Goal: Task Accomplishment & Management: Use online tool/utility

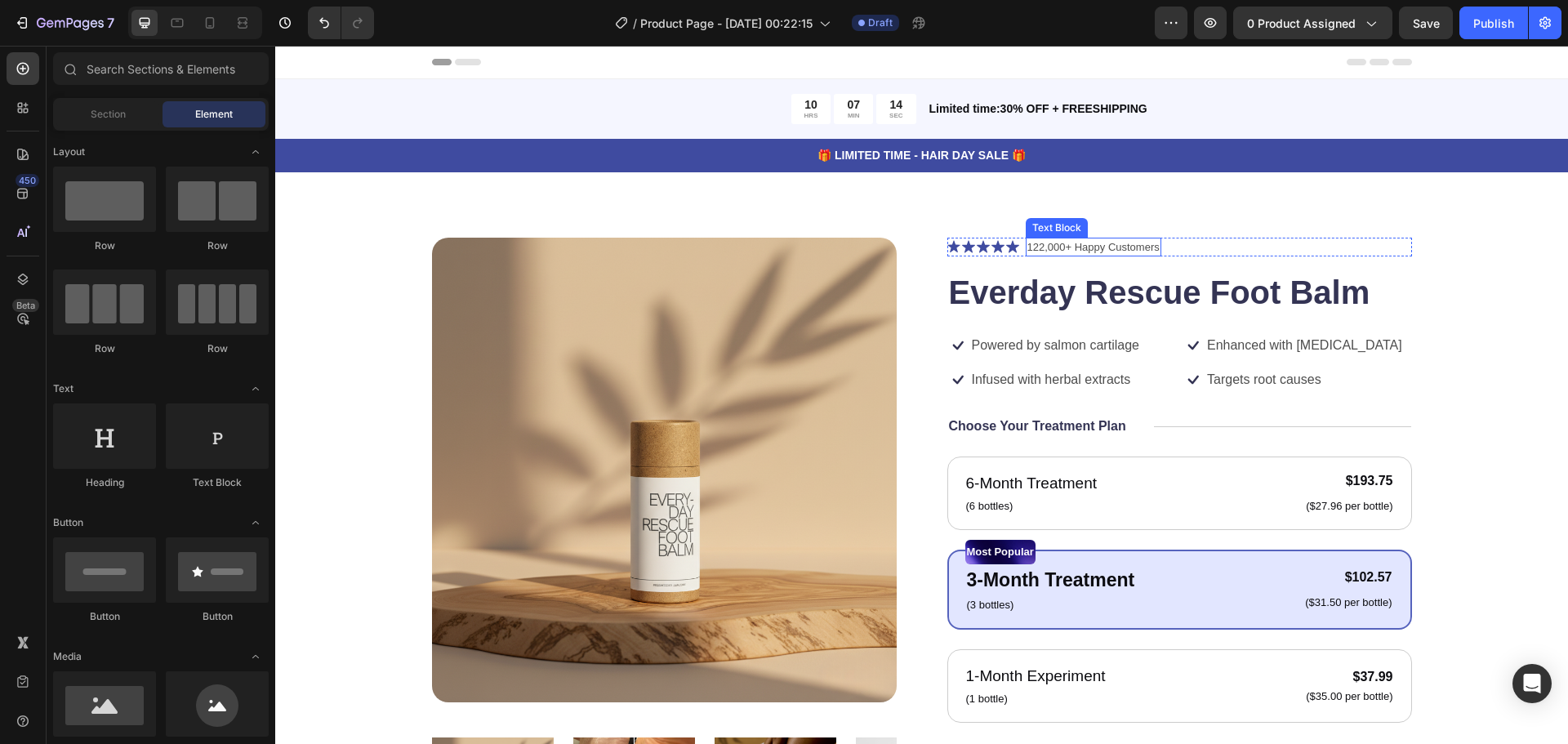
click at [1036, 253] on p "122,000+ Happy Customers" at bounding box center [1093, 248] width 132 height 17
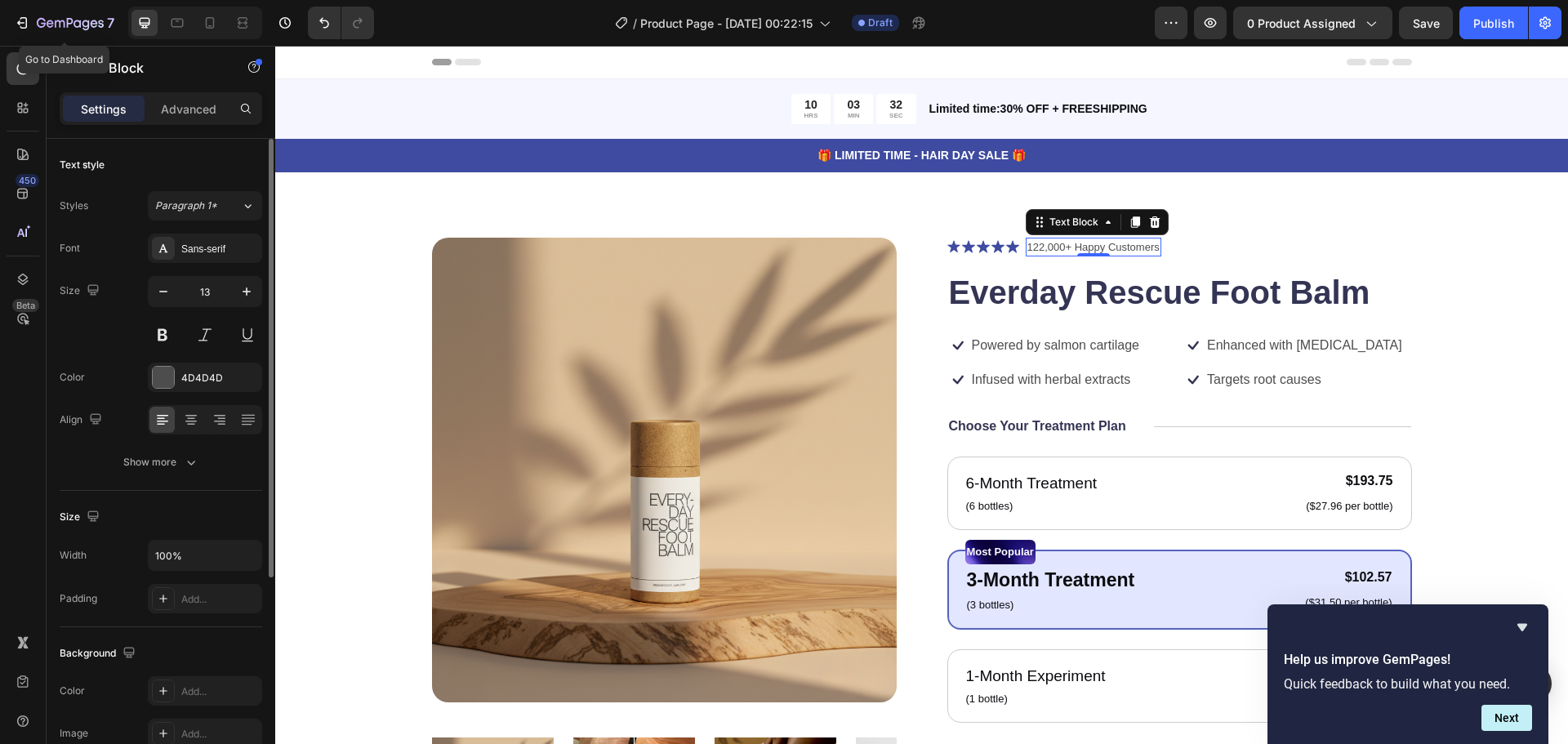
drag, startPoint x: 79, startPoint y: 17, endPoint x: 189, endPoint y: 139, distance: 164.3
click at [79, 17] on icon "button" at bounding box center [71, 23] width 67 height 14
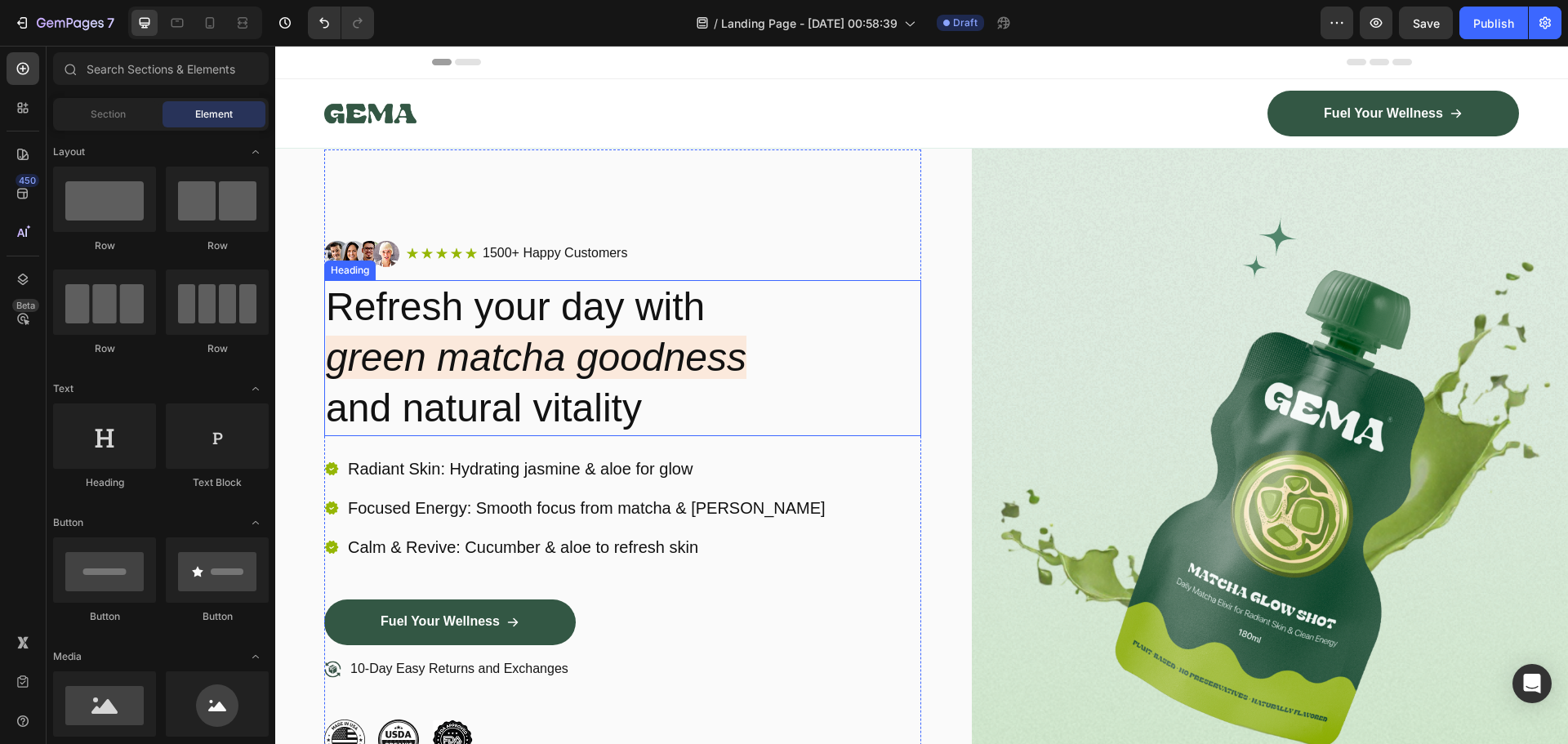
click at [517, 346] on icon "green matcha goodness" at bounding box center [536, 357] width 421 height 44
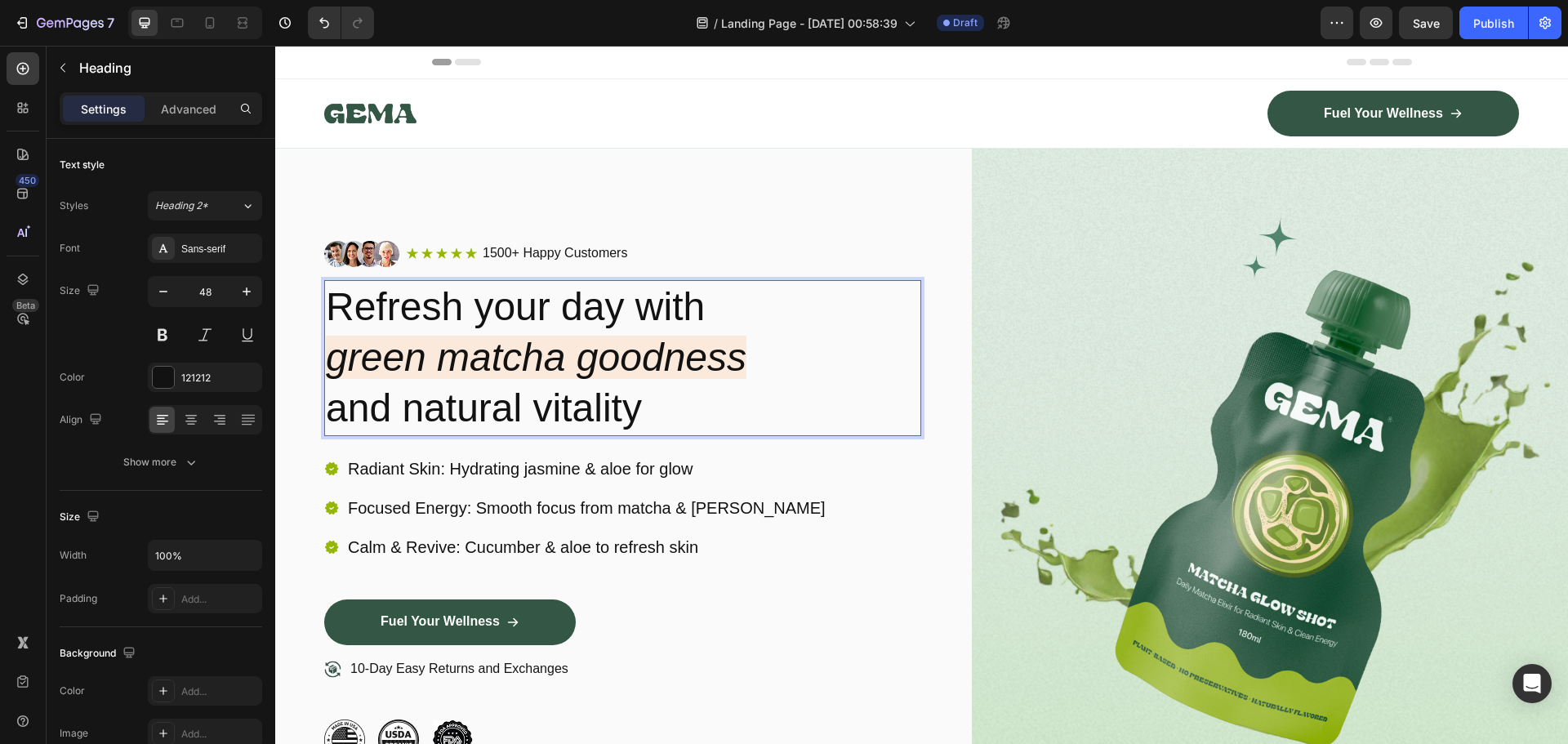
click at [517, 348] on icon "green matcha goodness" at bounding box center [536, 357] width 421 height 44
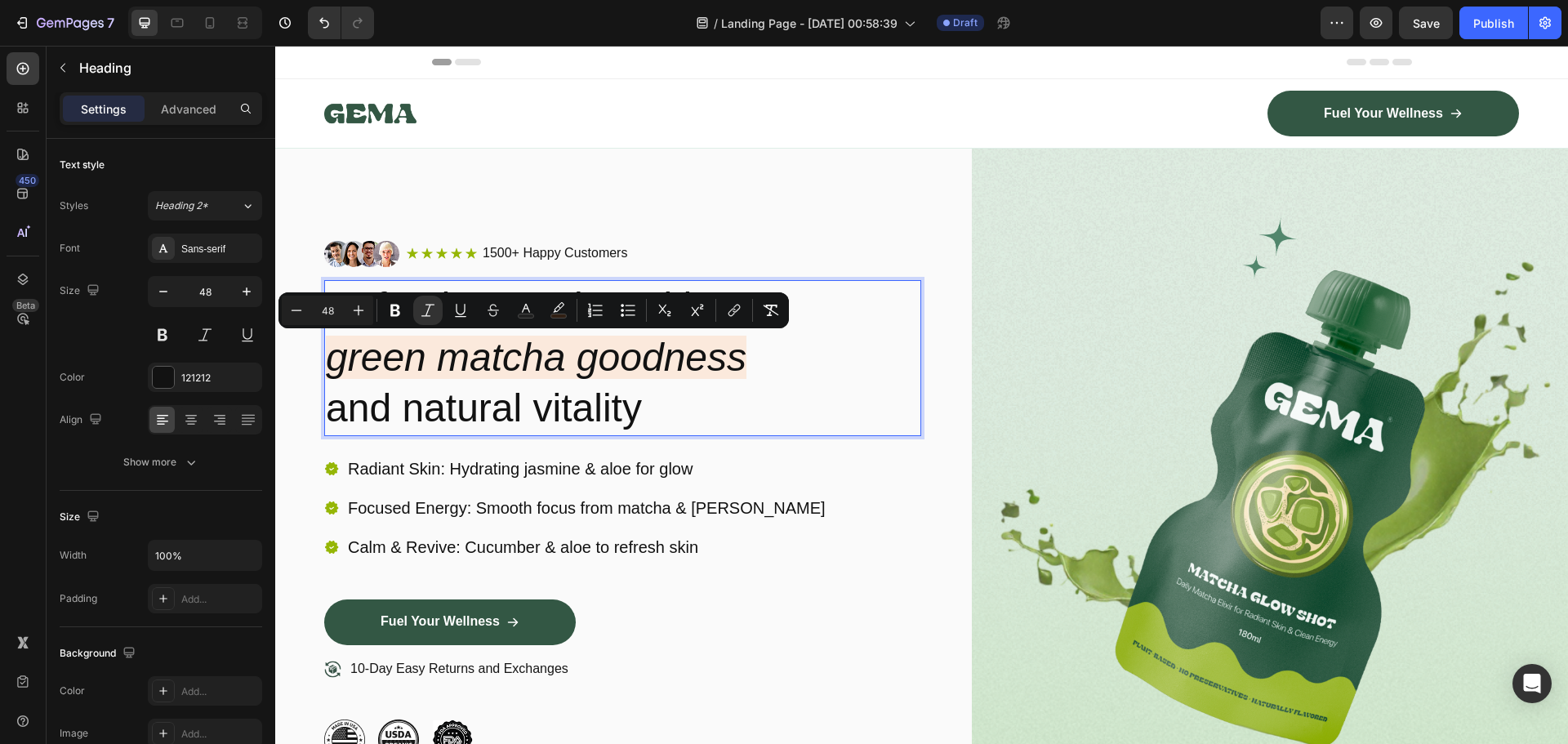
click at [530, 353] on icon "green matcha goodness" at bounding box center [536, 357] width 421 height 44
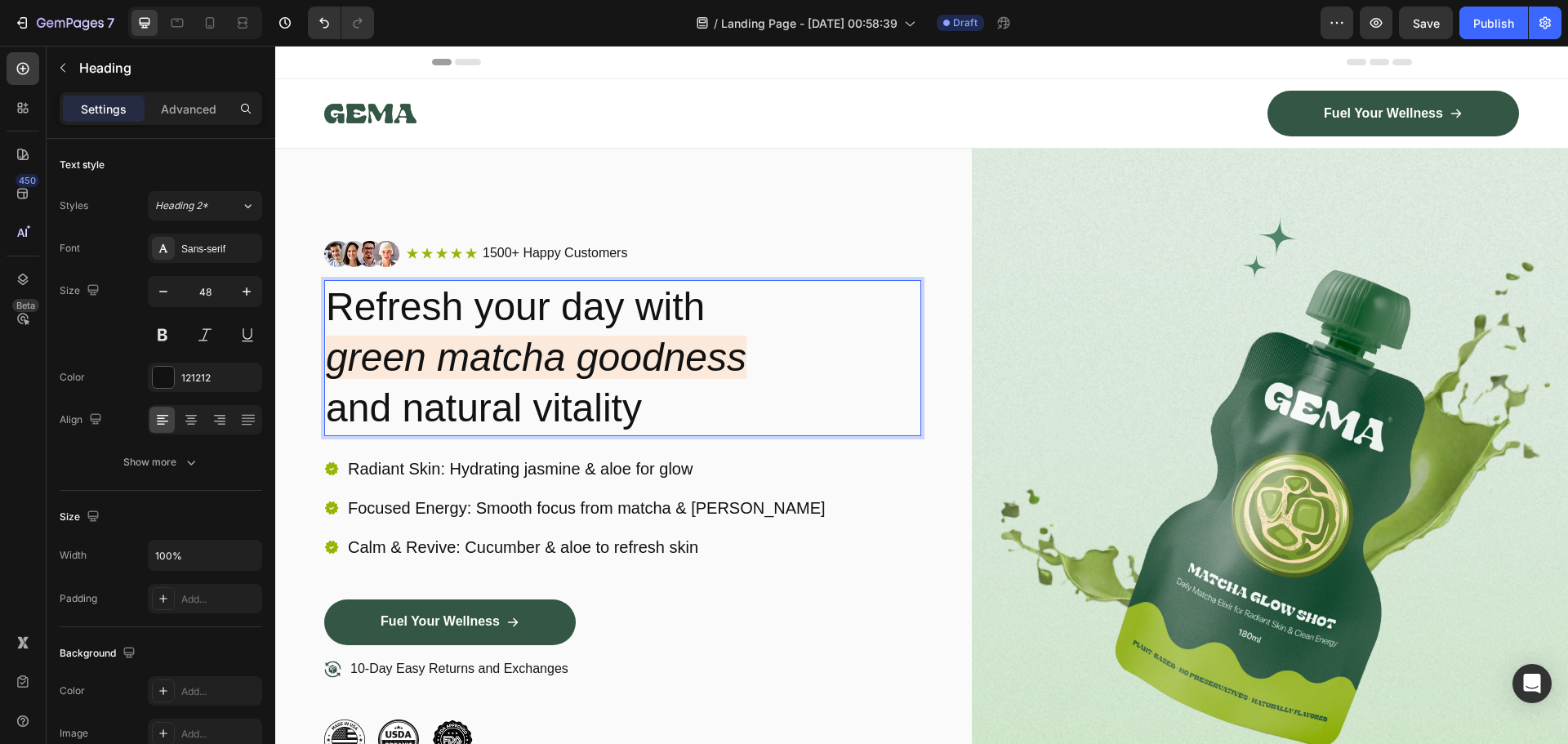
click at [715, 333] on p "Refresh your day with green matcha goodness and natural vitality" at bounding box center [622, 358] width 593 height 152
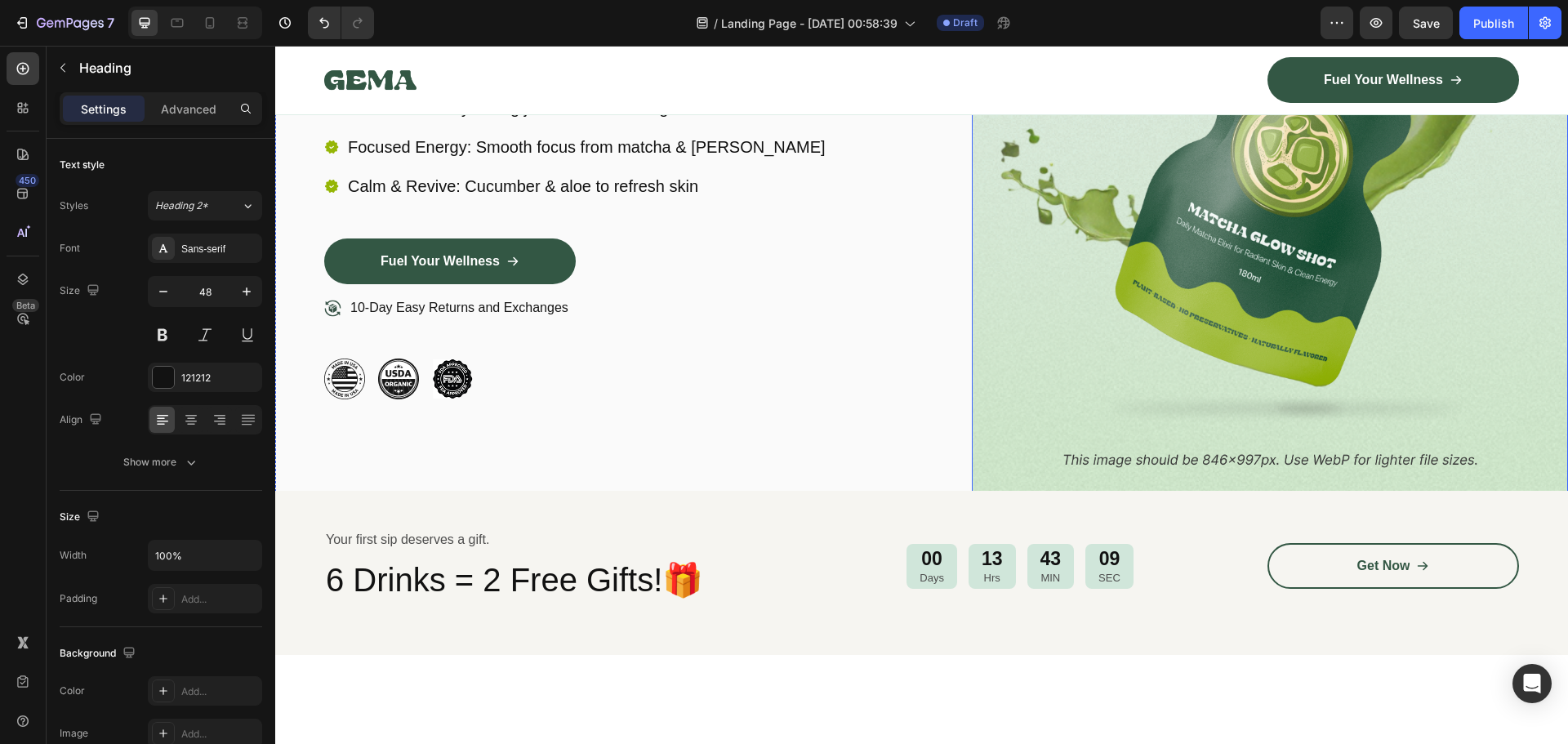
scroll to position [409, 0]
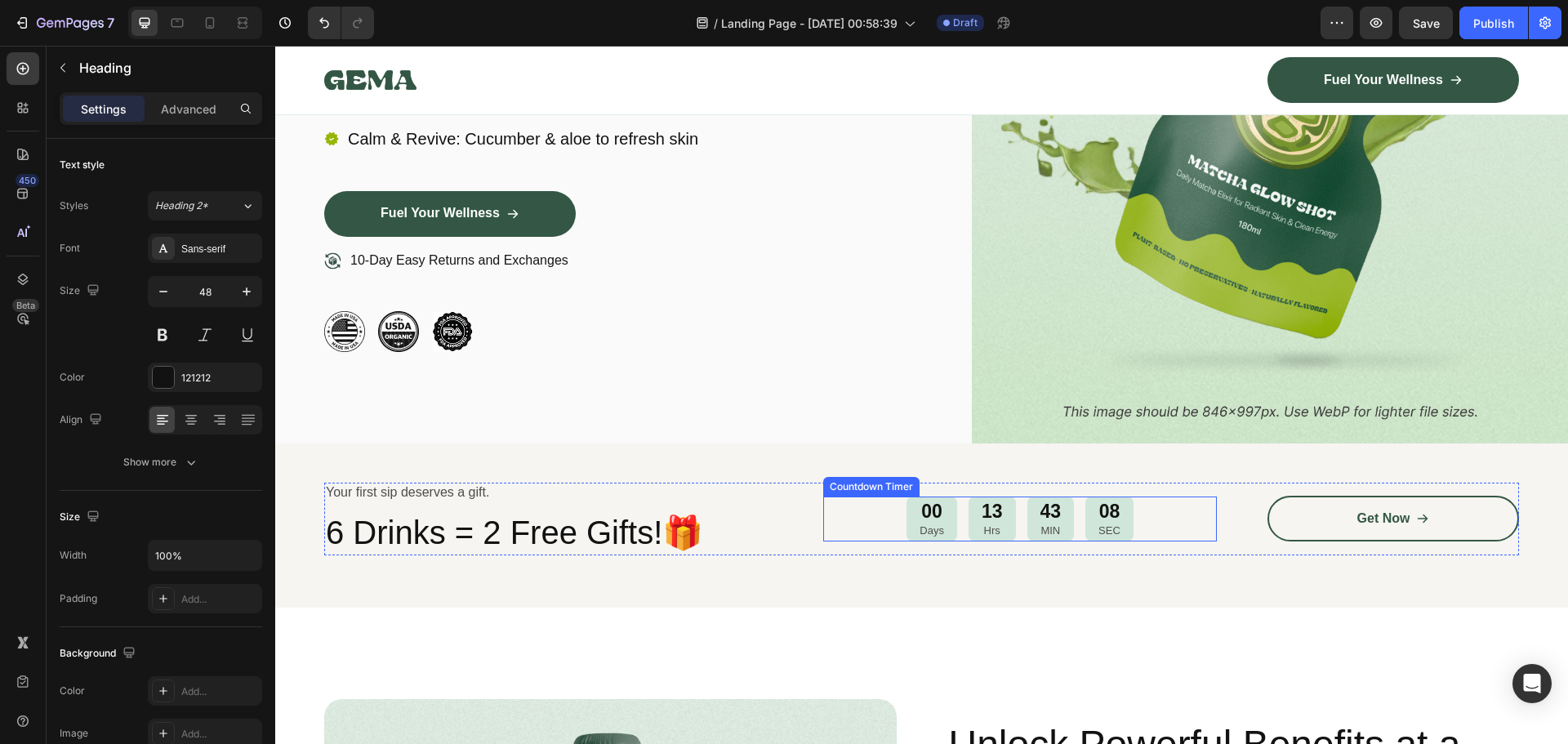
click at [919, 508] on div "00" at bounding box center [931, 512] width 24 height 24
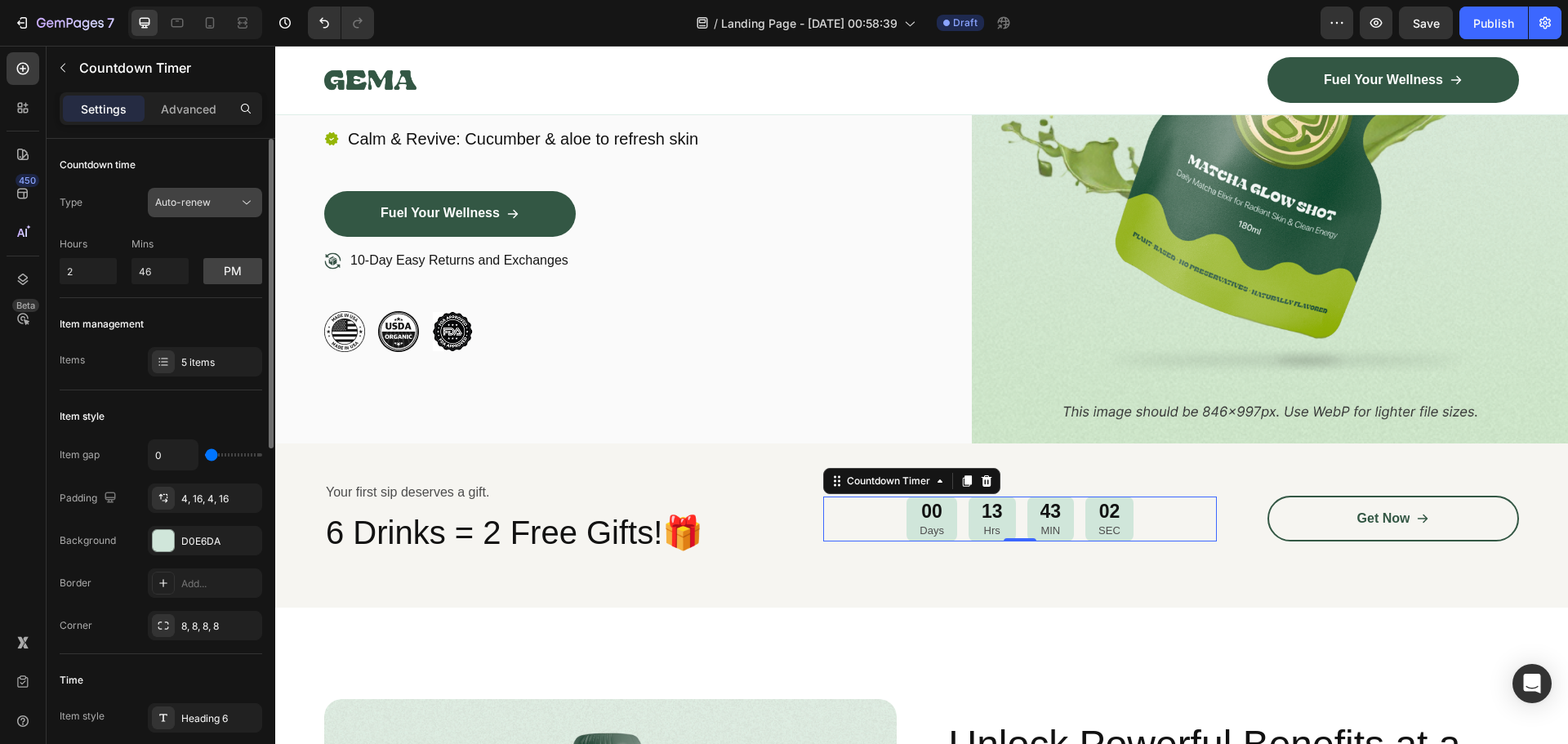
click at [192, 200] on span "Auto-renew" at bounding box center [183, 202] width 56 height 12
click at [112, 407] on div "Item style" at bounding box center [161, 416] width 202 height 26
click at [106, 275] on input "2" at bounding box center [88, 271] width 58 height 26
type input "10"
drag, startPoint x: 180, startPoint y: 275, endPoint x: 118, endPoint y: 268, distance: 62.4
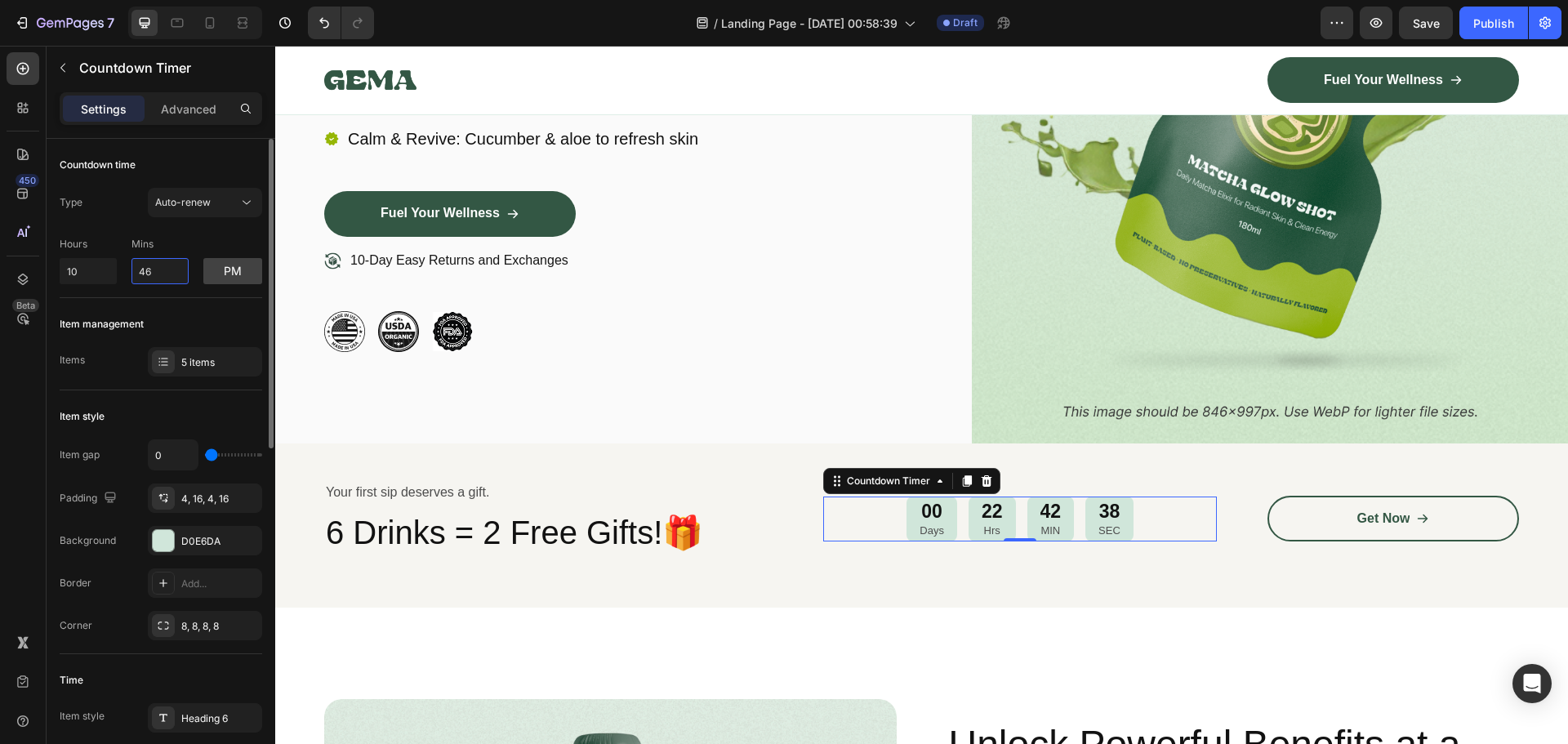
click at [118, 268] on div "Hours 10 Mins 46 pm" at bounding box center [161, 257] width 202 height 54
click at [94, 274] on input "10" at bounding box center [88, 271] width 58 height 26
drag, startPoint x: 157, startPoint y: 273, endPoint x: 119, endPoint y: 275, distance: 38.1
click at [133, 275] on input "46" at bounding box center [161, 271] width 58 height 26
type input "0"
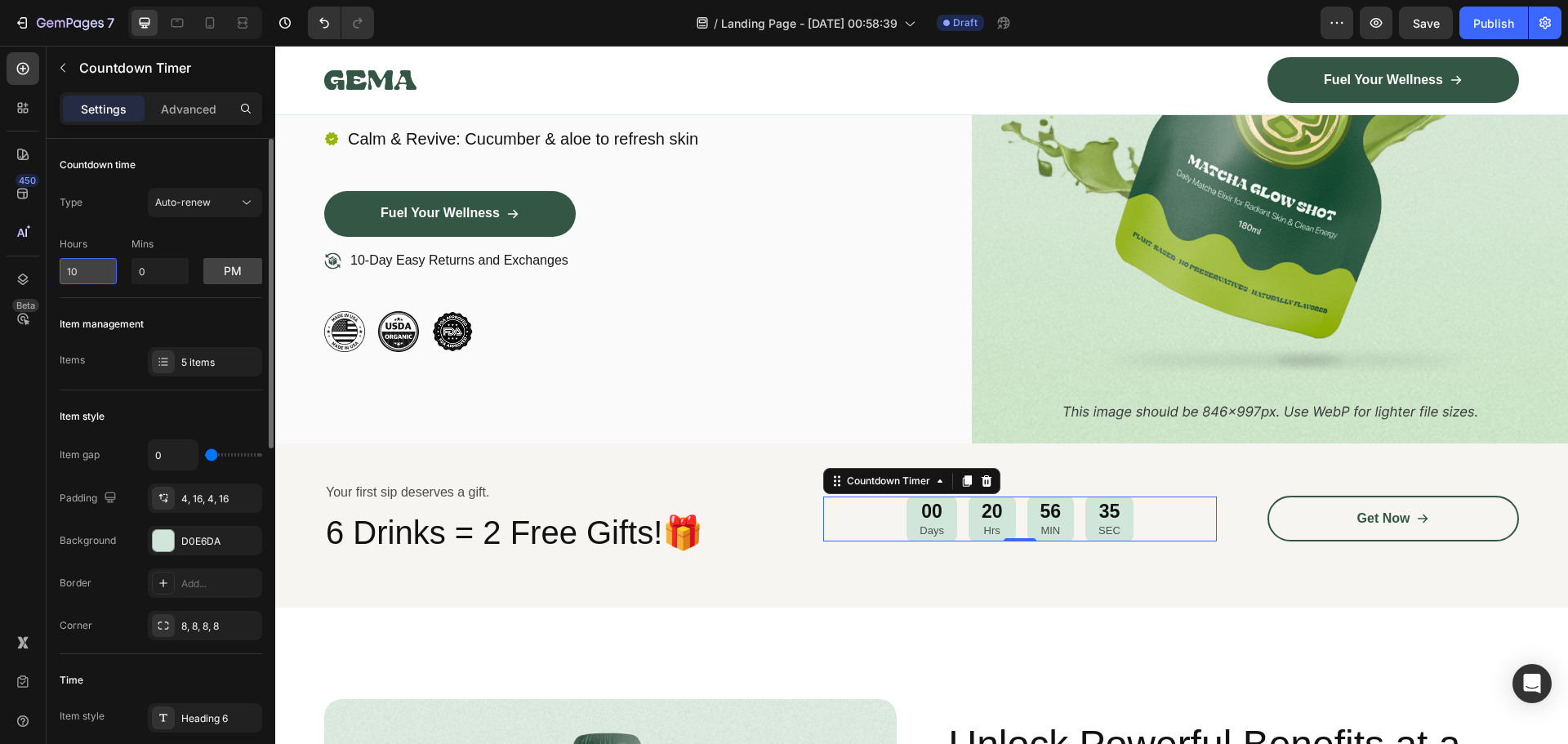
click at [105, 268] on input "10" at bounding box center [88, 271] width 58 height 26
type input "1"
type input "3"
click at [218, 275] on button "pm" at bounding box center [232, 271] width 58 height 26
click at [187, 313] on div "Item management" at bounding box center [161, 324] width 202 height 26
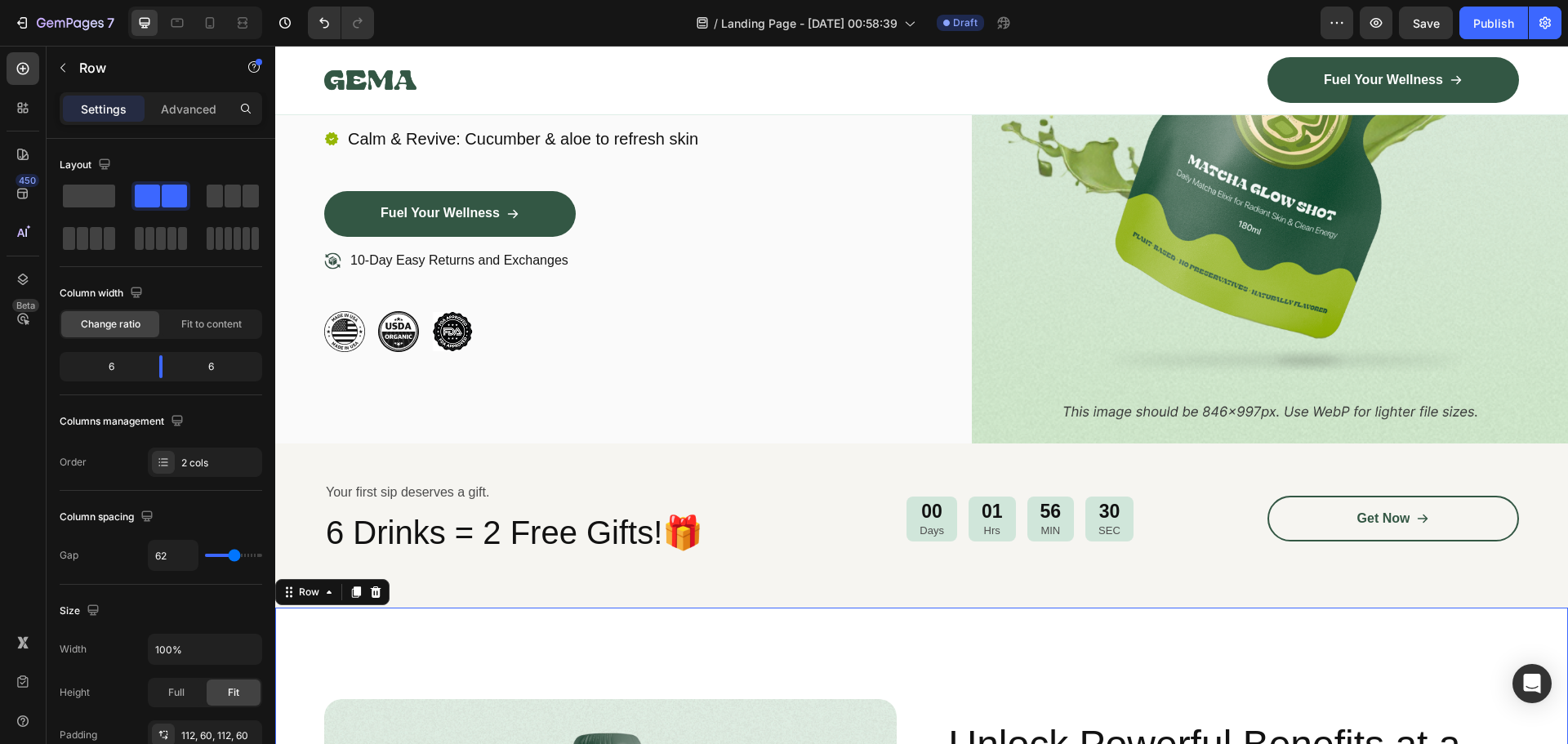
click at [948, 546] on div "00 Days 01 Hrs 56 MIN 30 SEC Countdown Timer" at bounding box center [1020, 519] width 394 height 72
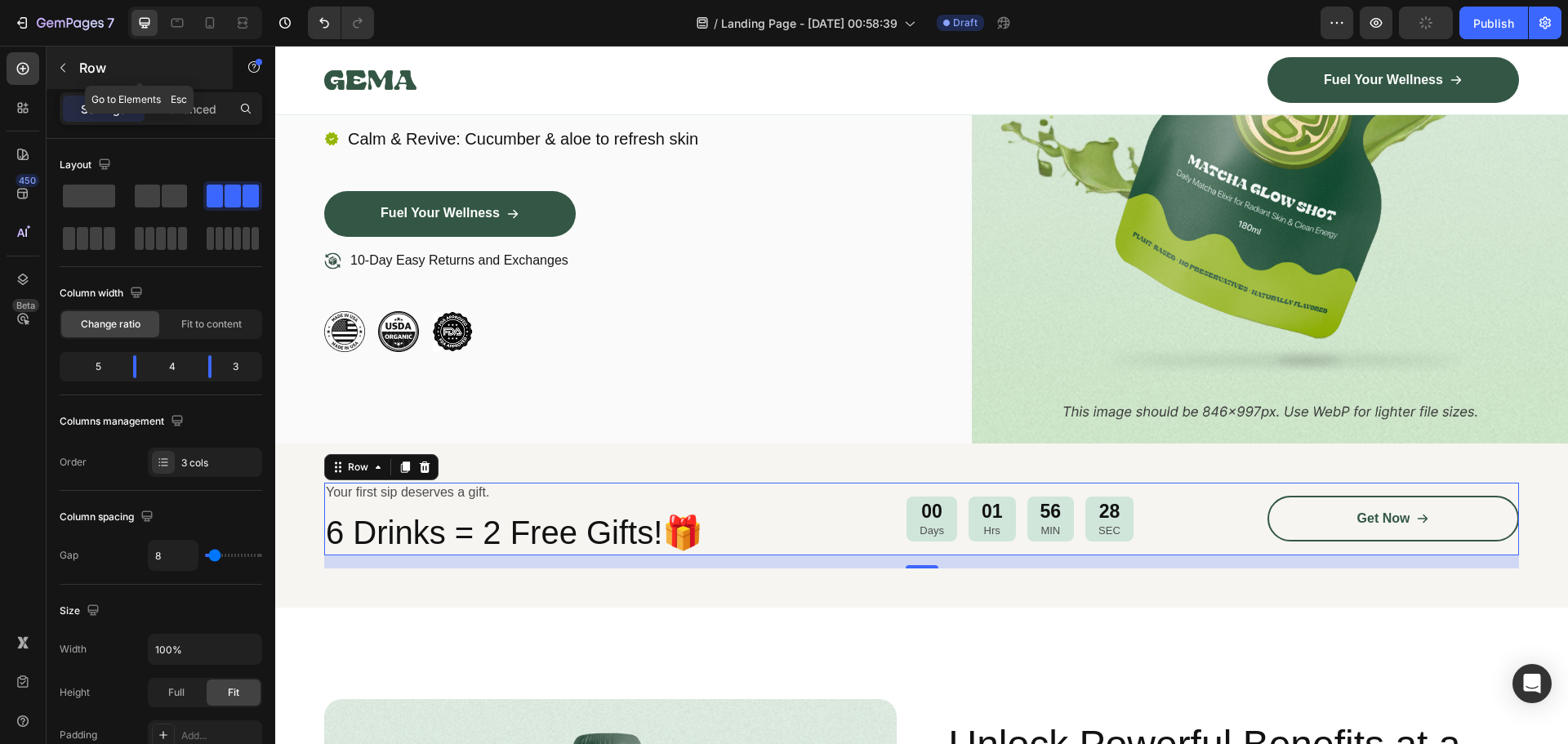
click at [84, 73] on p "Row" at bounding box center [149, 67] width 139 height 20
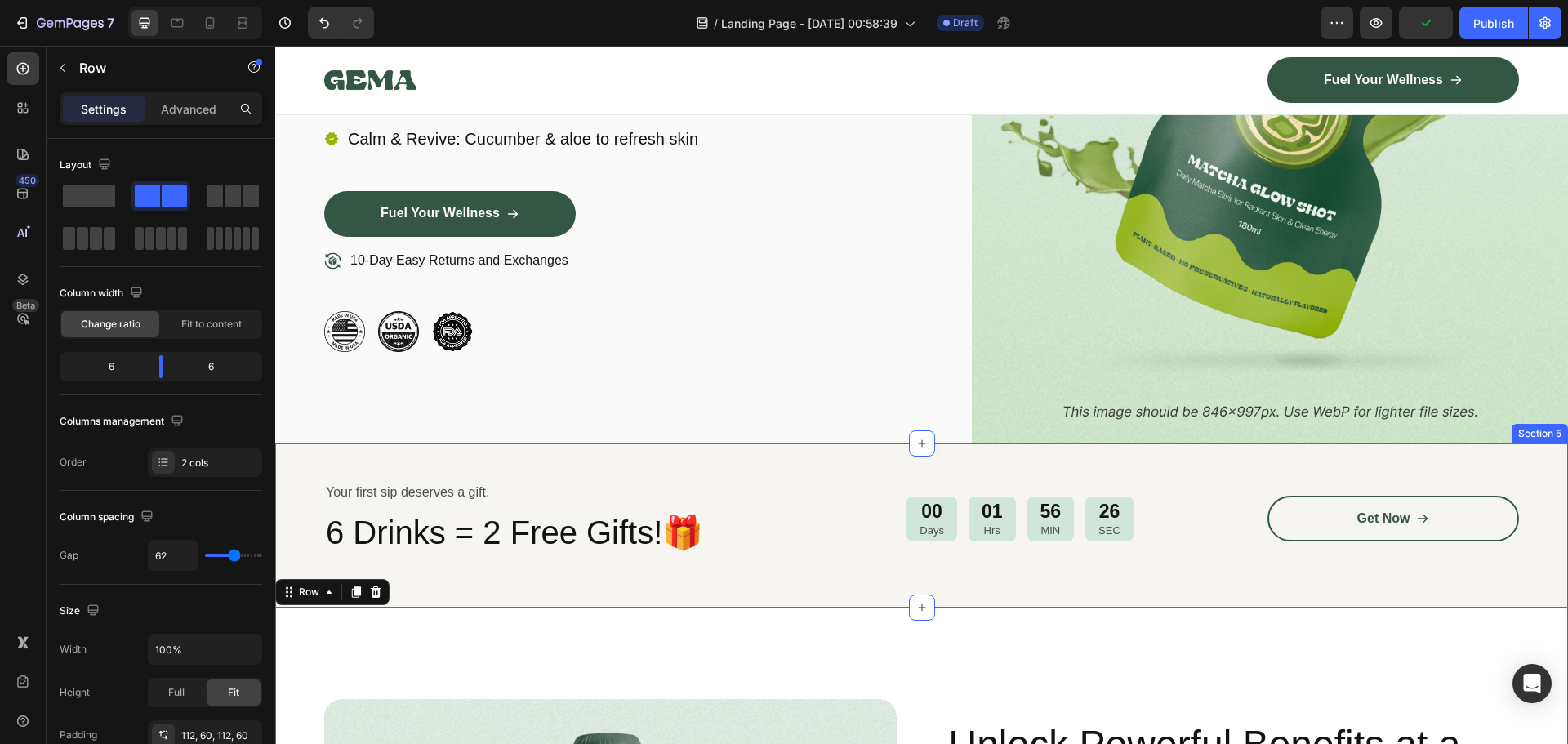
click at [875, 568] on div "Your first sip deserves a gift. Text Block 6 Drinks = 2 Free Gifts!🎁 Heading 00…" at bounding box center [921, 526] width 1292 height 164
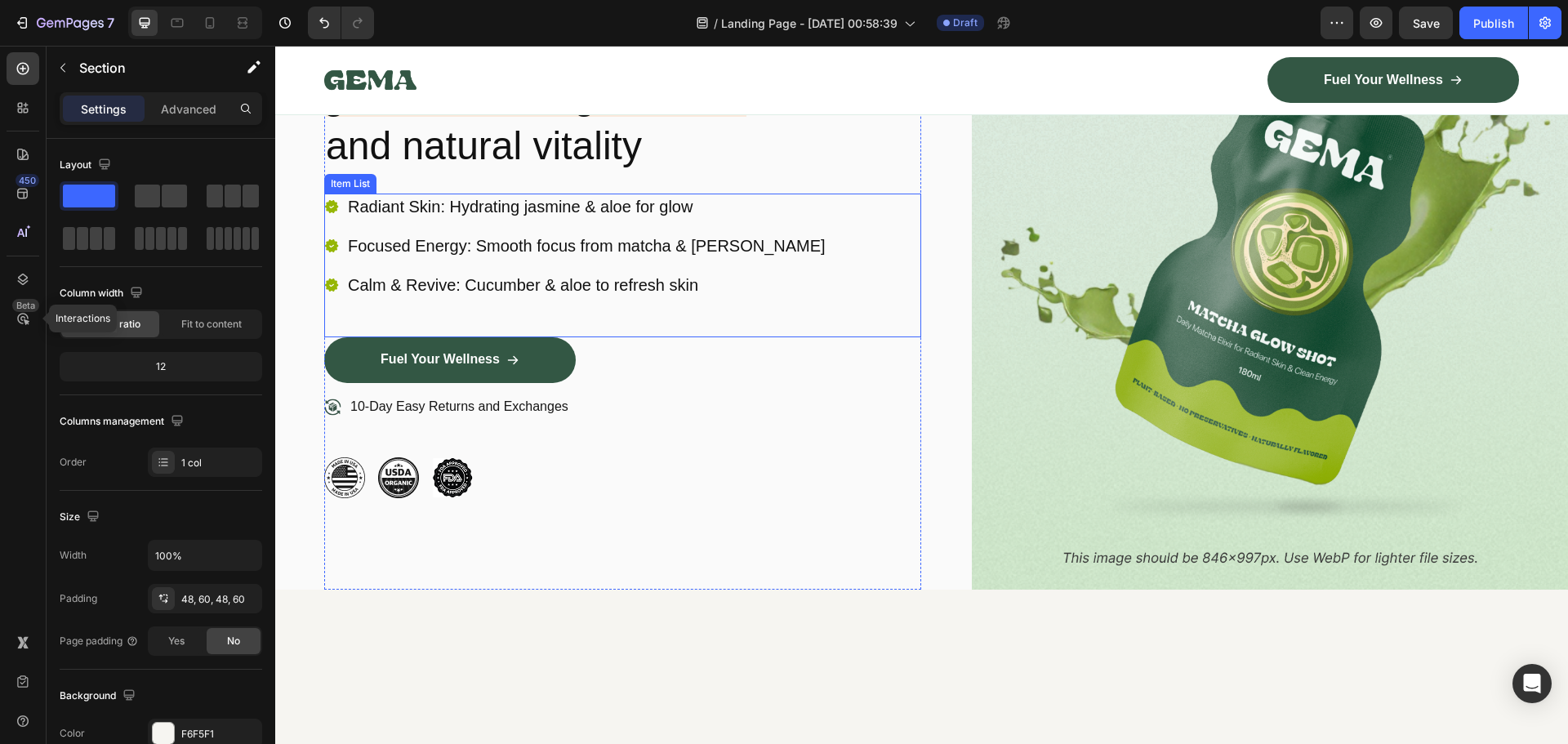
scroll to position [0, 0]
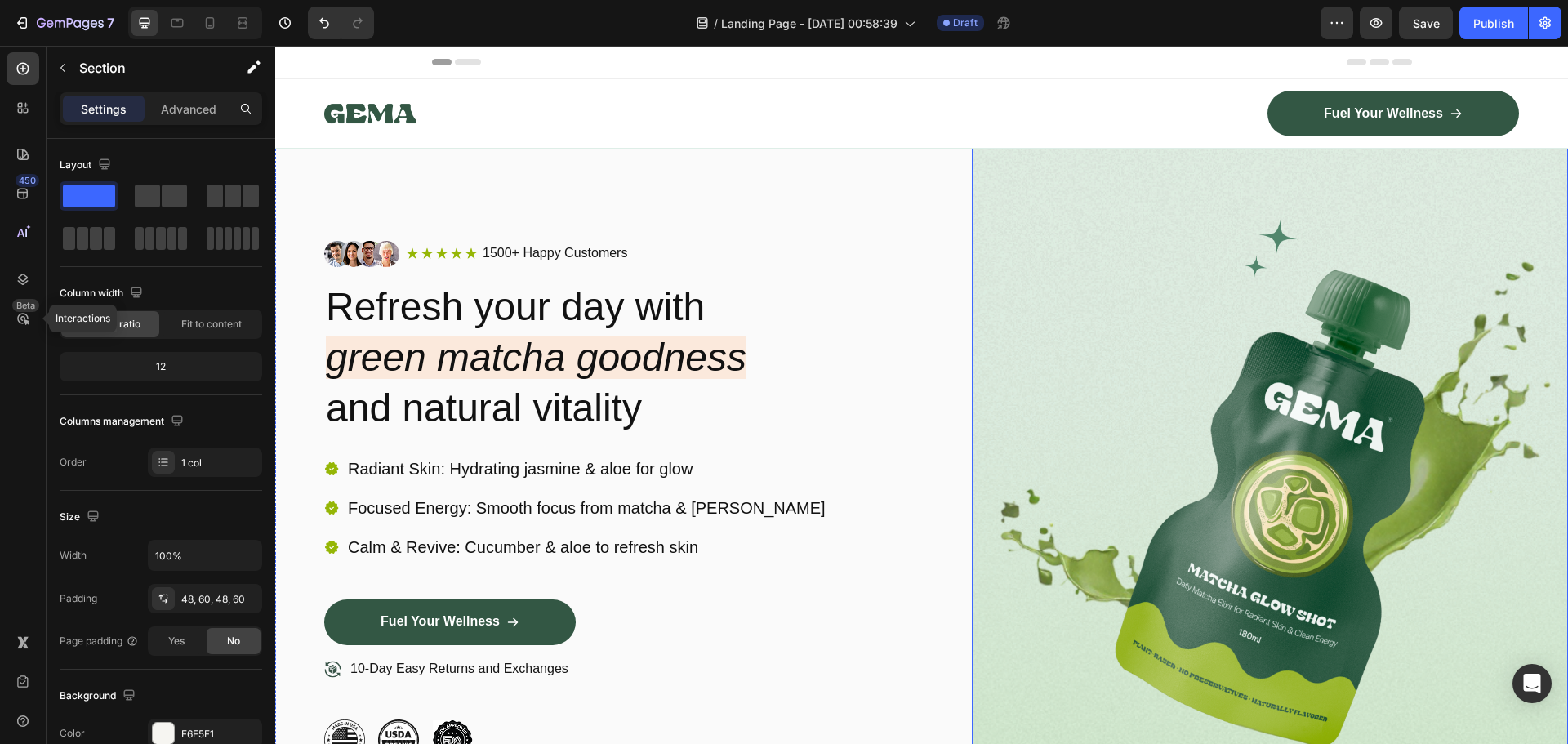
click at [1216, 293] on img at bounding box center [1270, 500] width 597 height 703
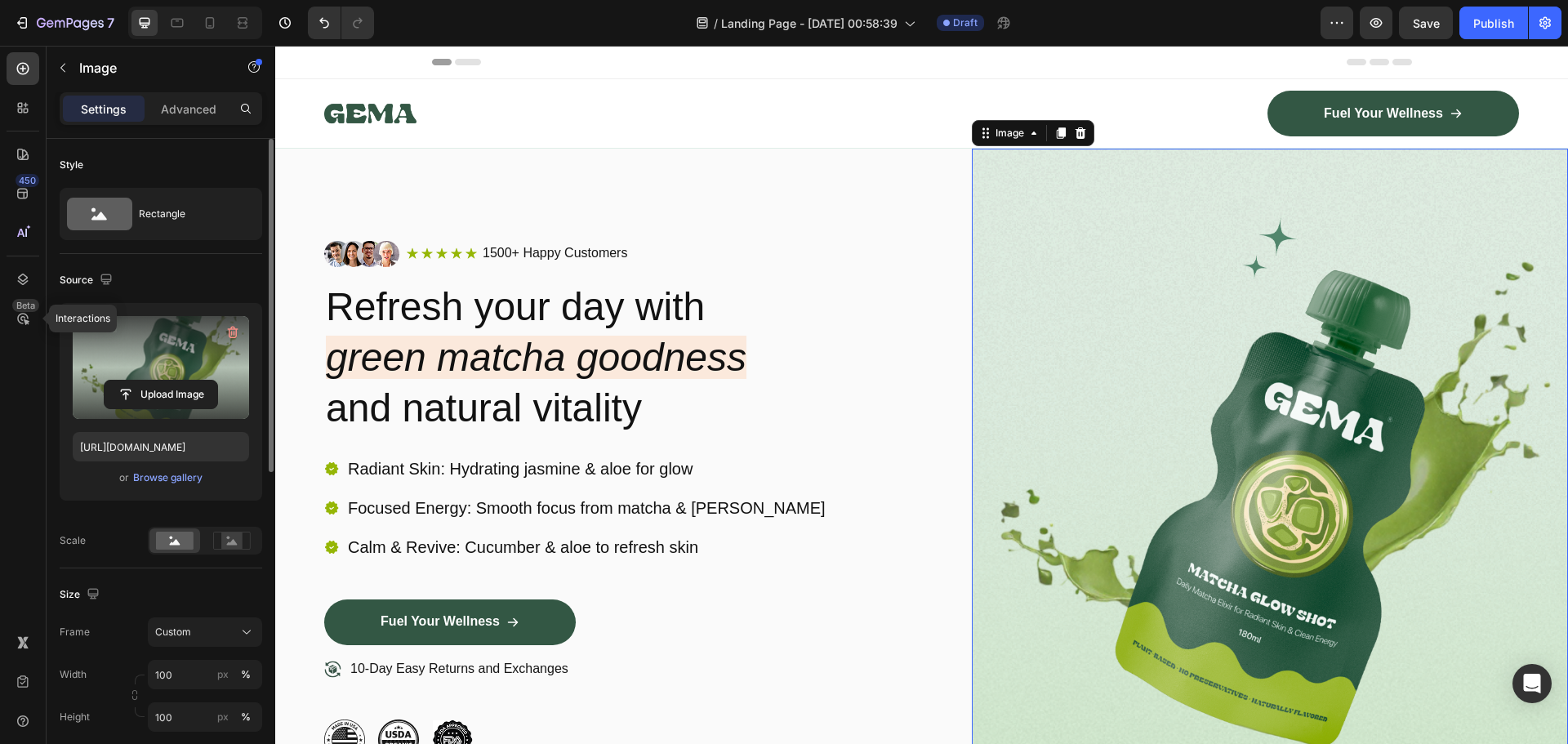
click at [153, 349] on label at bounding box center [161, 367] width 176 height 103
click at [153, 381] on input "file" at bounding box center [161, 395] width 112 height 28
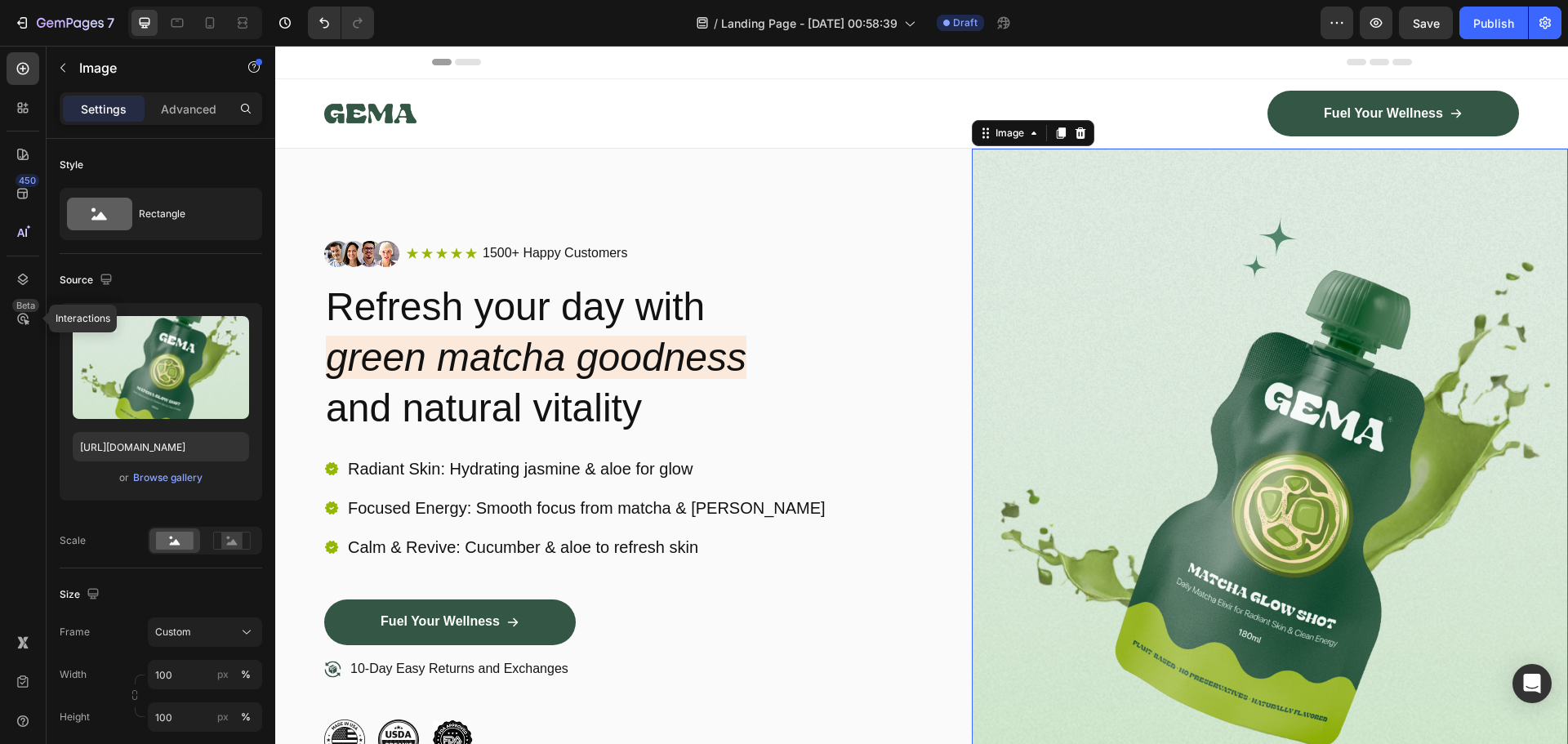
click at [1112, 356] on img at bounding box center [1270, 500] width 597 height 703
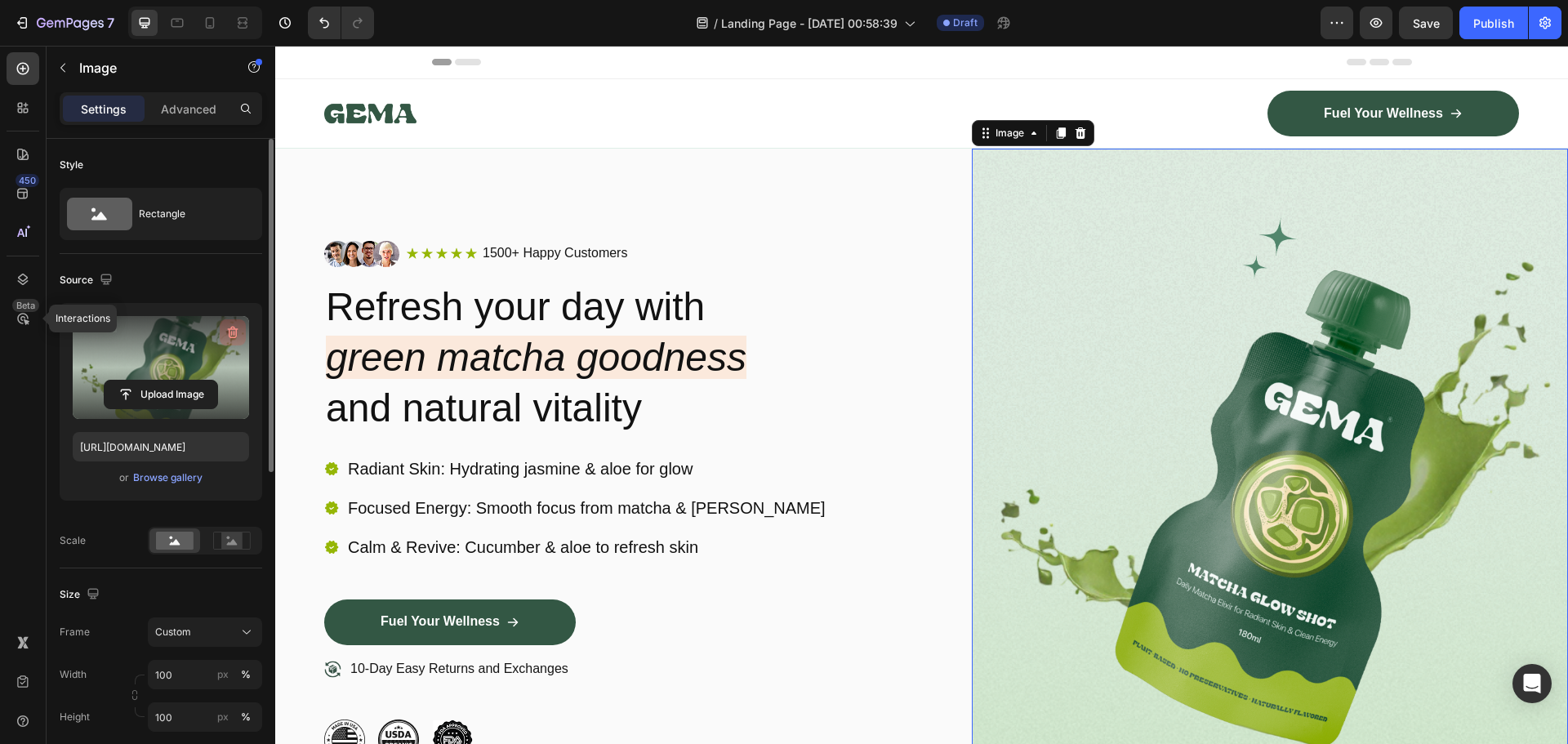
click at [235, 329] on icon "button" at bounding box center [233, 333] width 17 height 17
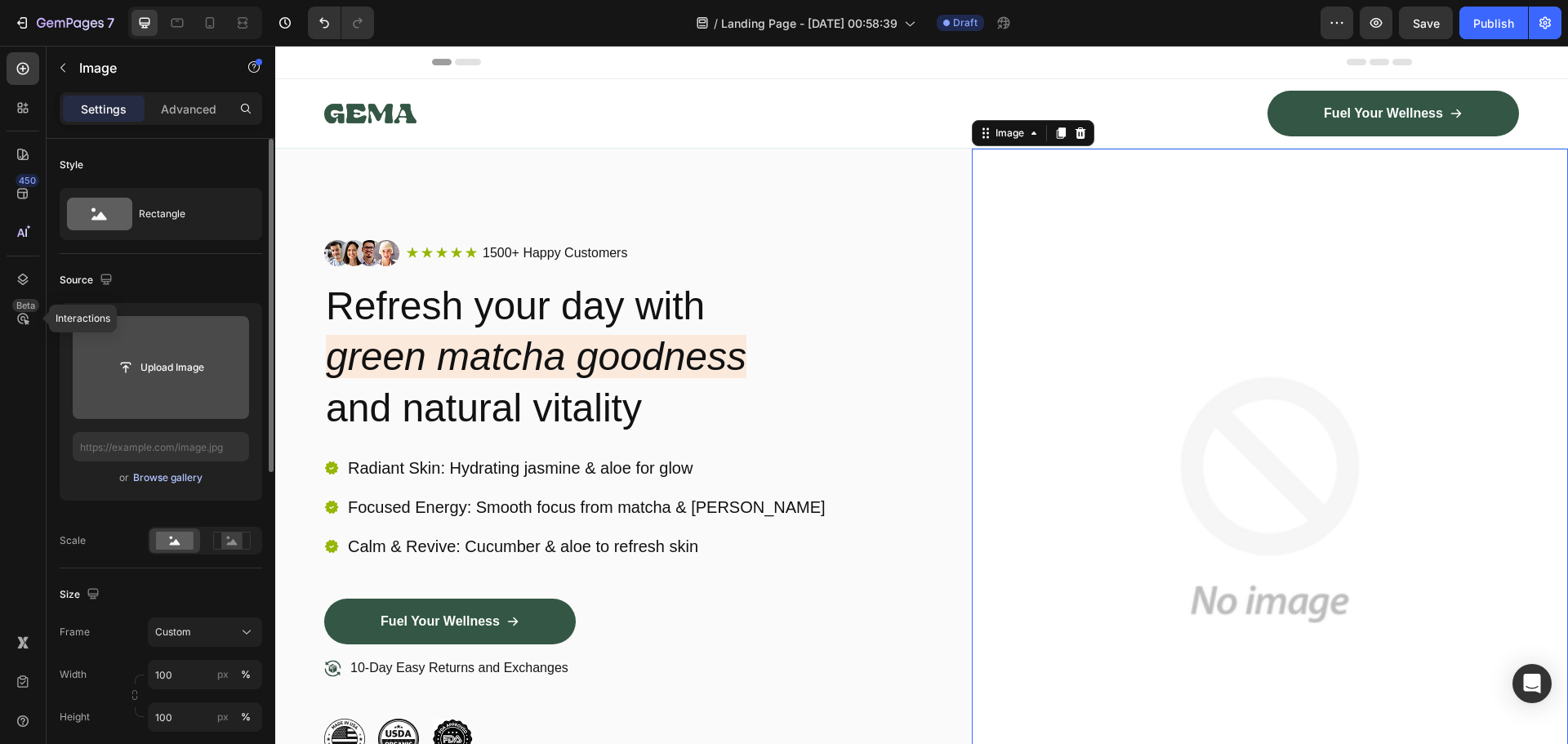
click at [172, 479] on div "Browse gallery" at bounding box center [167, 478] width 70 height 15
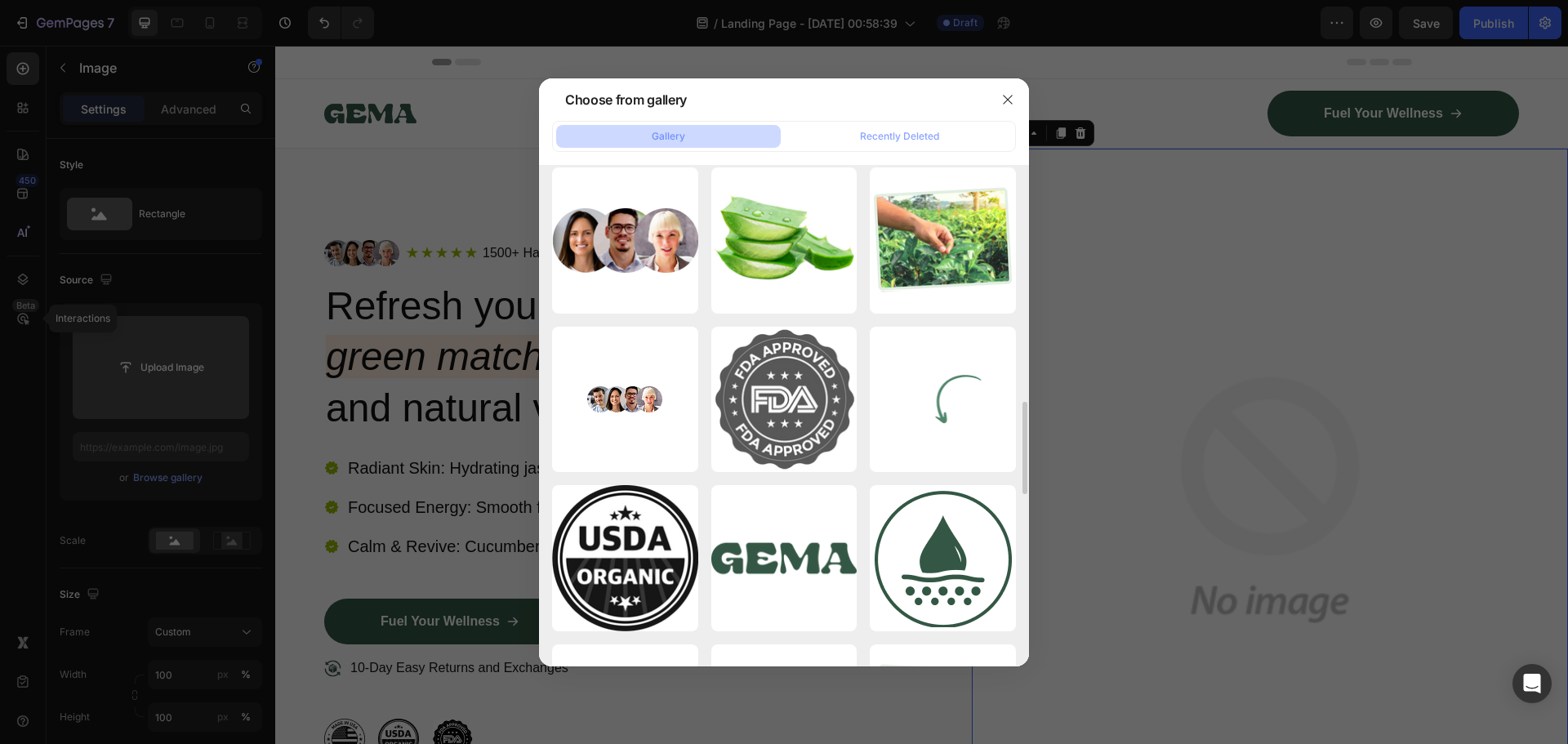
scroll to position [1528, 0]
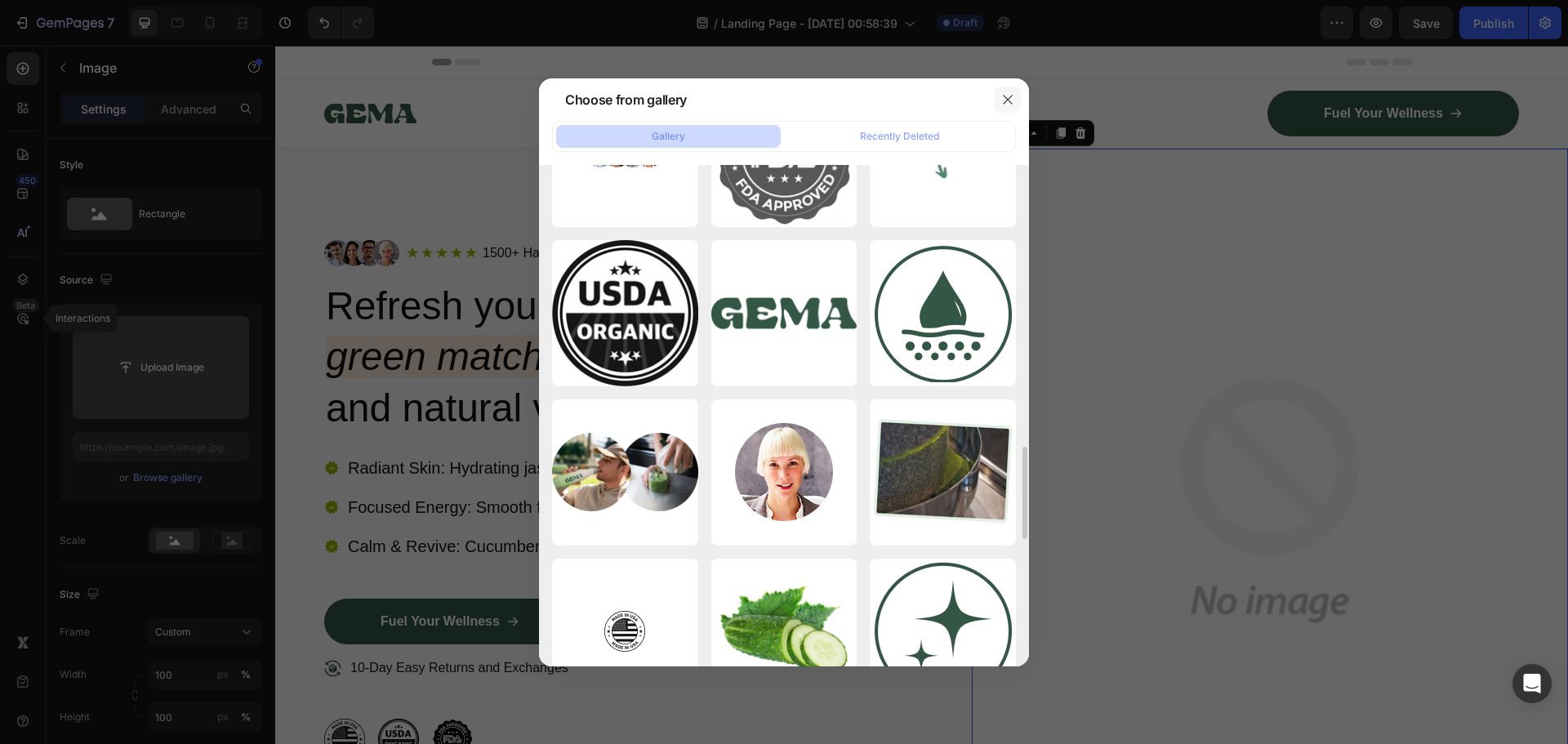
click at [1006, 101] on icon "button" at bounding box center [1007, 99] width 13 height 13
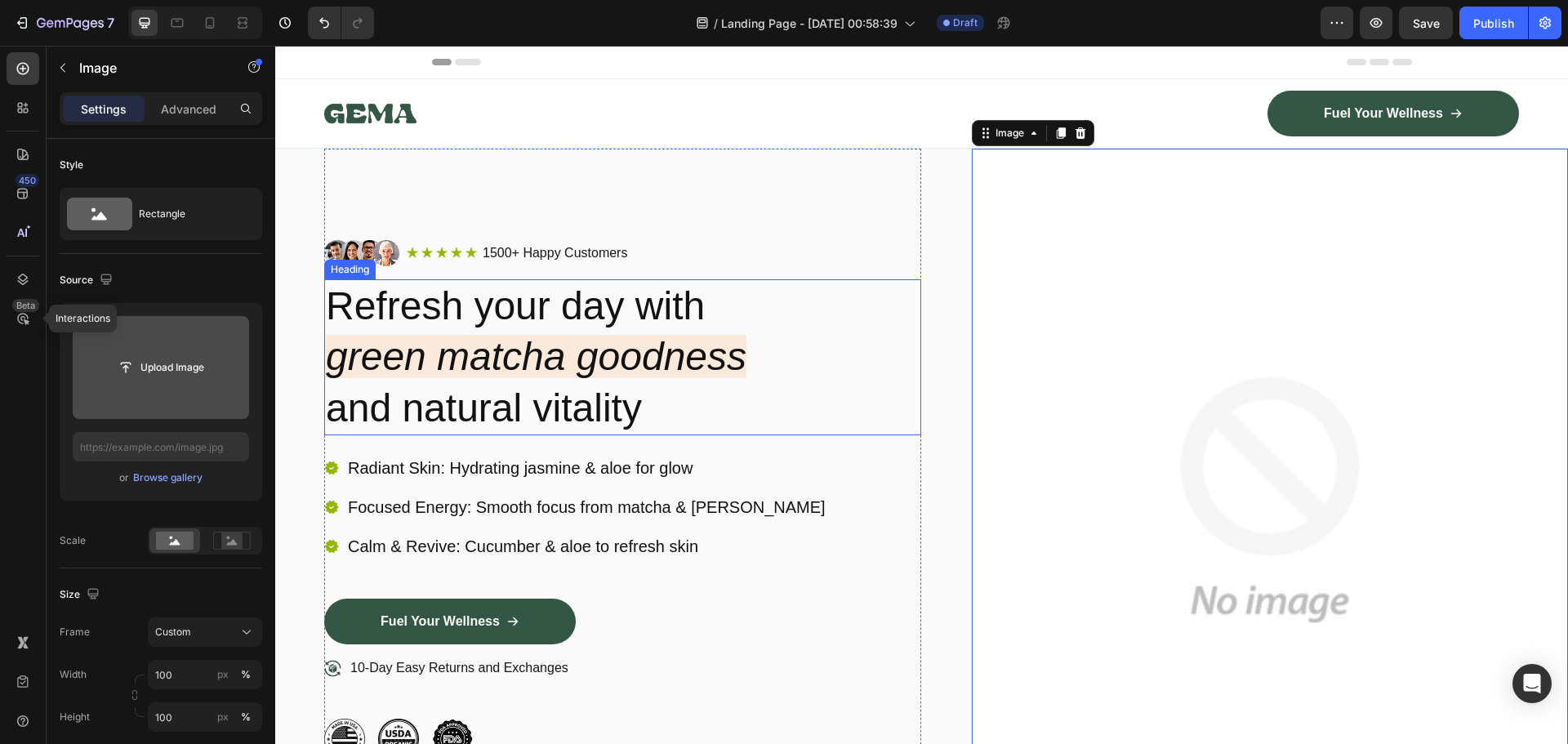
click at [619, 297] on h2 "Refresh your day with green matcha goodness and natural vitality" at bounding box center [622, 358] width 597 height 156
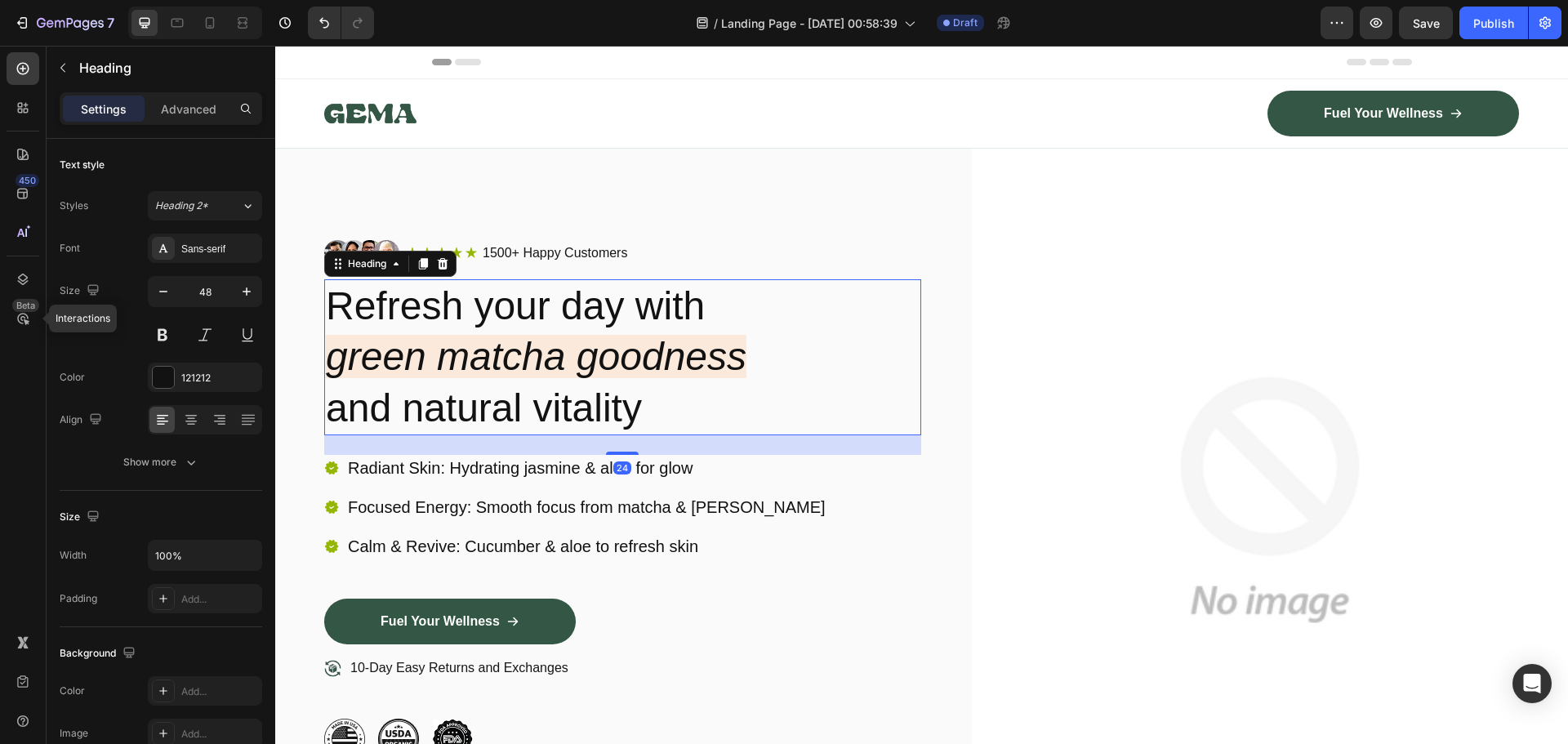
click at [563, 388] on h2 "Refresh your day with green matcha goodness and natural vitality" at bounding box center [622, 358] width 597 height 156
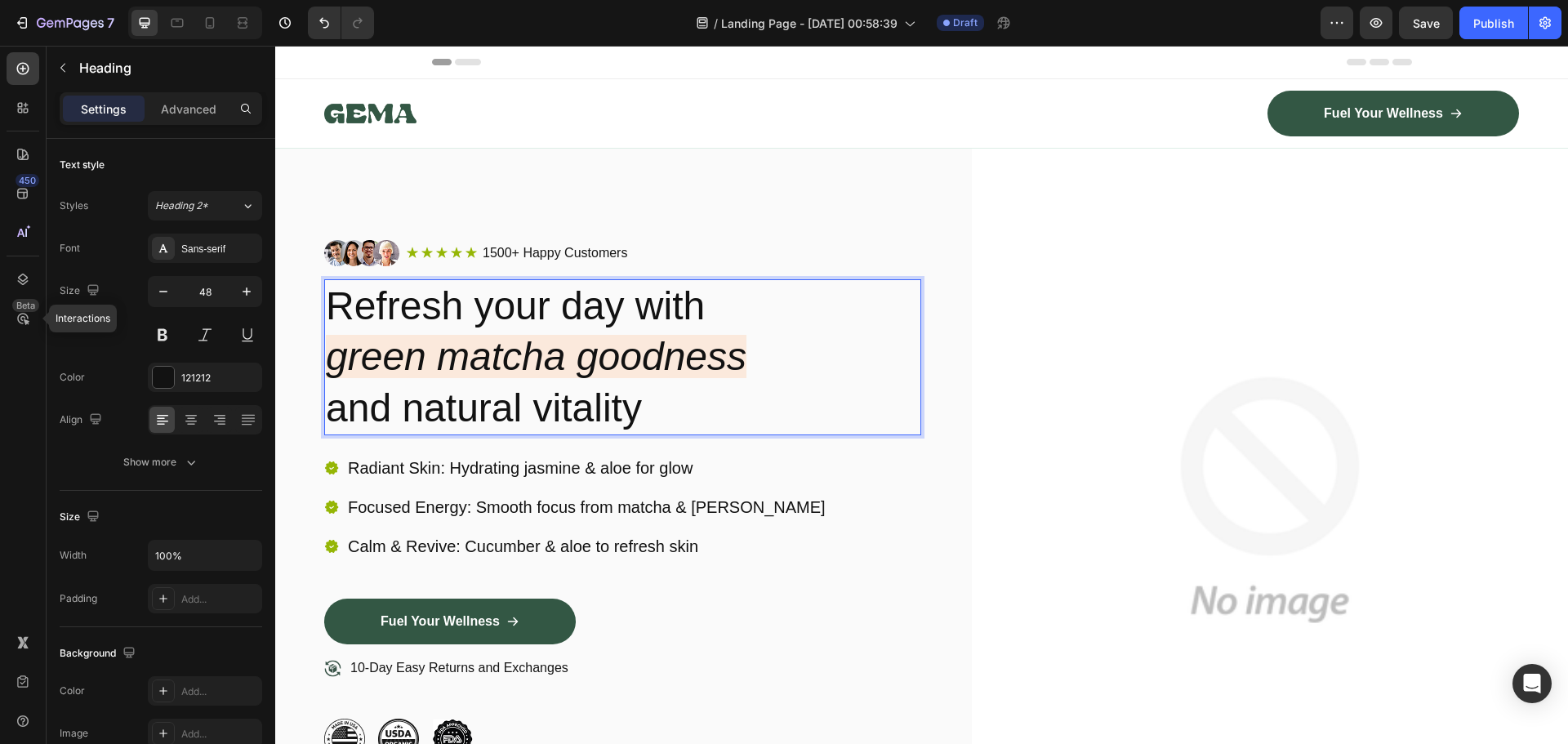
click at [396, 312] on p "Refresh your day with green matcha goodness and natural vitality" at bounding box center [622, 358] width 593 height 152
click at [714, 305] on p "Refresh your day with green matcha goodness and natural vitality" at bounding box center [622, 358] width 593 height 152
click at [655, 417] on p "Refresh your day with green matcha goodness and natural vitality" at bounding box center [622, 358] width 593 height 152
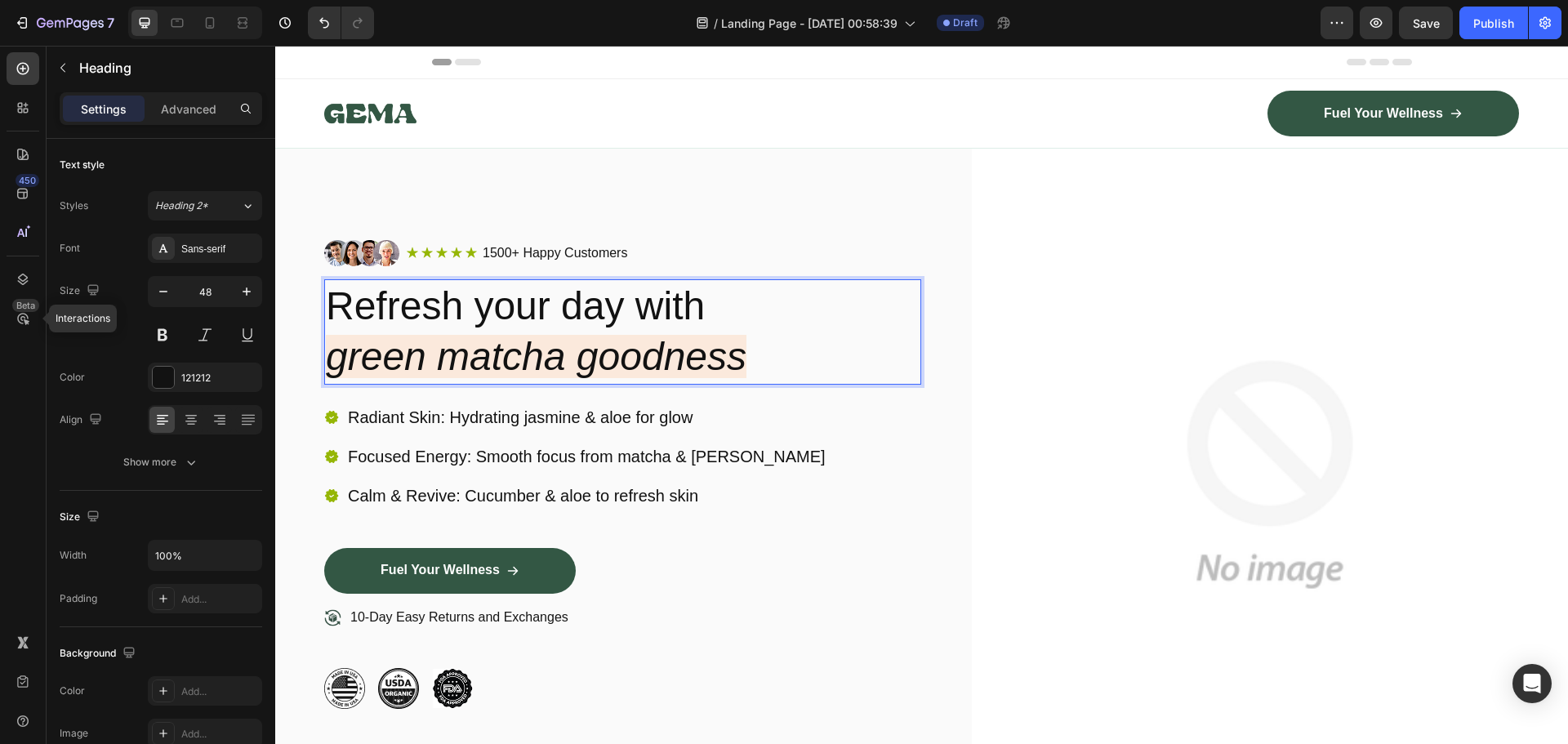
drag, startPoint x: 650, startPoint y: 307, endPoint x: 680, endPoint y: 302, distance: 30.4
click at [651, 307] on p "Refresh your day with green matcha goodness" at bounding box center [622, 333] width 593 height 102
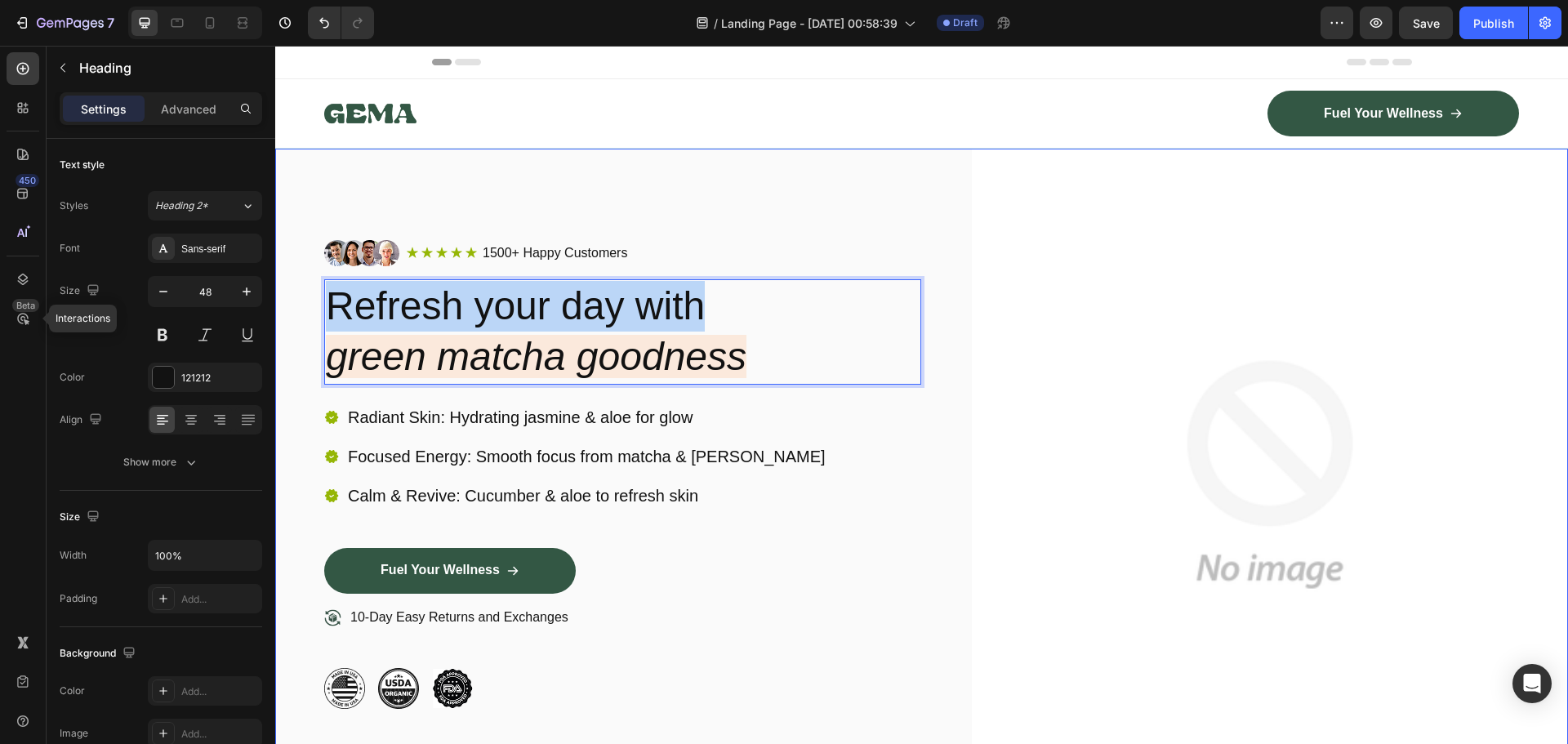
drag, startPoint x: 718, startPoint y: 304, endPoint x: 319, endPoint y: 299, distance: 399.0
click at [319, 299] on div "Image Icon Icon Icon Icon Icon Icon List 1500+ Happy Customers Text Block Row R…" at bounding box center [921, 475] width 1292 height 652
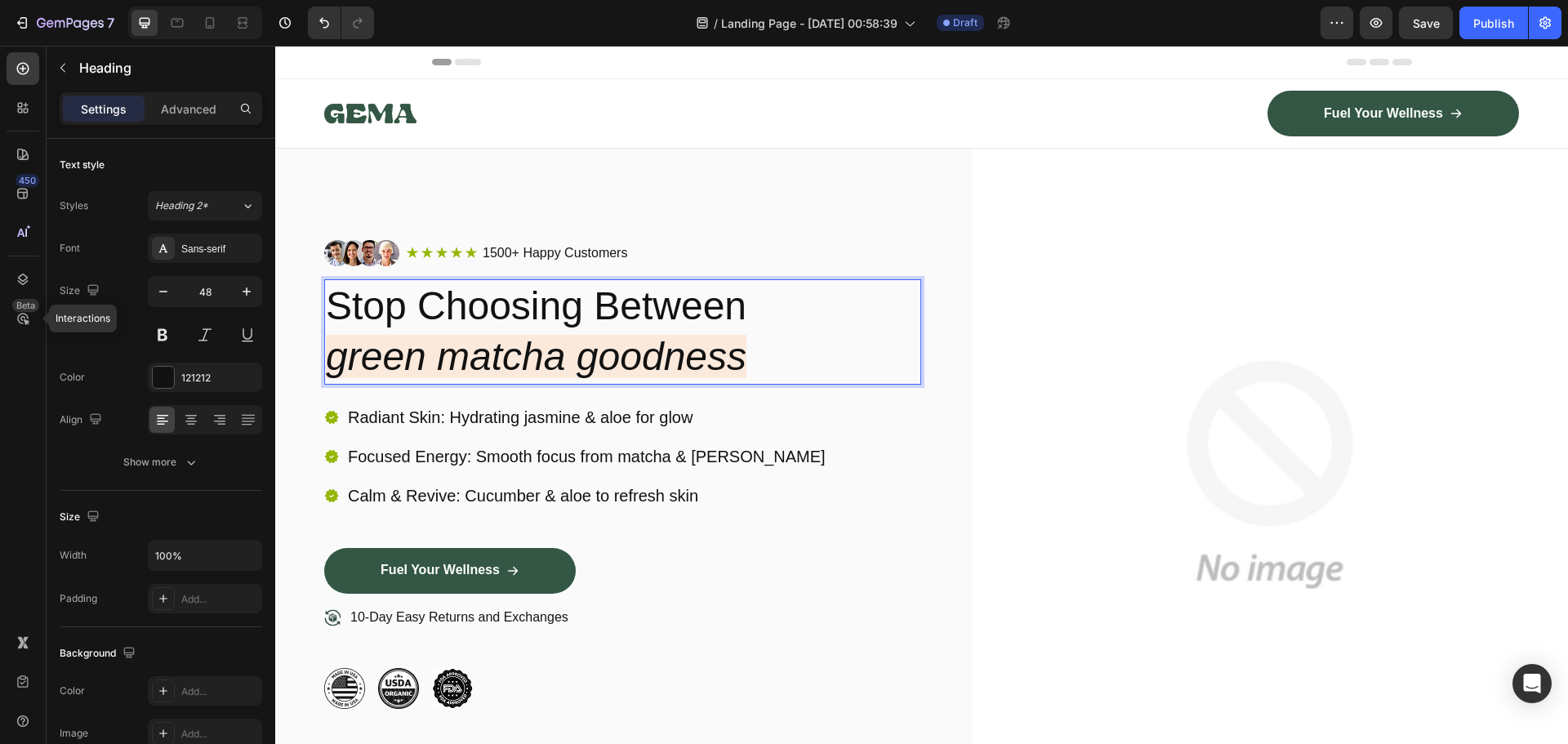
click at [637, 370] on icon "green matcha goodness" at bounding box center [536, 357] width 421 height 44
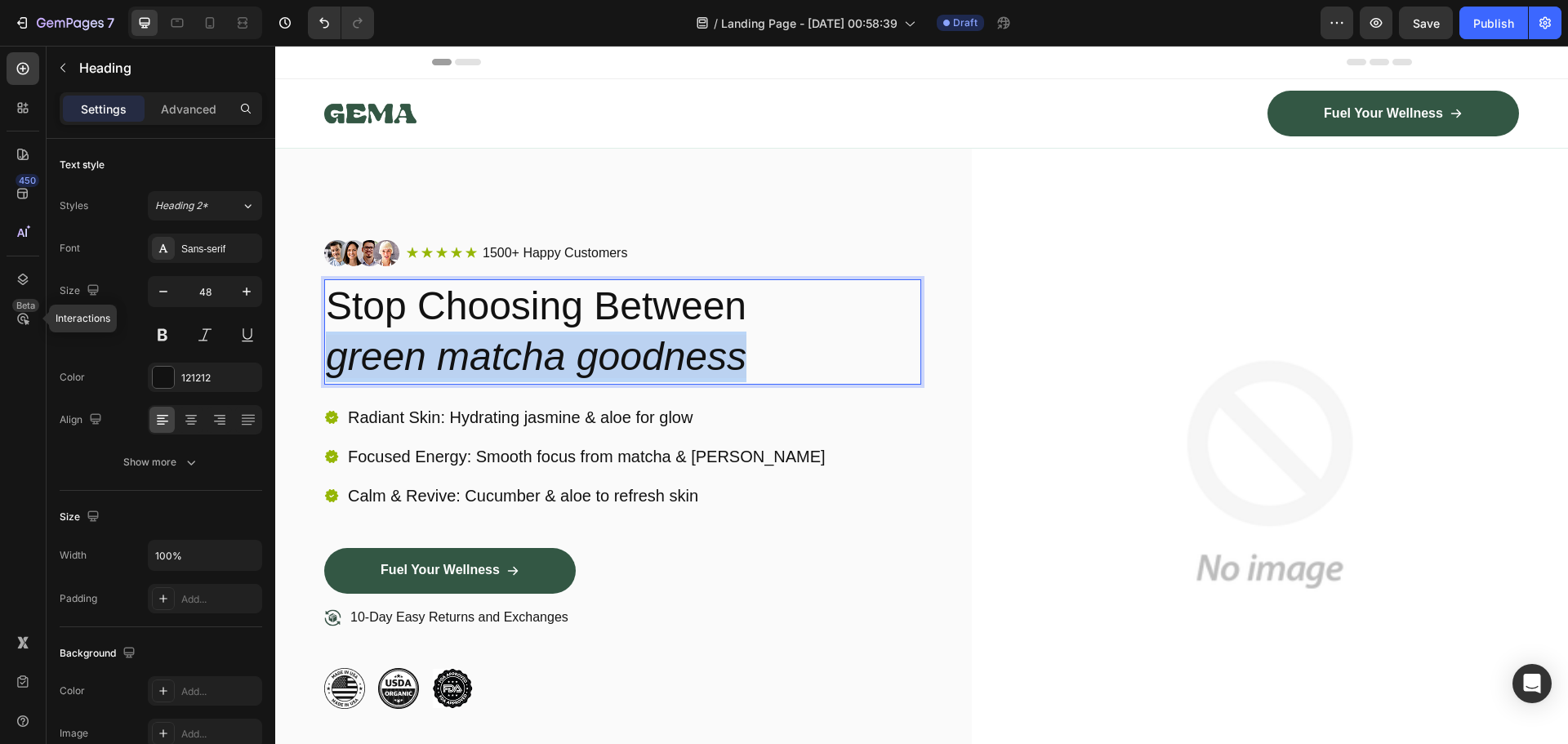
drag, startPoint x: 742, startPoint y: 358, endPoint x: 335, endPoint y: 356, distance: 407.0
click at [335, 356] on icon "green matcha goodness" at bounding box center [536, 357] width 421 height 44
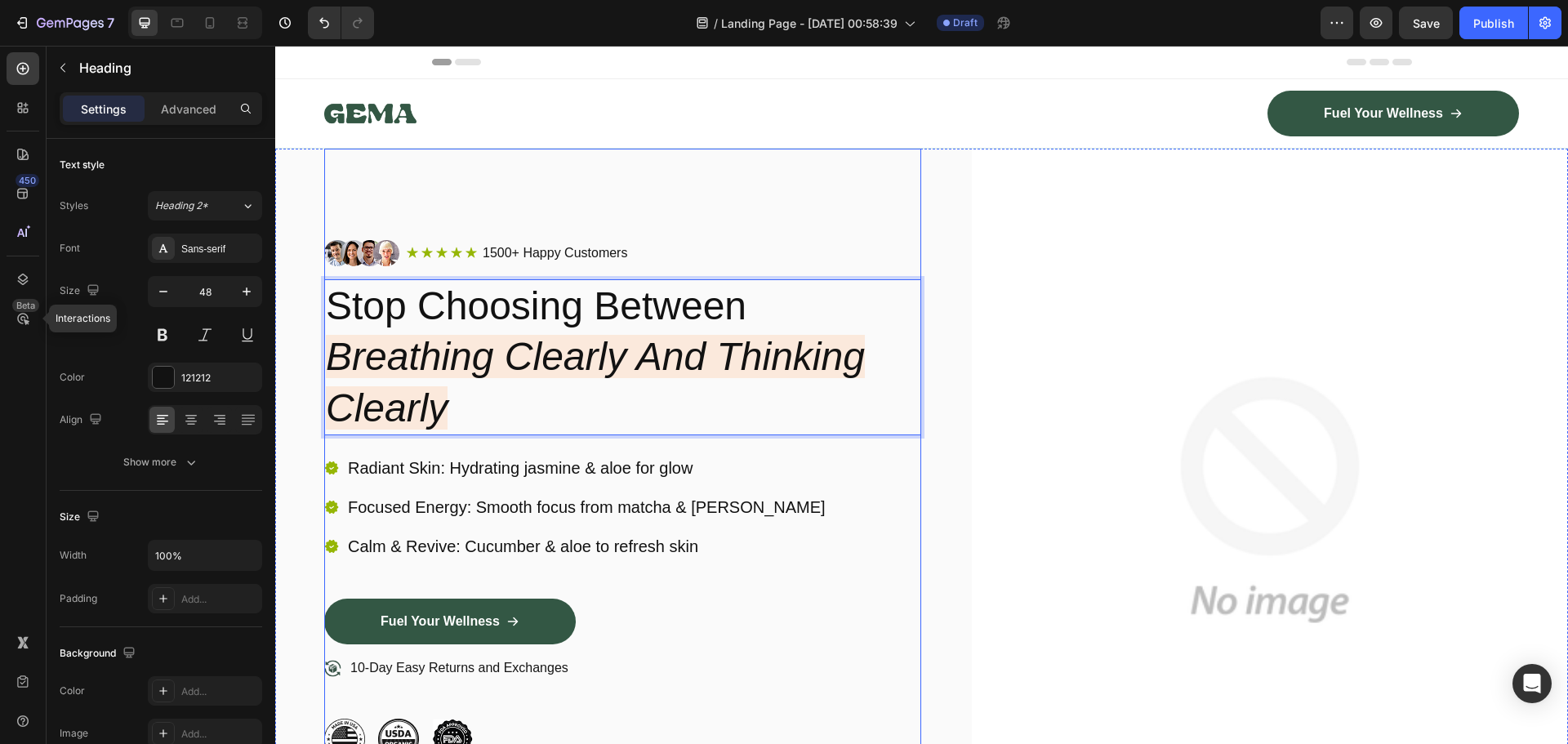
click at [603, 393] on p "Stop Choosing Between Breathing Clearly And Thinking Clearly" at bounding box center [622, 358] width 593 height 152
click at [473, 386] on p "Stop Choosing Between Breathing Clearly And Thinking Clearly" at bounding box center [622, 358] width 593 height 152
click at [482, 408] on p "Stop Choosing Between Breathing Clearly And Thinking Clearly" at bounding box center [622, 358] width 593 height 152
click at [688, 557] on p "Calm & Revive: Cucumber & aloe to refresh skin" at bounding box center [587, 546] width 478 height 21
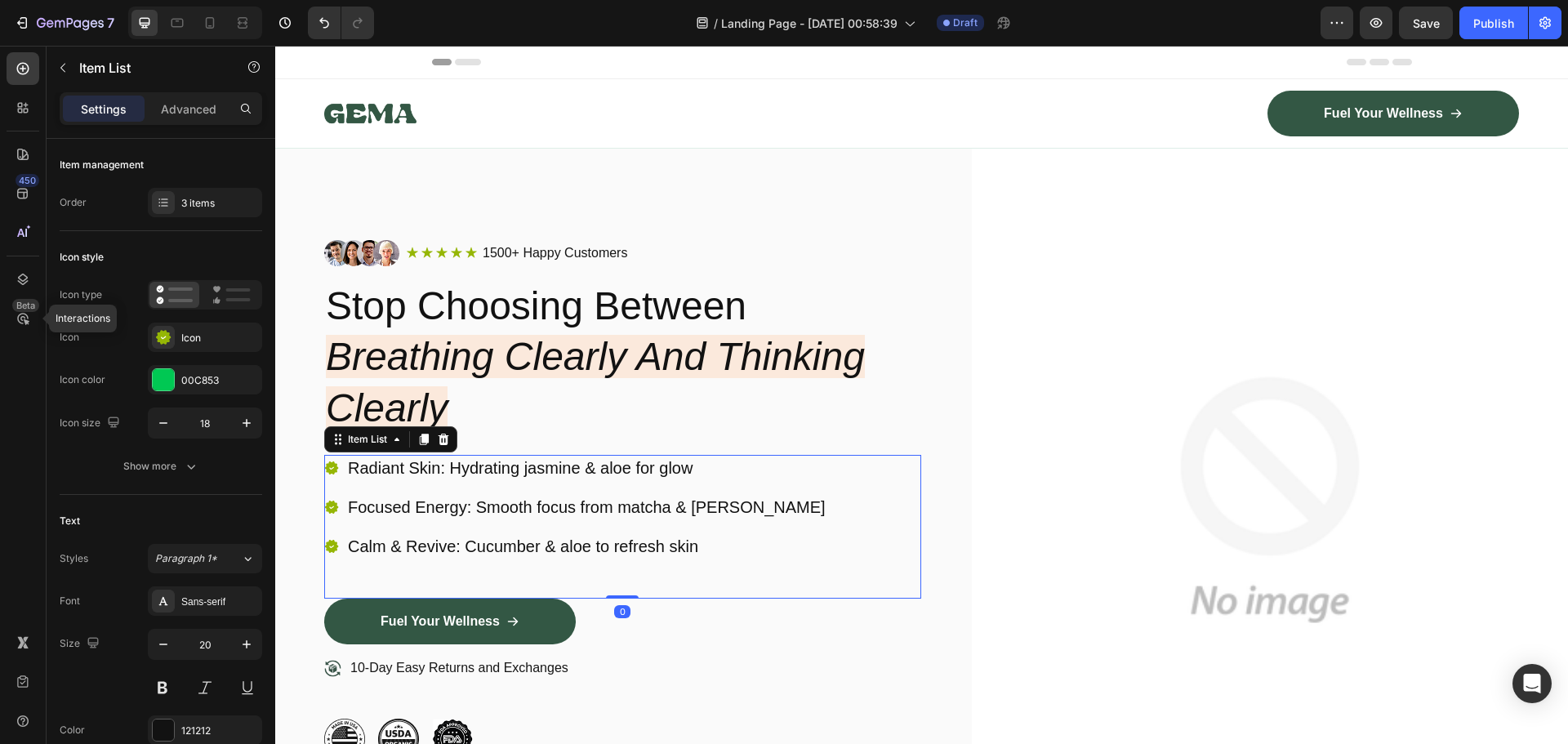
click at [751, 485] on div "Radiant Skin: Hydrating jasmine & aloe for glow Focused Energy: Smooth focus fr…" at bounding box center [622, 527] width 597 height 144
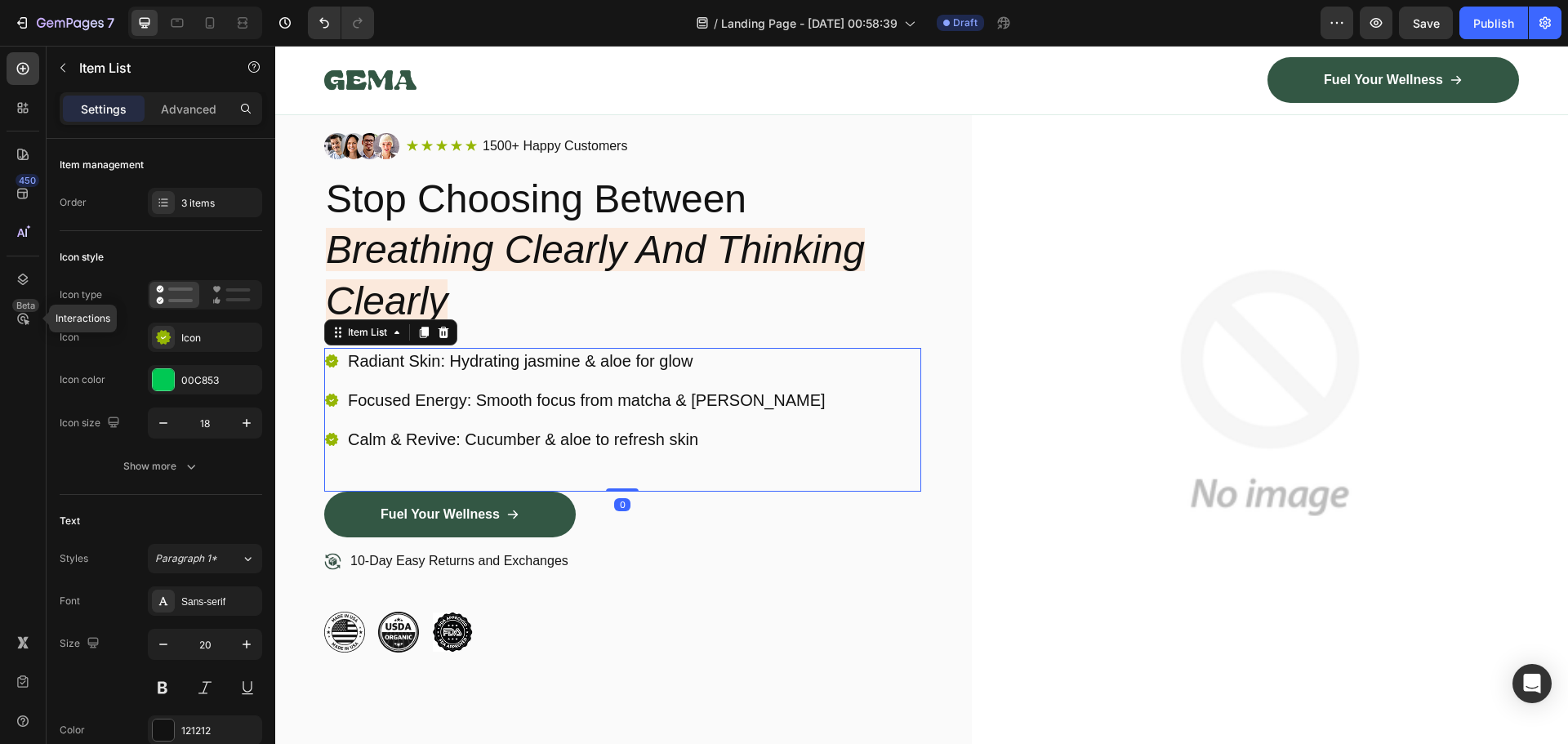
scroll to position [0, 0]
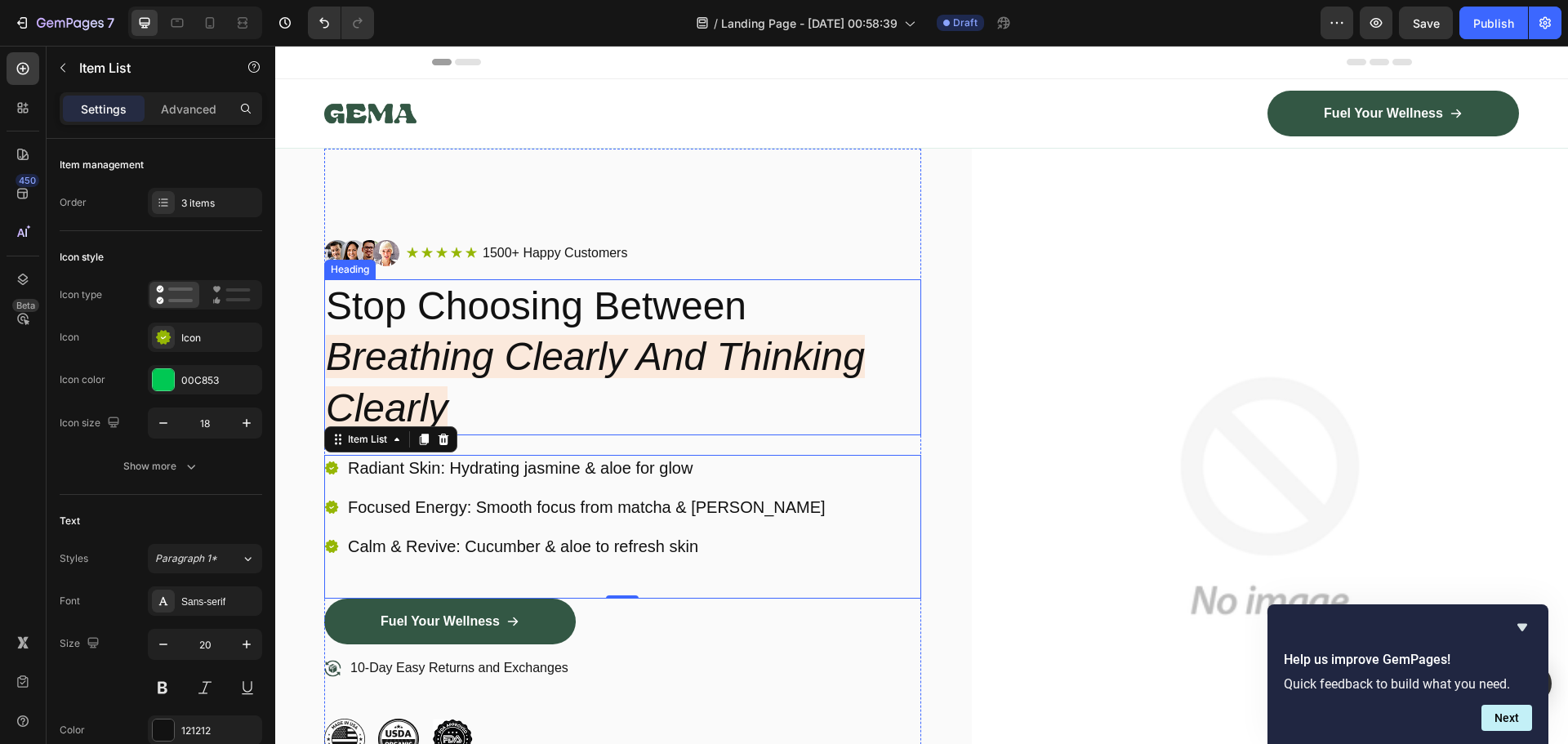
click at [735, 322] on p "Stop Choosing Between Breathing Clearly And Thinking Clearly" at bounding box center [622, 358] width 593 height 152
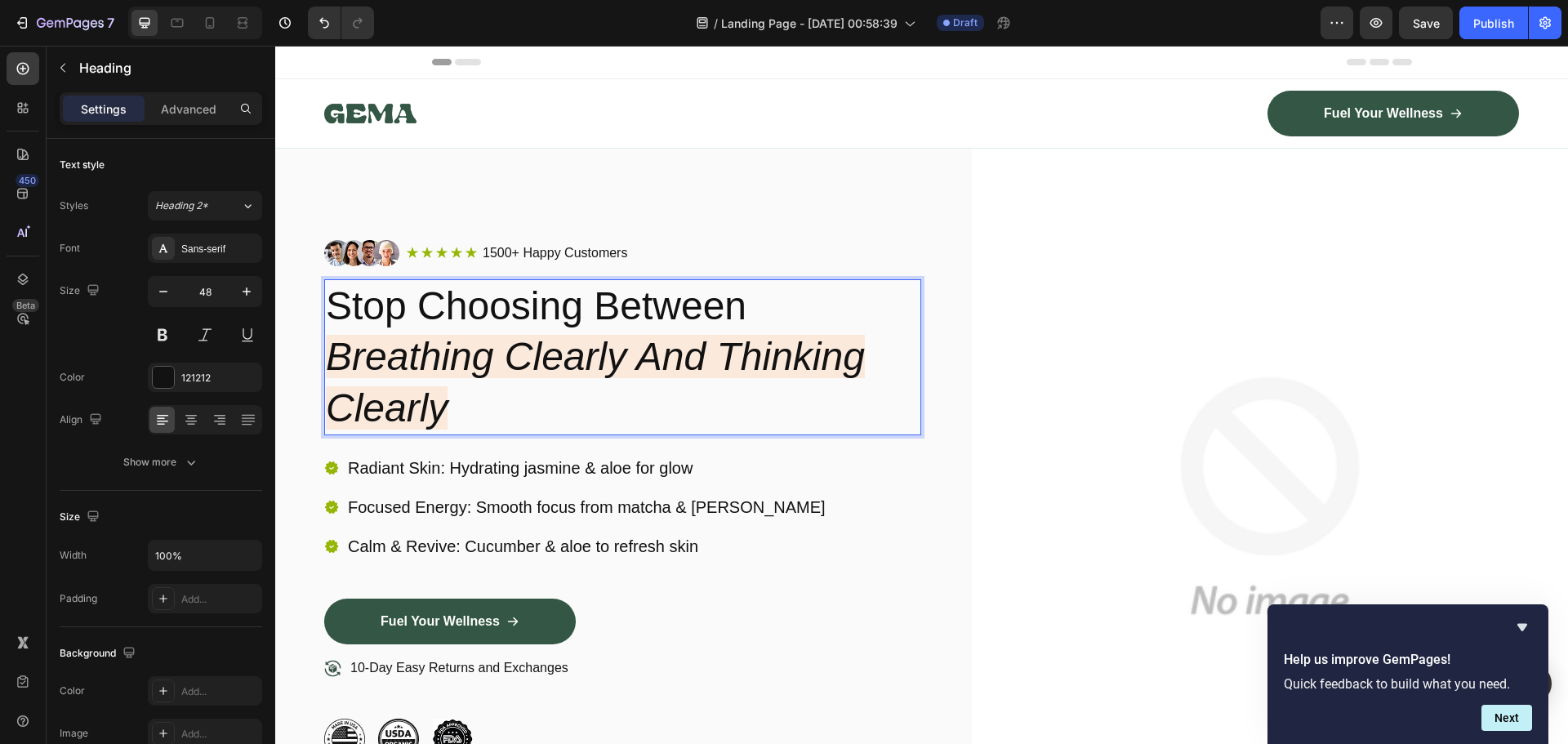
click at [733, 311] on p "Stop Choosing Between Breathing Clearly And Thinking Clearly" at bounding box center [622, 358] width 593 height 152
click at [742, 310] on p "Stop Choosing Between Breathing Clearly And Thinking Clearly" at bounding box center [622, 358] width 593 height 152
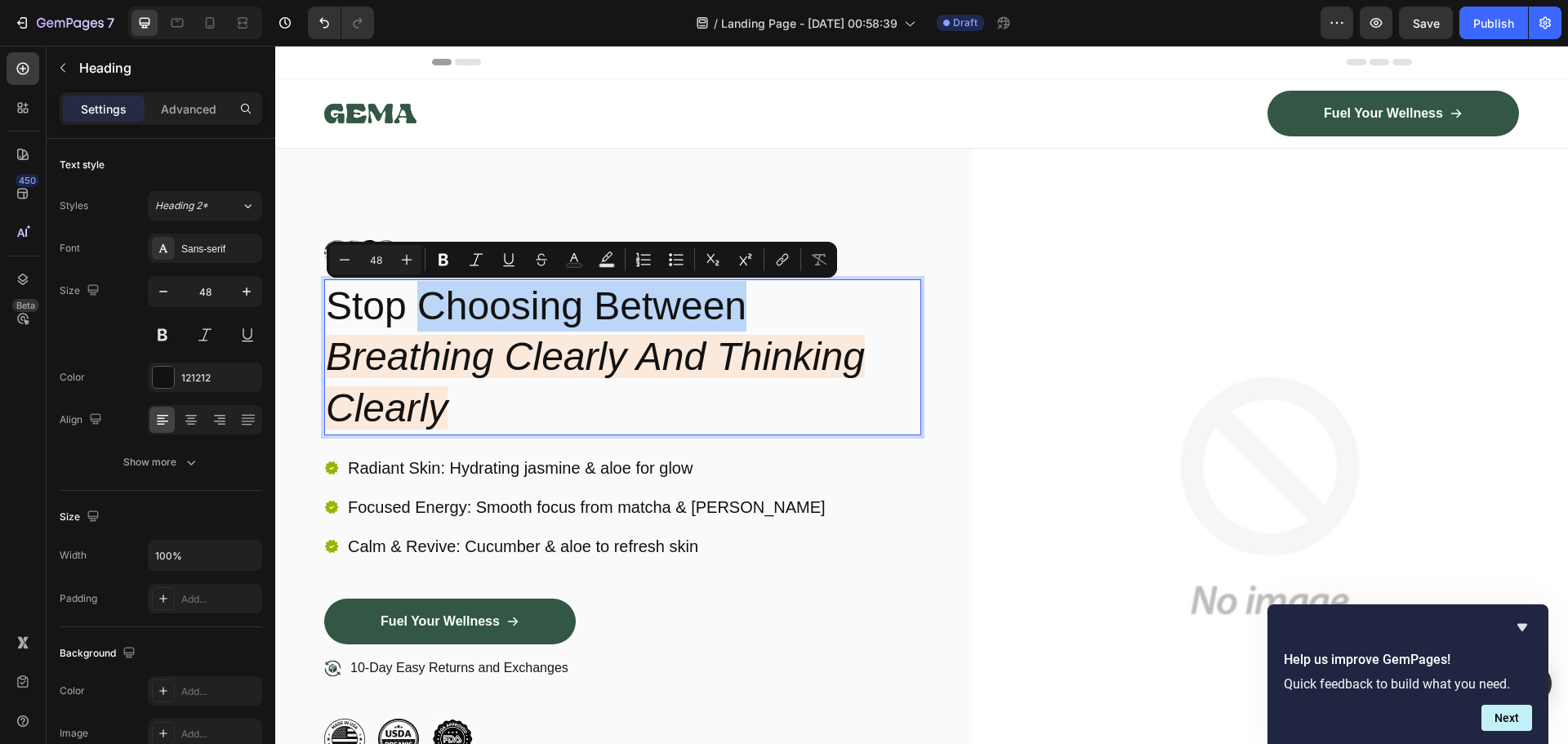
drag, startPoint x: 744, startPoint y: 310, endPoint x: 421, endPoint y: 315, distance: 323.0
click at [421, 315] on p "Stop Choosing Between Breathing Clearly And Thinking Clearly" at bounding box center [622, 358] width 593 height 152
drag, startPoint x: 769, startPoint y: 323, endPoint x: 758, endPoint y: 329, distance: 12.5
click at [769, 323] on p "Stop Choosing Between Breathing Clearly And Thinking Clearly" at bounding box center [622, 358] width 593 height 152
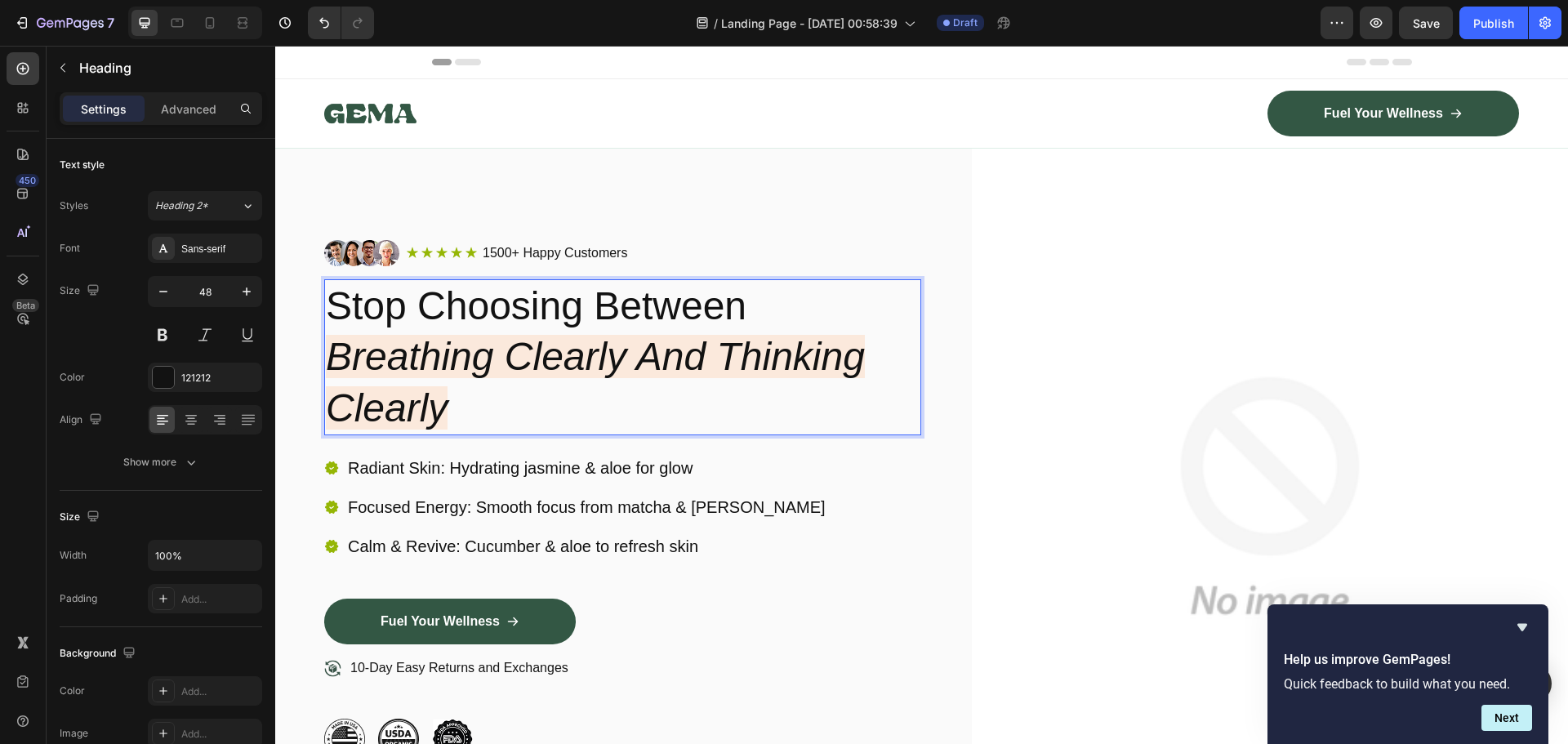
click at [742, 348] on icon "Breathing Clearly And Thinking Clearly" at bounding box center [595, 382] width 538 height 94
click at [739, 308] on p "Stop Choosing Between Breathing Clearly And Thinking Clearly" at bounding box center [622, 358] width 593 height 152
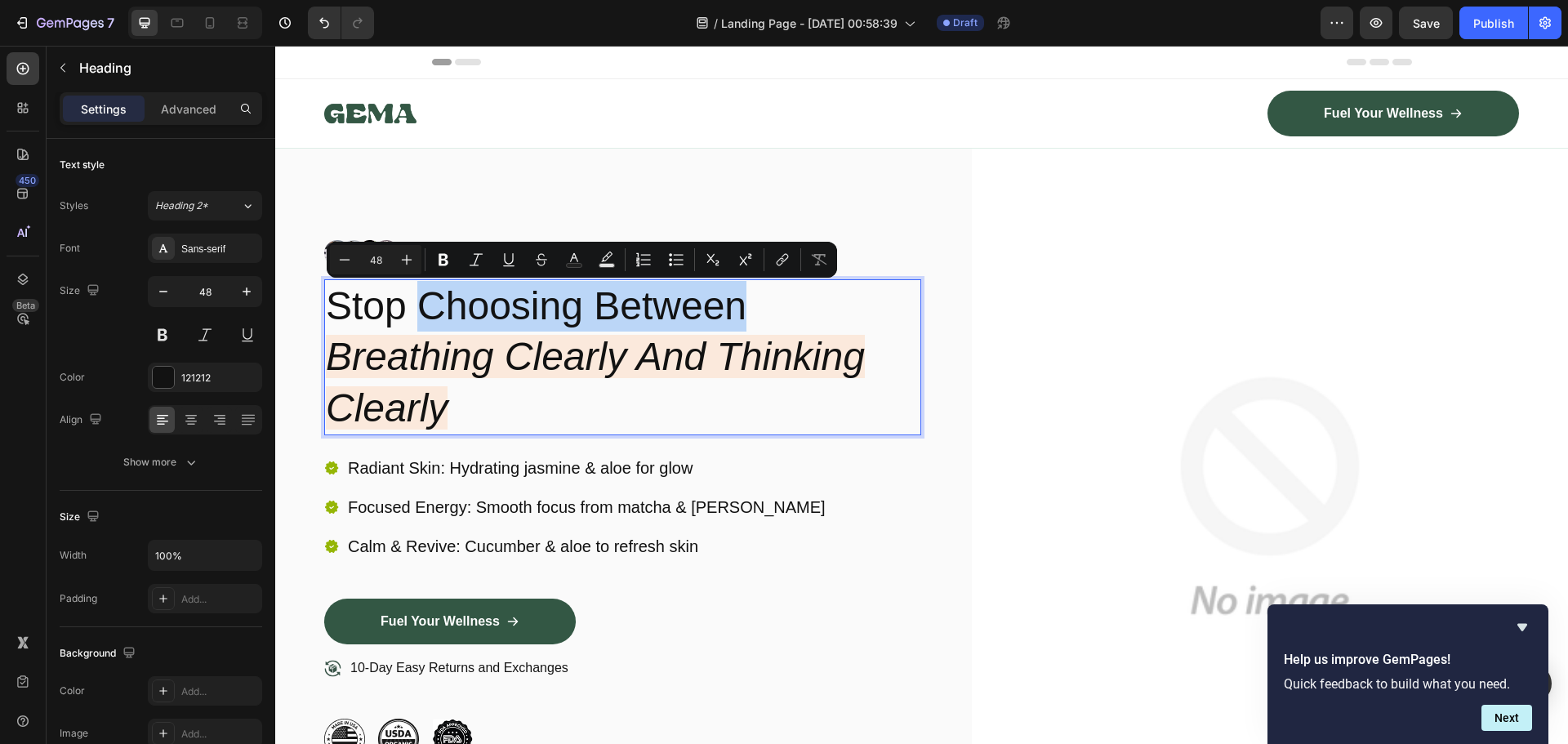
drag, startPoint x: 752, startPoint y: 306, endPoint x: 425, endPoint y: 302, distance: 327.0
click at [425, 302] on p "Stop Choosing Between Breathing Clearly And Thinking Clearly" at bounding box center [622, 358] width 593 height 152
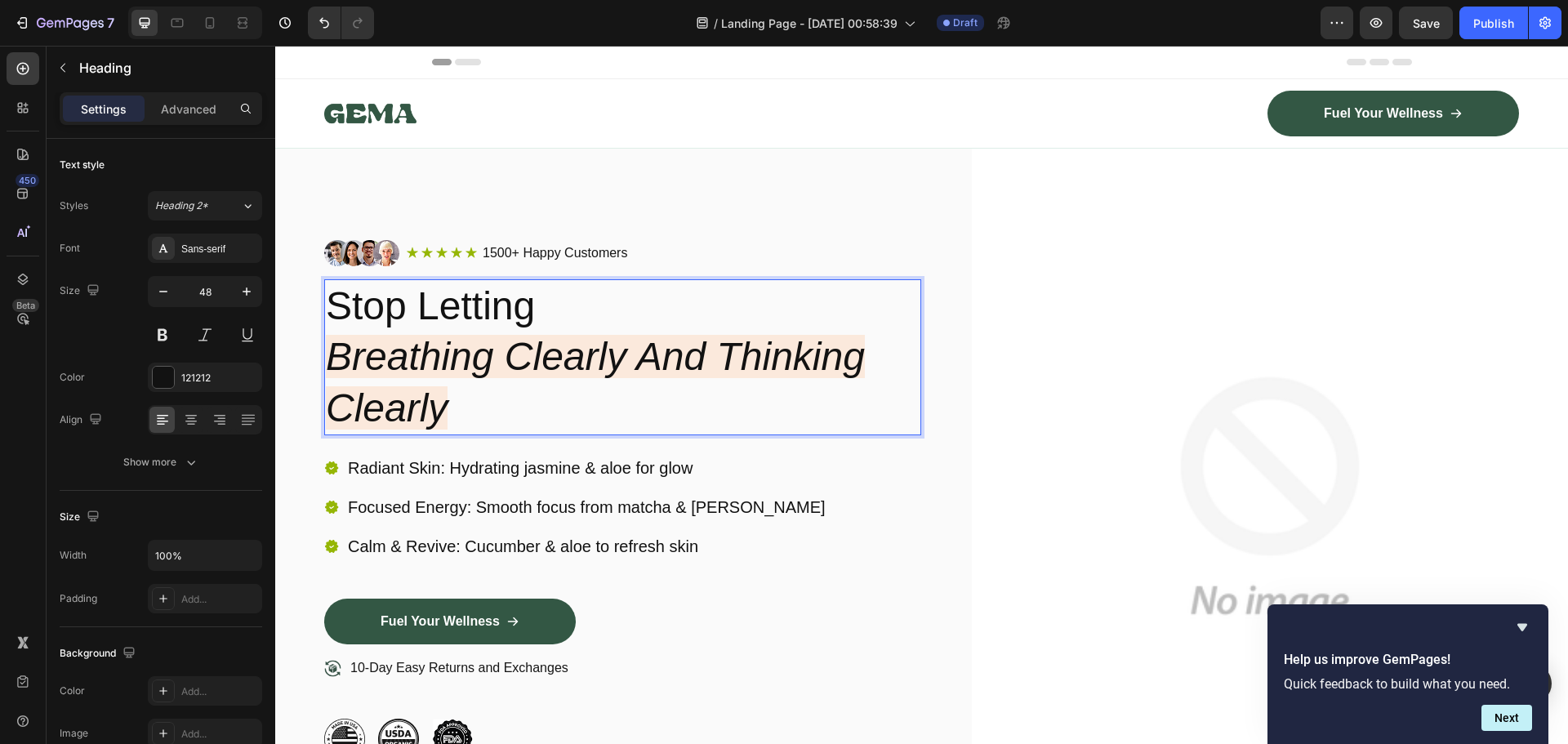
click at [466, 366] on icon "Breathing Clearly And Thinking Clearly" at bounding box center [595, 382] width 538 height 94
click at [446, 415] on icon "Breathing Clearly And Thinking Clearly" at bounding box center [595, 382] width 538 height 94
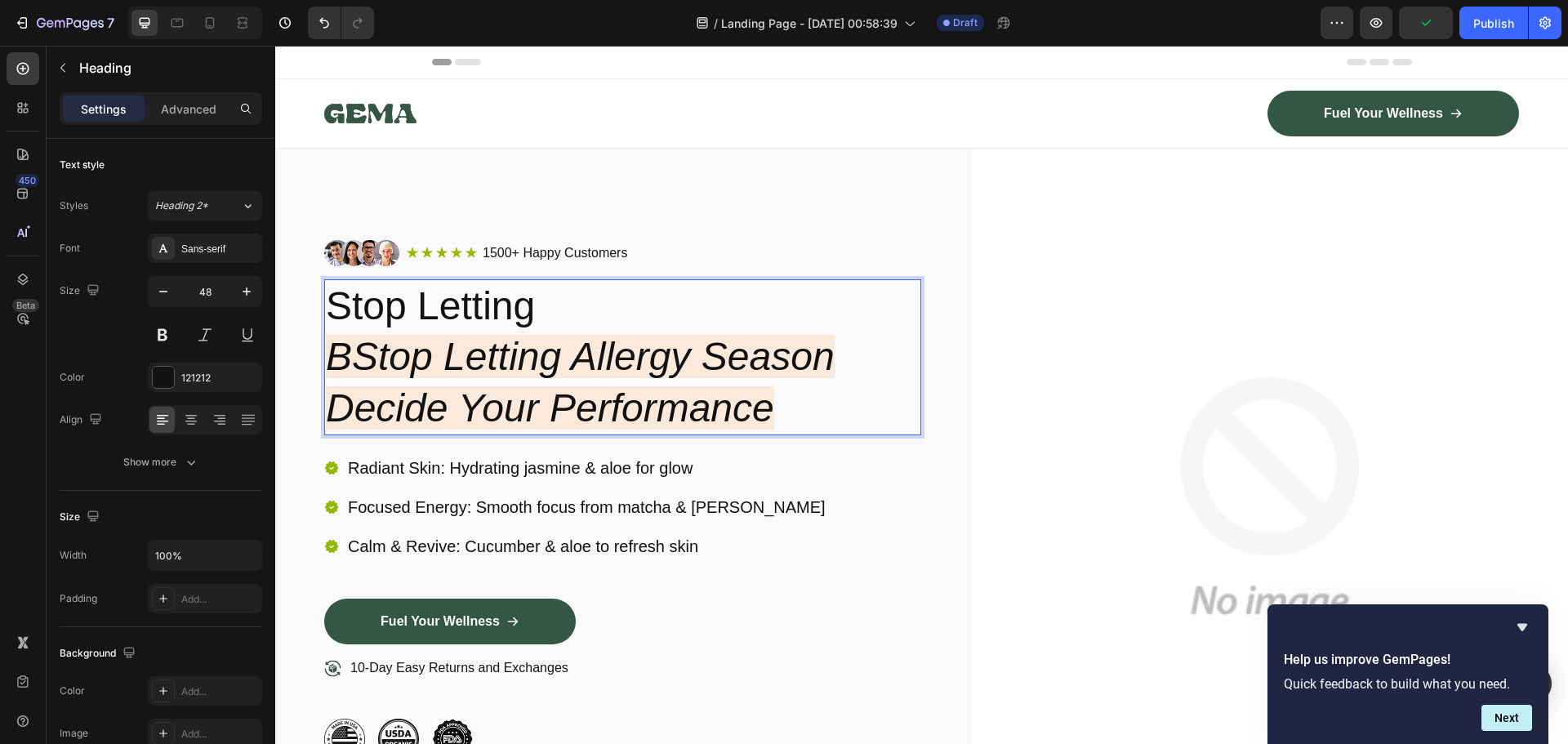
click at [364, 347] on icon "BStop Letting Allergy Season Decide Your Performance" at bounding box center [580, 382] width 509 height 94
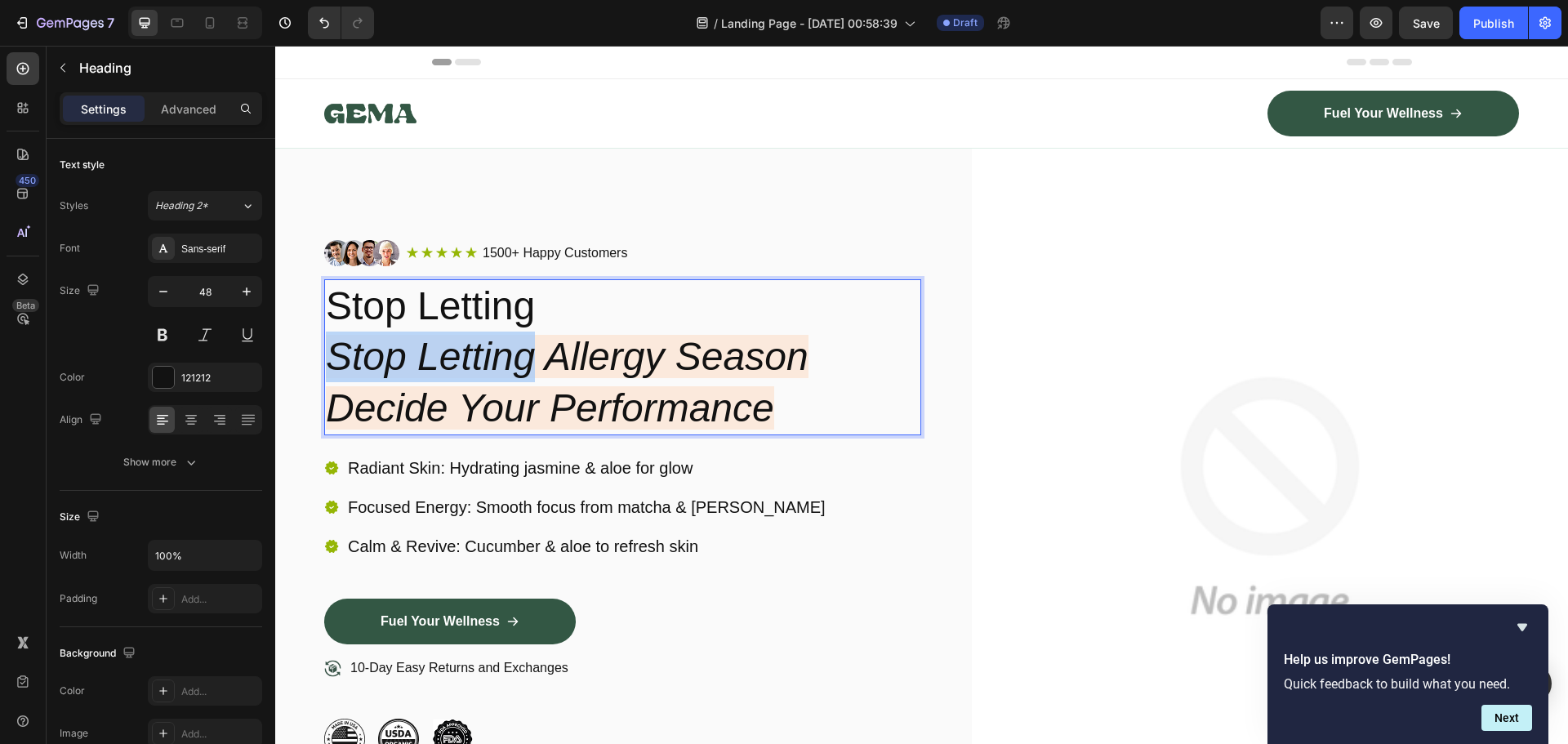
drag, startPoint x: 532, startPoint y: 360, endPoint x: 332, endPoint y: 360, distance: 200.0
click at [332, 360] on icon "Stop Letting Allergy Season Decide Your Performance" at bounding box center [567, 382] width 483 height 94
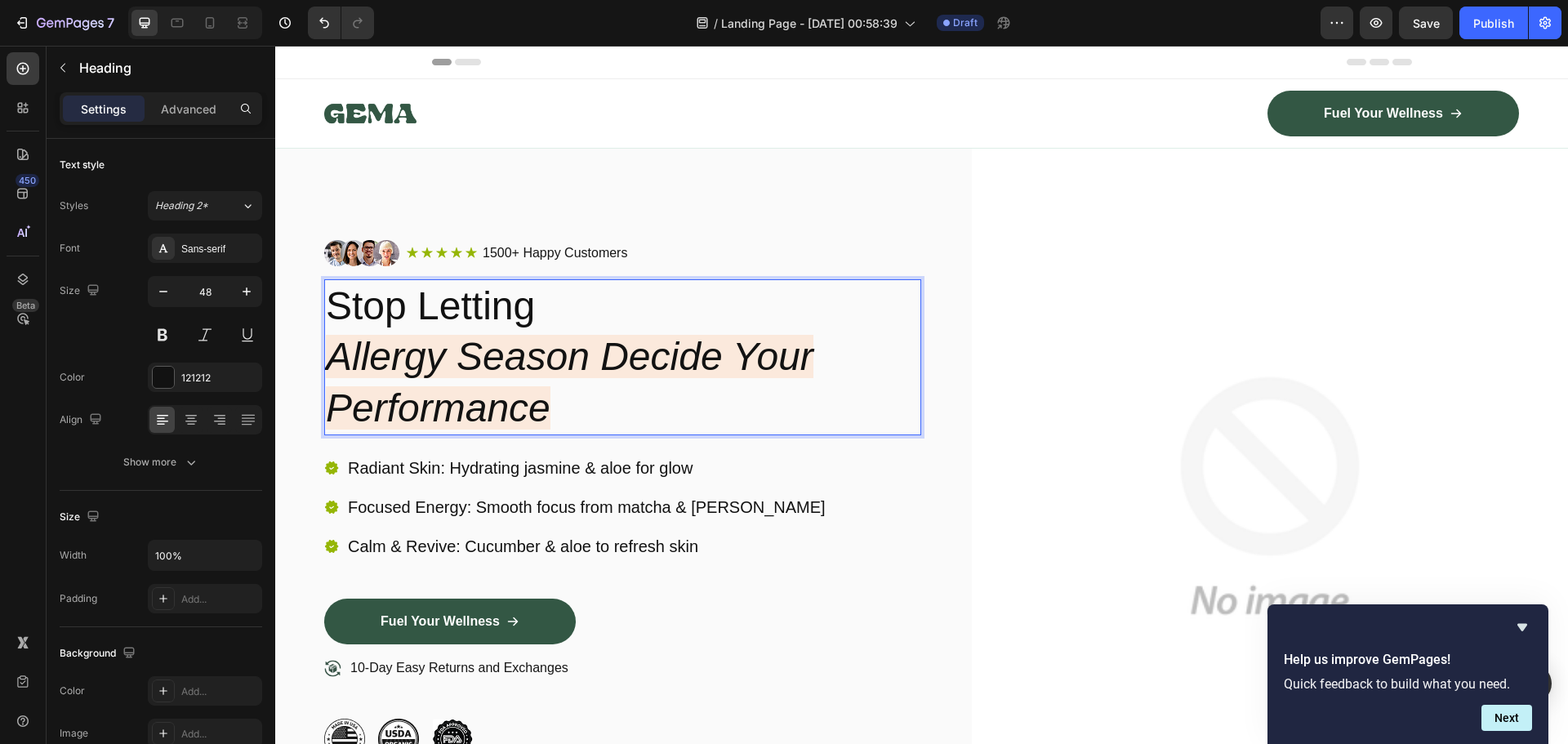
click at [345, 359] on icon "Allergy Season Decide Your Performance" at bounding box center [569, 382] width 487 height 94
click at [331, 408] on icon "Allergy Season Decide Your Performance" at bounding box center [569, 382] width 487 height 94
click at [629, 296] on p "Stop Letting Allergy Season Decide Your Performance" at bounding box center [622, 358] width 593 height 152
click at [678, 385] on p "Stop Letting - Allergy Season Decide Your Performance" at bounding box center [622, 358] width 593 height 152
click at [338, 412] on icon "Allergy Season Decide Your Performance" at bounding box center [569, 382] width 487 height 94
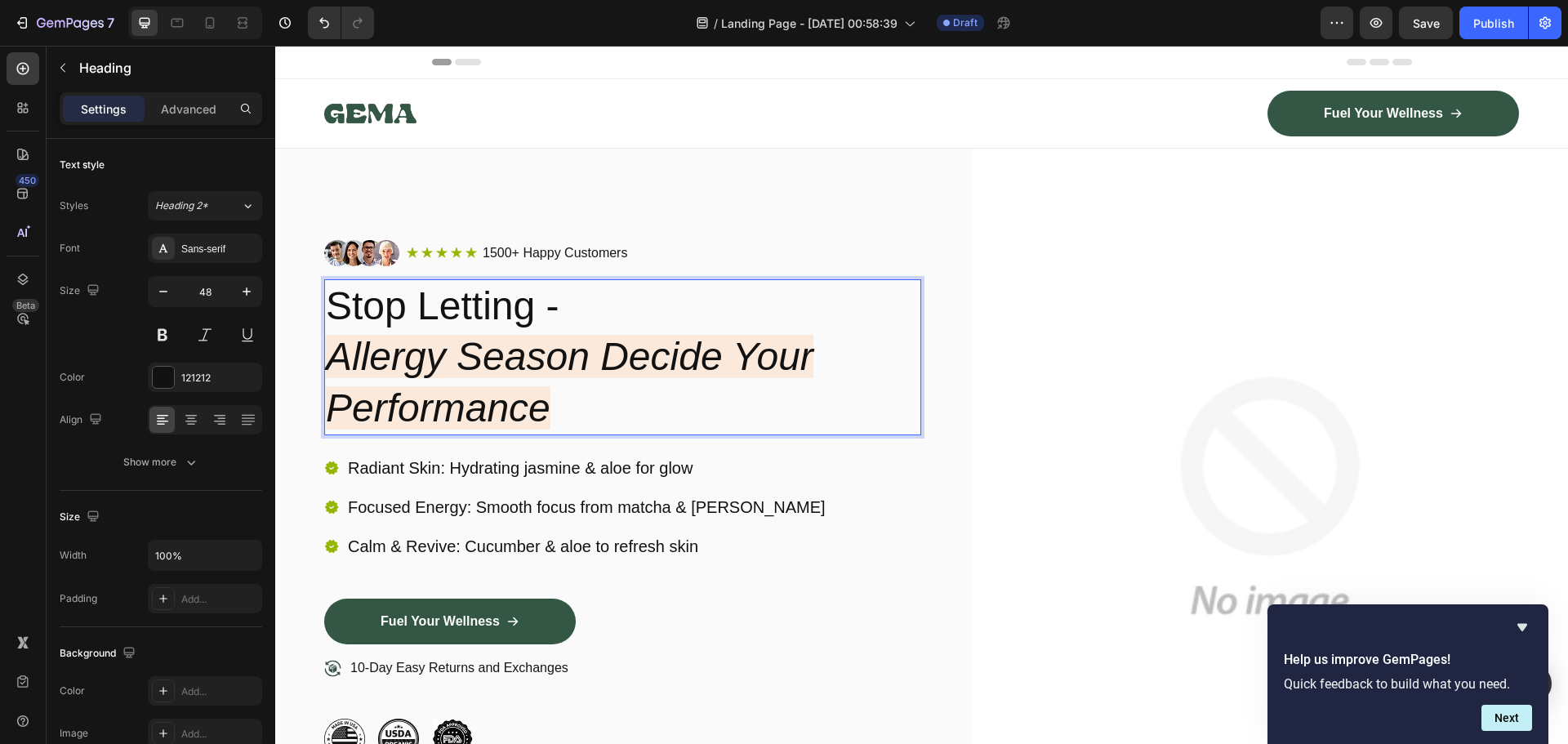
click at [667, 387] on p "Stop Letting - Allergy Season Decide Your Performance" at bounding box center [622, 358] width 593 height 152
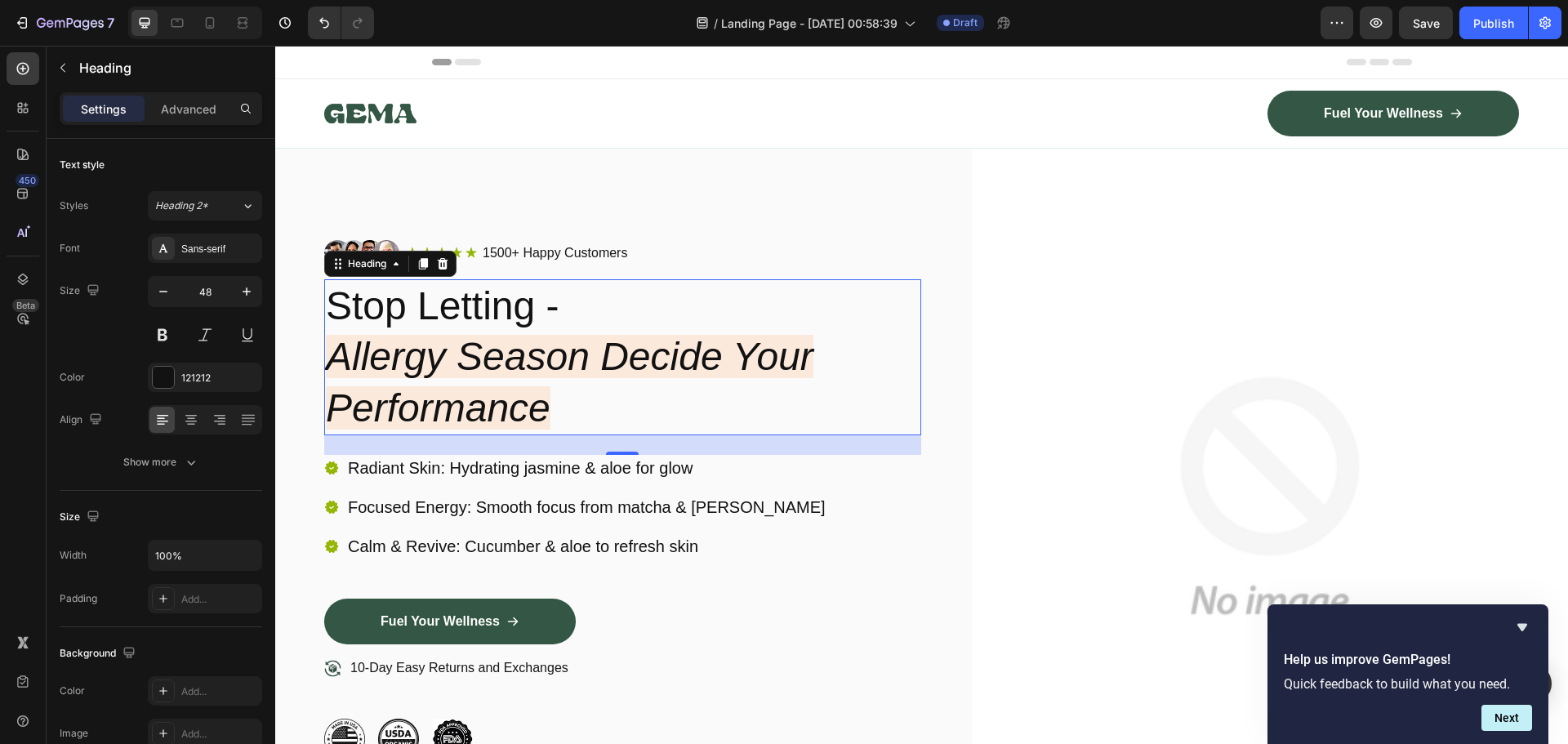
click at [674, 359] on icon "Allergy Season Decide Your Performance" at bounding box center [569, 382] width 487 height 94
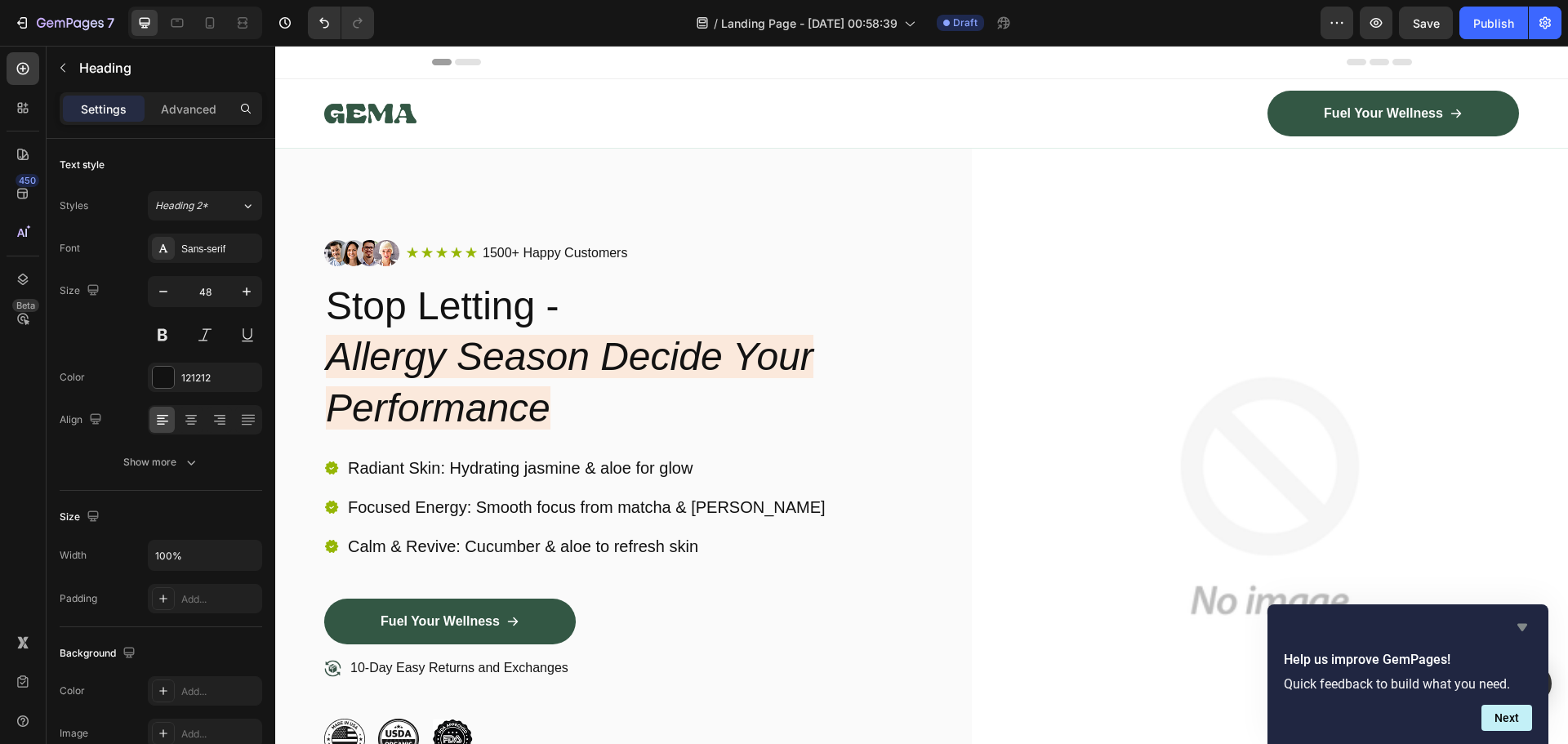
click at [1524, 624] on icon "Hide survey" at bounding box center [1522, 628] width 10 height 7
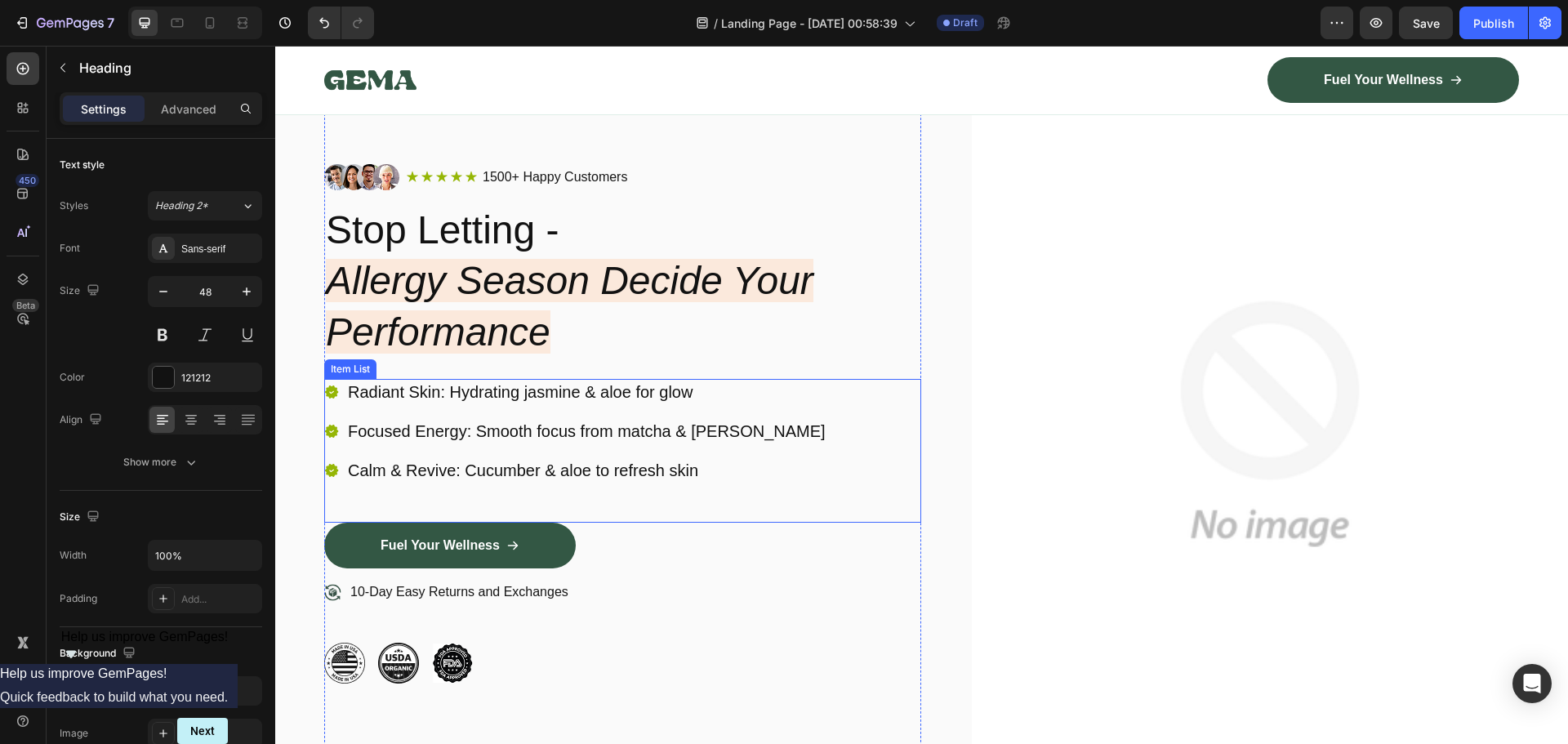
scroll to position [82, 0]
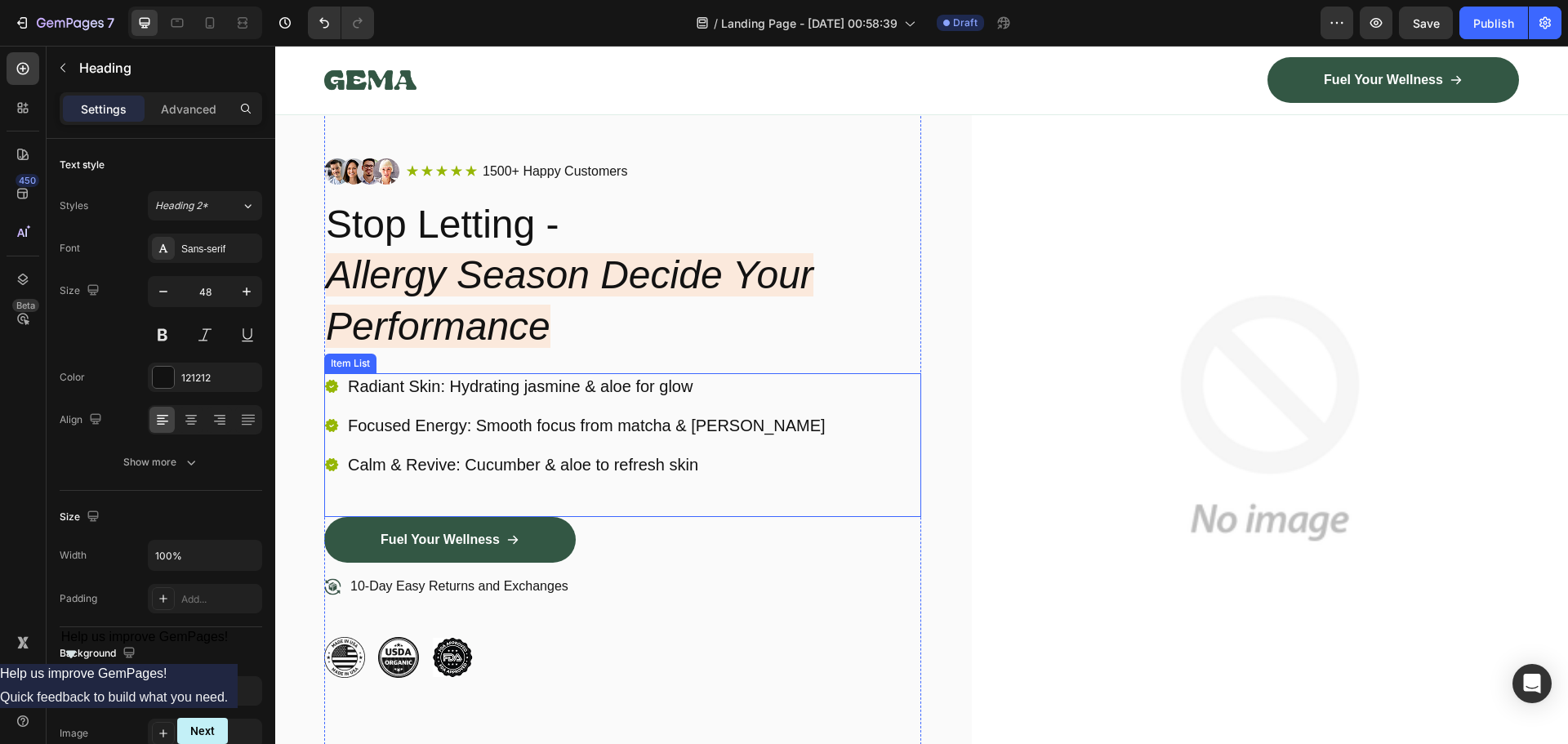
drag, startPoint x: 681, startPoint y: 381, endPoint x: 689, endPoint y: 379, distance: 8.2
click at [681, 381] on p "Radiant Skin: Hydrating jasmine & aloe for glow" at bounding box center [587, 386] width 478 height 21
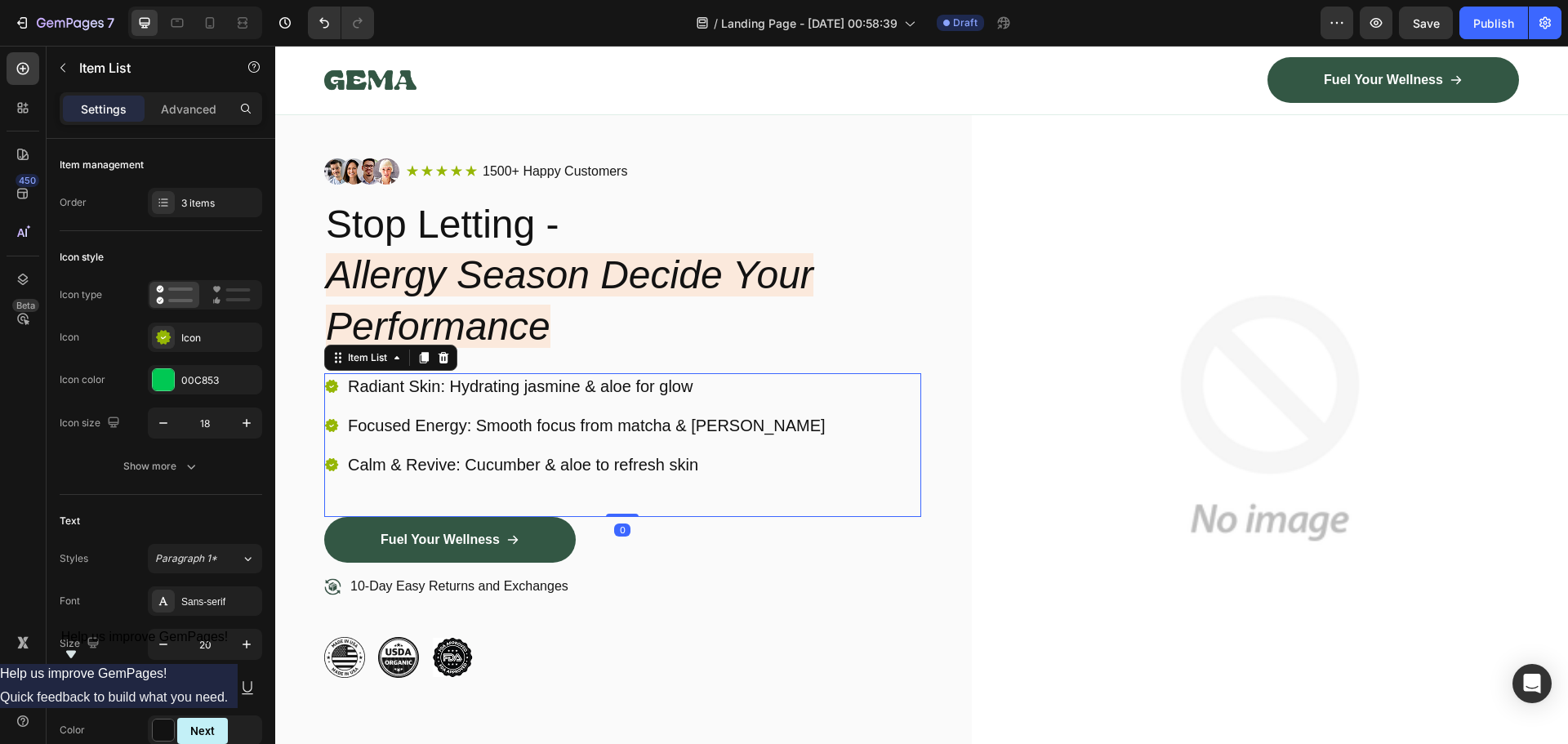
click at [695, 384] on p "Radiant Skin: Hydrating jasmine & aloe for glow" at bounding box center [587, 386] width 478 height 21
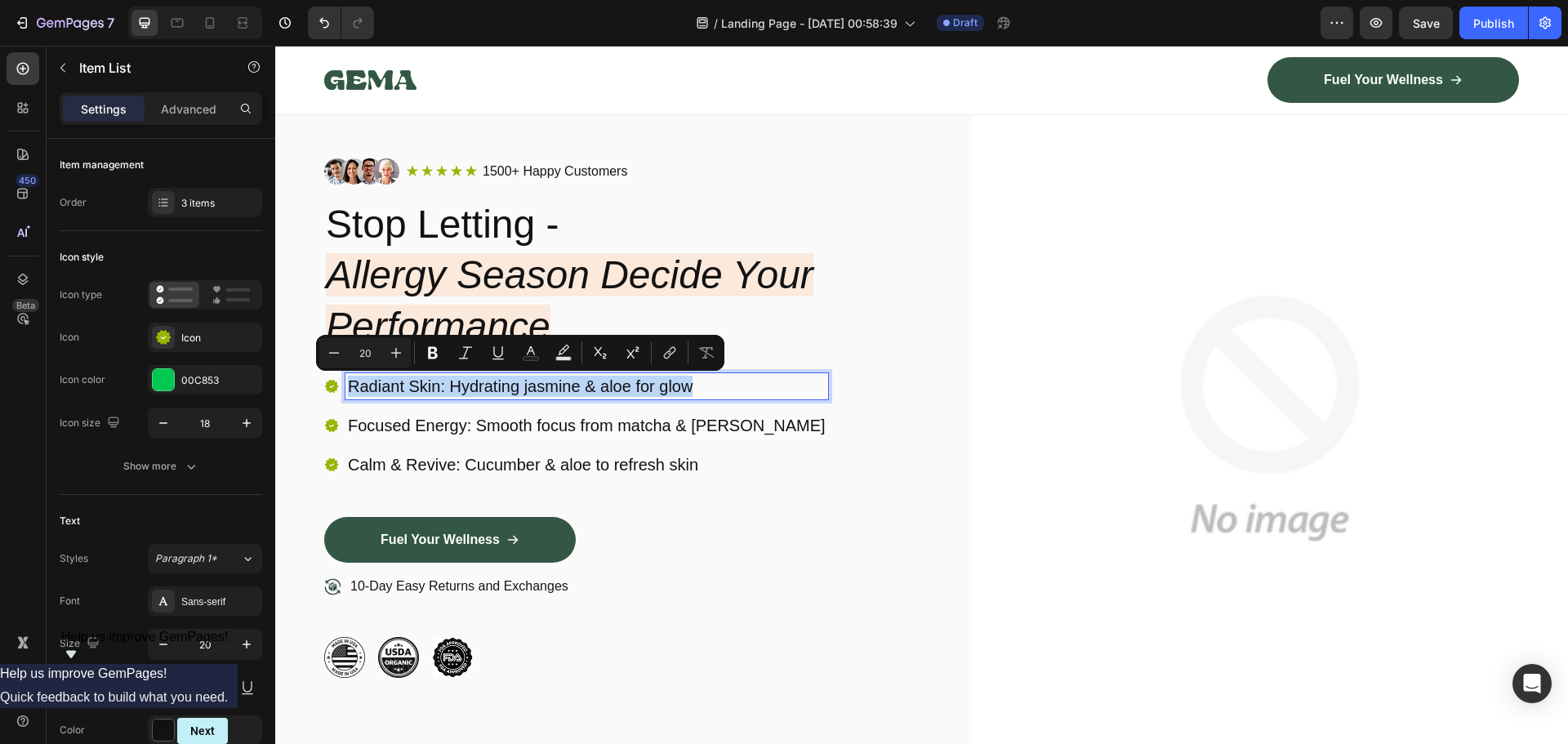
drag, startPoint x: 681, startPoint y: 384, endPoint x: 349, endPoint y: 387, distance: 332.0
click at [349, 387] on p "Radiant Skin: Hydrating jasmine & aloe for glow" at bounding box center [587, 386] width 478 height 21
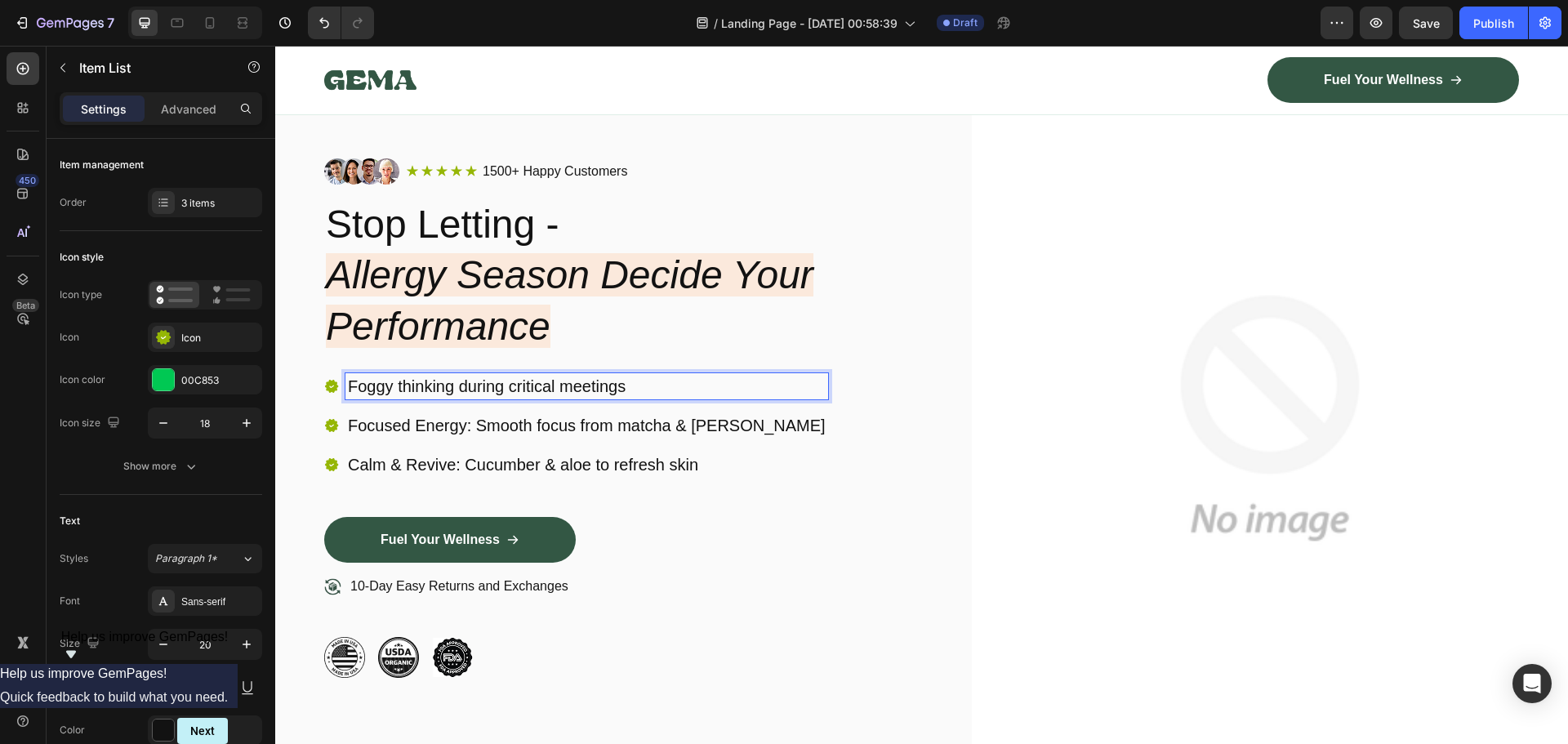
click at [370, 382] on p "Foggy thinking during critical meetings" at bounding box center [587, 386] width 478 height 21
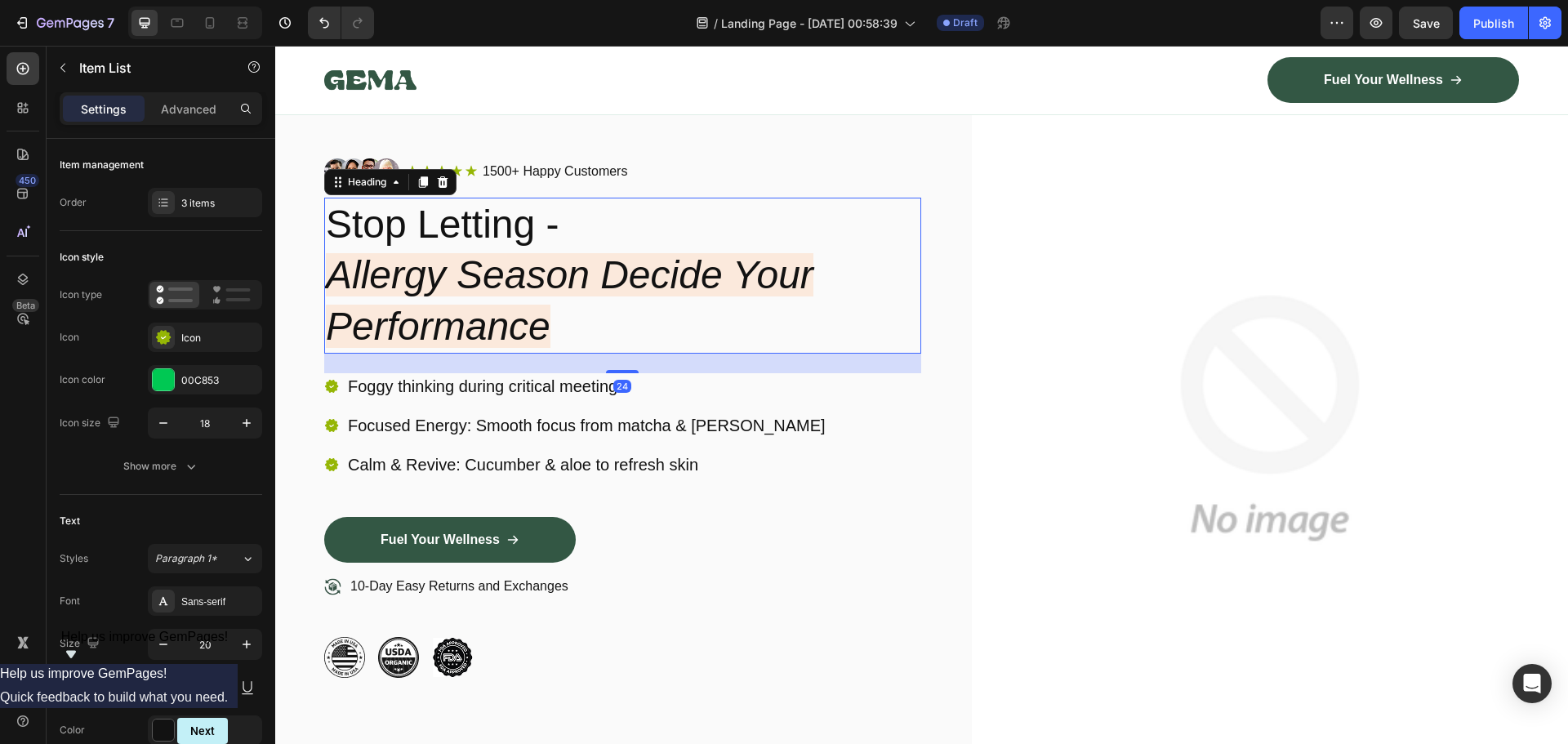
click at [486, 310] on icon "Allergy Season Decide Your Performance" at bounding box center [569, 300] width 487 height 94
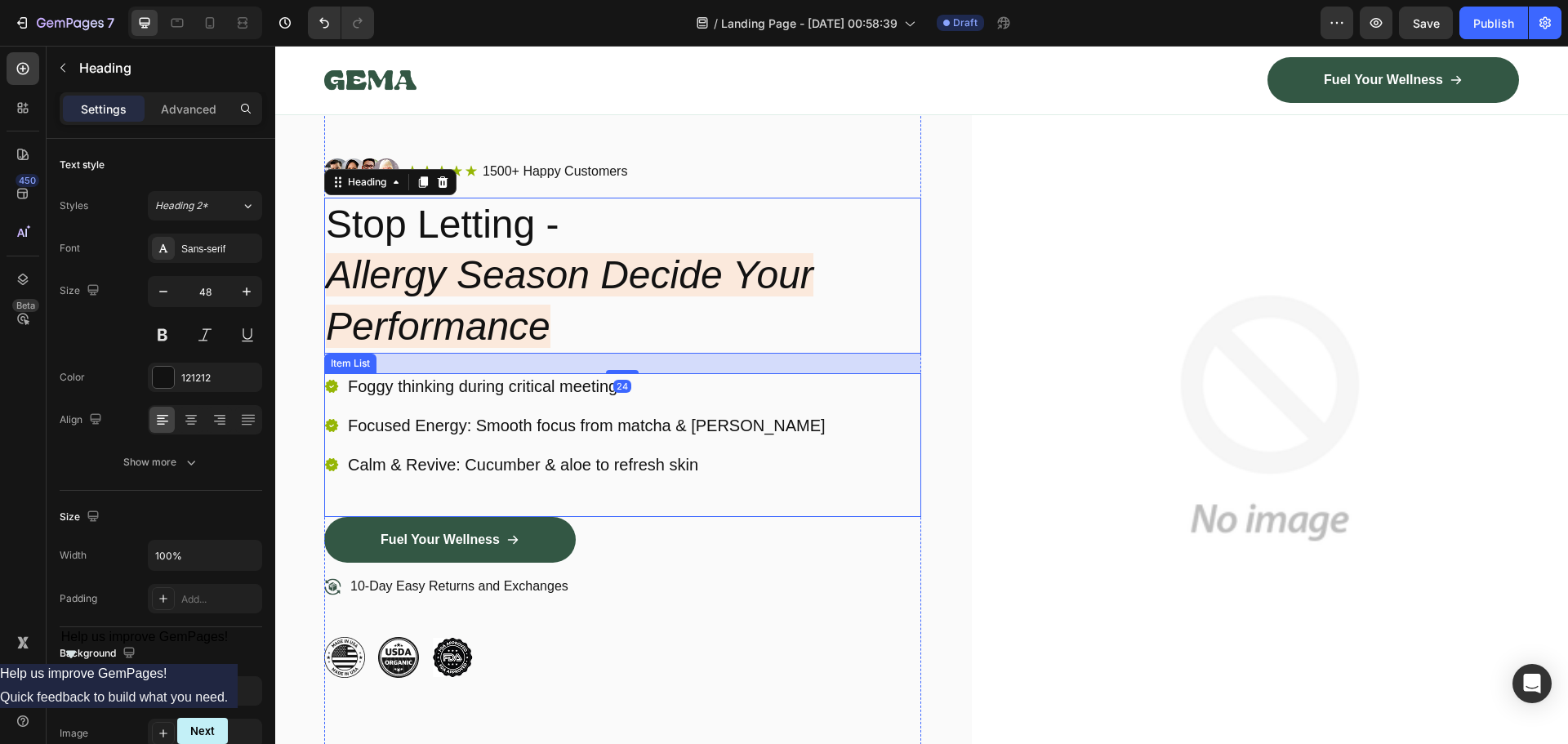
click at [388, 401] on div "Foggy thinking during critical meetings Focused Energy: Smooth focus from match…" at bounding box center [576, 425] width 504 height 105
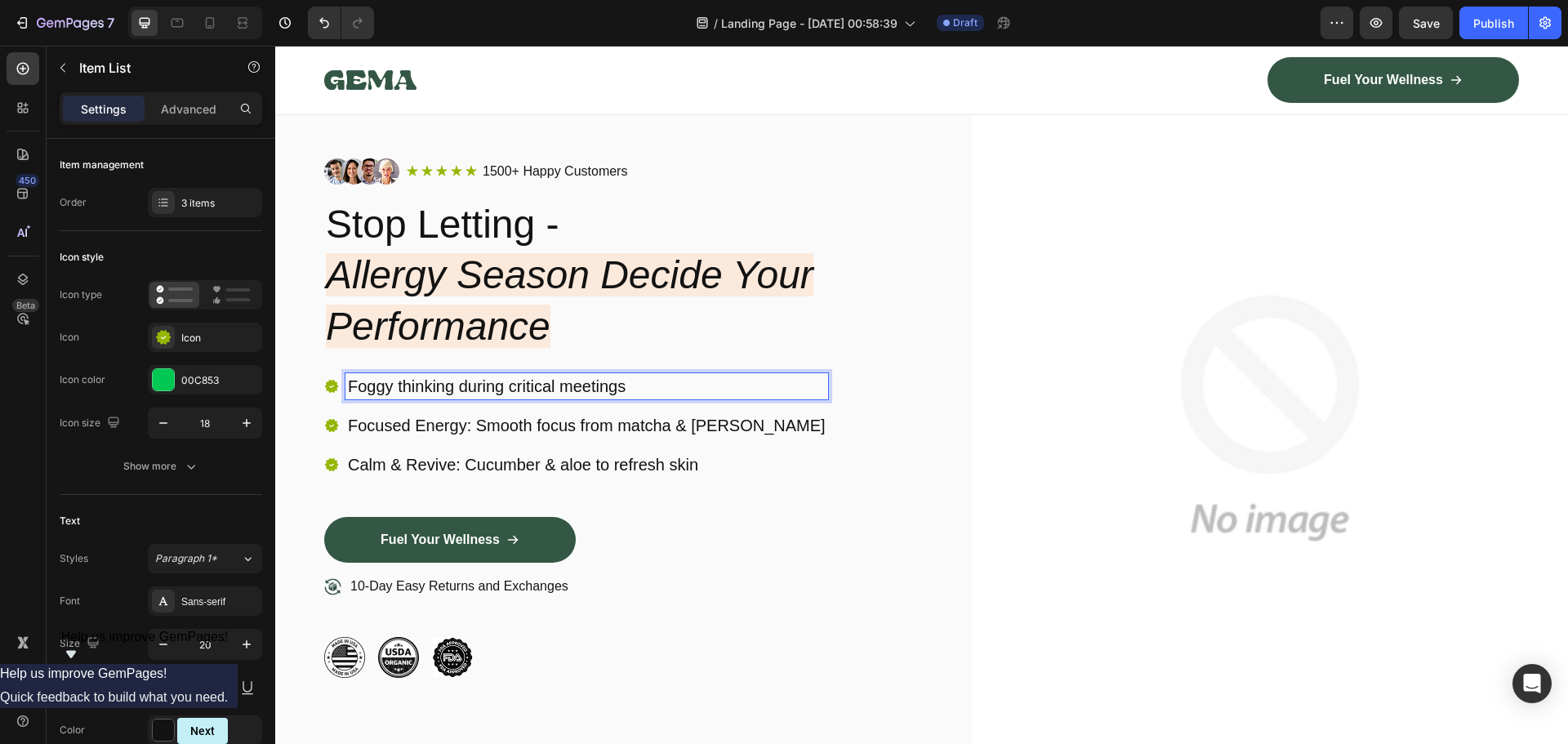
click at [598, 436] on p "Focused Energy: Smooth focus from matcha & [PERSON_NAME]" at bounding box center [587, 425] width 478 height 21
click at [687, 422] on p "Focused Energy: Smooth focus from matcha & [PERSON_NAME]" at bounding box center [587, 425] width 478 height 21
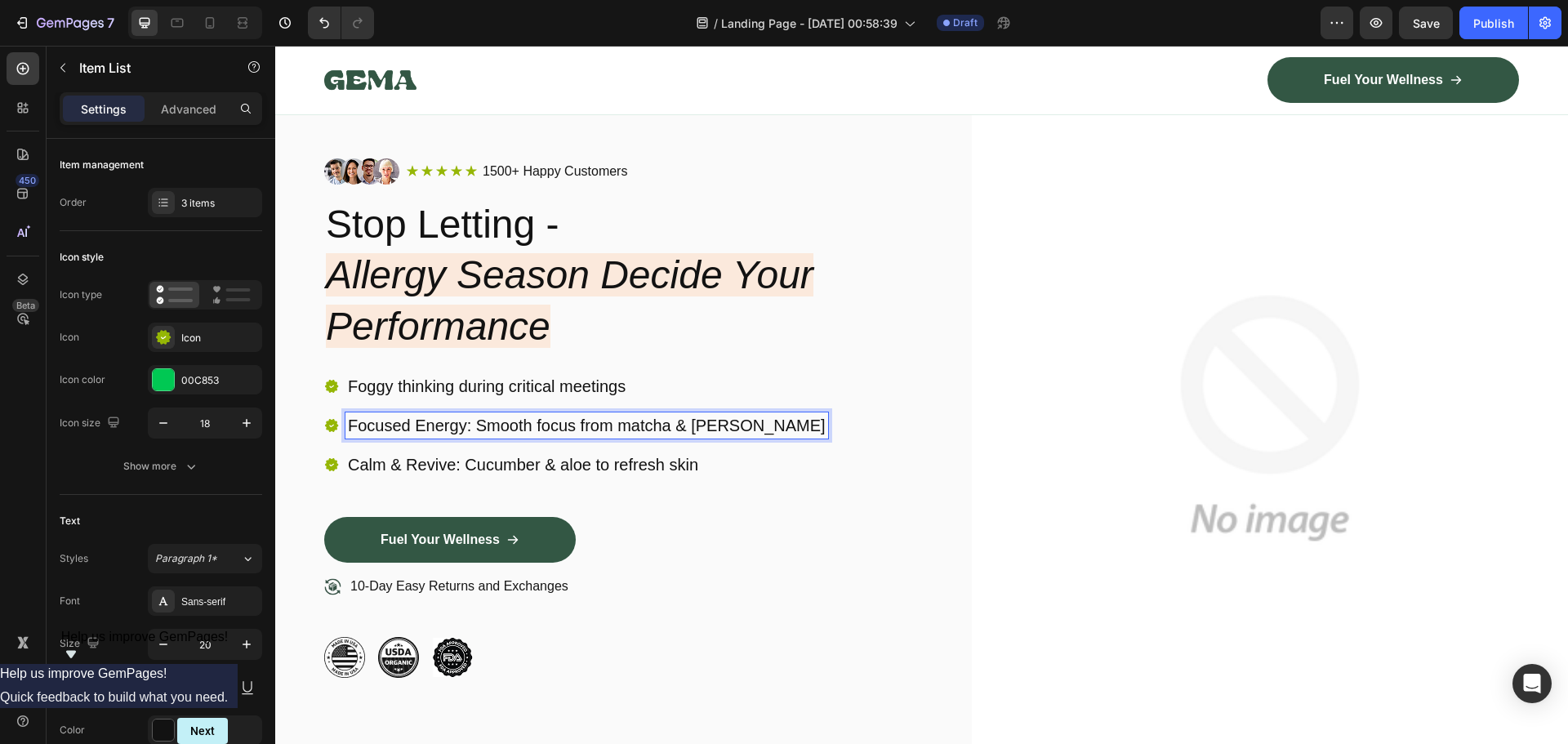
click at [743, 424] on p "Focused Energy: Smooth focus from matcha & [PERSON_NAME]" at bounding box center [587, 425] width 478 height 21
drag, startPoint x: 743, startPoint y: 424, endPoint x: 375, endPoint y: 437, distance: 368.2
click at [336, 429] on div "Focused Energy: Smooth focus from matcha & [PERSON_NAME]" at bounding box center [576, 425] width 504 height 26
click at [569, 463] on p "Calm & Revive: Cucumber & aloe to refresh skin" at bounding box center [587, 464] width 478 height 21
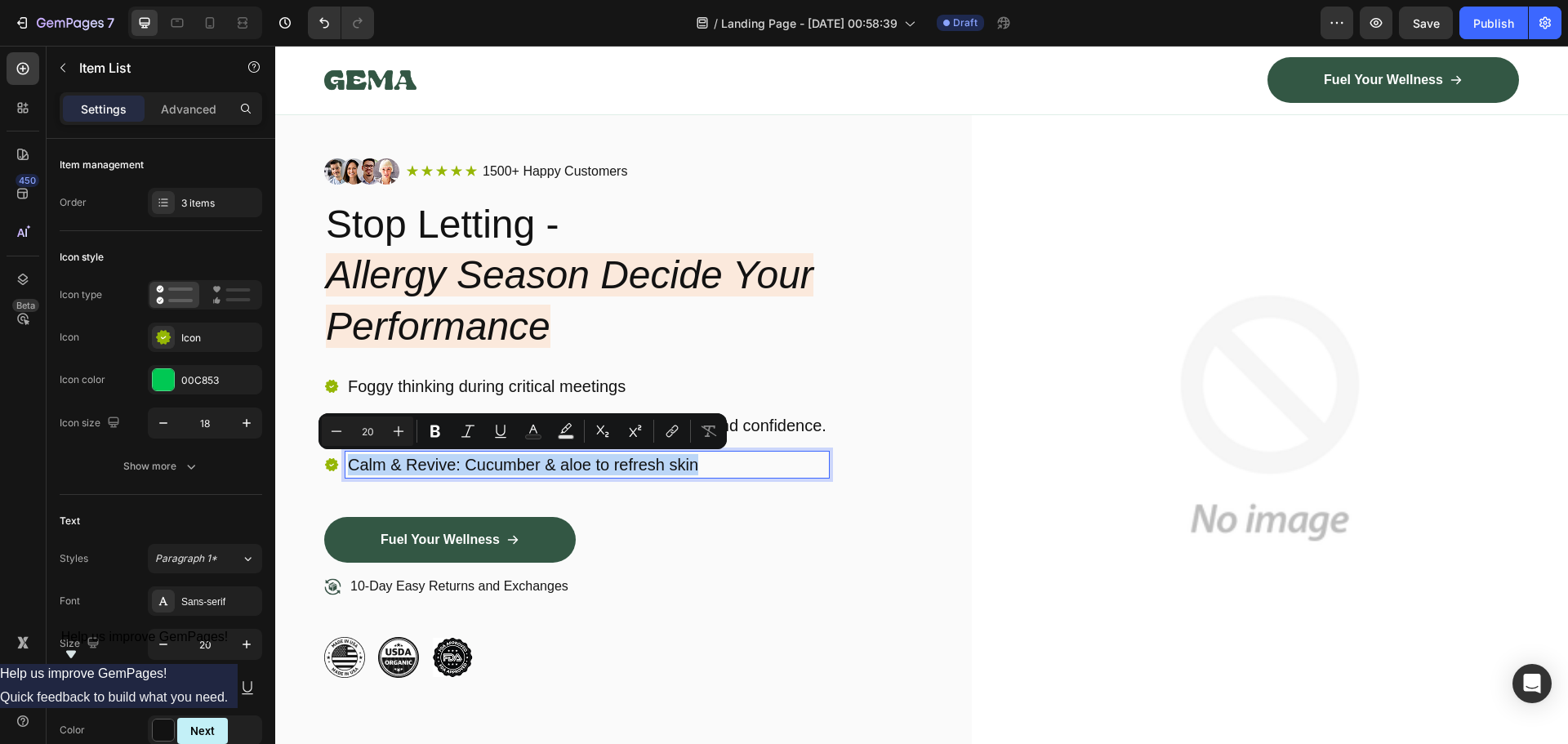
drag, startPoint x: 762, startPoint y: 474, endPoint x: 234, endPoint y: 485, distance: 528.1
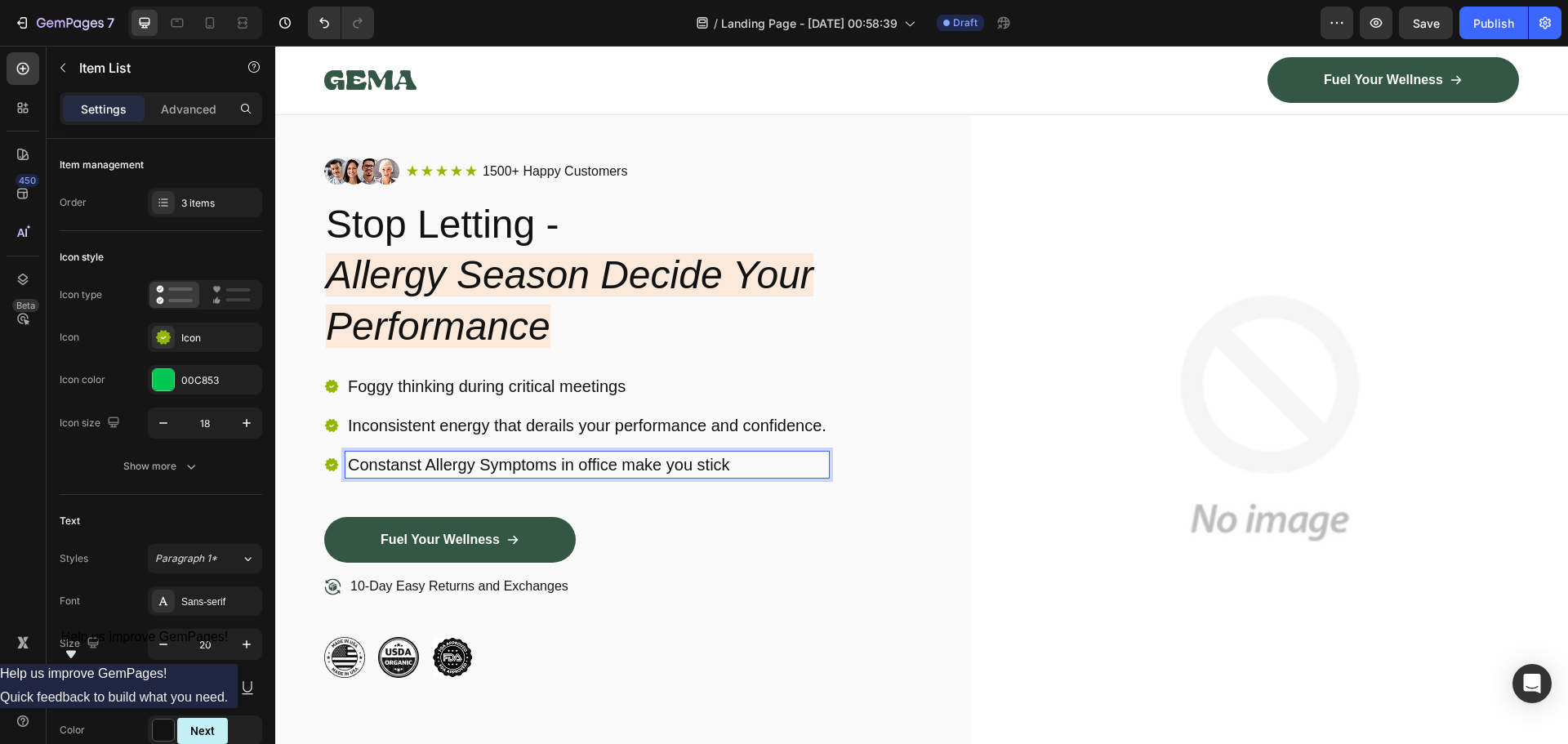
click at [388, 470] on p "Constanst Allergy Symptoms in office make you stick" at bounding box center [587, 464] width 478 height 21
click at [391, 462] on p "Constanst Allergy Symptoms in office make you stick" at bounding box center [587, 464] width 478 height 21
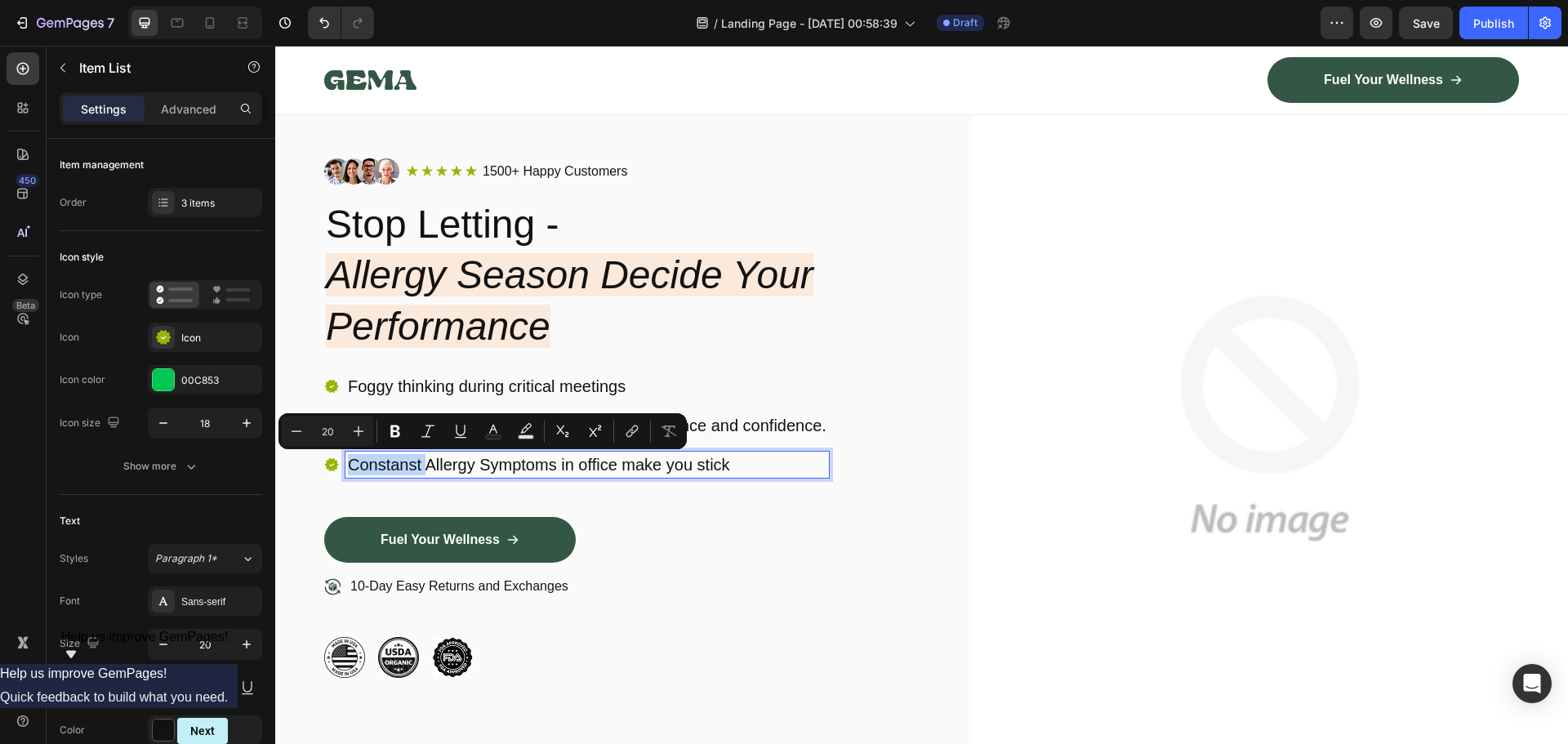
click at [421, 463] on p "Constanst Allergy Symptoms in office make you stick" at bounding box center [587, 464] width 478 height 21
click at [417, 464] on p "Constanst Allergy Symptoms in office make you stick" at bounding box center [587, 464] width 478 height 21
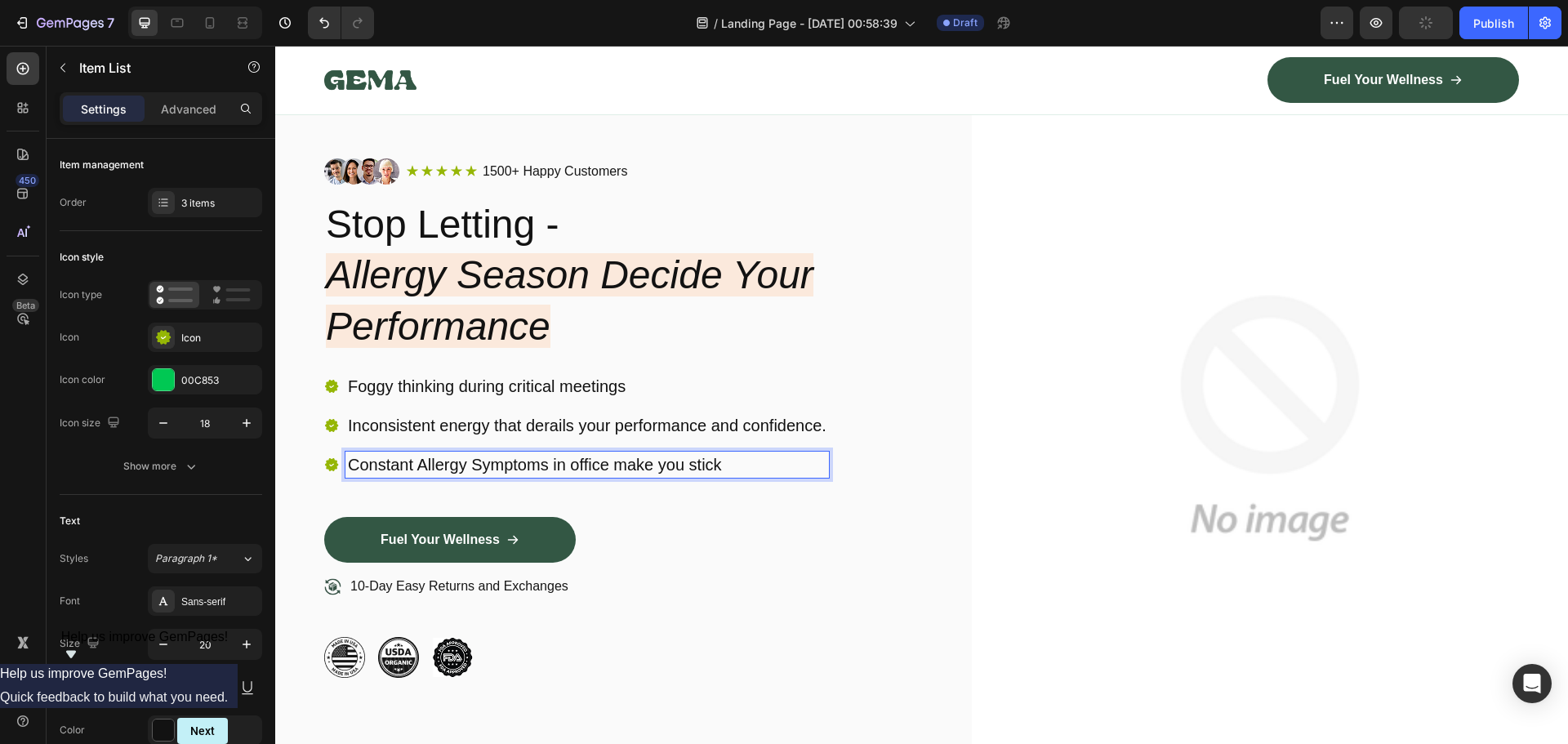
click at [735, 467] on p "Constant Allergy Symptoms in office make you stick" at bounding box center [587, 464] width 478 height 21
drag, startPoint x: 776, startPoint y: 460, endPoint x: 349, endPoint y: 468, distance: 427.1
click at [344, 470] on div "Constant Allergy Symptoms in office make you stick out" at bounding box center [577, 464] width 505 height 26
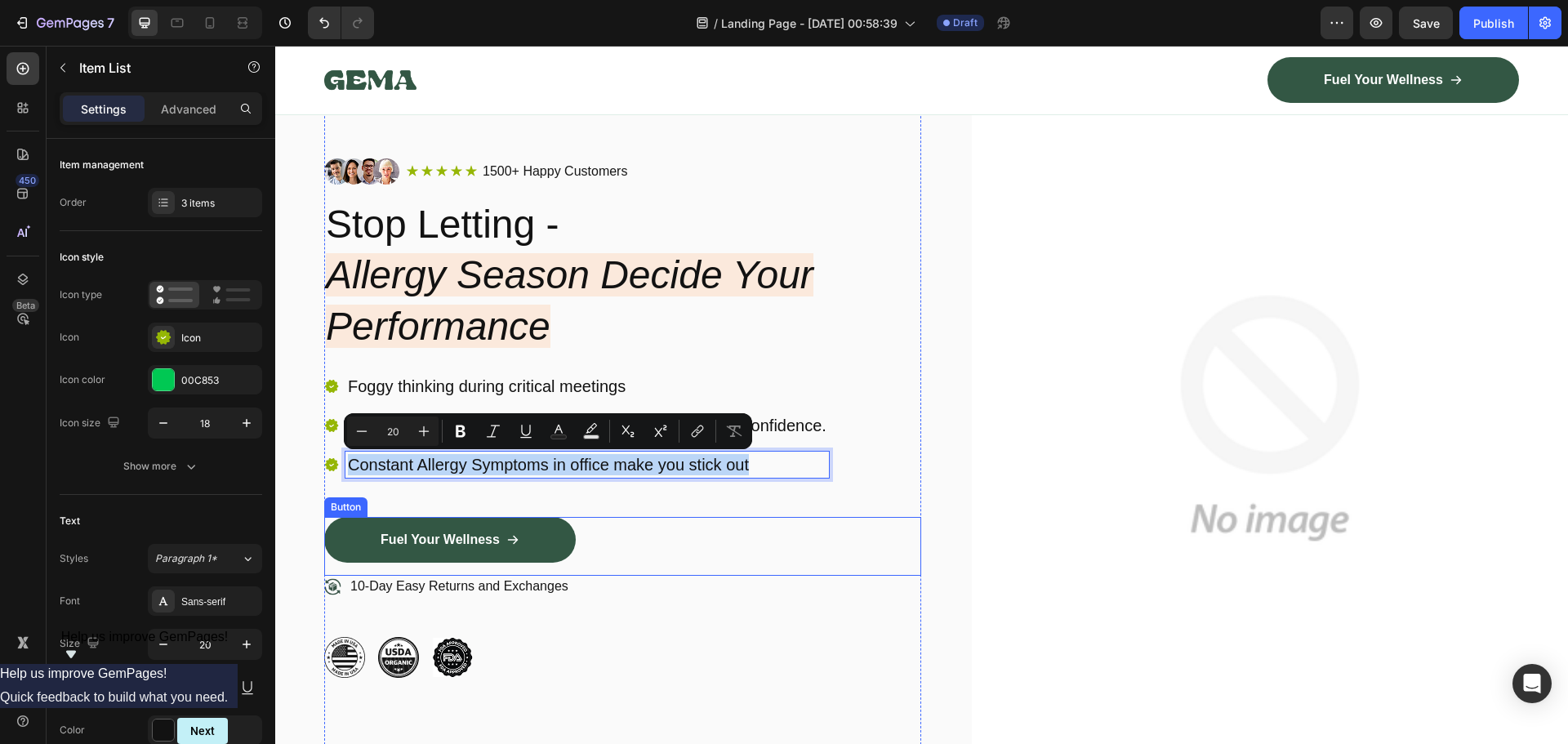
copy p "Constant Allergy Symptoms in office make you stick out"
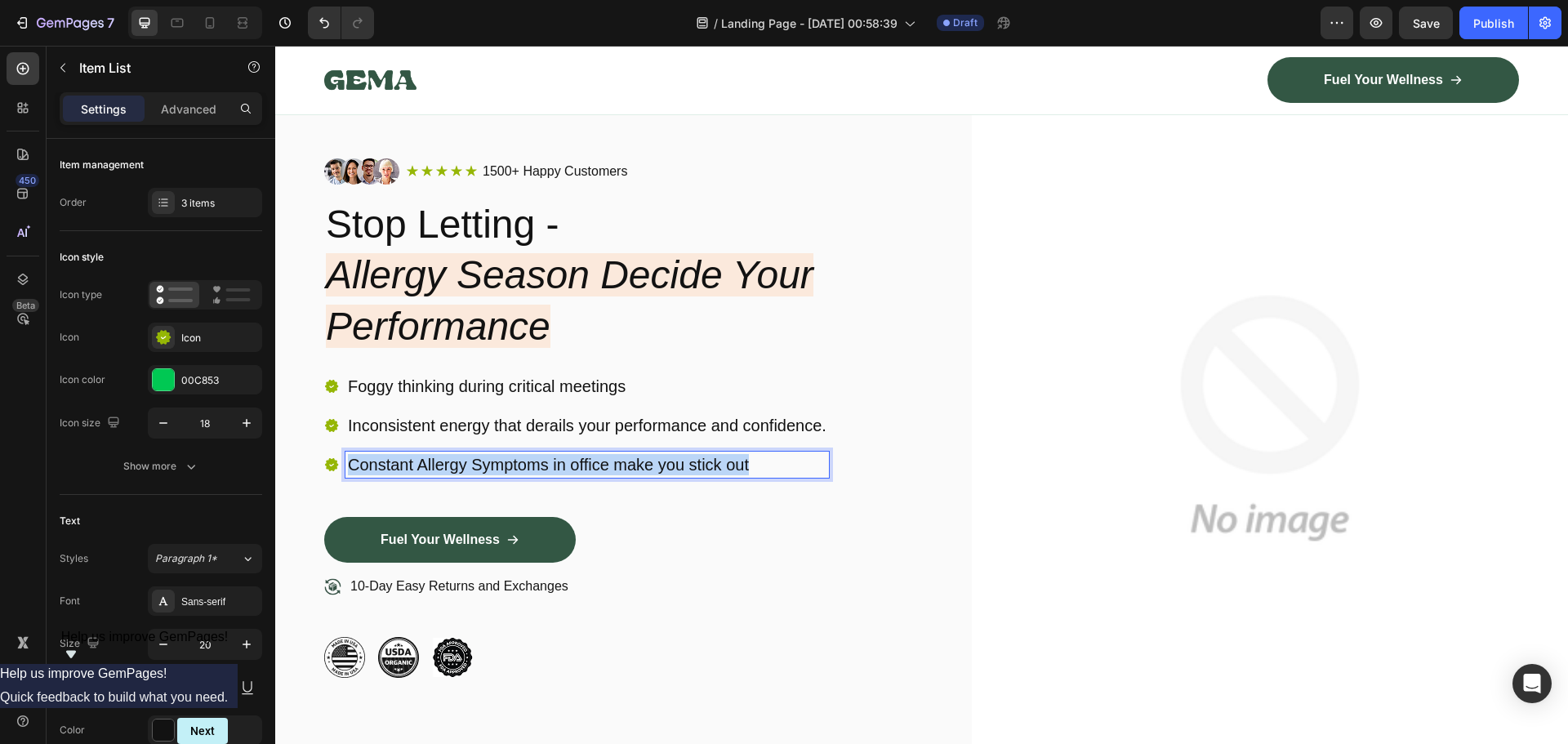
click at [607, 456] on p "Constant Allergy Symptoms in office make you stick out" at bounding box center [587, 464] width 478 height 21
drag, startPoint x: 769, startPoint y: 456, endPoint x: 311, endPoint y: 473, distance: 458.3
click at [311, 473] on div "Image Icon Icon Icon Icon Icon Icon List 1500+ Happy Customers Text Block Row R…" at bounding box center [921, 418] width 1292 height 702
click at [568, 465] on p "Allergies Make You Stand Out for the Wrong Reasons" at bounding box center [587, 464] width 478 height 21
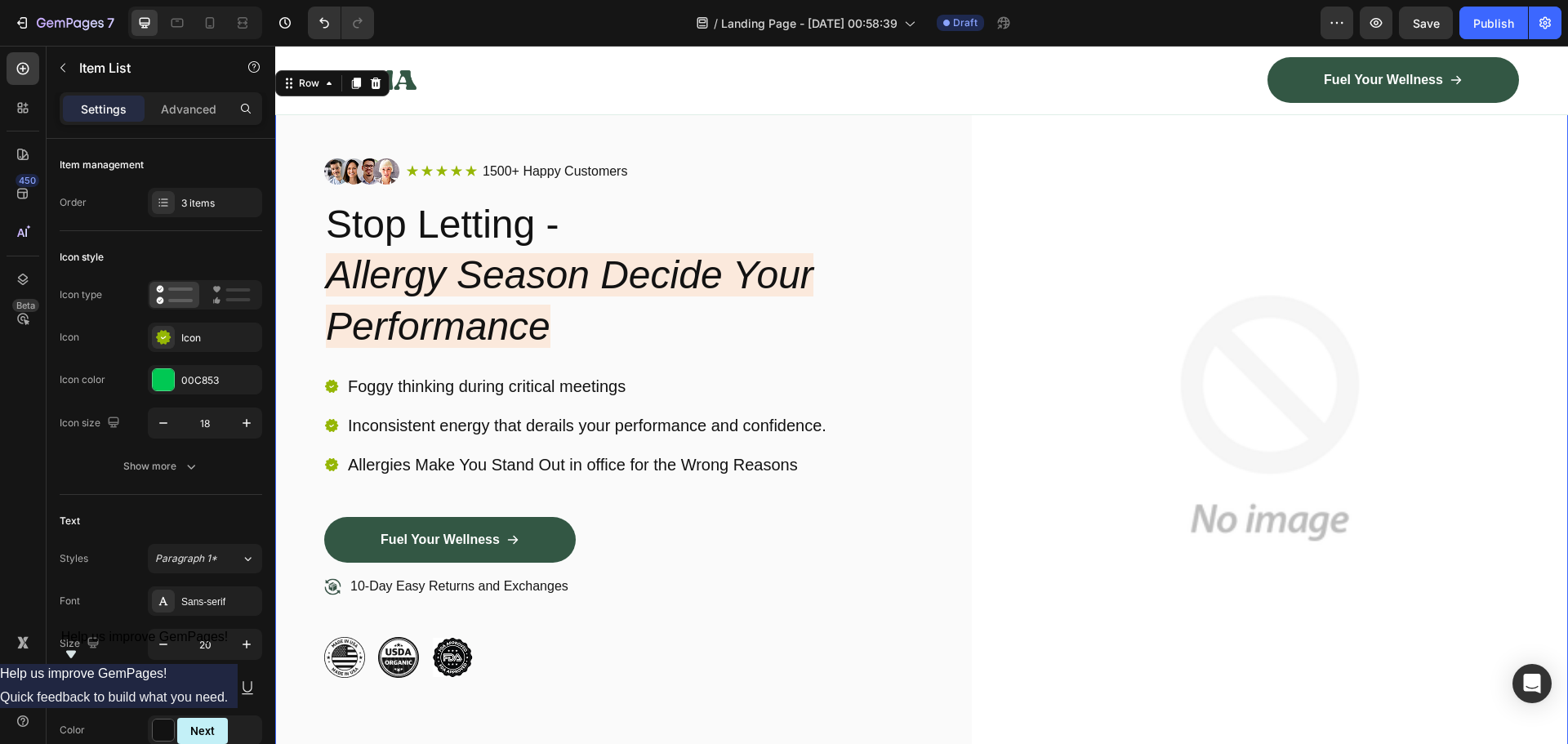
click at [935, 456] on div "Image Icon Icon Icon Icon Icon Icon List 1500+ Happy Customers Text Block Row R…" at bounding box center [921, 418] width 1292 height 702
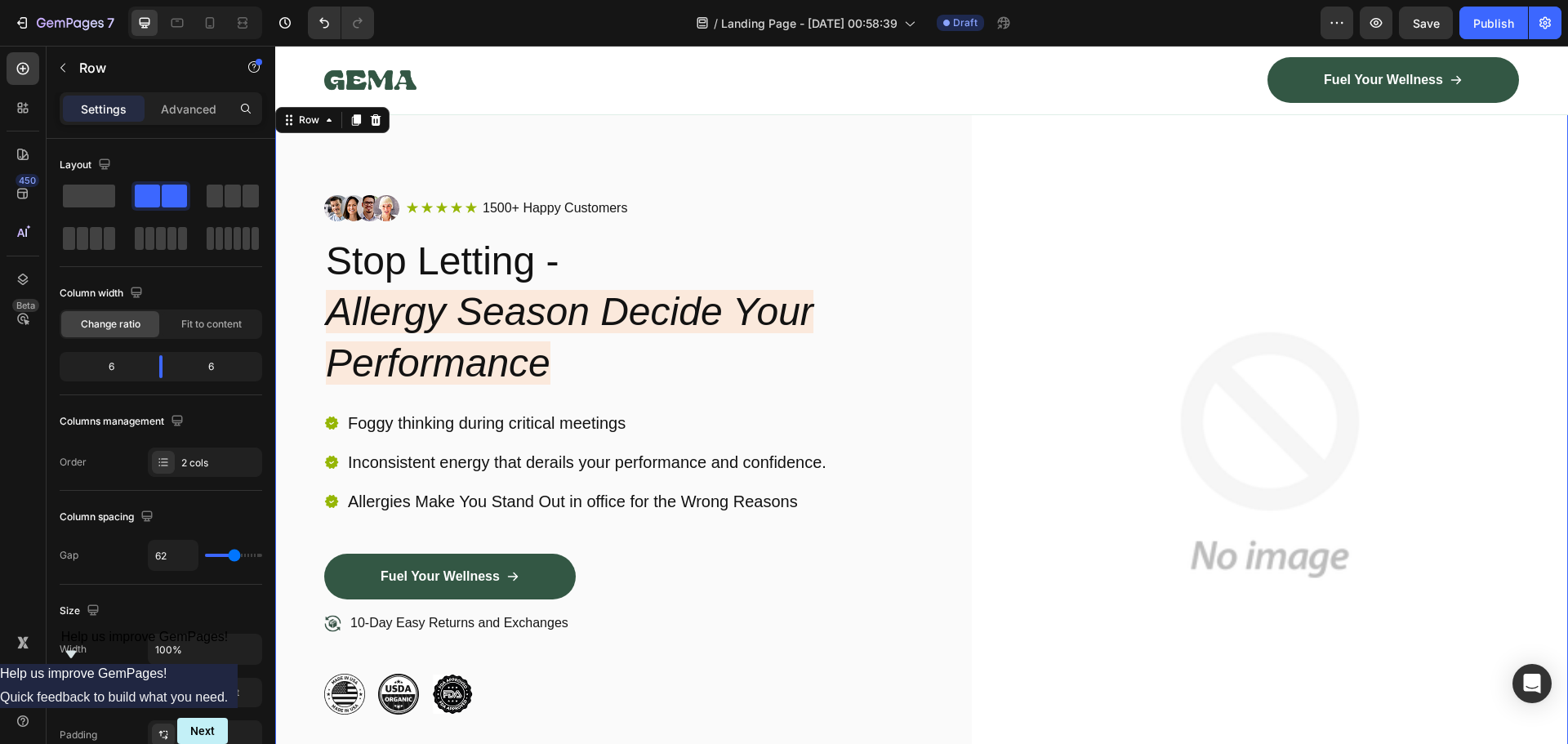
scroll to position [0, 0]
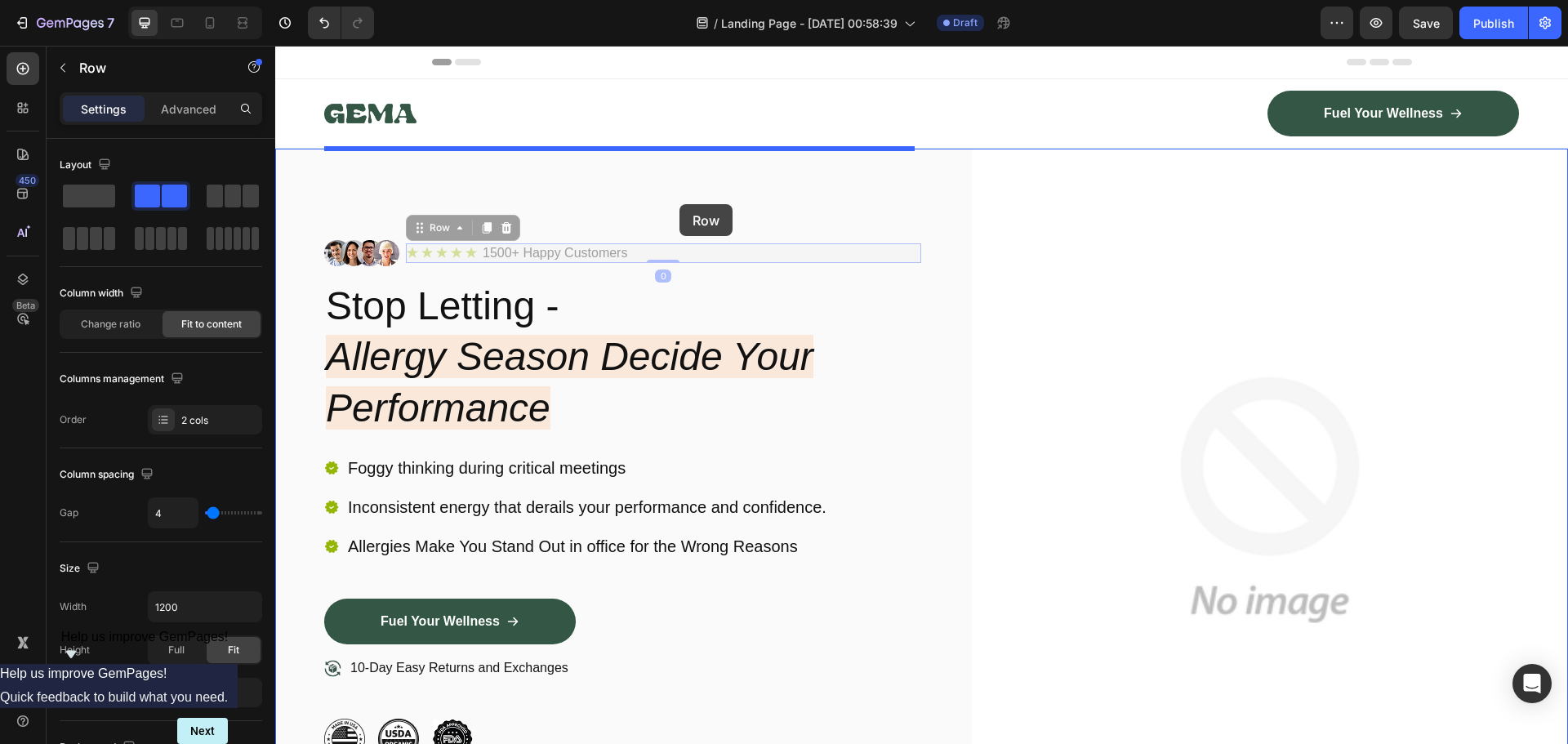
drag, startPoint x: 680, startPoint y: 247, endPoint x: 680, endPoint y: 204, distance: 43.0
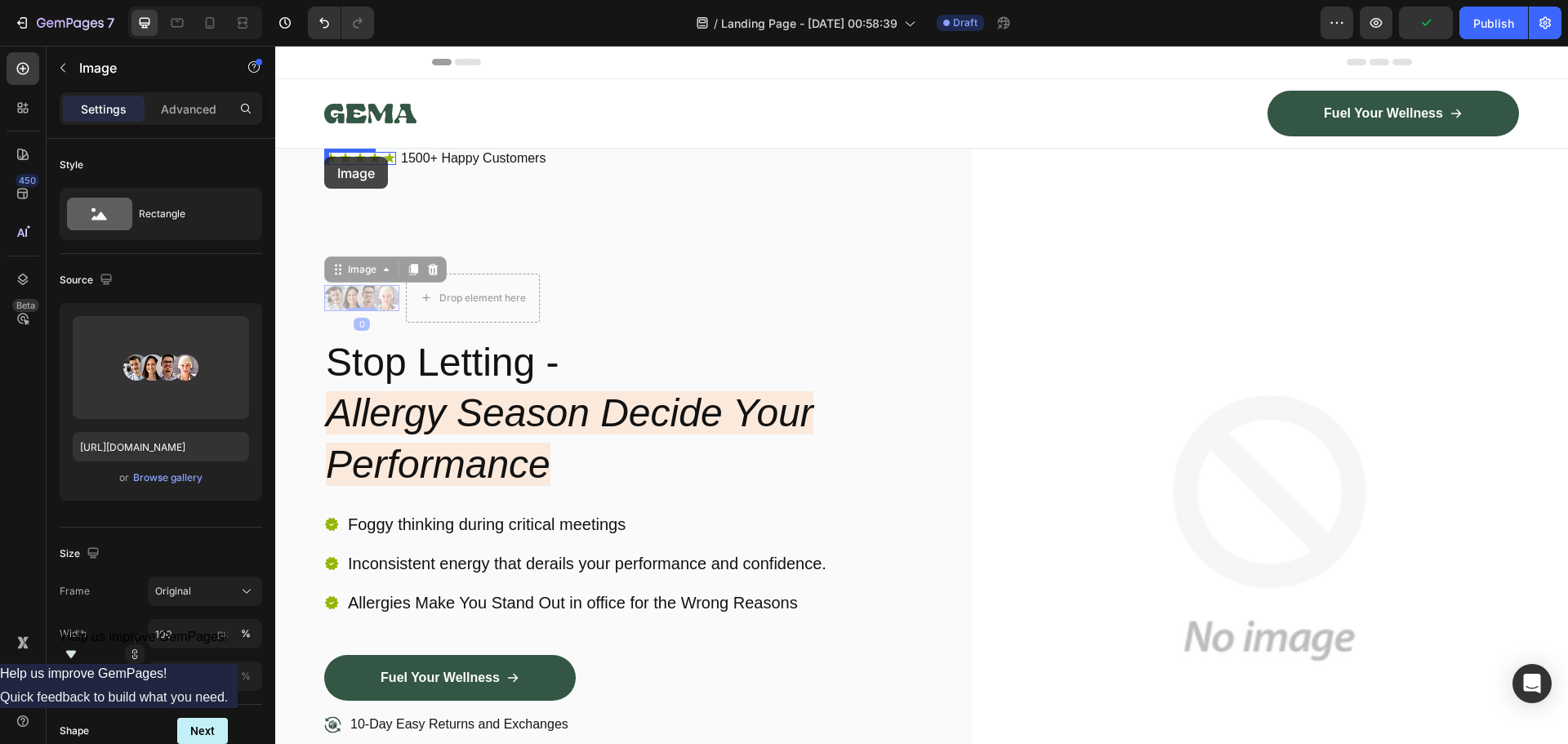
drag, startPoint x: 360, startPoint y: 296, endPoint x: 324, endPoint y: 157, distance: 143.6
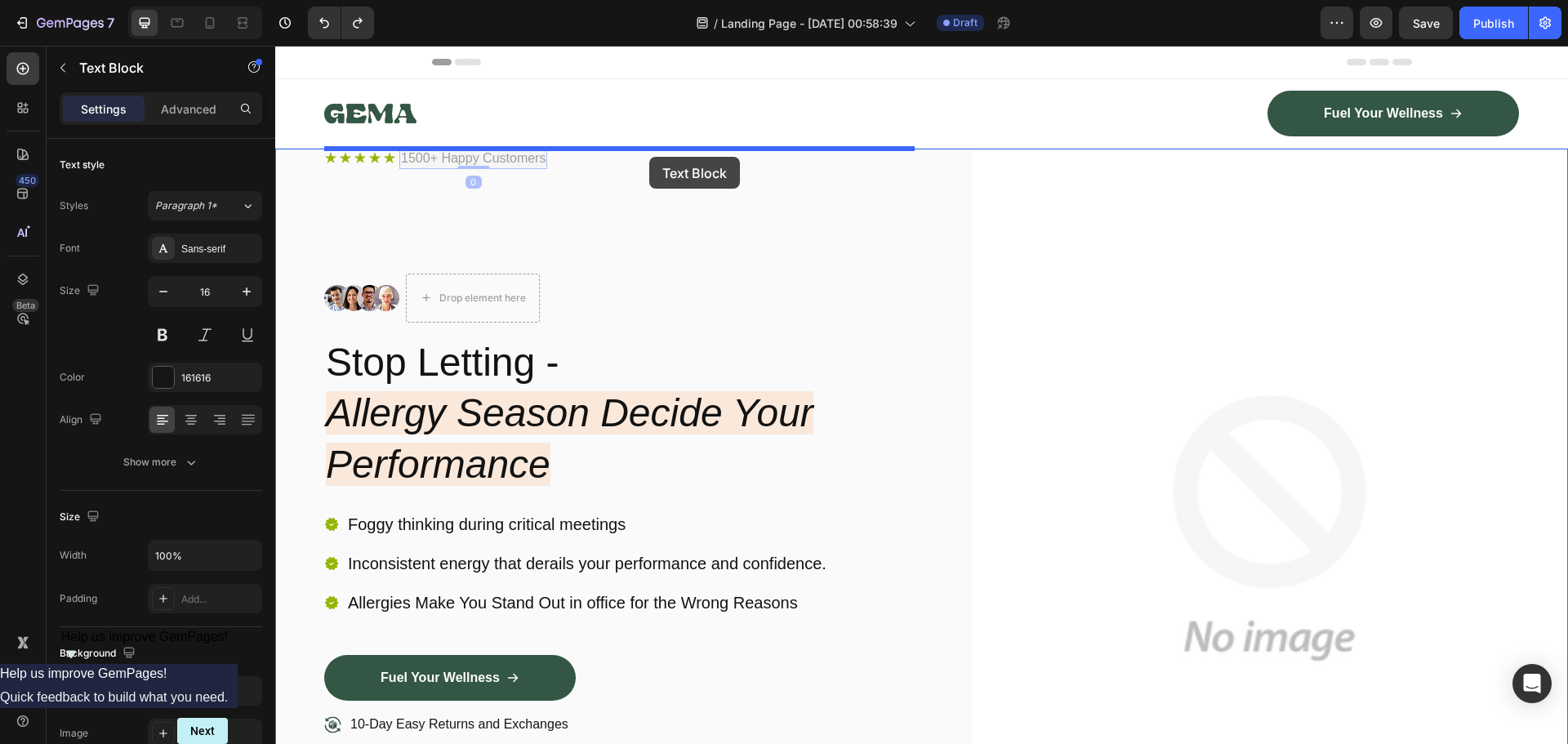
drag, startPoint x: 477, startPoint y: 162, endPoint x: 649, endPoint y: 157, distance: 172.1
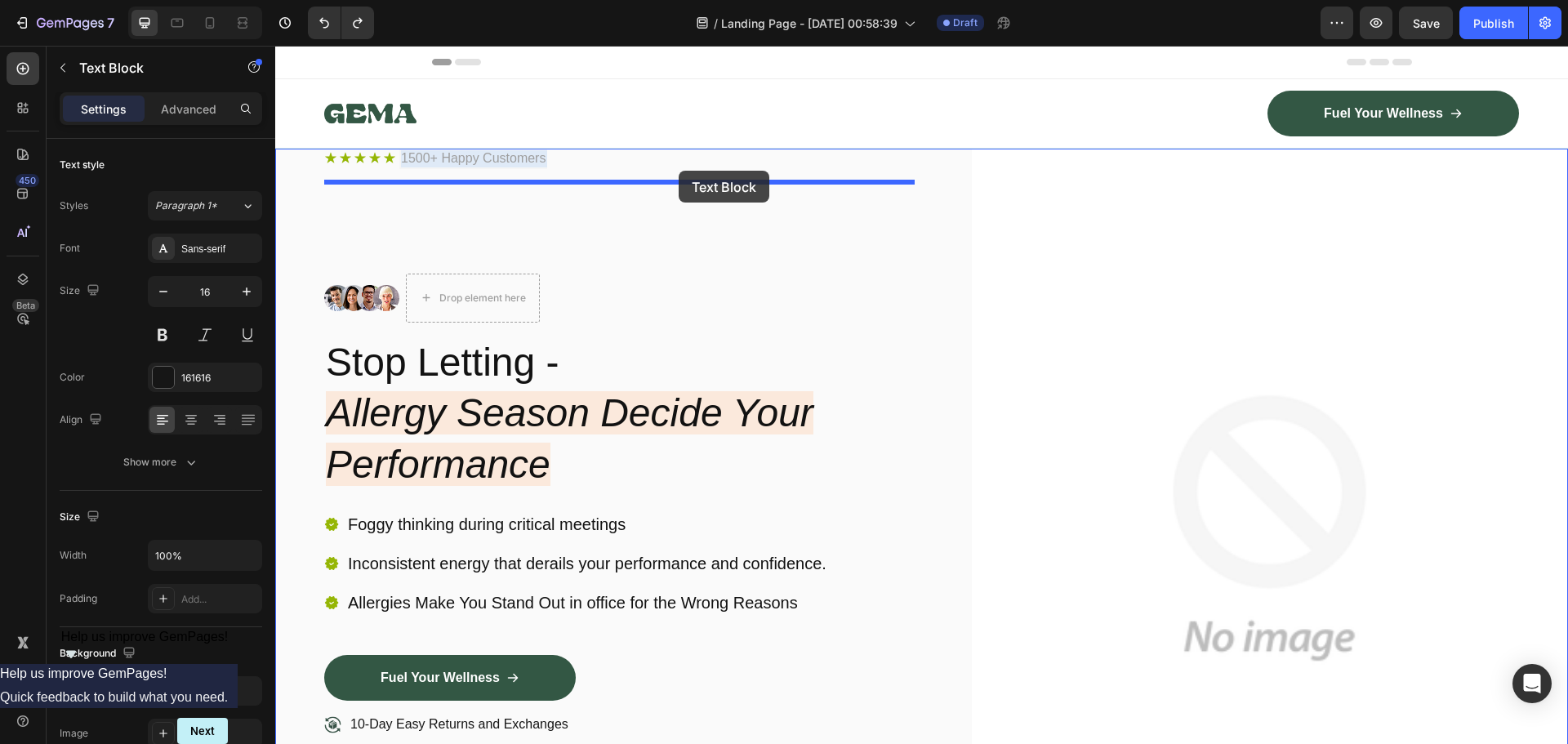
drag, startPoint x: 487, startPoint y: 160, endPoint x: 687, endPoint y: 170, distance: 200.2
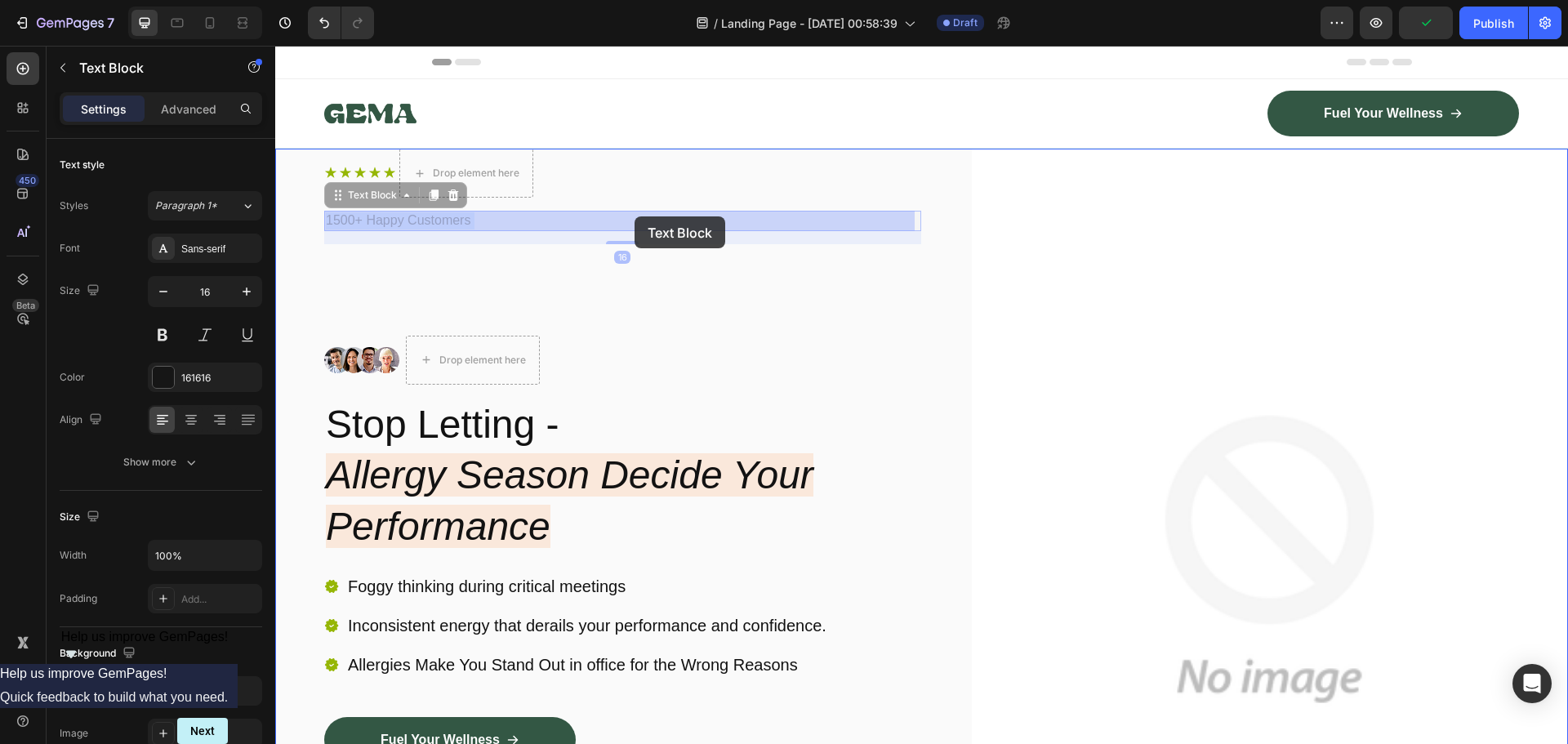
drag, startPoint x: 523, startPoint y: 214, endPoint x: 636, endPoint y: 217, distance: 113.0
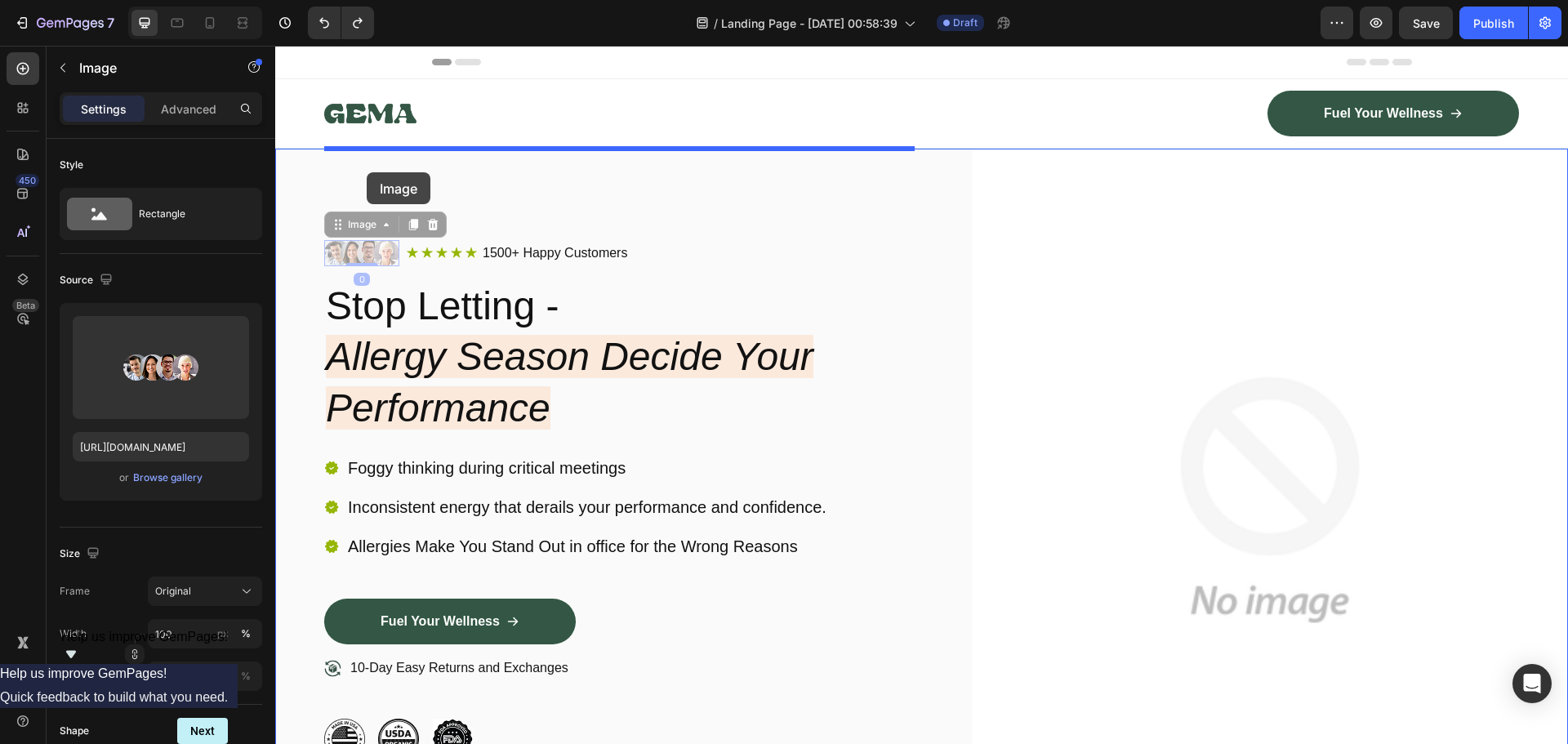
drag, startPoint x: 369, startPoint y: 226, endPoint x: 367, endPoint y: 173, distance: 53.0
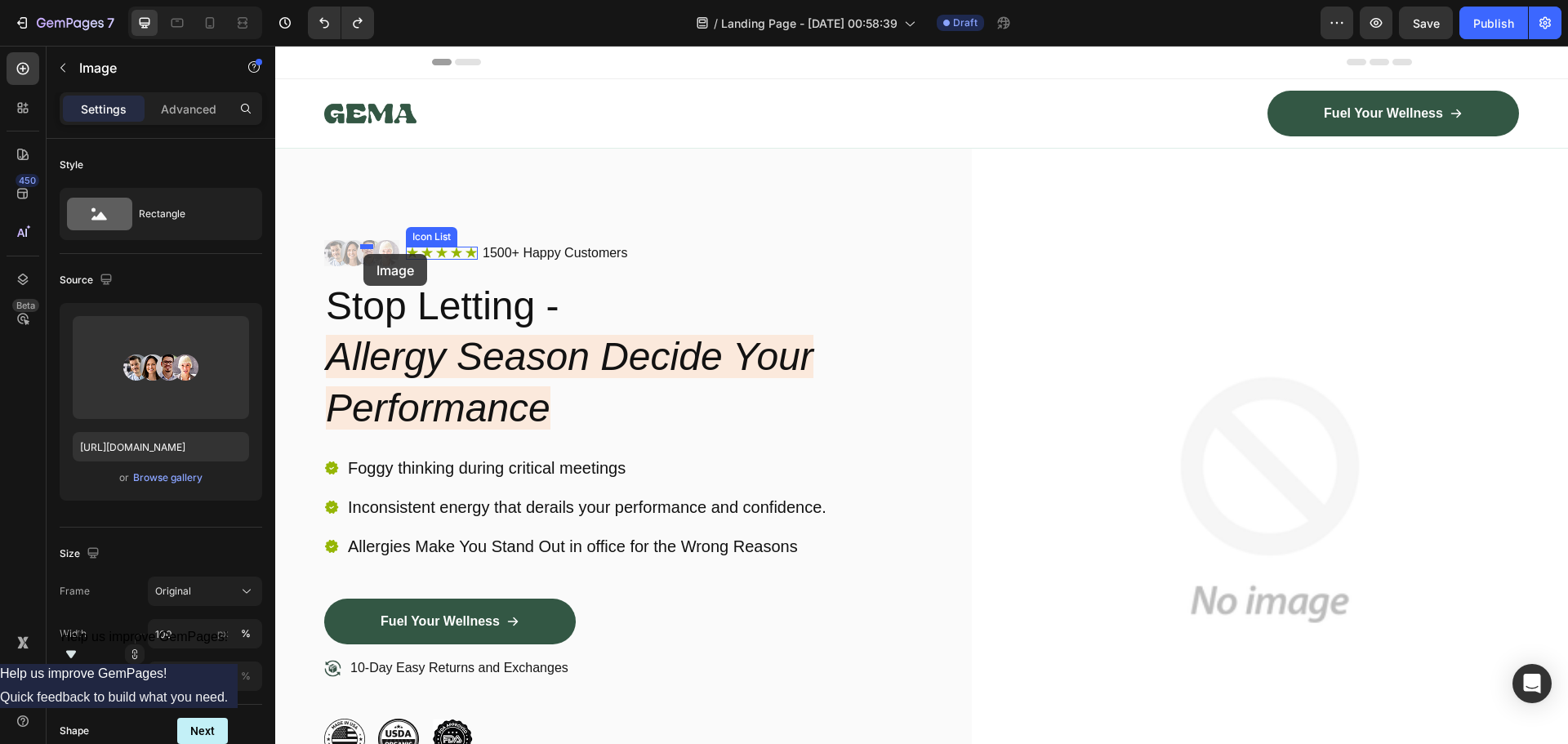
drag, startPoint x: 369, startPoint y: 248, endPoint x: 362, endPoint y: 258, distance: 12.2
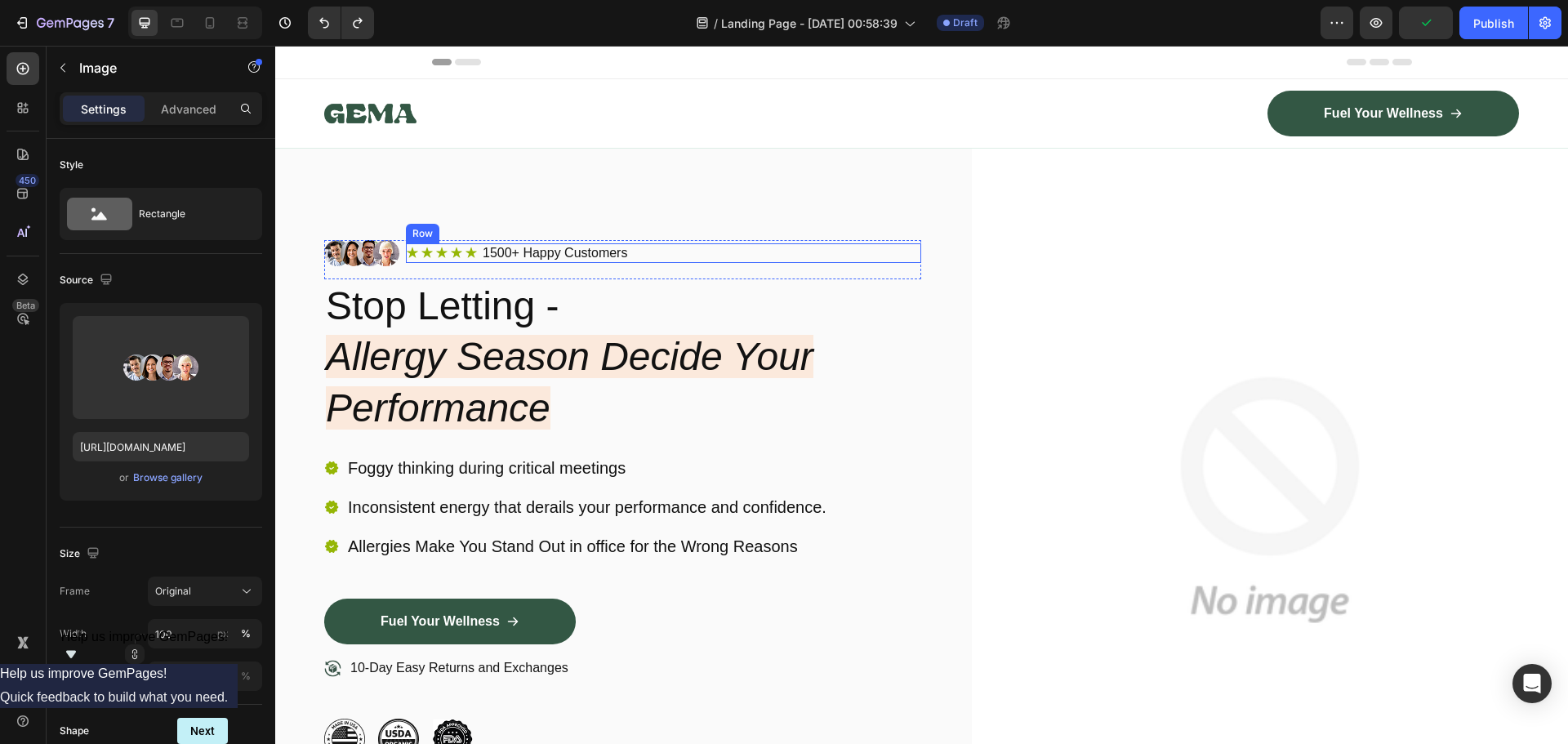
click at [684, 251] on div "Icon Icon Icon Icon Icon Icon List 1500+ Happy Customers Text Block Row" at bounding box center [663, 254] width 515 height 20
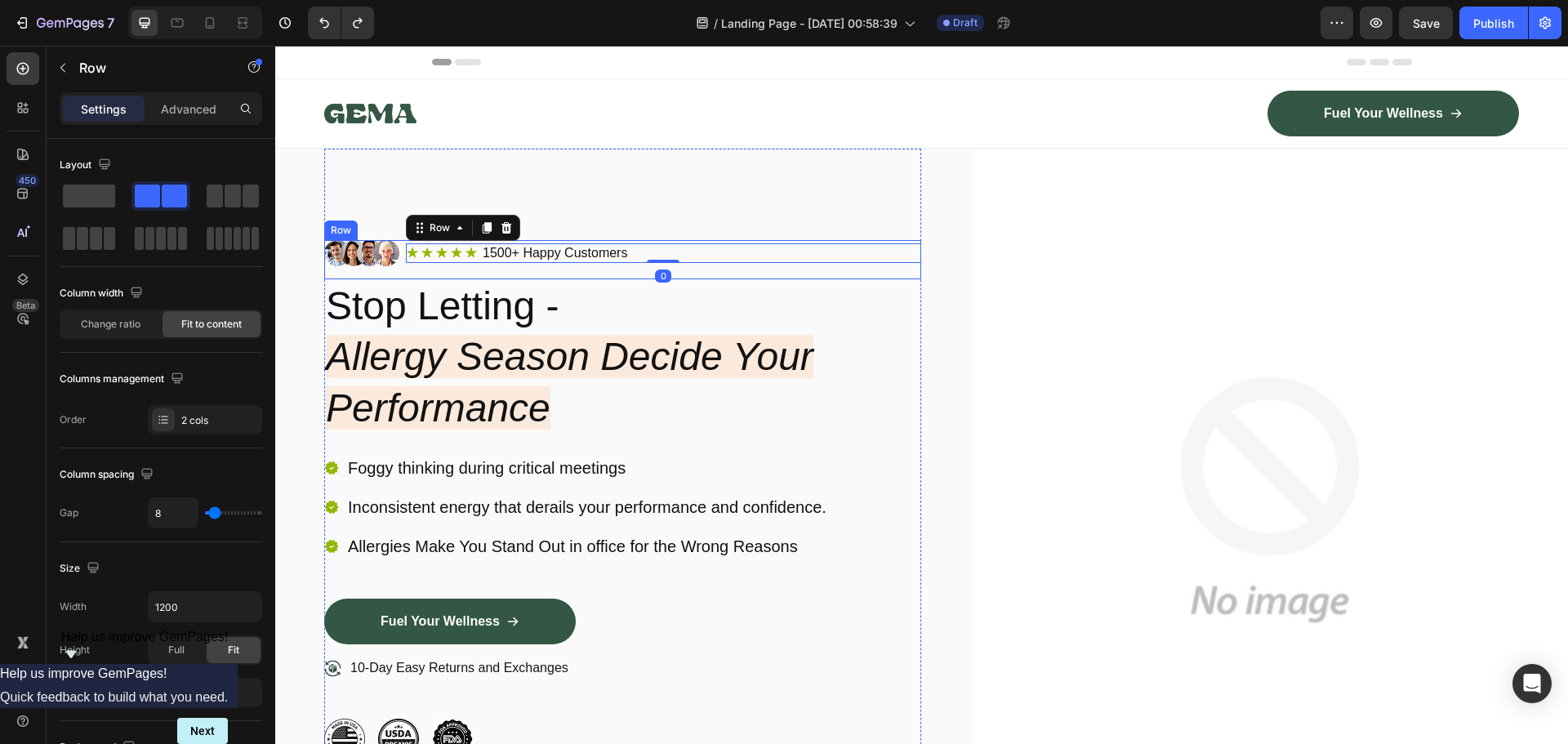
click at [876, 267] on div "Image Icon Icon Icon Icon Icon Icon List 1500+ Happy Customers Text Block Row 0…" at bounding box center [622, 260] width 597 height 39
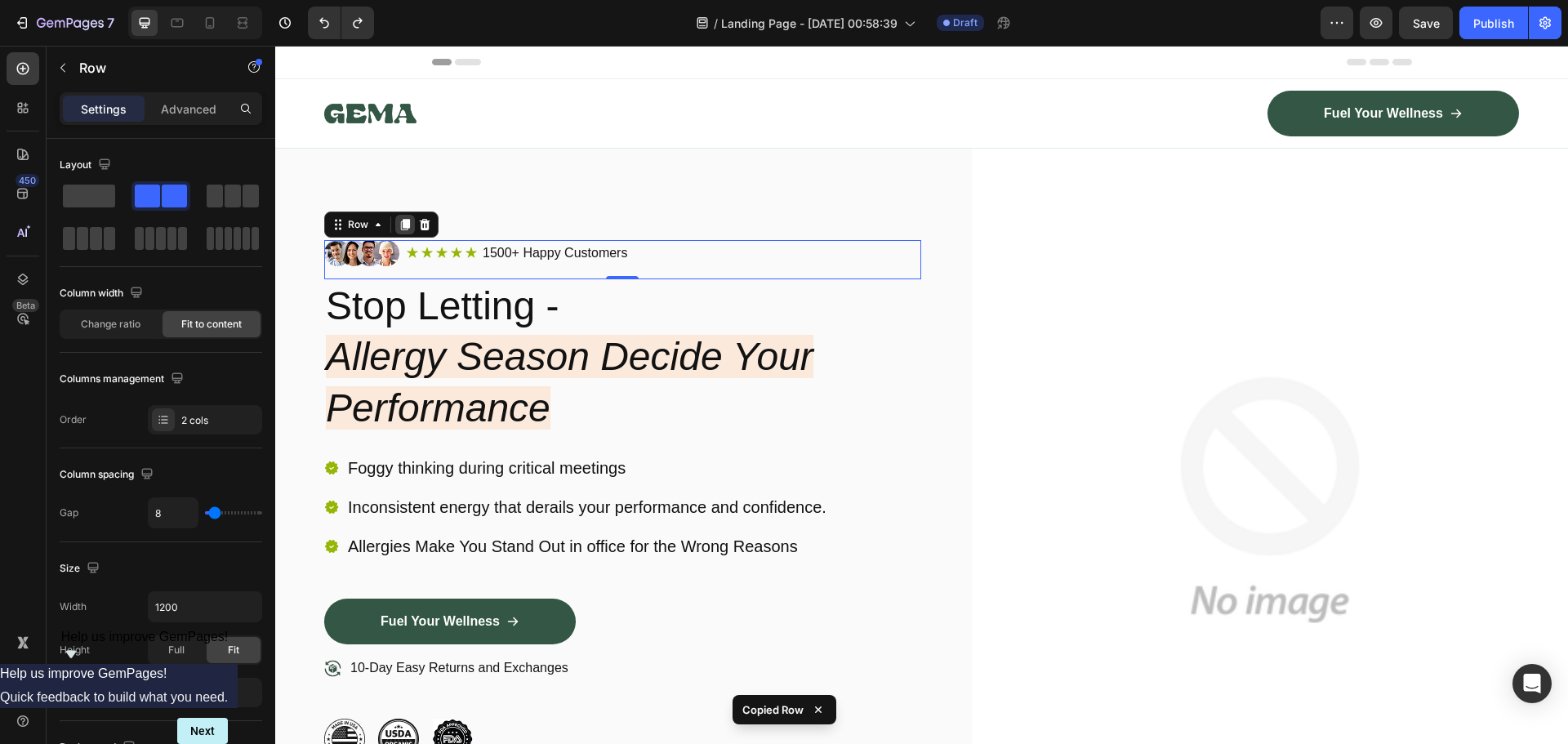
click at [402, 215] on div at bounding box center [405, 224] width 19 height 20
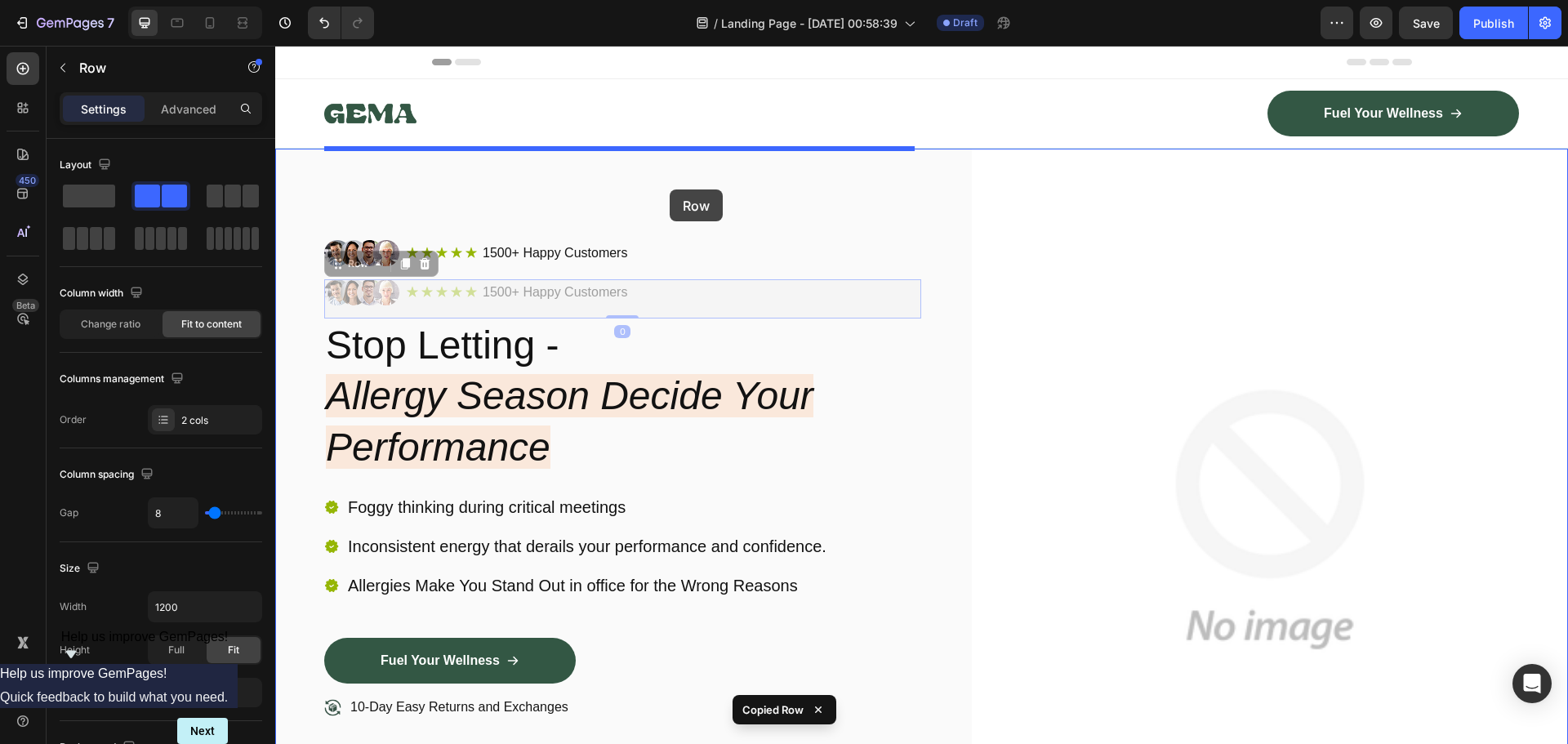
drag, startPoint x: 675, startPoint y: 316, endPoint x: 669, endPoint y: 189, distance: 127.1
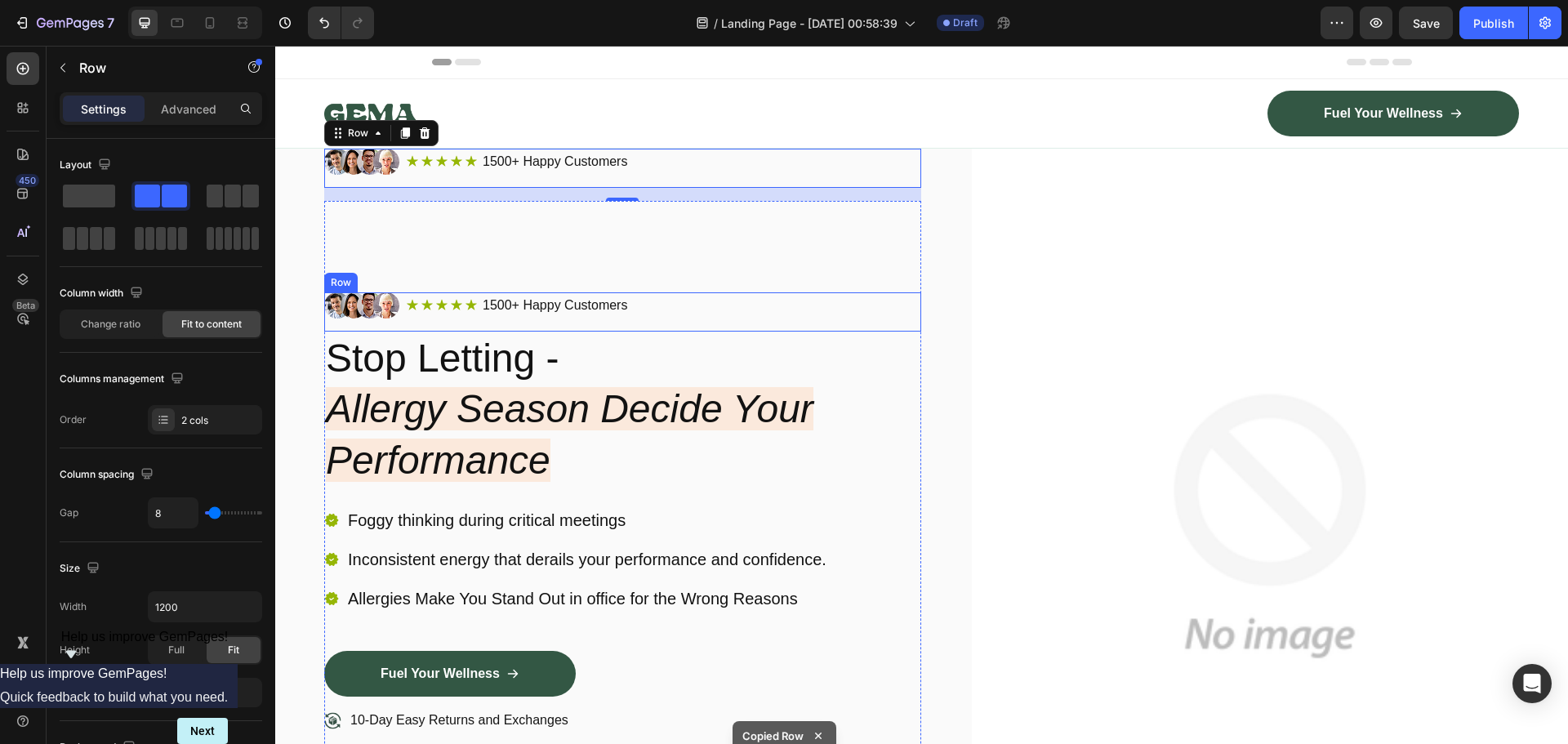
click at [667, 323] on div "Image Icon Icon Icon Icon Icon Icon List 1500+ Happy Customers Text Block Row R…" at bounding box center [622, 312] width 597 height 39
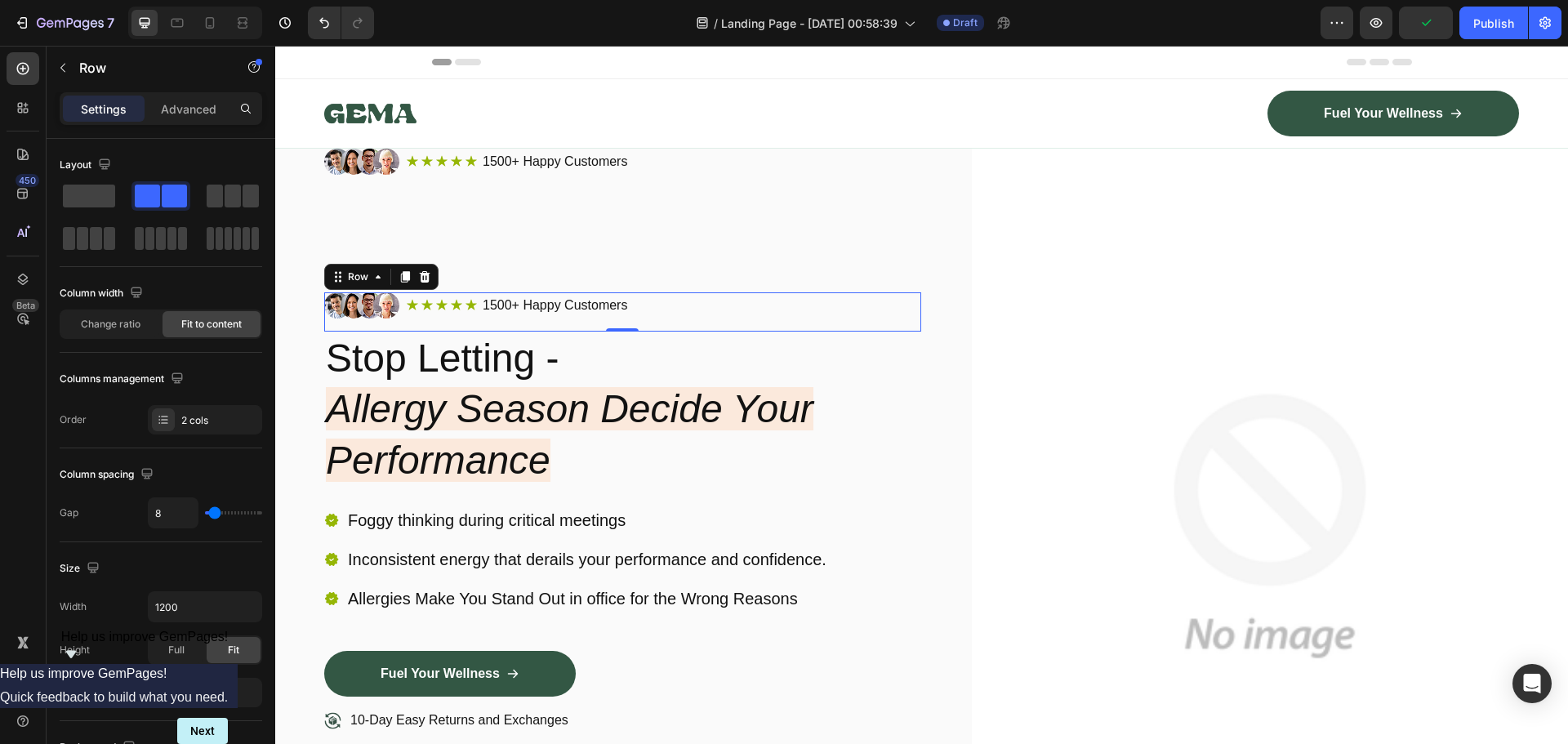
click at [656, 321] on div "Image Icon Icon Icon Icon Icon Icon List 1500+ Happy Customers Text Block Row R…" at bounding box center [622, 312] width 597 height 39
click at [638, 320] on div "Image Icon Icon Icon Icon Icon Icon List 1500+ Happy Customers Text Block Row R…" at bounding box center [622, 312] width 597 height 39
click at [538, 322] on div "Image Icon Icon Icon Icon Icon Icon List 1500+ Happy Customers Text Block Row R…" at bounding box center [622, 312] width 597 height 39
click at [430, 275] on icon at bounding box center [424, 277] width 13 height 13
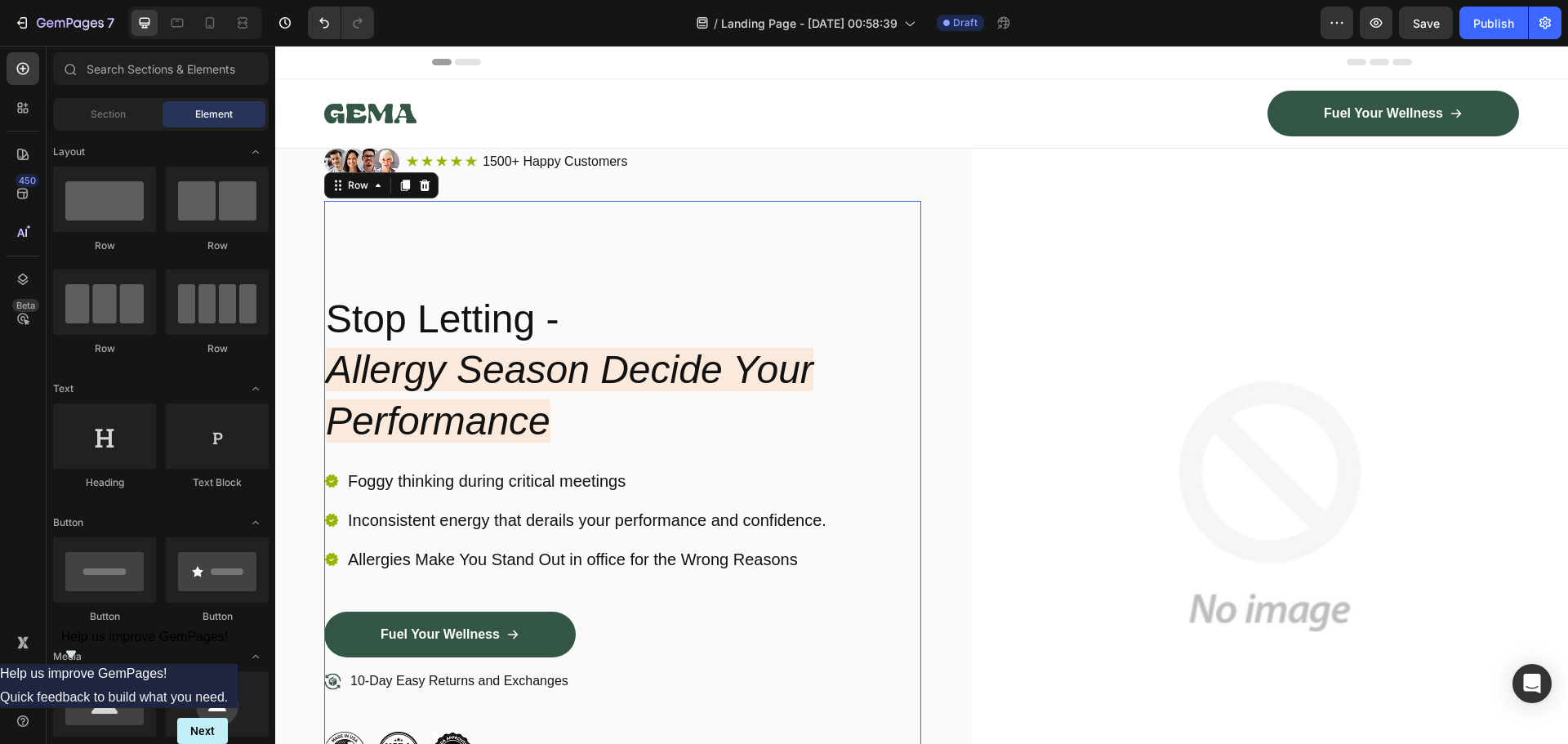
click at [523, 256] on div "Stop Letting - Allergy Season Decide Your Performance Heading Foggy thinking du…" at bounding box center [622, 532] width 597 height 663
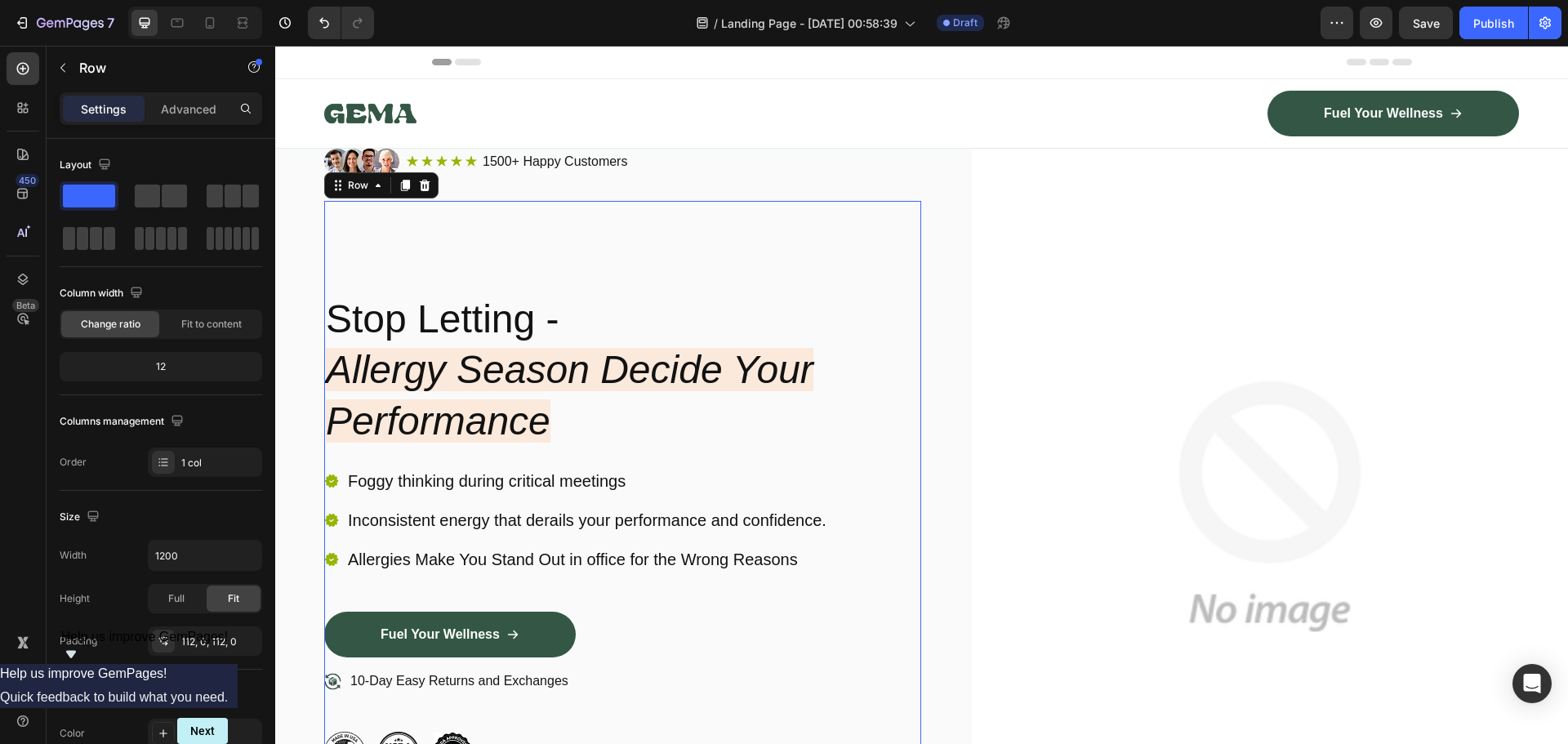
click at [494, 212] on div "Stop Letting - Allergy Season Decide Your Performance Heading Foggy thinking du…" at bounding box center [622, 532] width 597 height 663
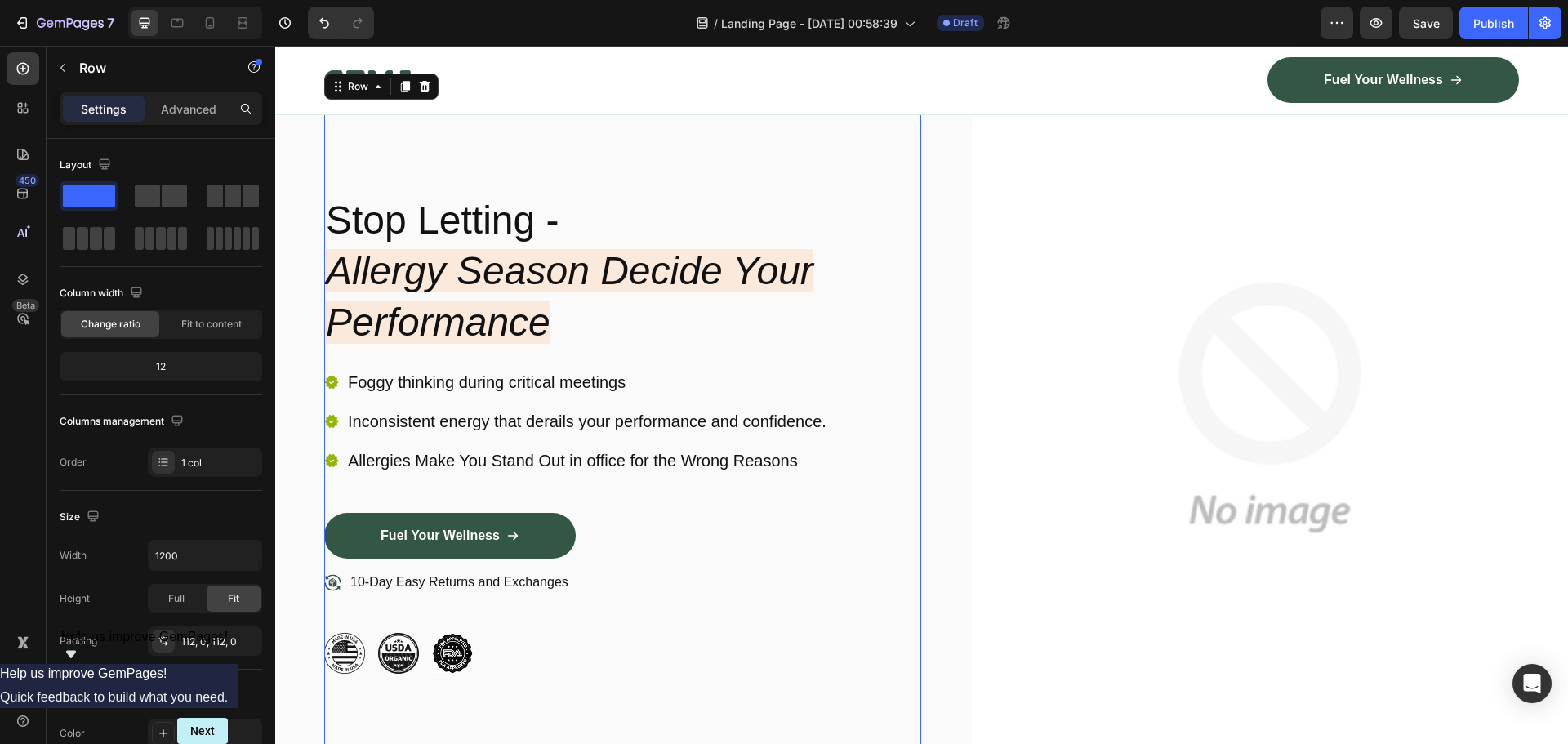
scroll to position [490, 0]
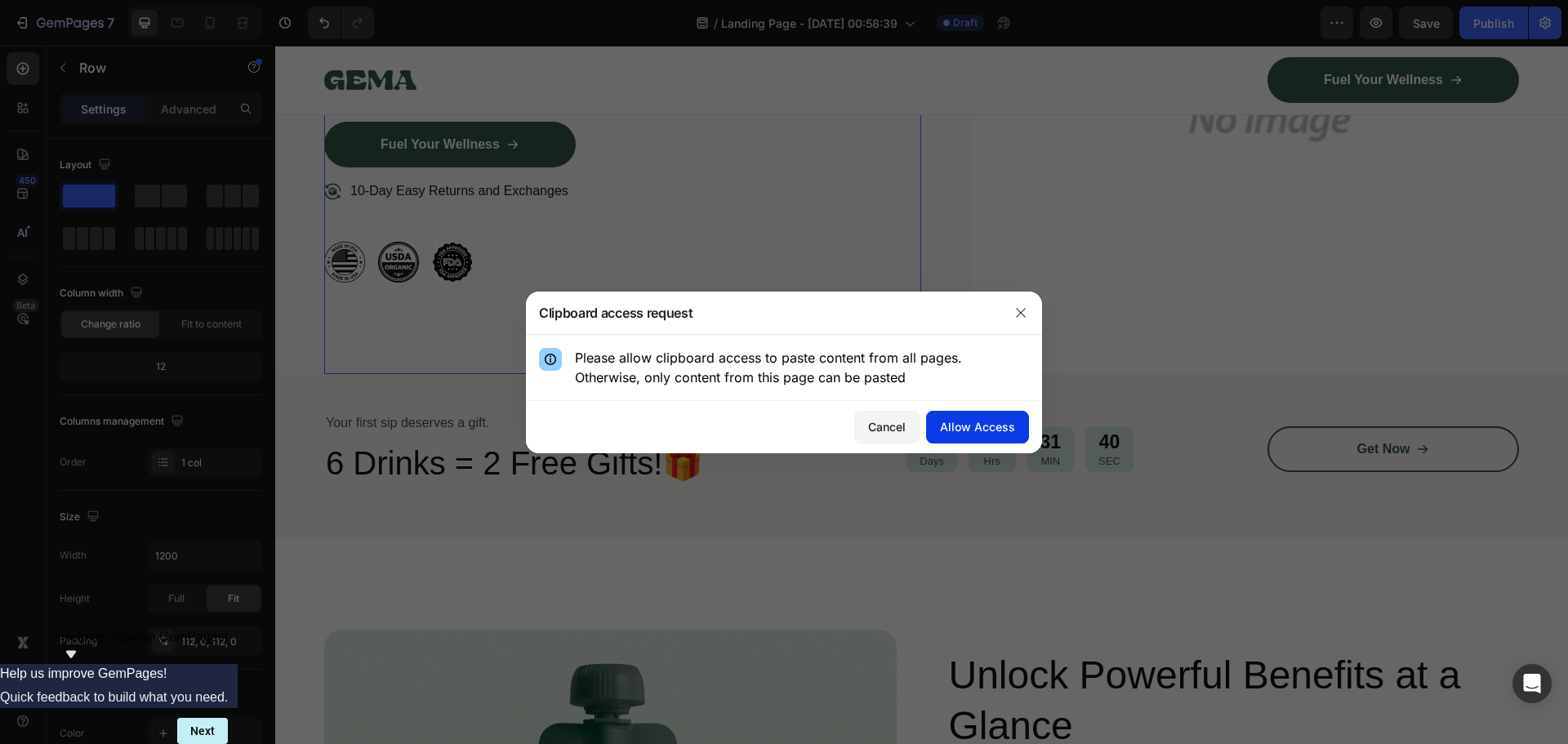
click at [966, 430] on div "Allow Access" at bounding box center [977, 426] width 75 height 17
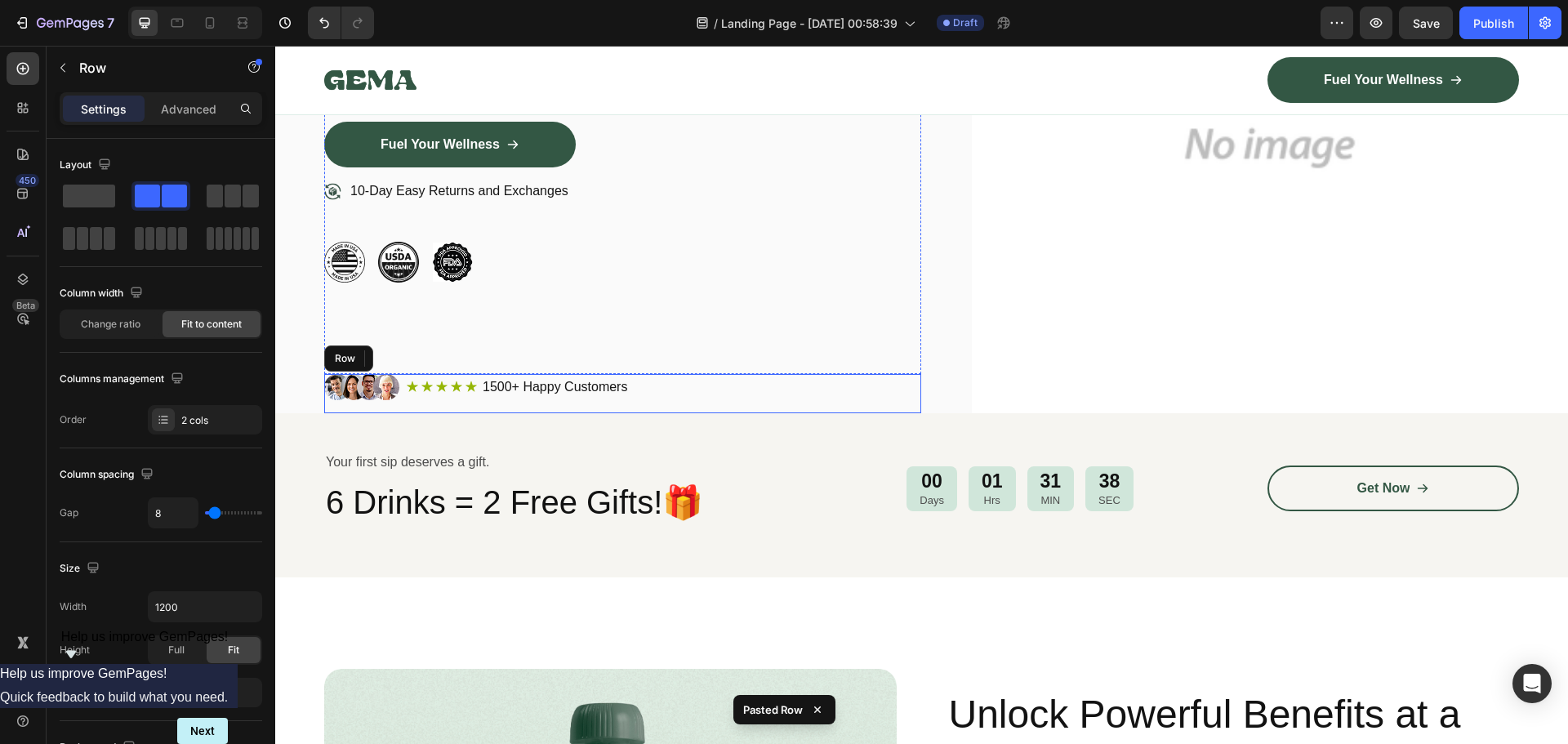
scroll to position [0, 0]
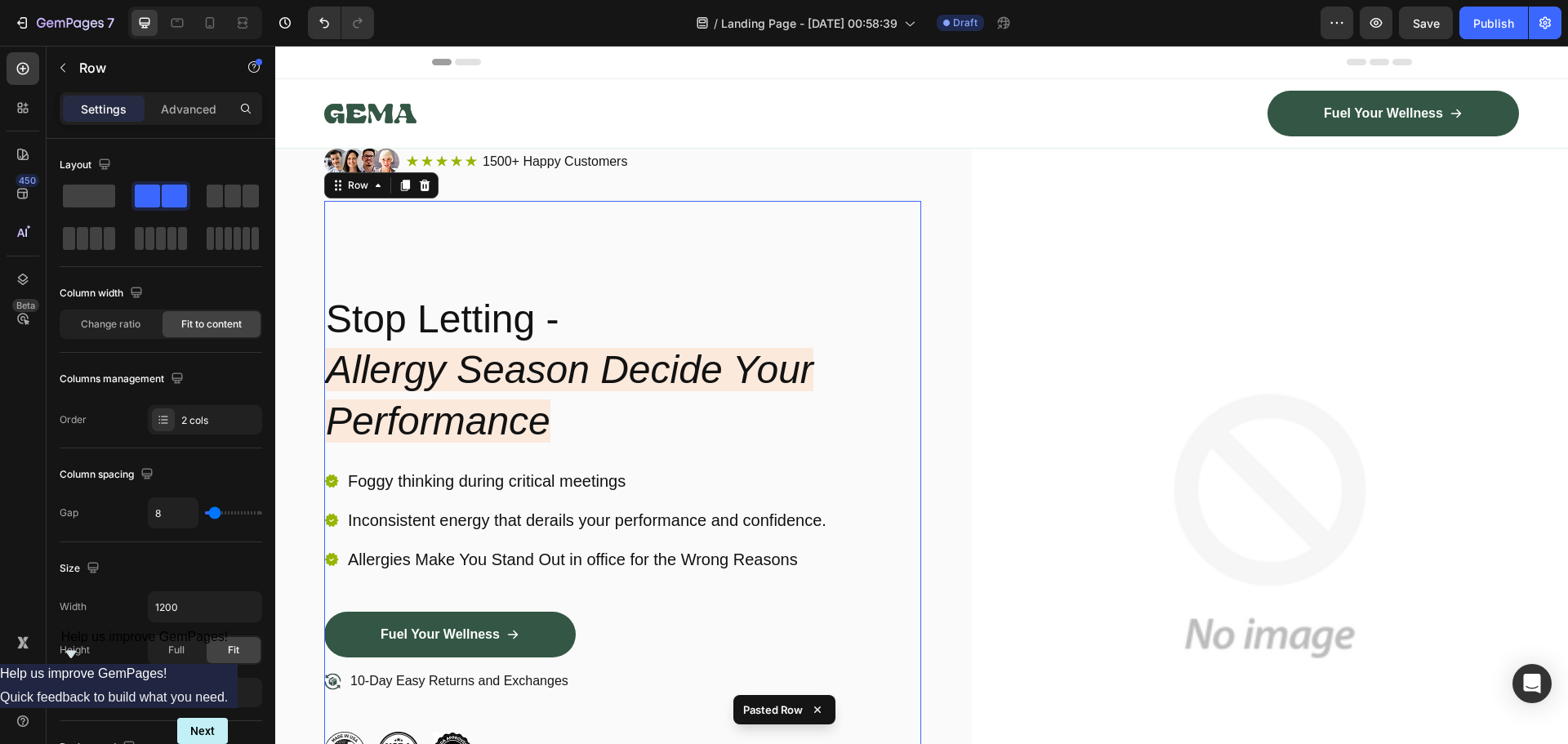
click at [515, 234] on div "Stop Letting - Allergy Season Decide Your Performance Heading Foggy thinking du…" at bounding box center [622, 532] width 597 height 663
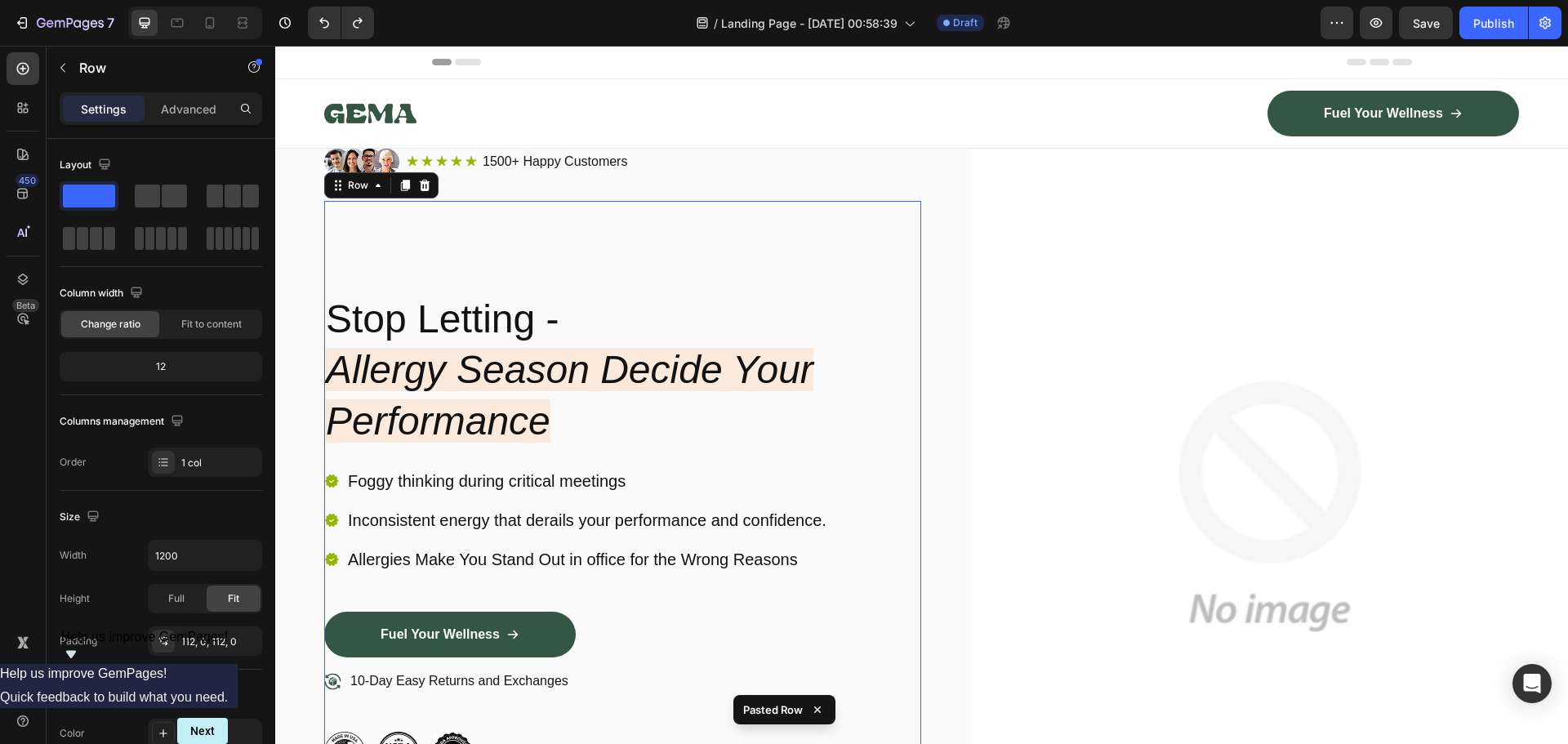
drag, startPoint x: 512, startPoint y: 244, endPoint x: 491, endPoint y: 255, distance: 23.7
click at [512, 244] on div "Stop Letting - Allergy Season Decide Your Performance Heading Foggy thinking du…" at bounding box center [622, 532] width 597 height 663
drag, startPoint x: 17, startPoint y: 63, endPoint x: 19, endPoint y: 72, distance: 9.2
click at [15, 71] on icon at bounding box center [23, 69] width 17 height 17
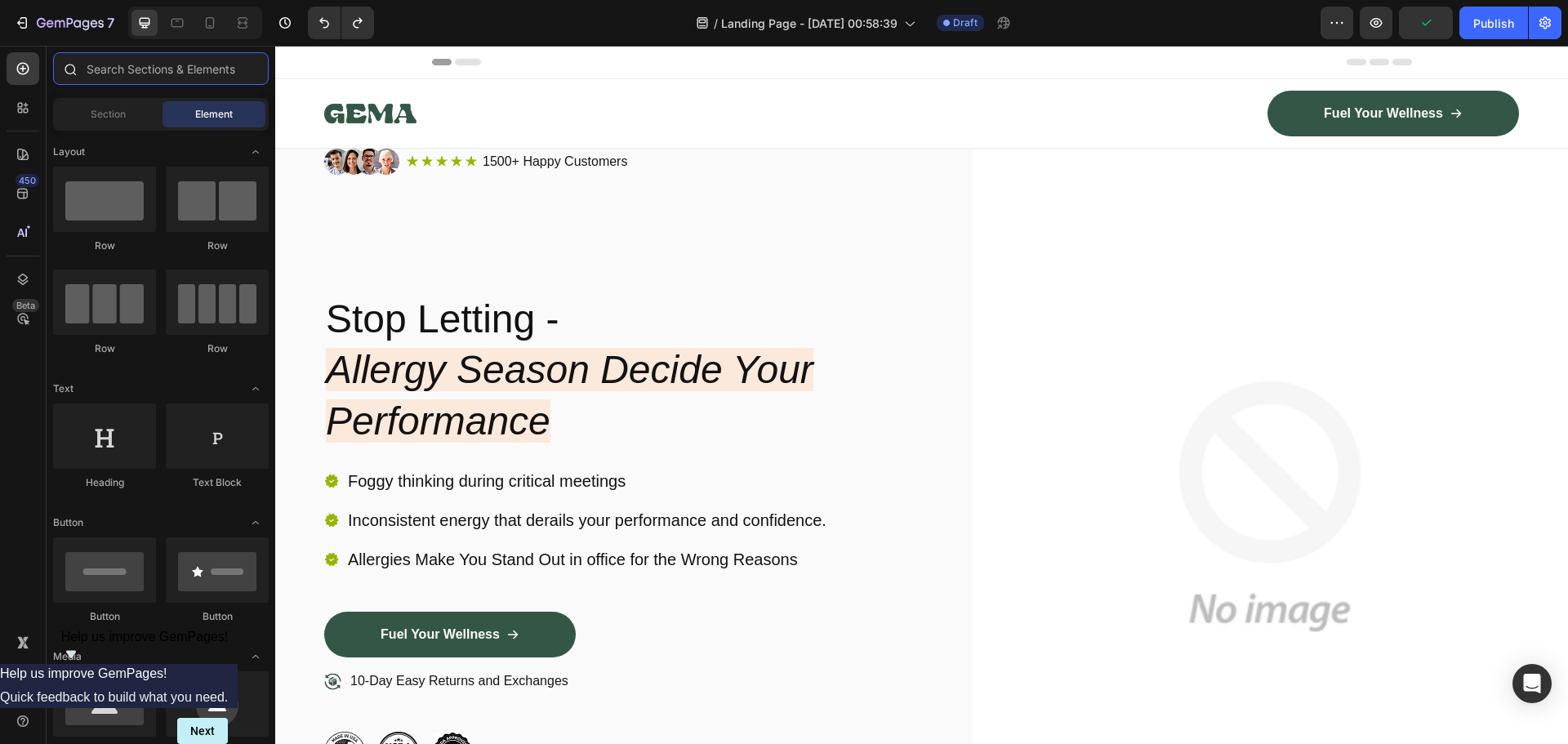
click at [105, 78] on input "text" at bounding box center [161, 68] width 215 height 33
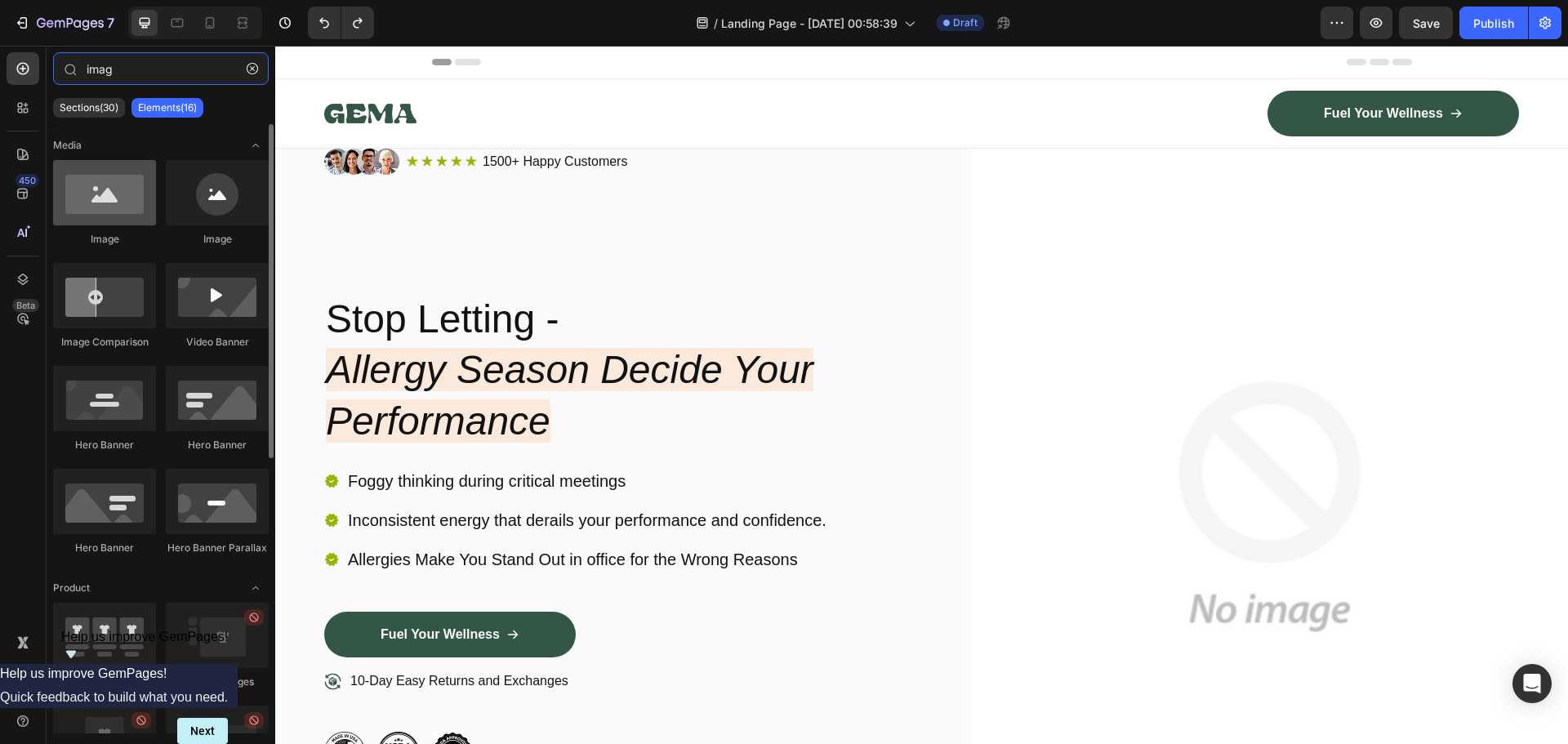
type input "imag"
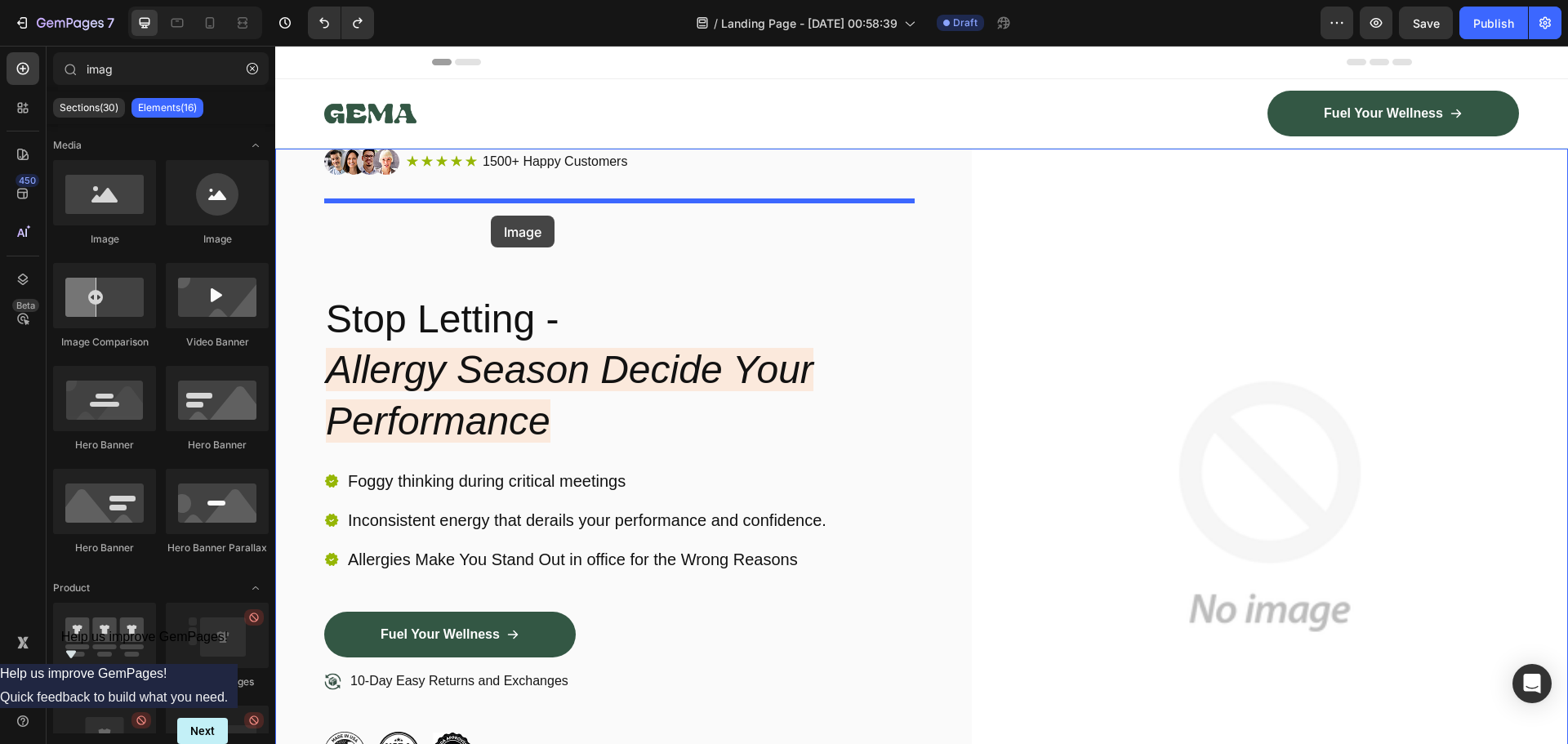
drag, startPoint x: 375, startPoint y: 234, endPoint x: 580, endPoint y: 322, distance: 223.1
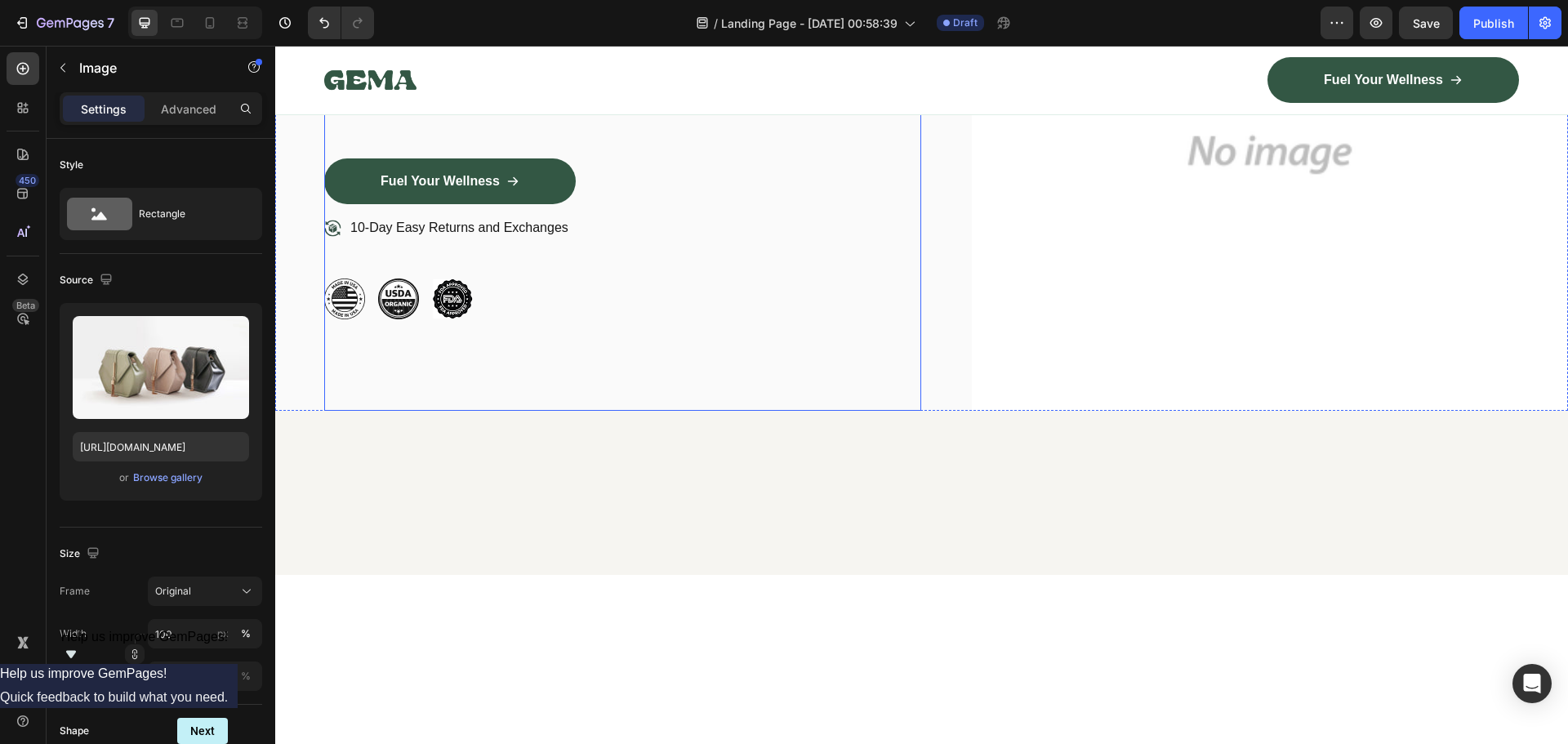
scroll to position [82, 0]
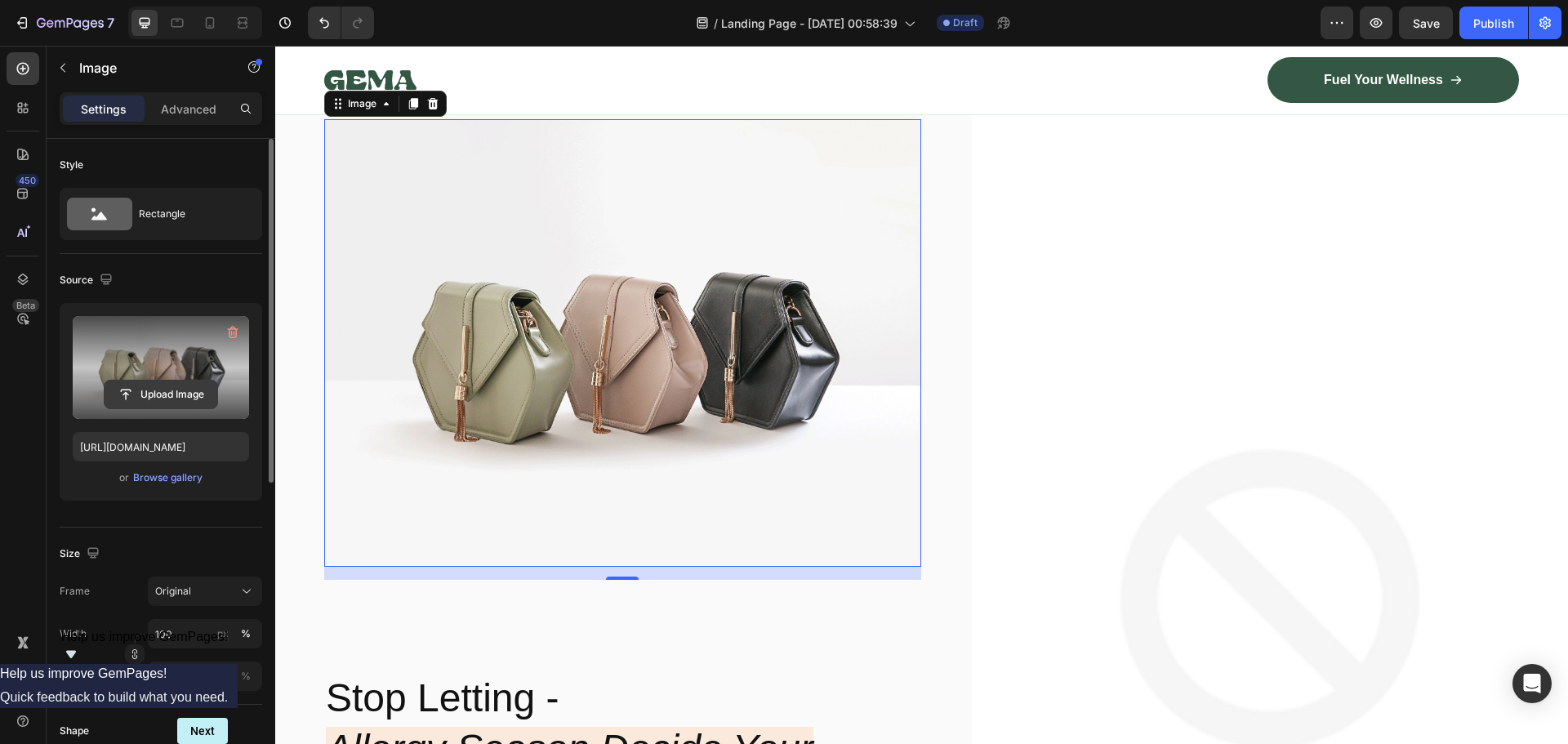
click at [160, 390] on input "file" at bounding box center [161, 395] width 112 height 28
click at [161, 386] on input "file" at bounding box center [161, 395] width 112 height 28
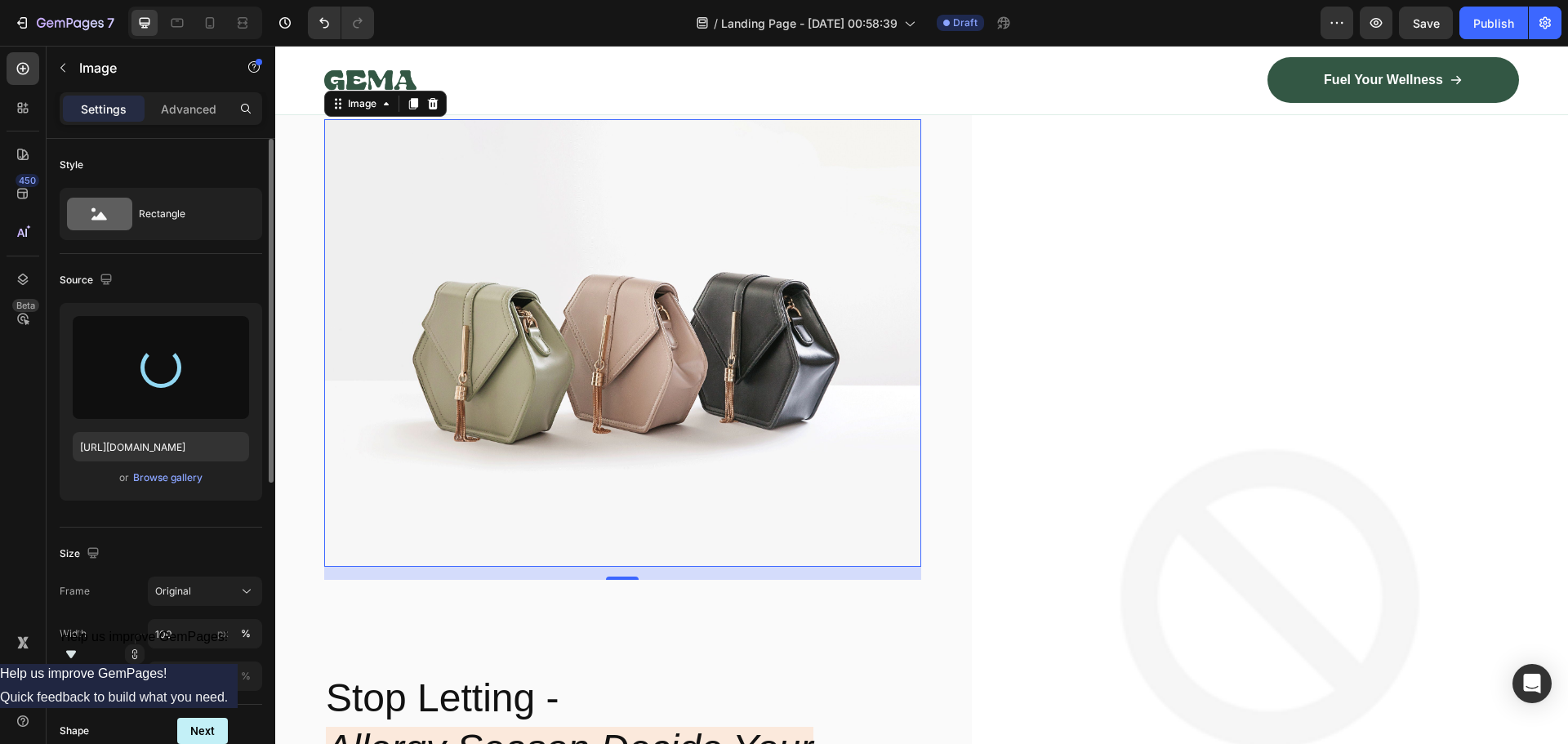
type input "[URL][DOMAIN_NAME]"
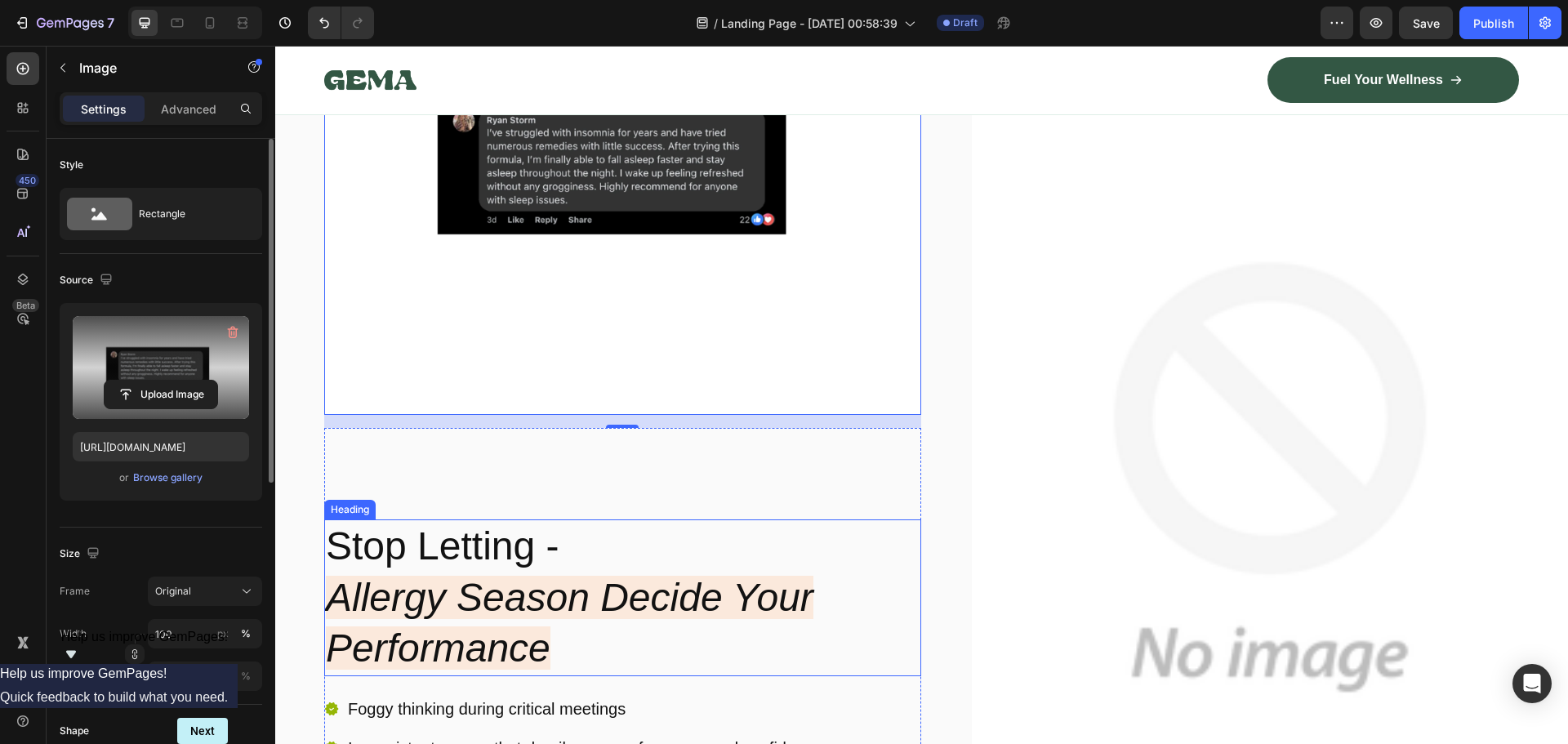
scroll to position [0, 0]
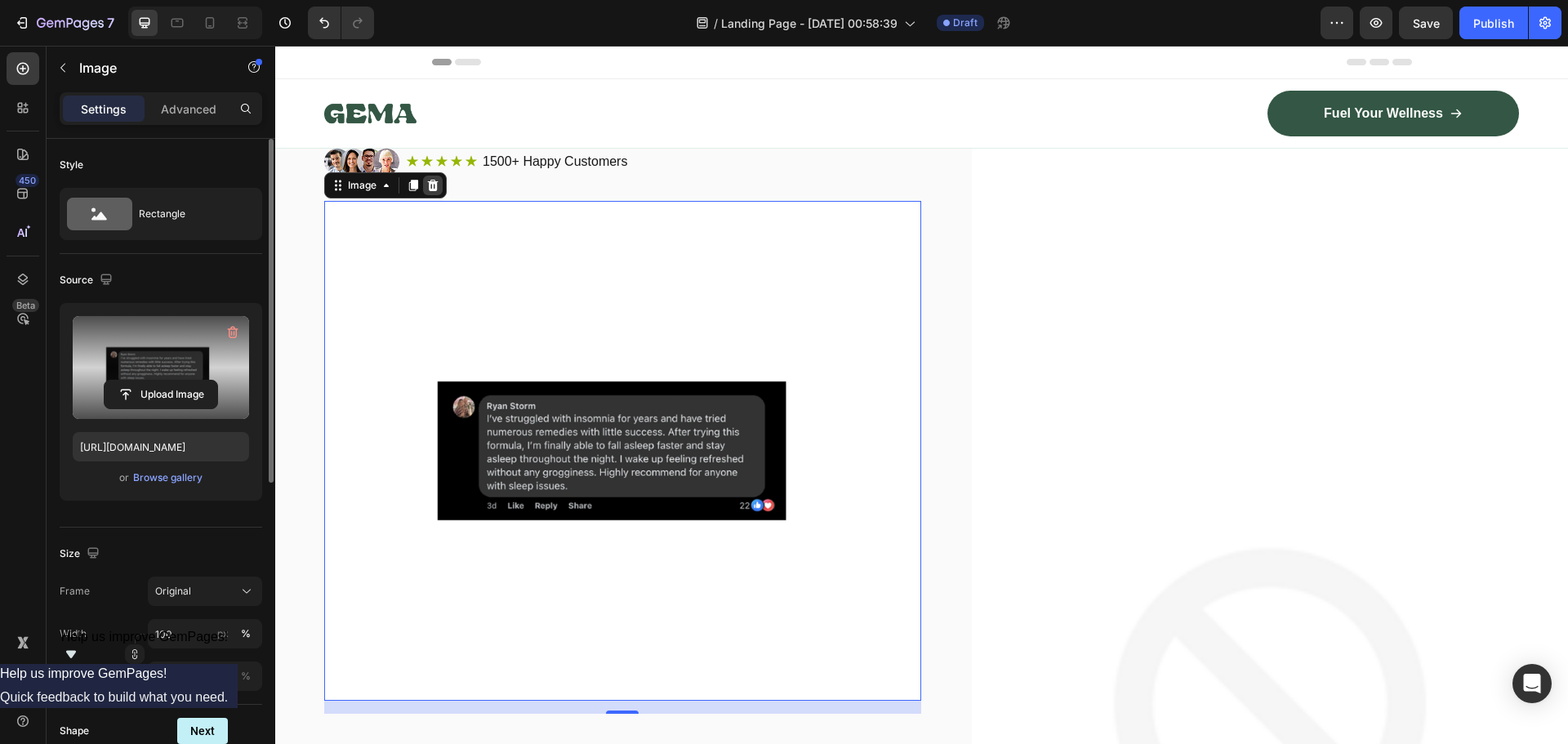
click at [437, 188] on icon at bounding box center [433, 186] width 13 height 13
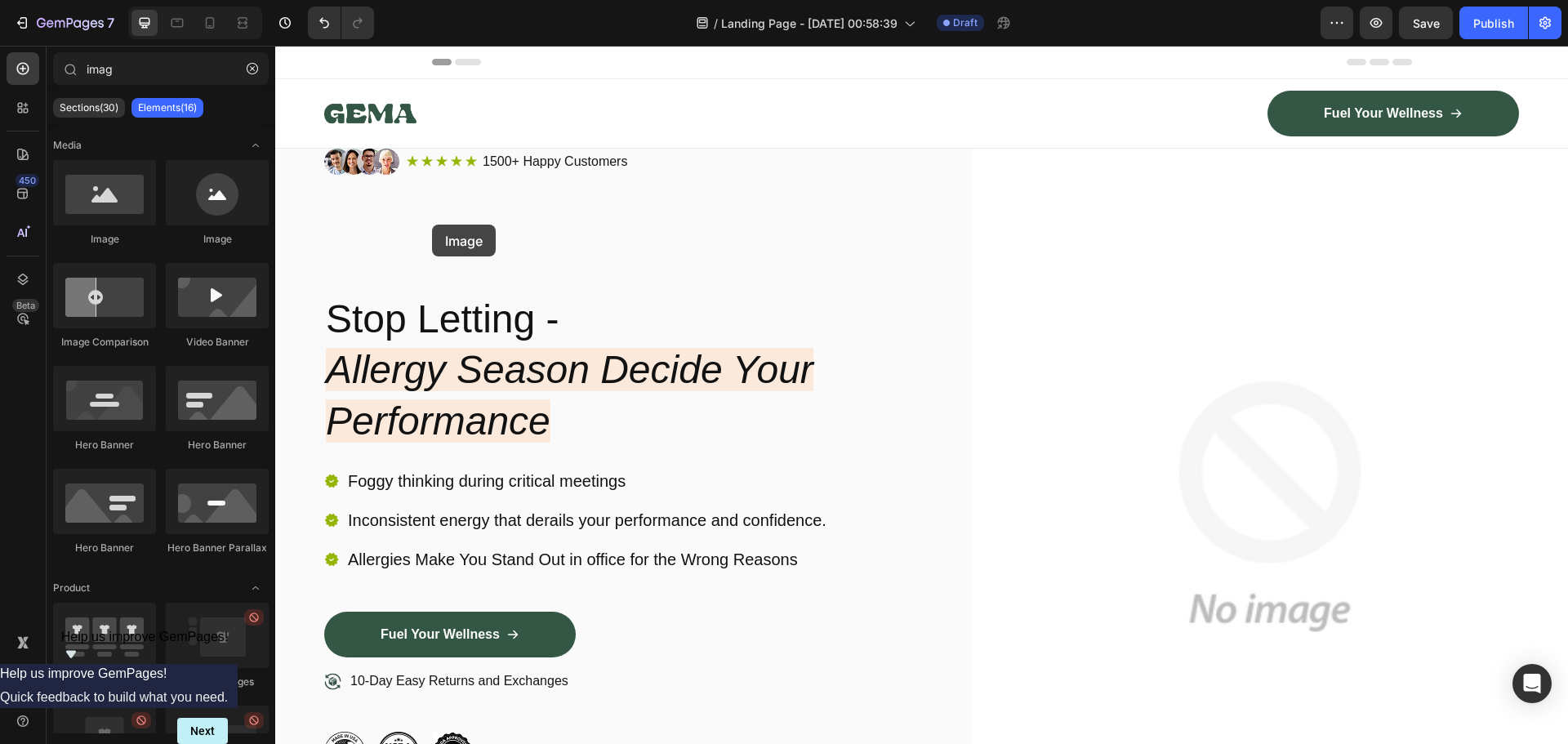
drag, startPoint x: 385, startPoint y: 241, endPoint x: 496, endPoint y: 468, distance: 252.7
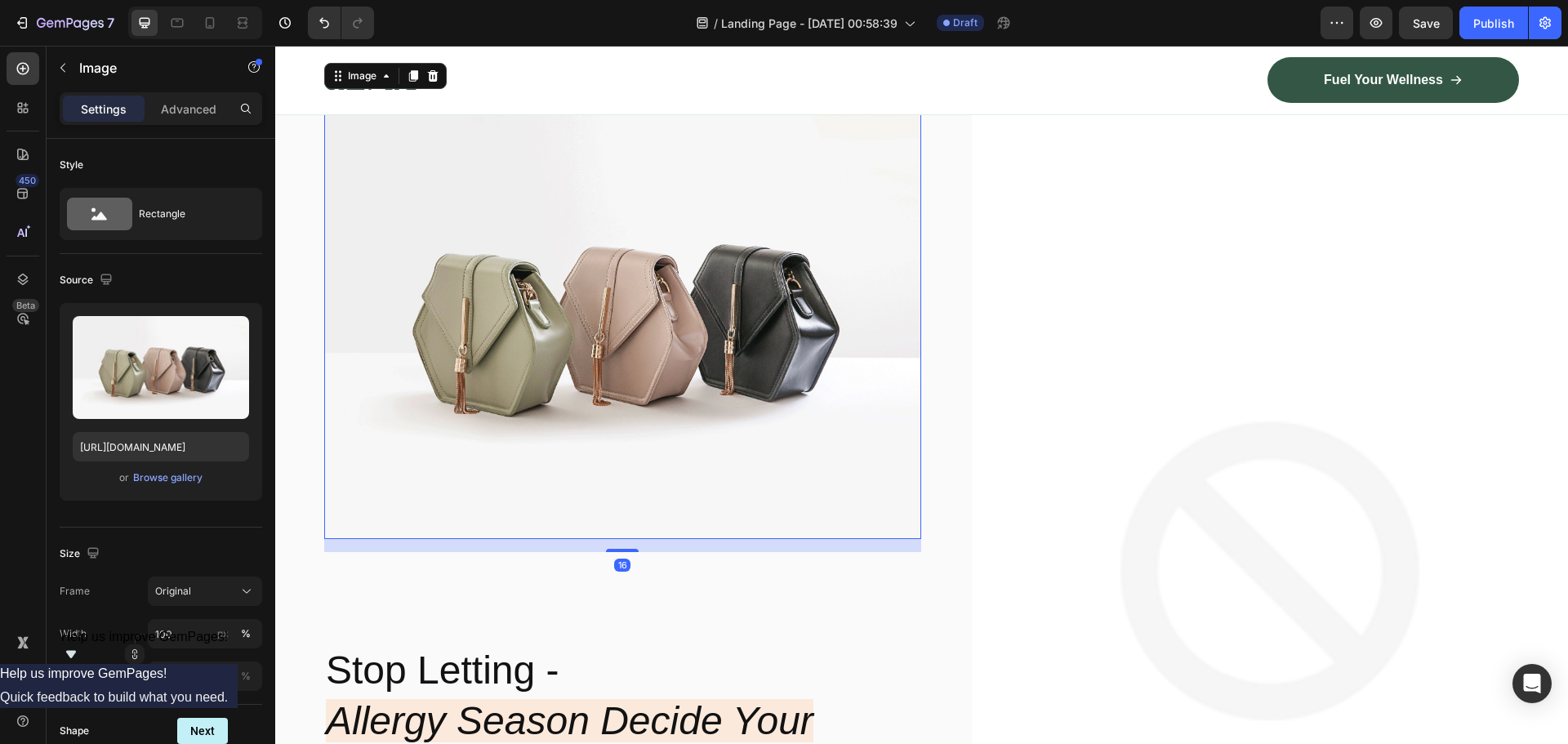
scroll to position [163, 0]
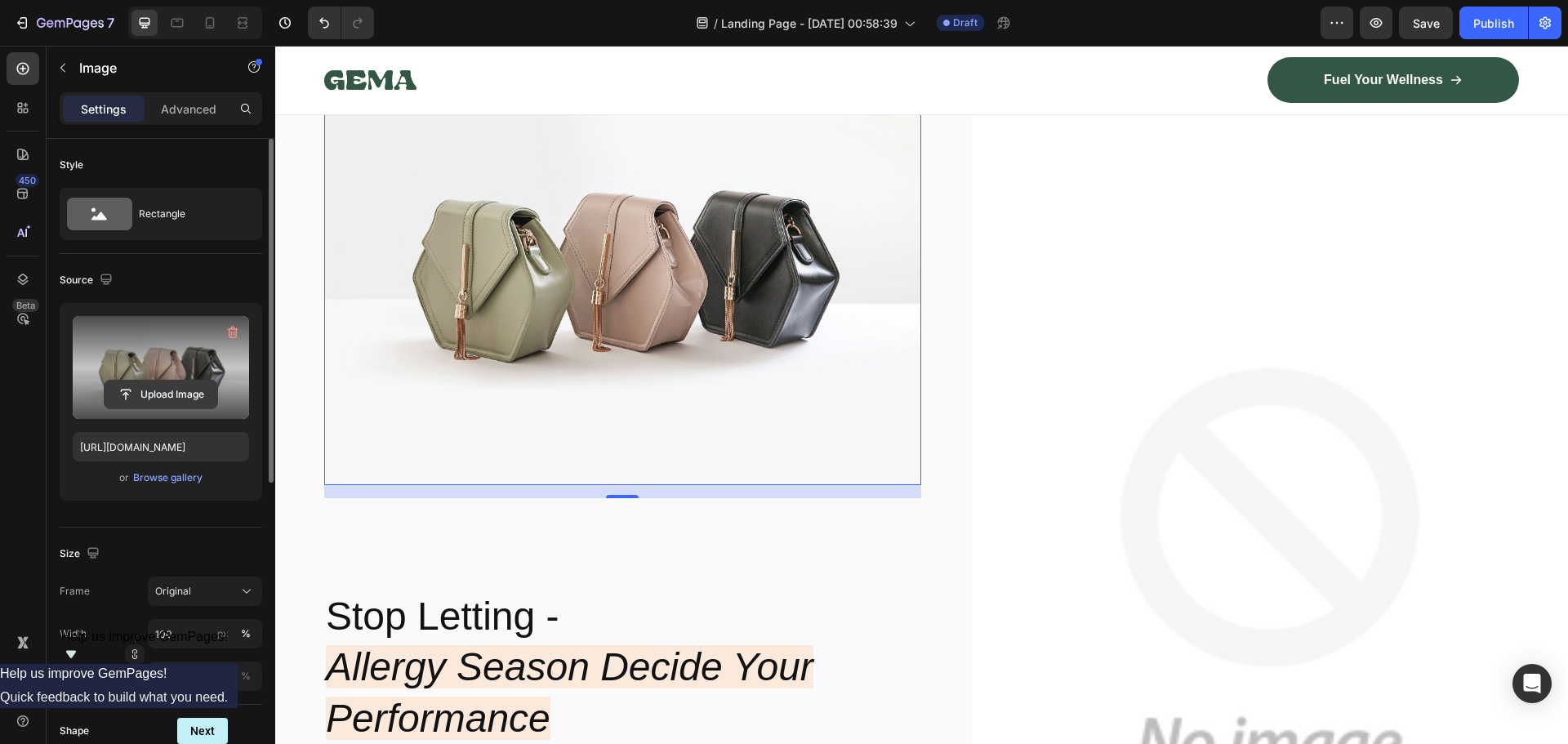
click at [173, 398] on input "file" at bounding box center [161, 395] width 112 height 28
click at [162, 398] on input "file" at bounding box center [161, 395] width 112 height 28
click at [175, 398] on input "file" at bounding box center [161, 395] width 112 height 28
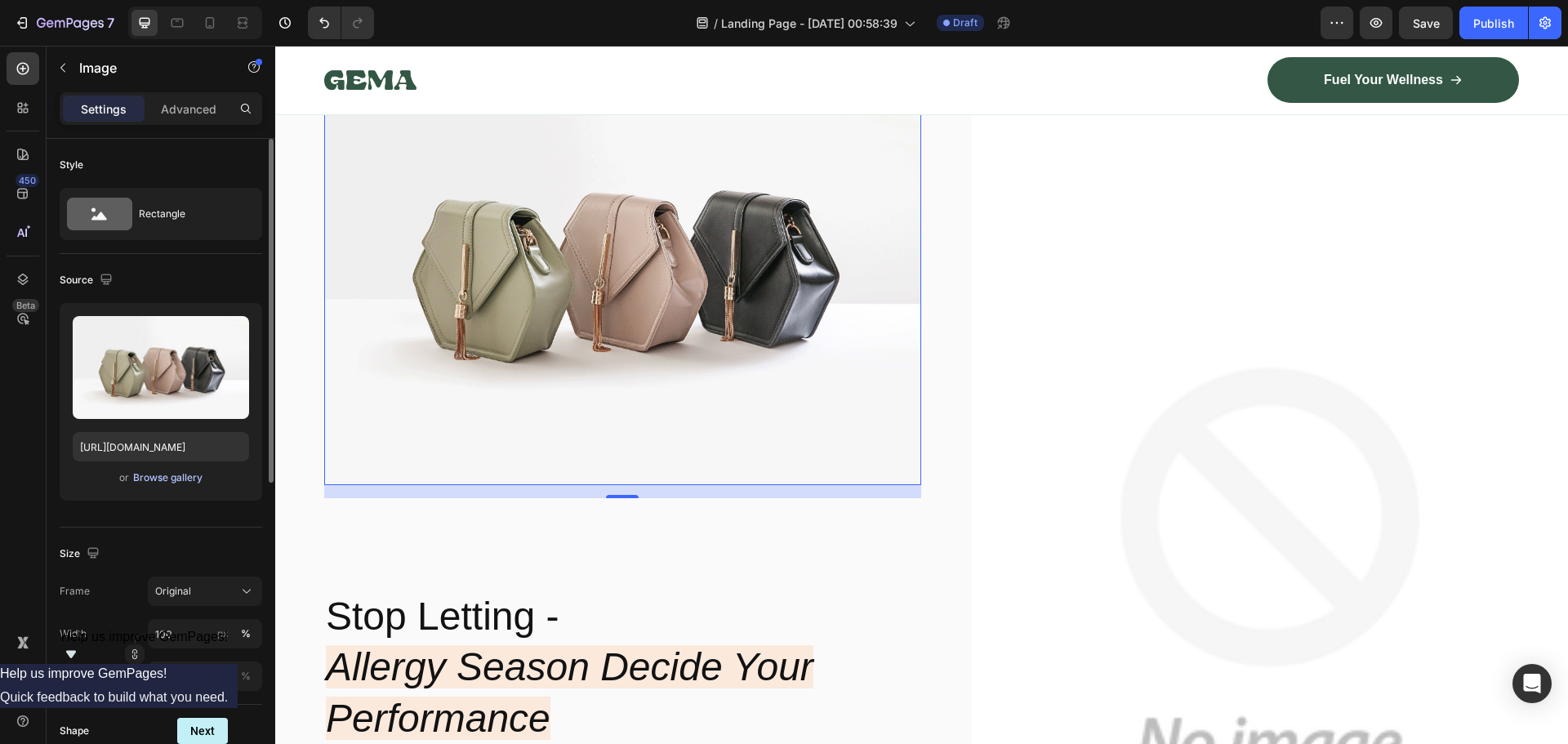
click at [155, 479] on div "Browse gallery" at bounding box center [167, 478] width 70 height 15
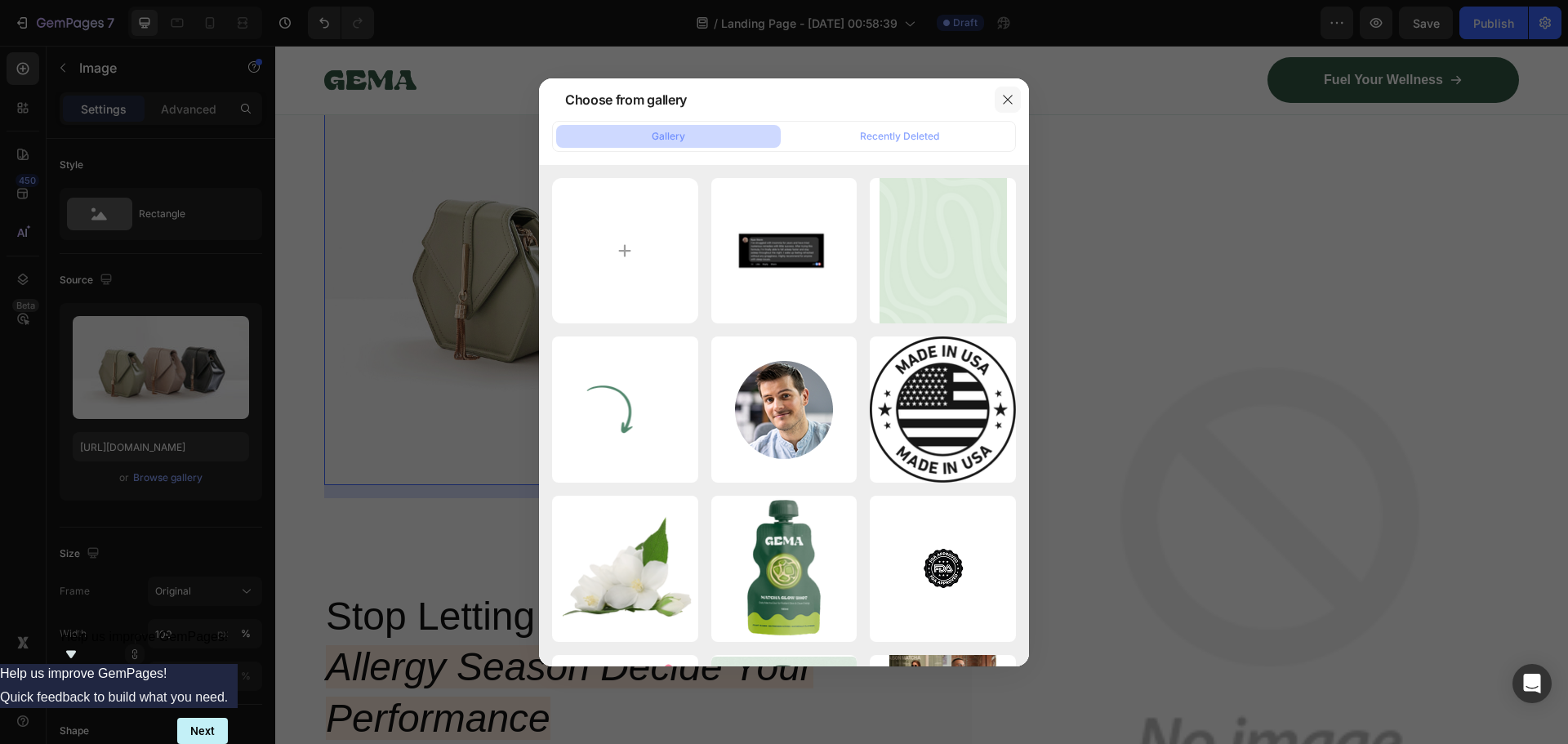
click at [1004, 98] on icon "button" at bounding box center [1007, 99] width 13 height 13
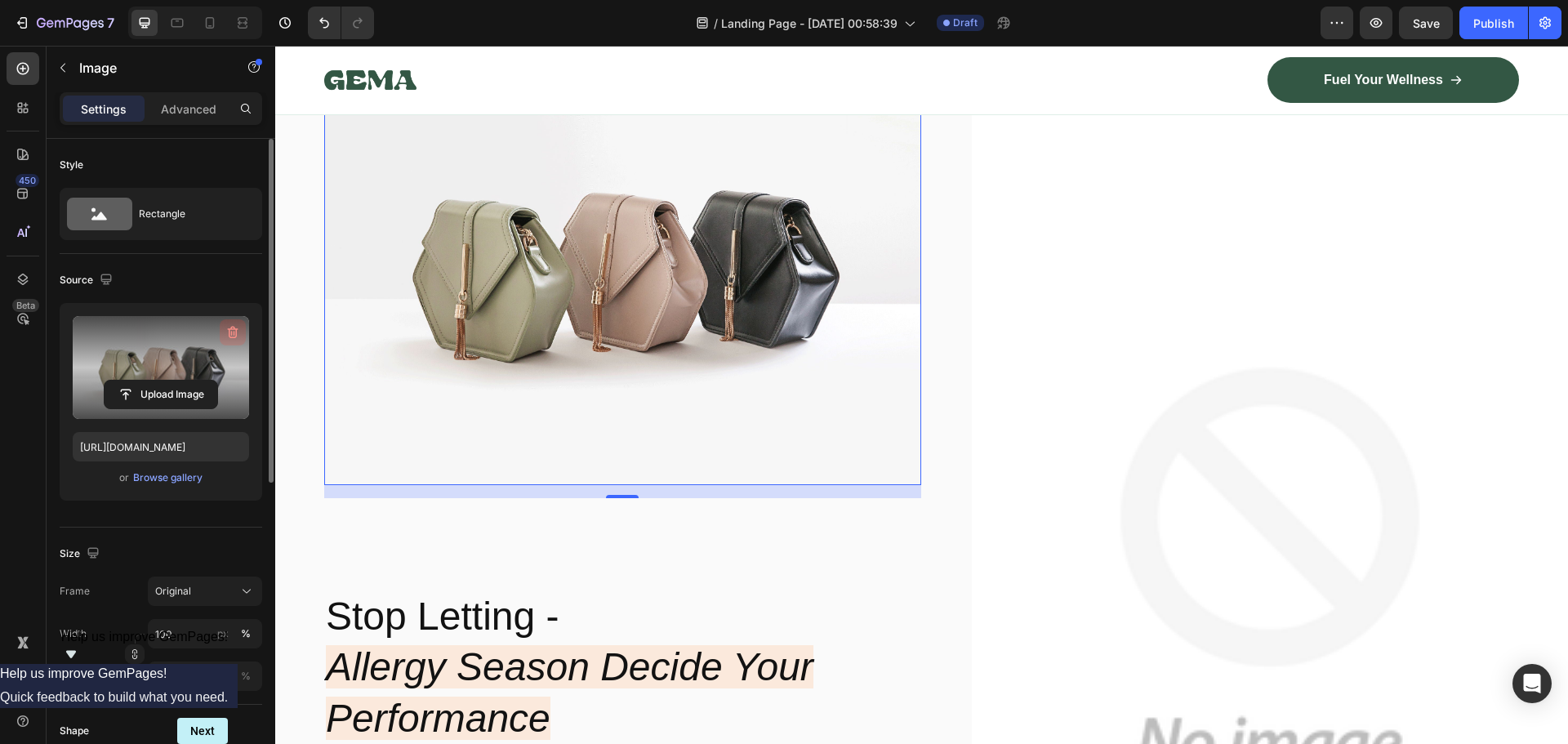
click at [234, 322] on button "button" at bounding box center [233, 333] width 26 height 26
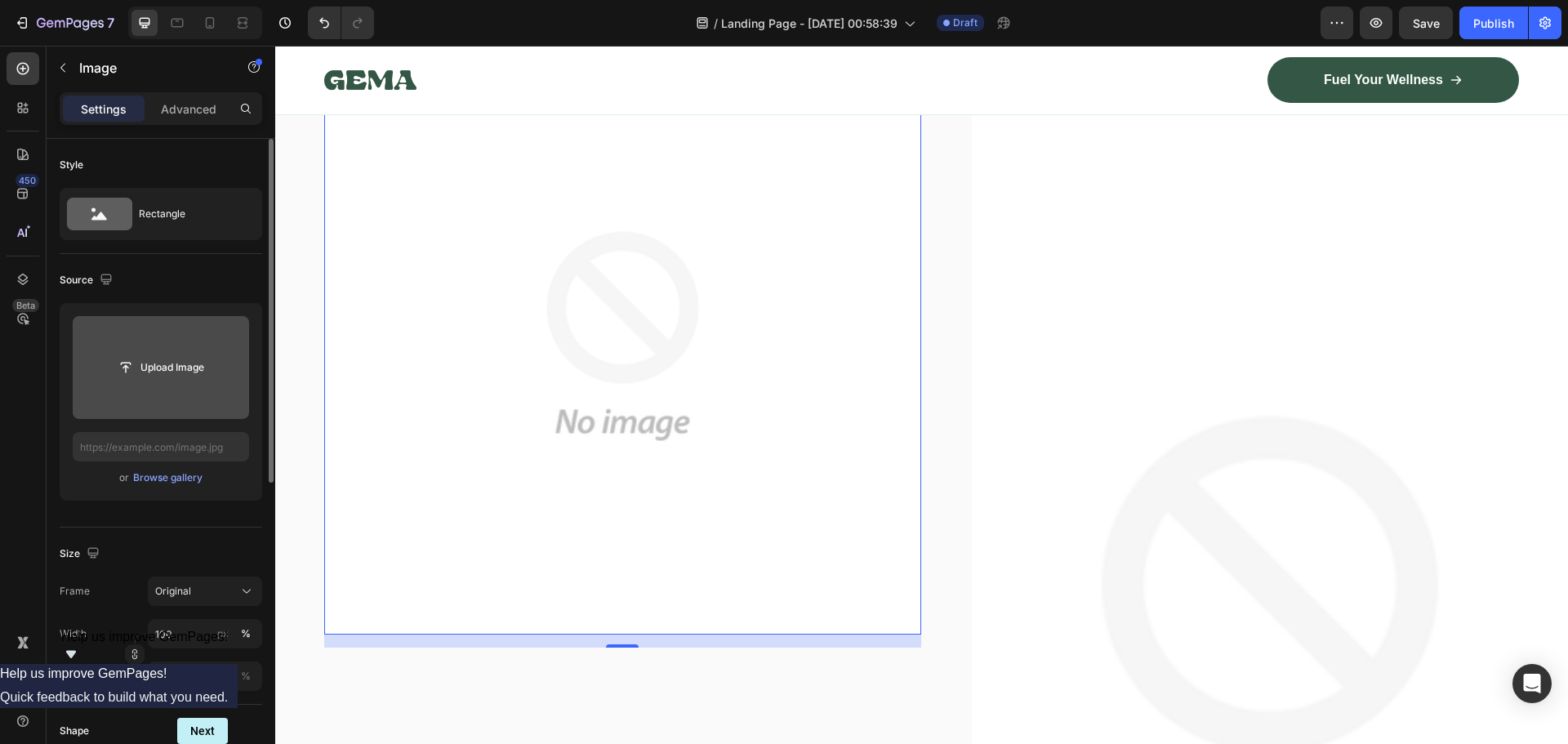
click at [166, 372] on input "file" at bounding box center [161, 368] width 112 height 28
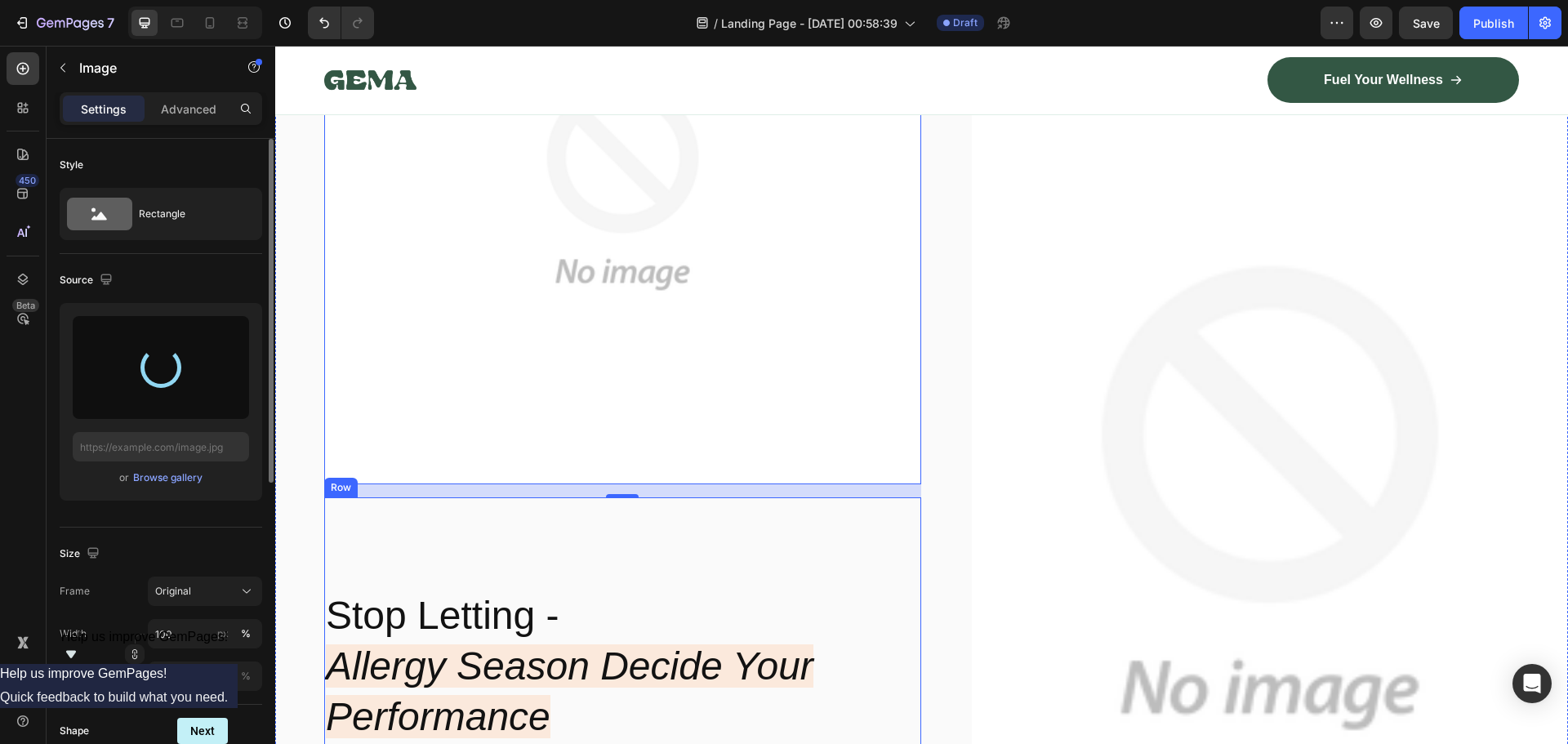
scroll to position [245, 0]
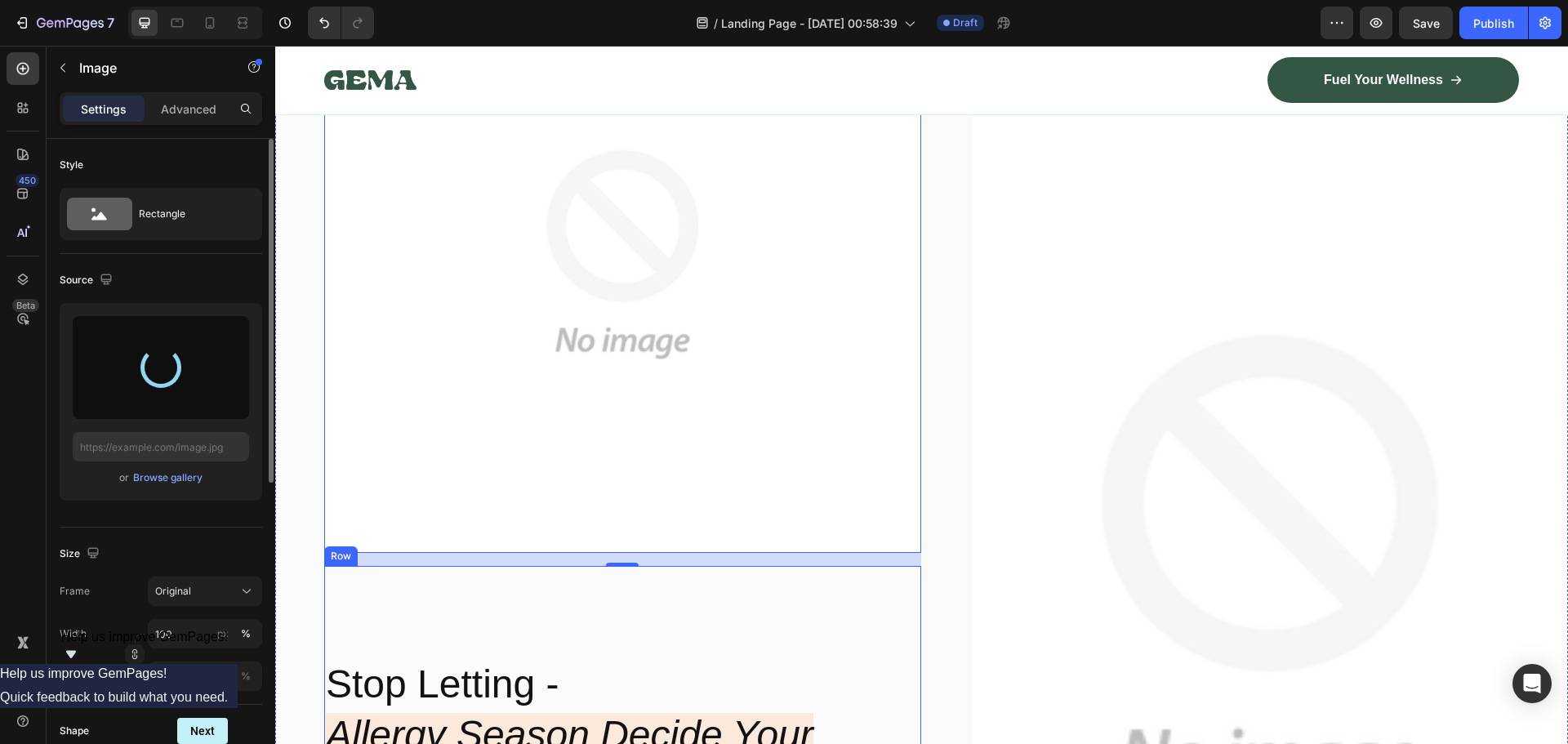
type input "[URL][DOMAIN_NAME]"
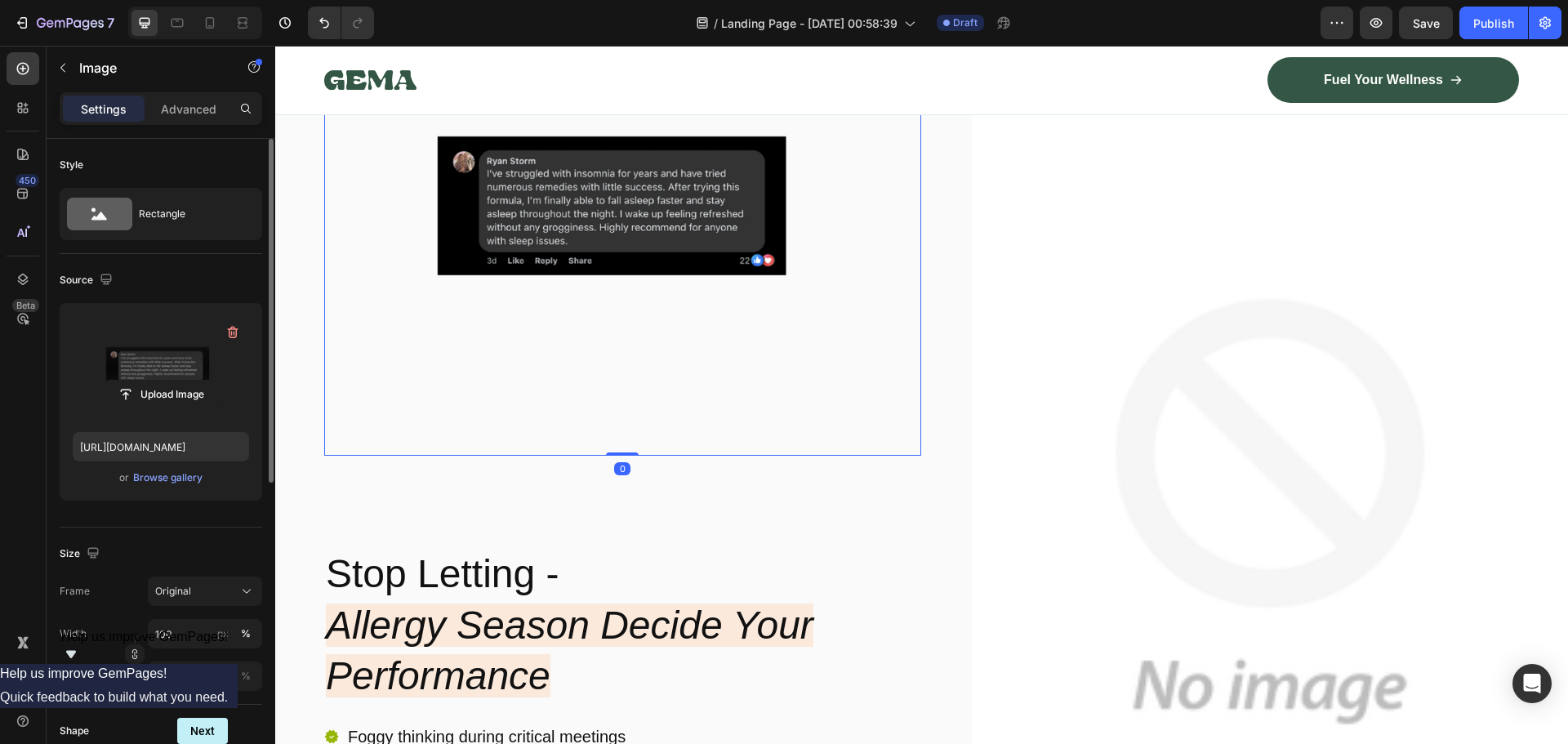
drag, startPoint x: 625, startPoint y: 461, endPoint x: 618, endPoint y: 432, distance: 29.8
click at [618, 384] on div "Image 0" at bounding box center [622, 206] width 597 height 500
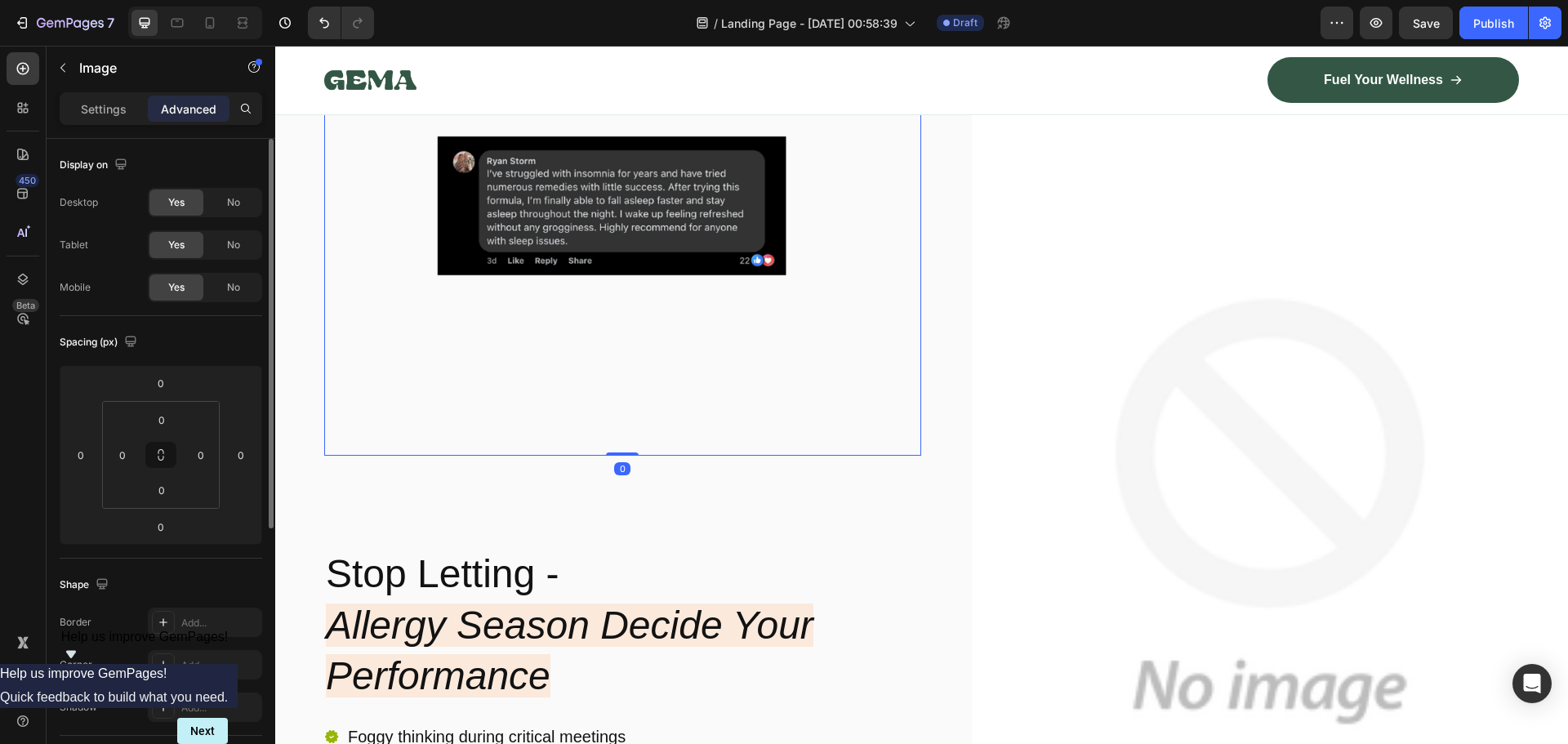
drag, startPoint x: 628, startPoint y: 449, endPoint x: 620, endPoint y: 381, distance: 68.5
click at [620, 381] on div "Image 0" at bounding box center [622, 206] width 597 height 500
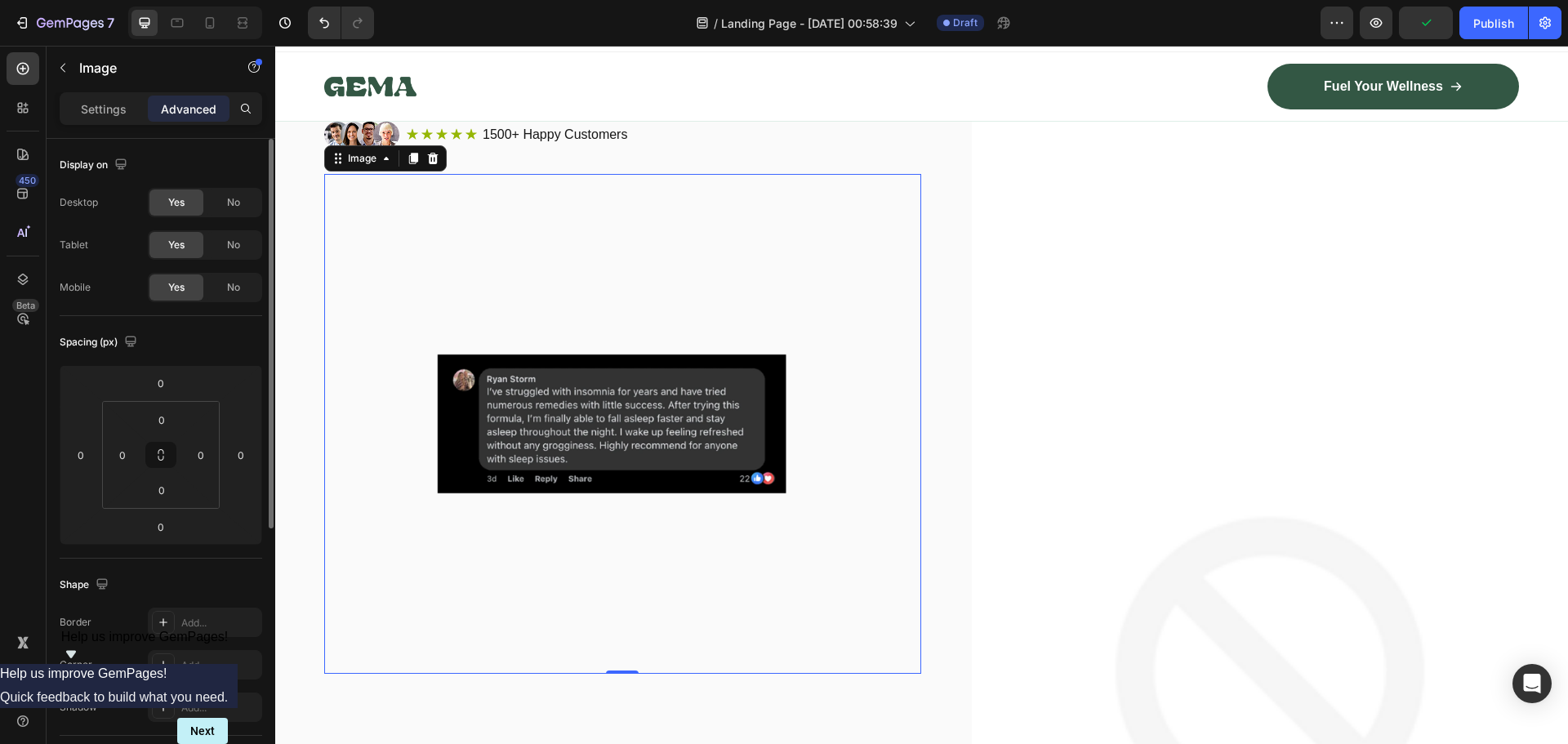
scroll to position [82, 0]
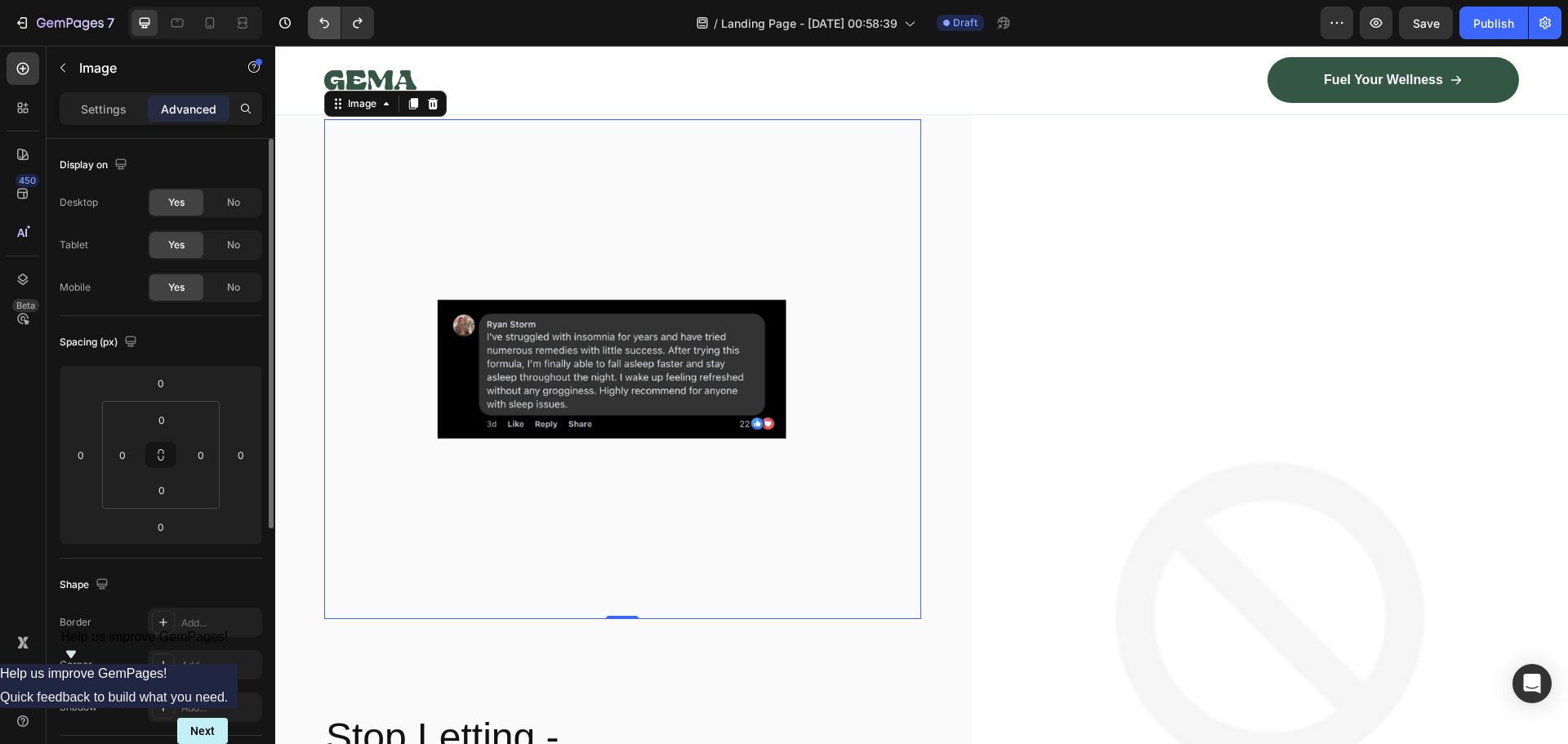
click at [323, 25] on icon "Undo/Redo" at bounding box center [324, 23] width 17 height 17
click at [323, 24] on icon "Undo/Redo" at bounding box center [324, 23] width 17 height 17
click at [324, 24] on icon "Undo/Redo" at bounding box center [324, 23] width 17 height 17
click at [325, 24] on icon "Undo/Redo" at bounding box center [324, 23] width 17 height 17
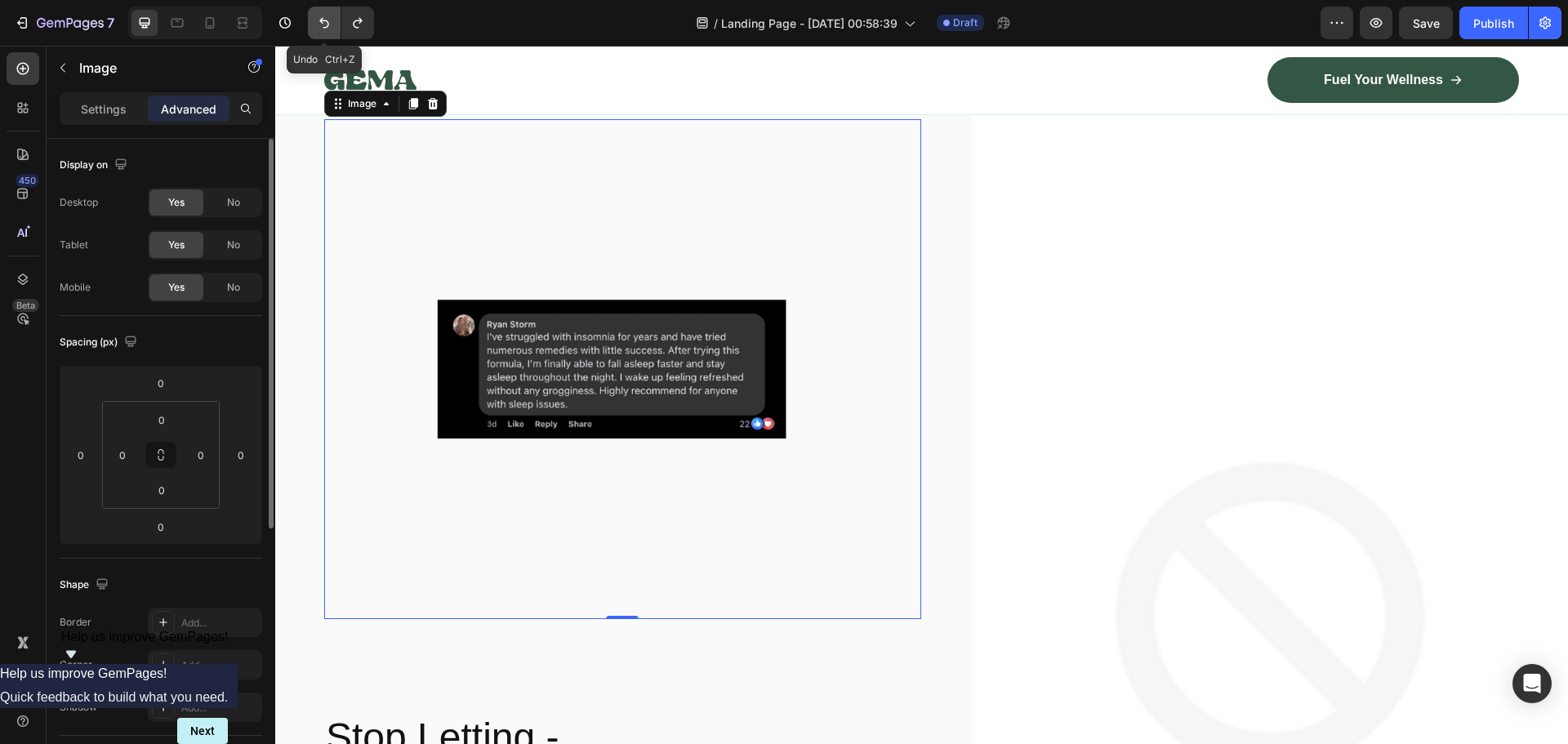
type input "16"
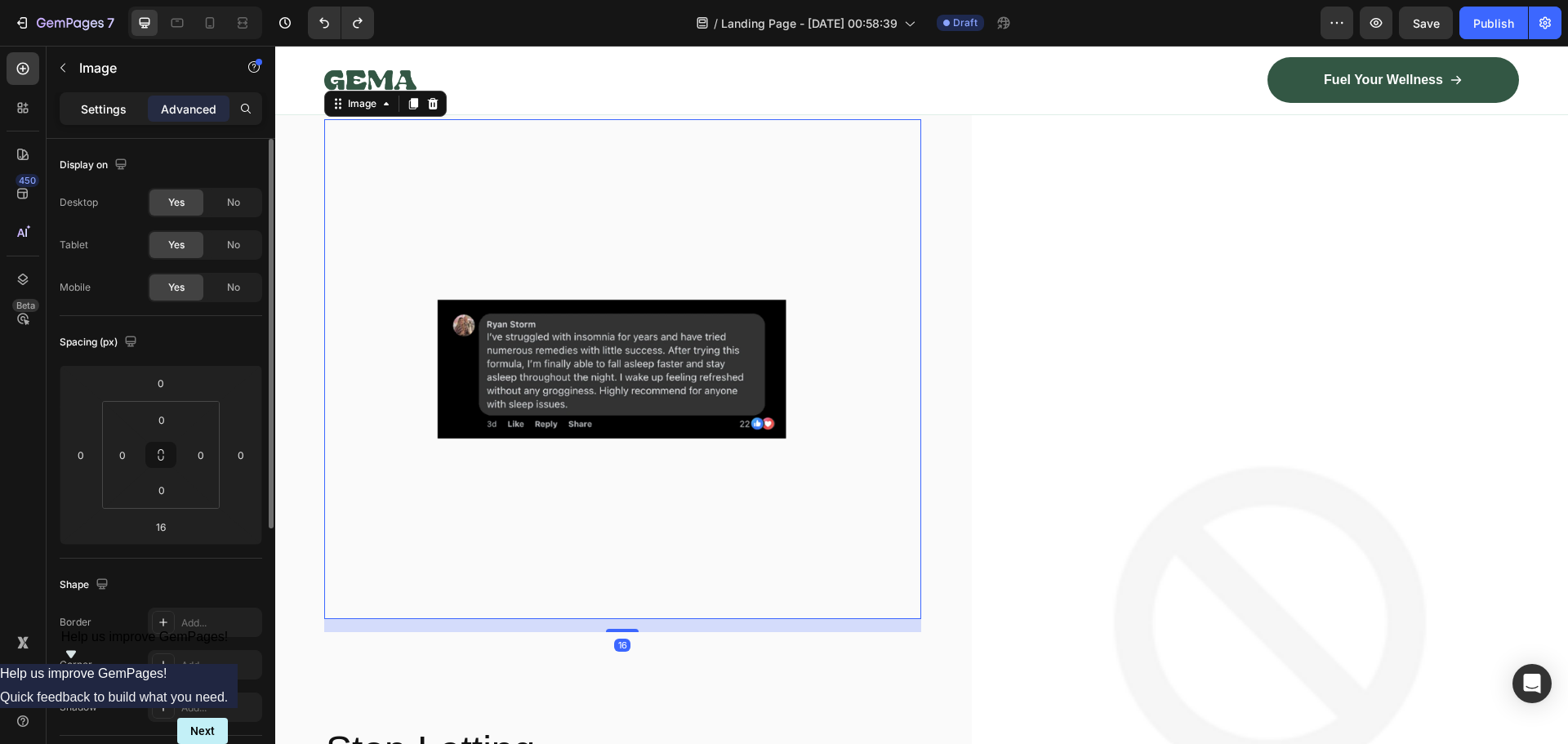
click at [100, 121] on div "Settings" at bounding box center [104, 109] width 82 height 26
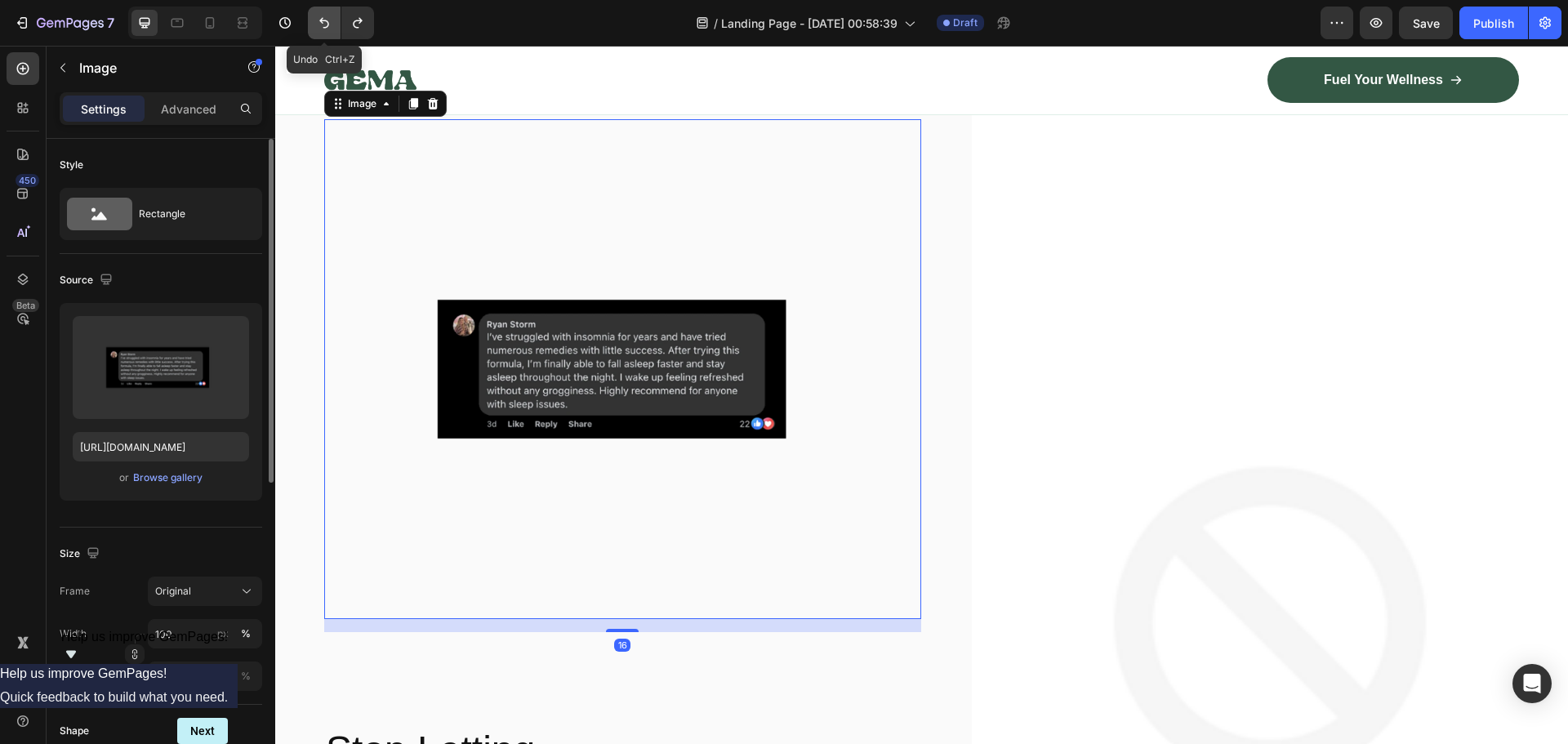
click at [322, 30] on icon "Undo/Redo" at bounding box center [324, 23] width 17 height 17
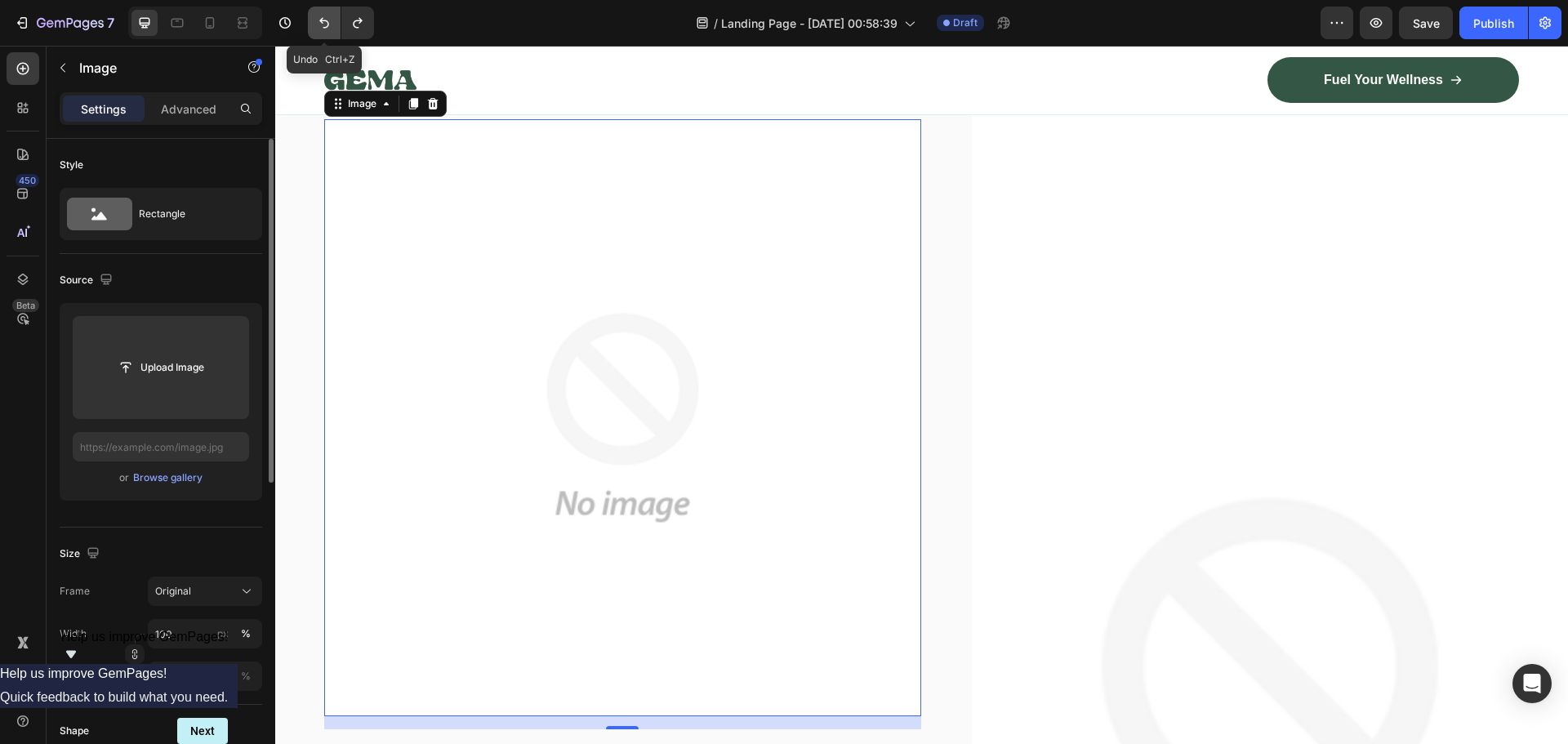
click at [322, 30] on icon "Undo/Redo" at bounding box center [324, 23] width 17 height 17
type input "[URL][DOMAIN_NAME]"
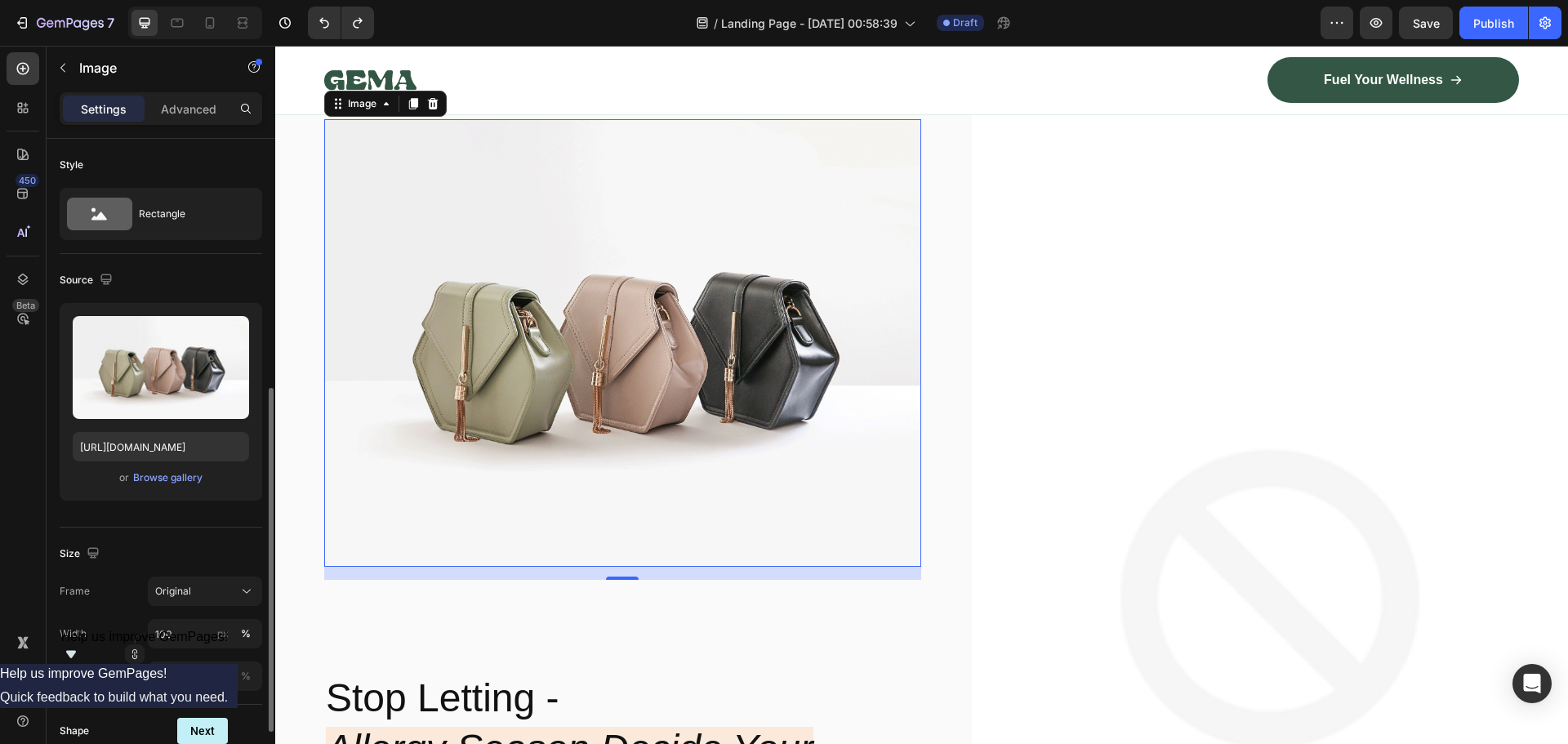
scroll to position [245, 0]
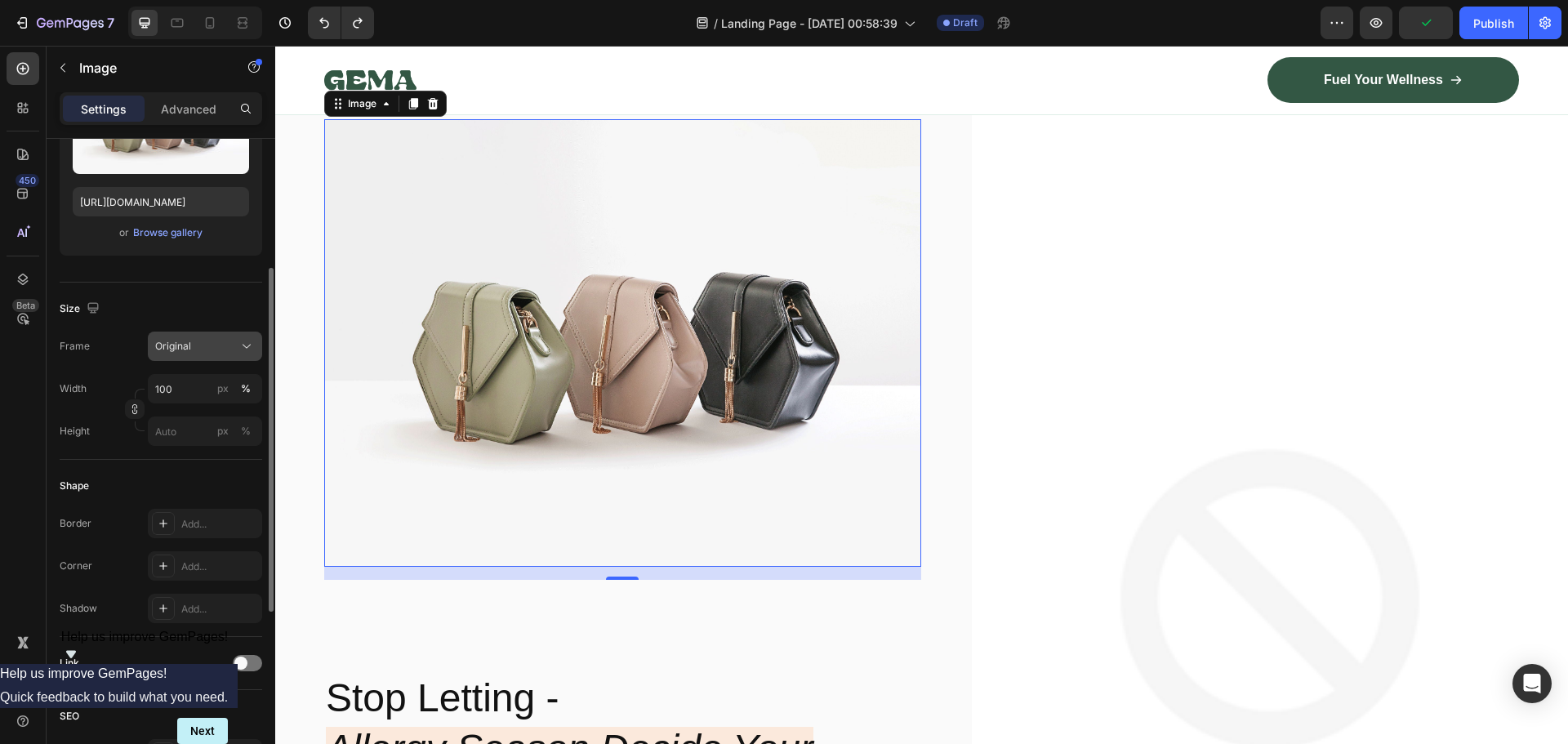
click at [174, 349] on span "Original" at bounding box center [173, 346] width 36 height 15
click at [175, 348] on span "Original" at bounding box center [173, 346] width 36 height 15
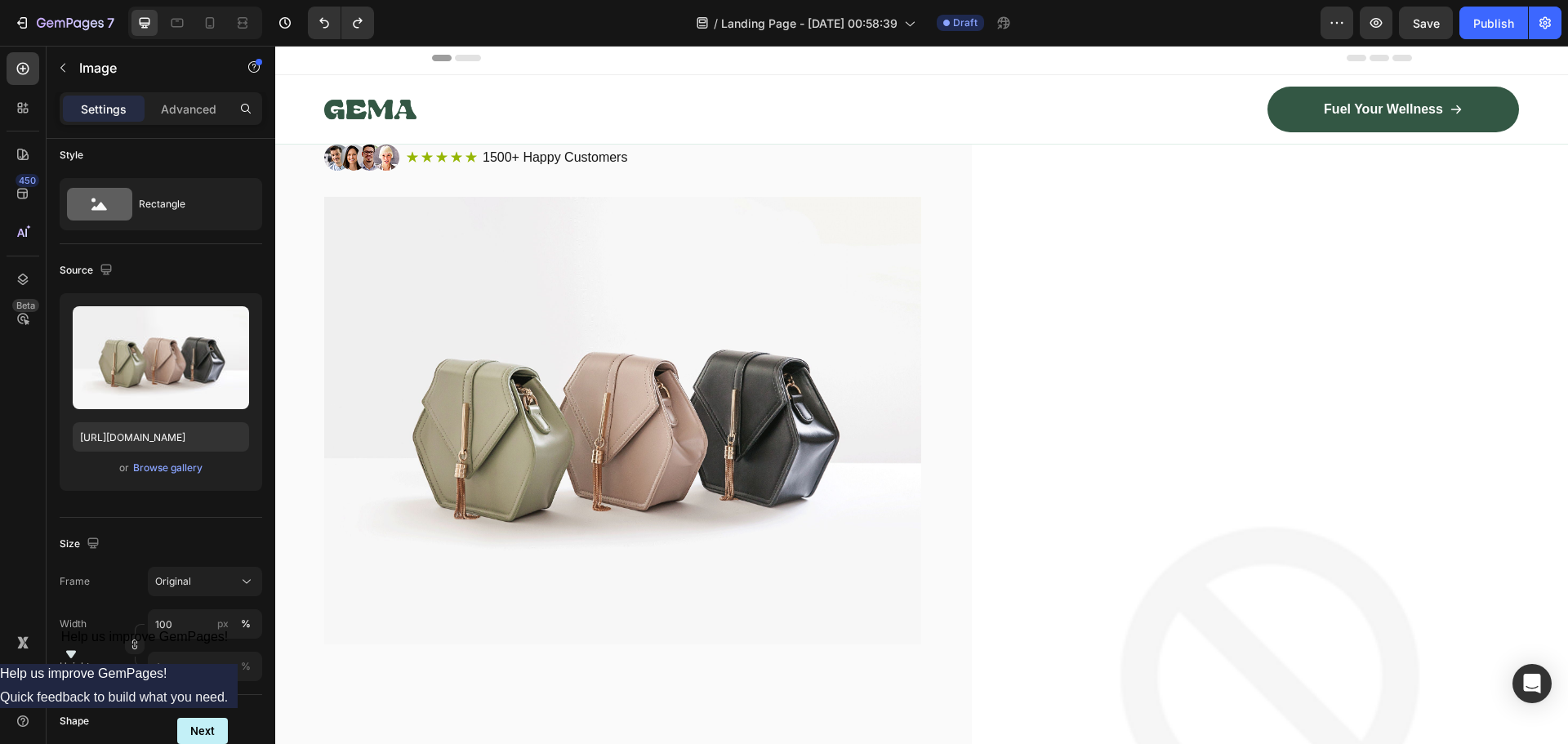
scroll to position [0, 0]
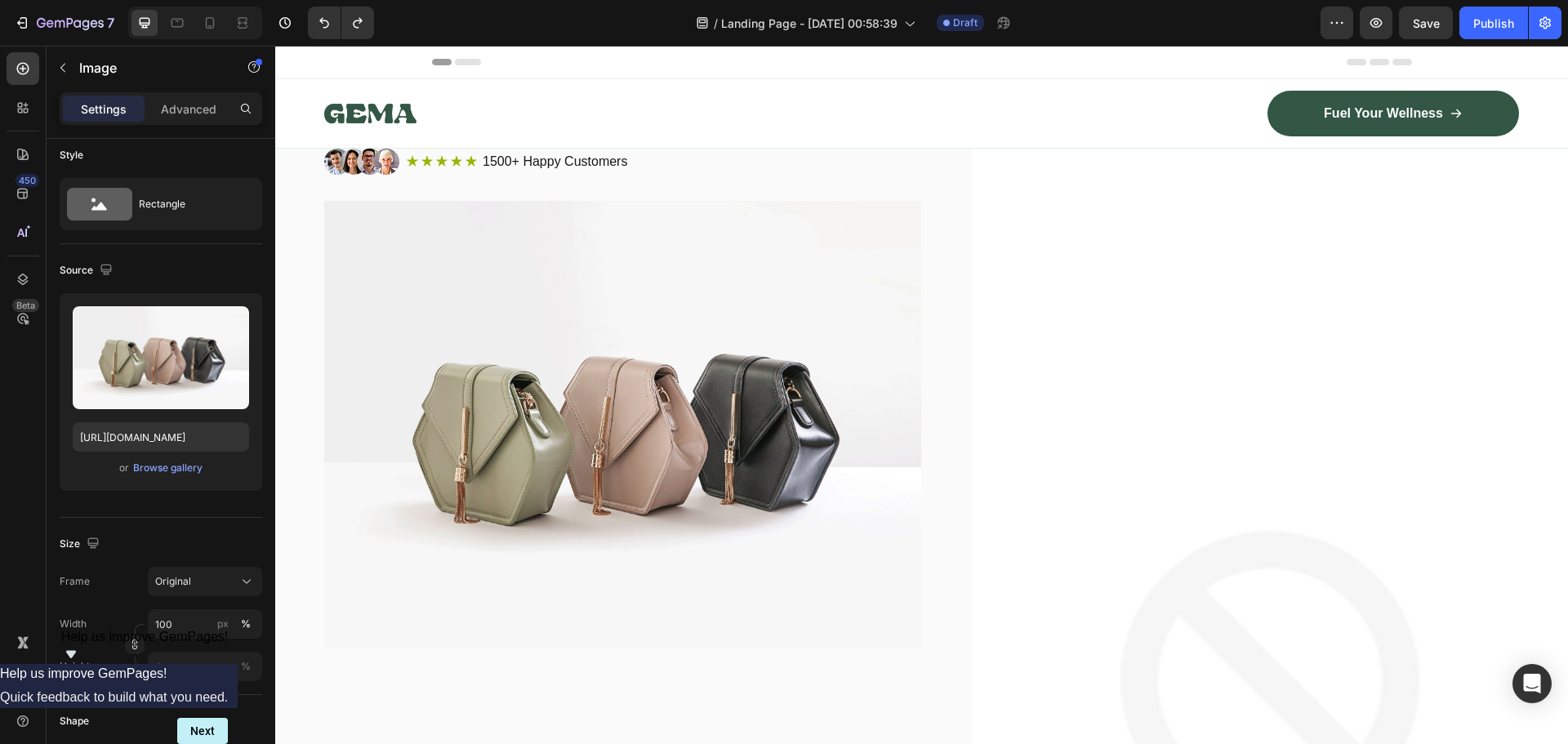
click at [764, 445] on img at bounding box center [622, 424] width 597 height 448
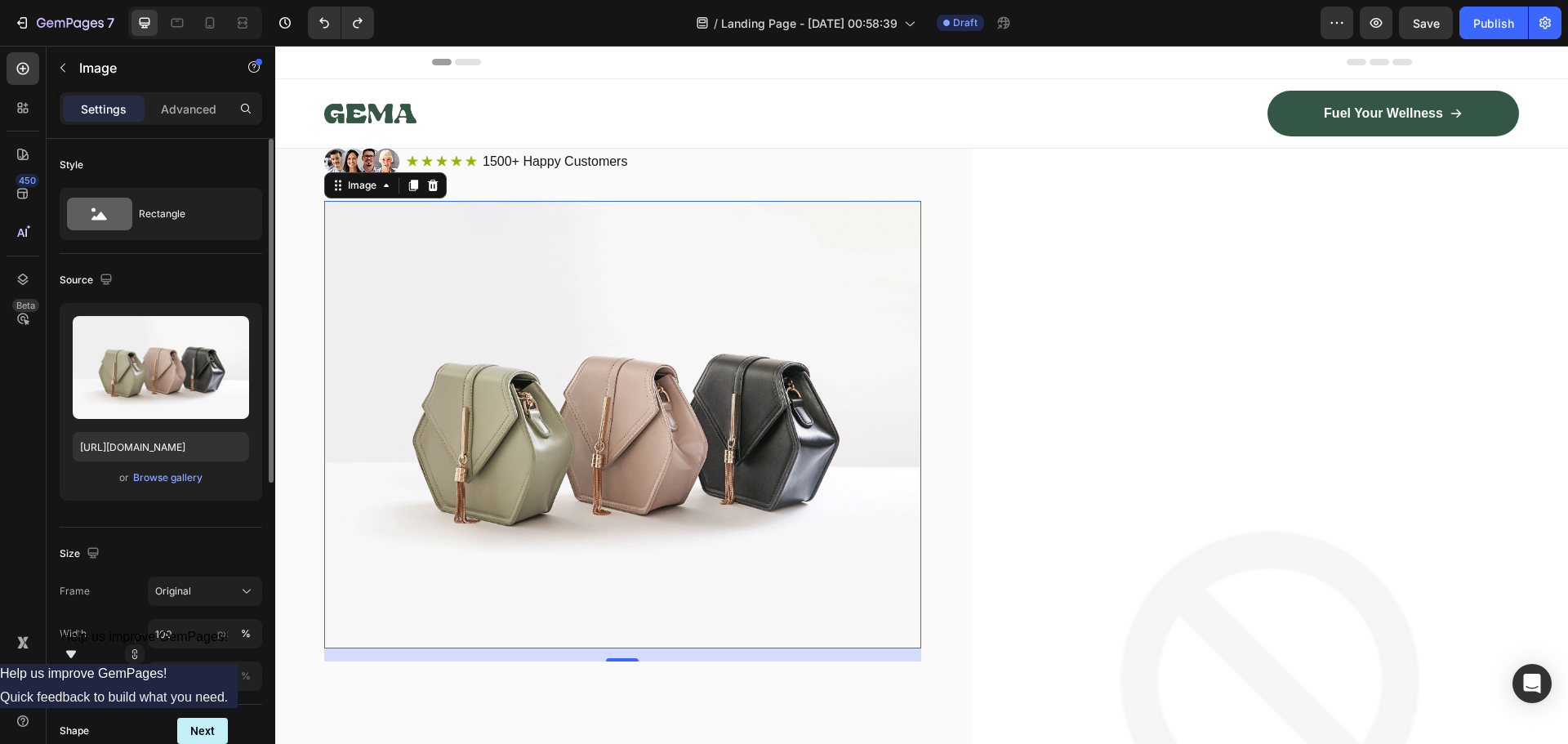
click at [201, 105] on p "Advanced" at bounding box center [188, 109] width 56 height 17
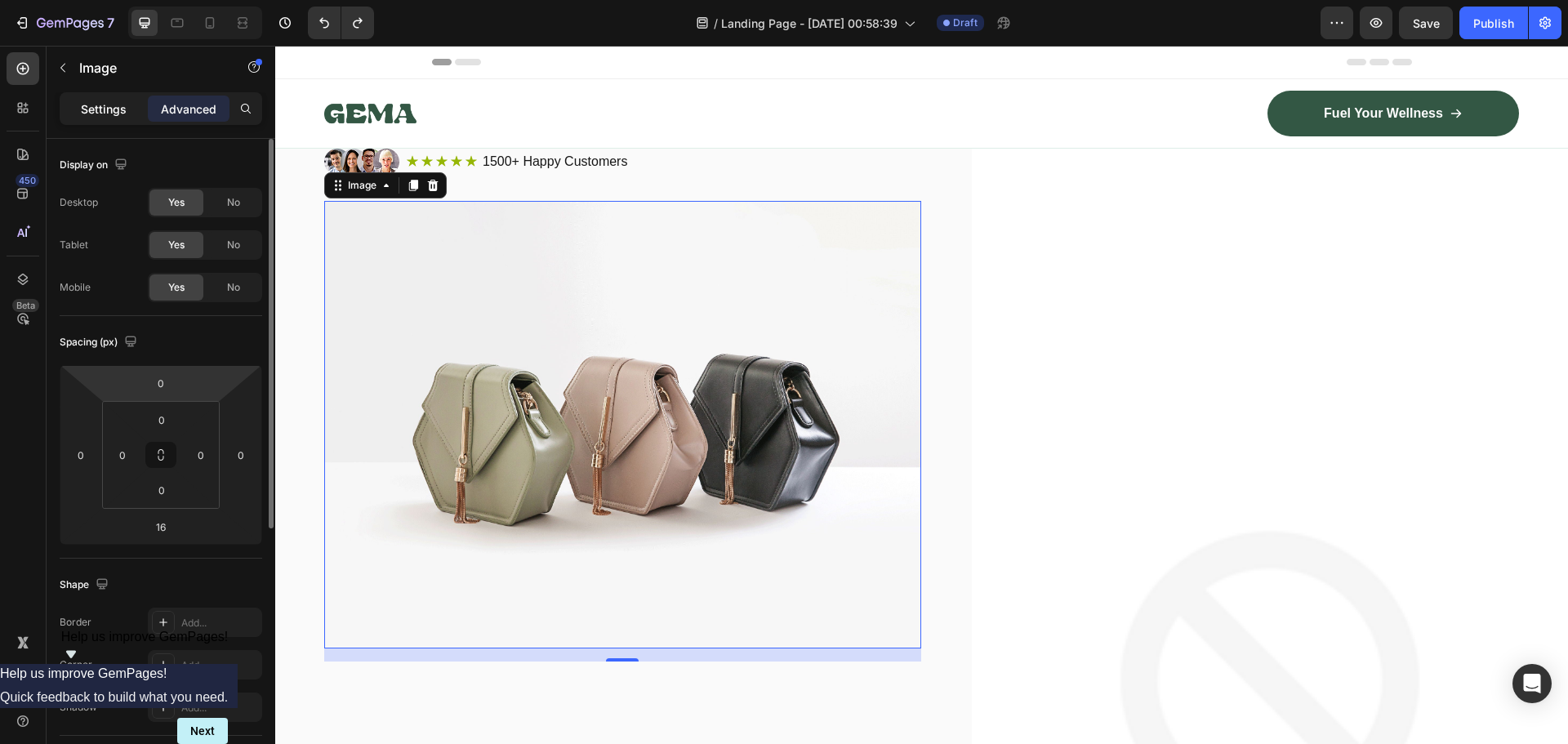
click at [101, 108] on p "Settings" at bounding box center [103, 109] width 45 height 17
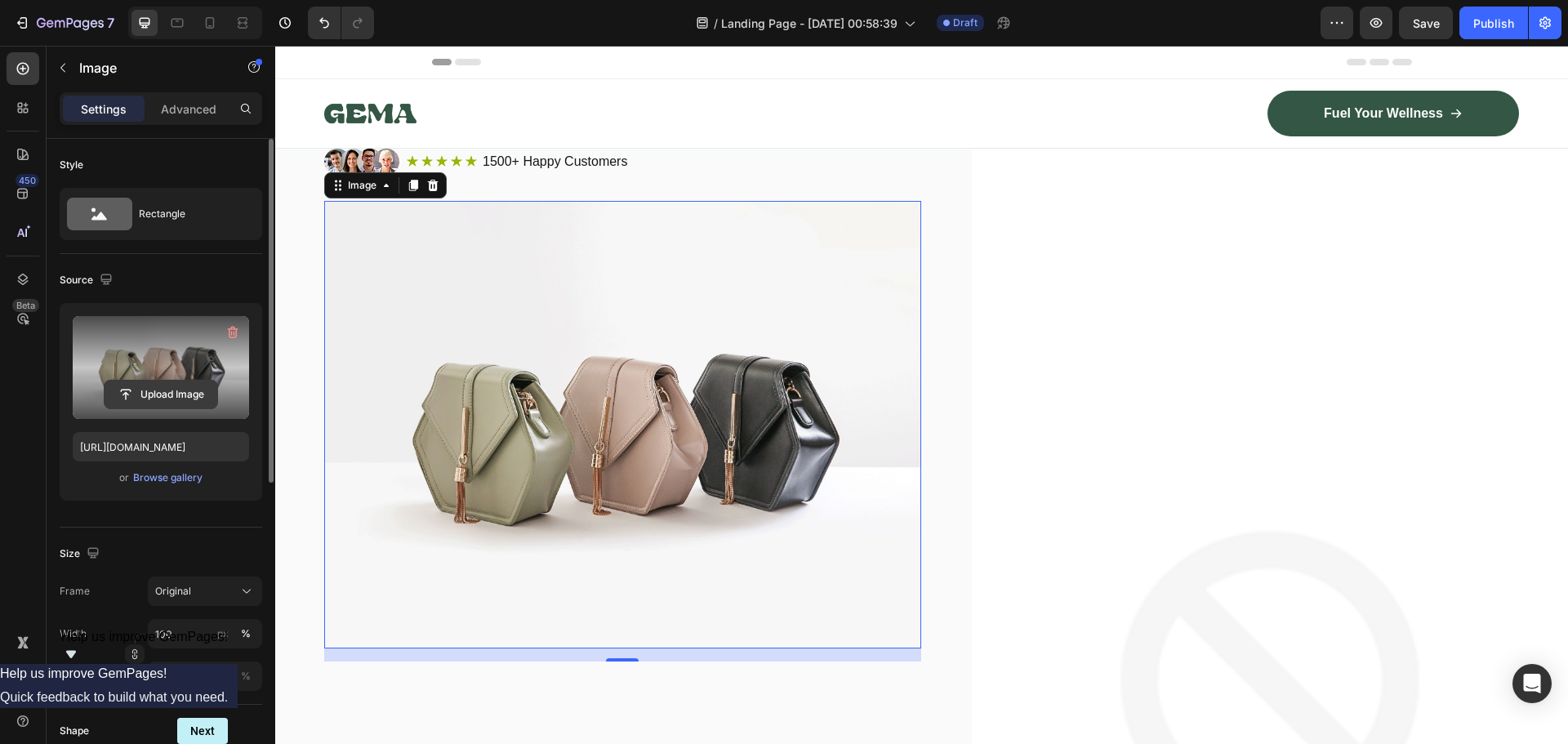
click at [146, 399] on input "file" at bounding box center [161, 395] width 112 height 28
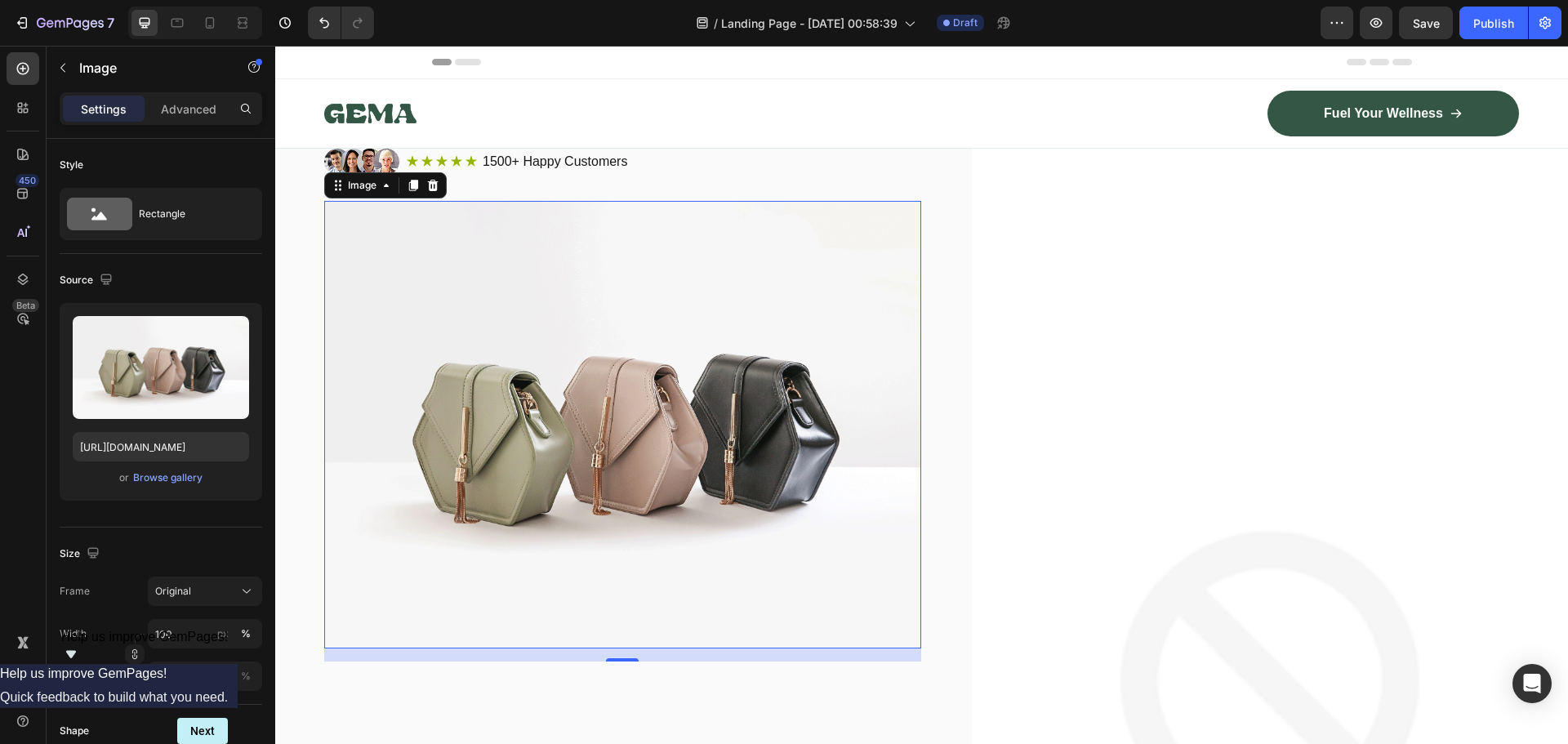
type input "[URL][DOMAIN_NAME]"
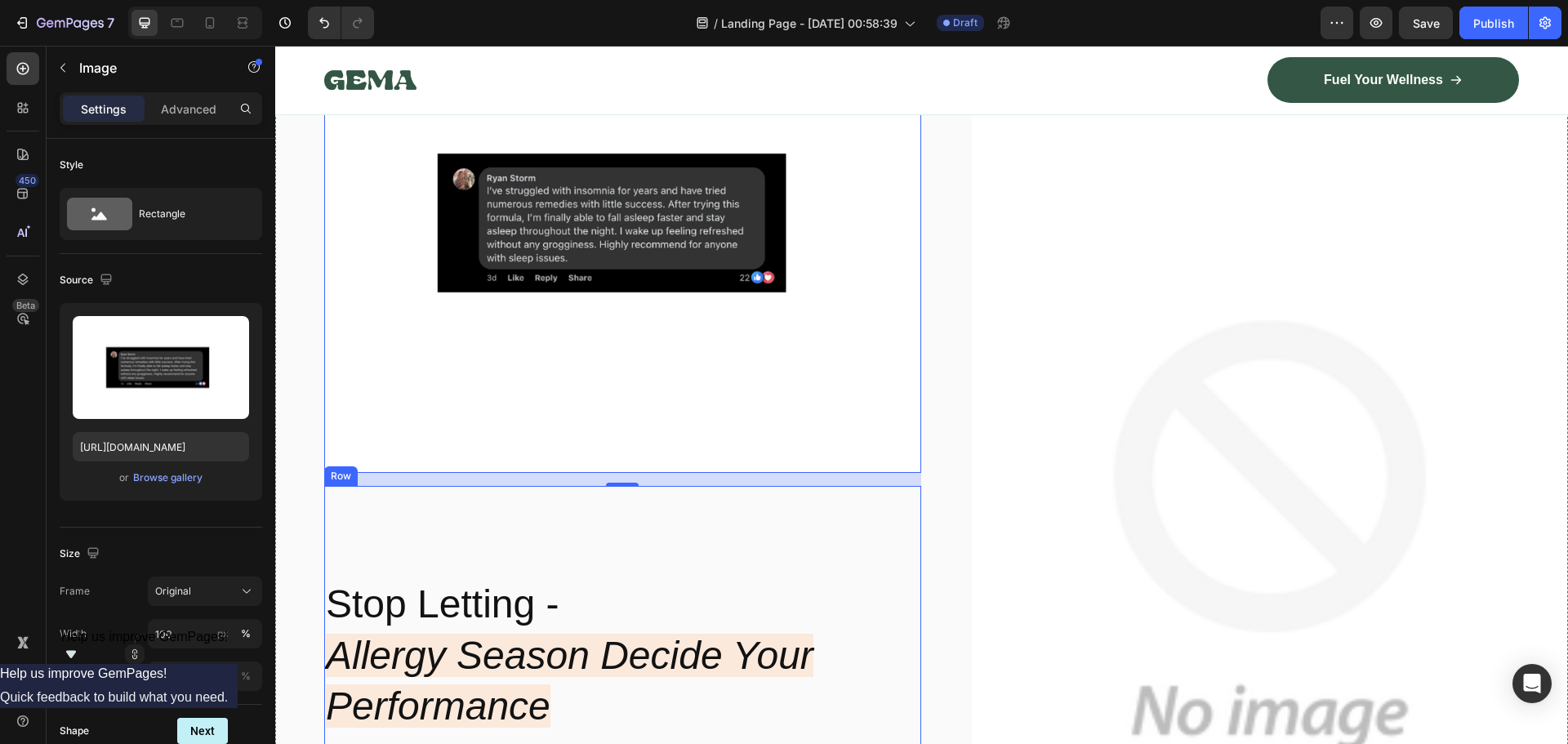
scroll to position [82, 0]
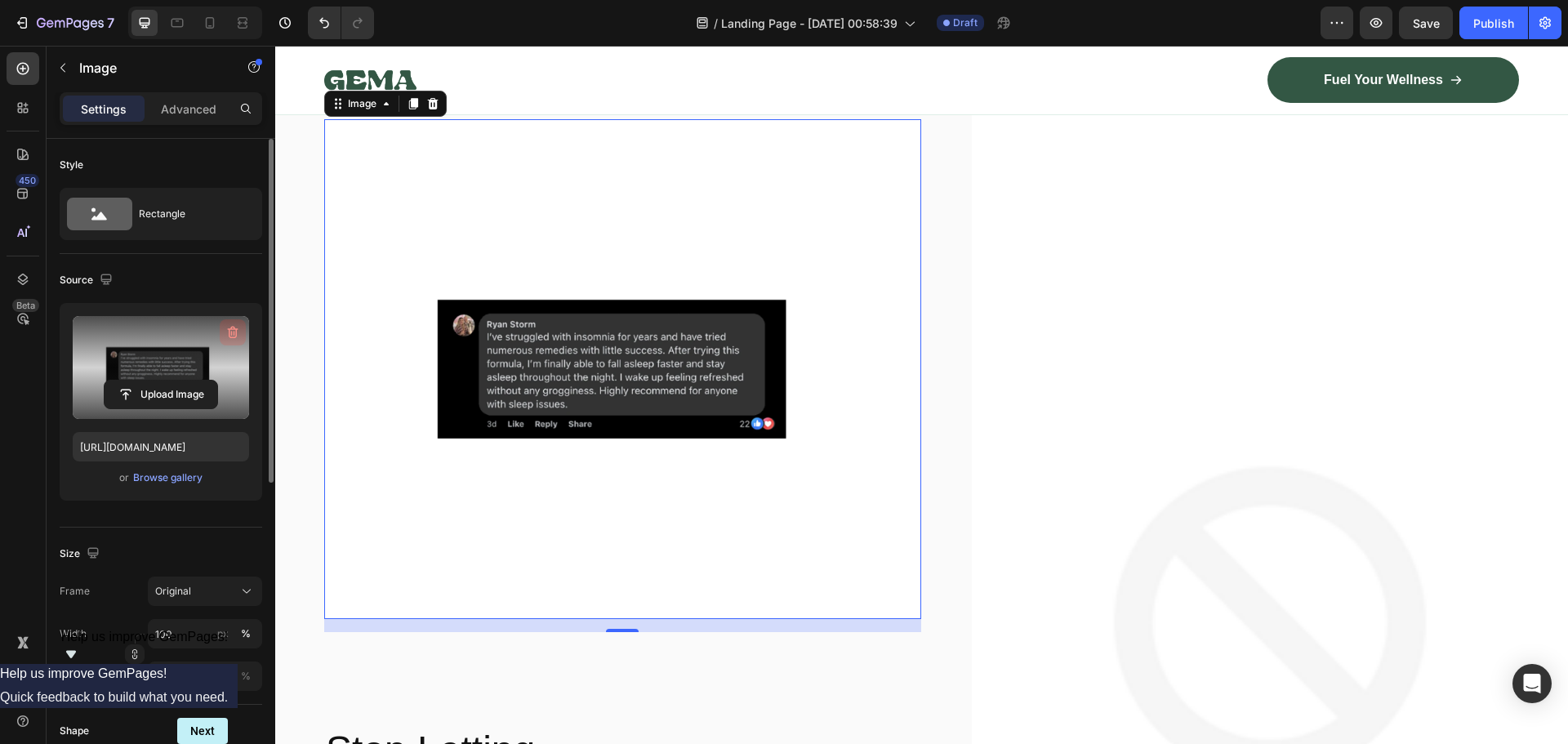
click at [230, 332] on icon "button" at bounding box center [233, 333] width 17 height 17
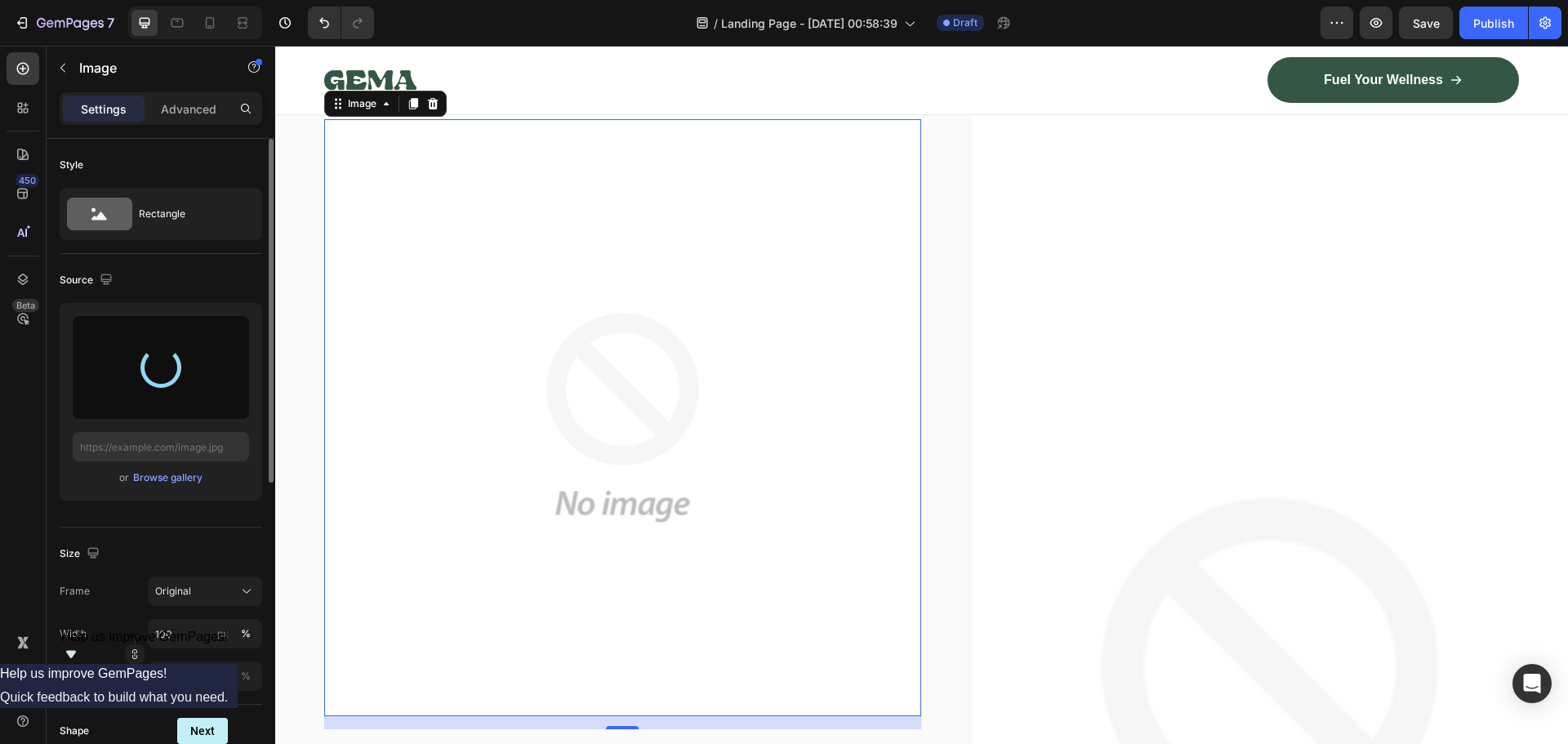
type input "[URL][DOMAIN_NAME]"
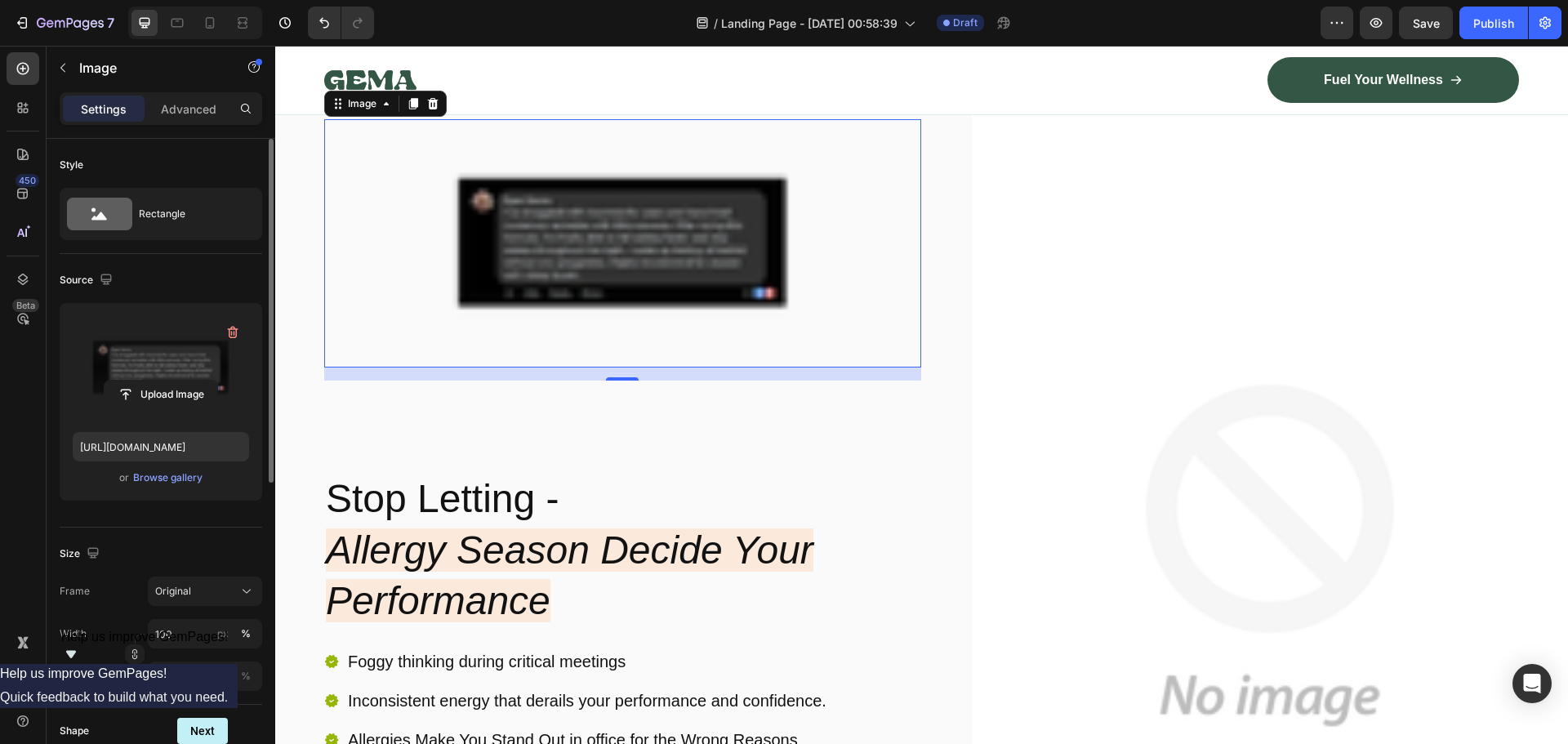
click at [544, 245] on img at bounding box center [622, 242] width 597 height 248
click at [434, 105] on icon at bounding box center [433, 104] width 10 height 11
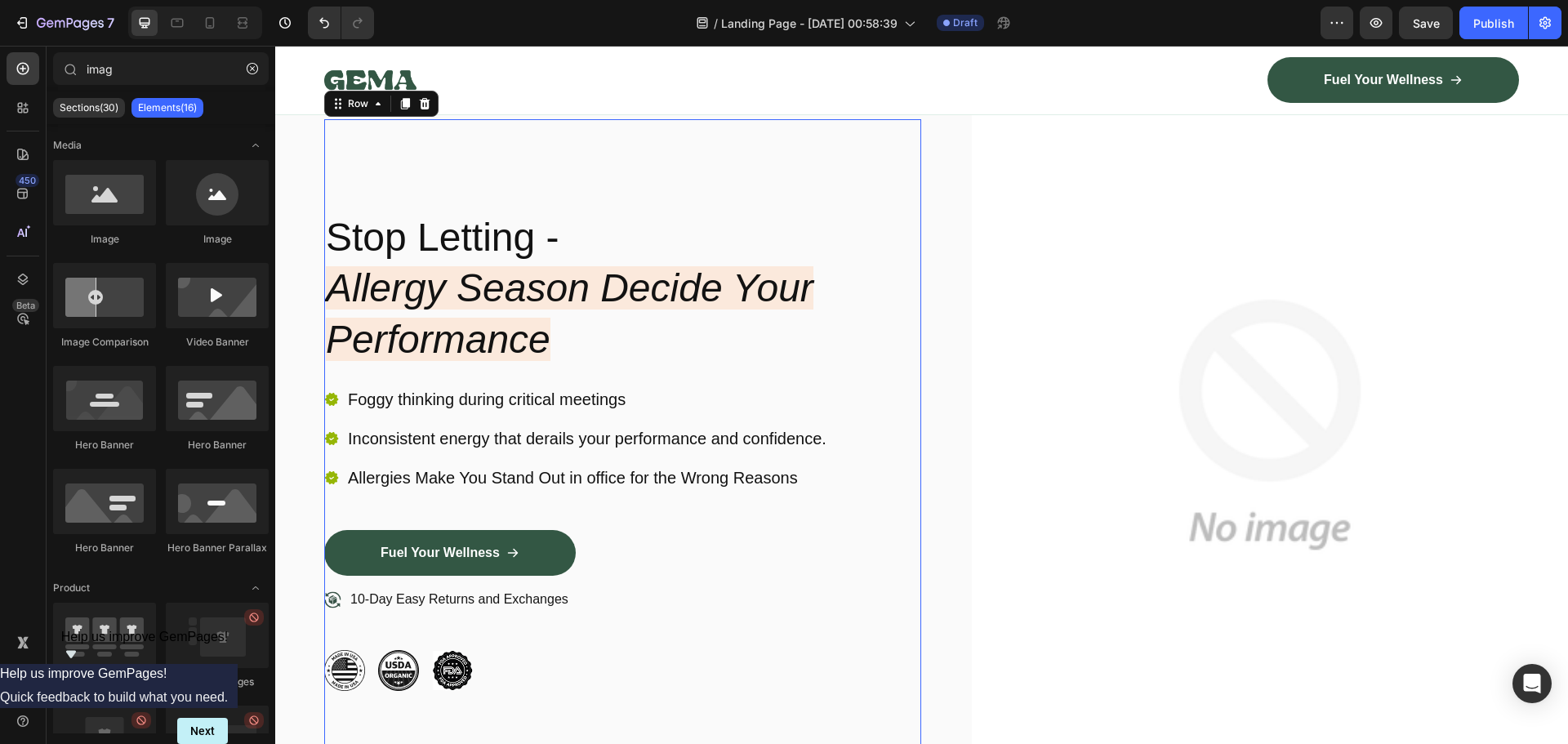
click at [549, 152] on div "Stop Letting - Allergy Season Decide Your Performance Heading Foggy thinking du…" at bounding box center [622, 450] width 597 height 663
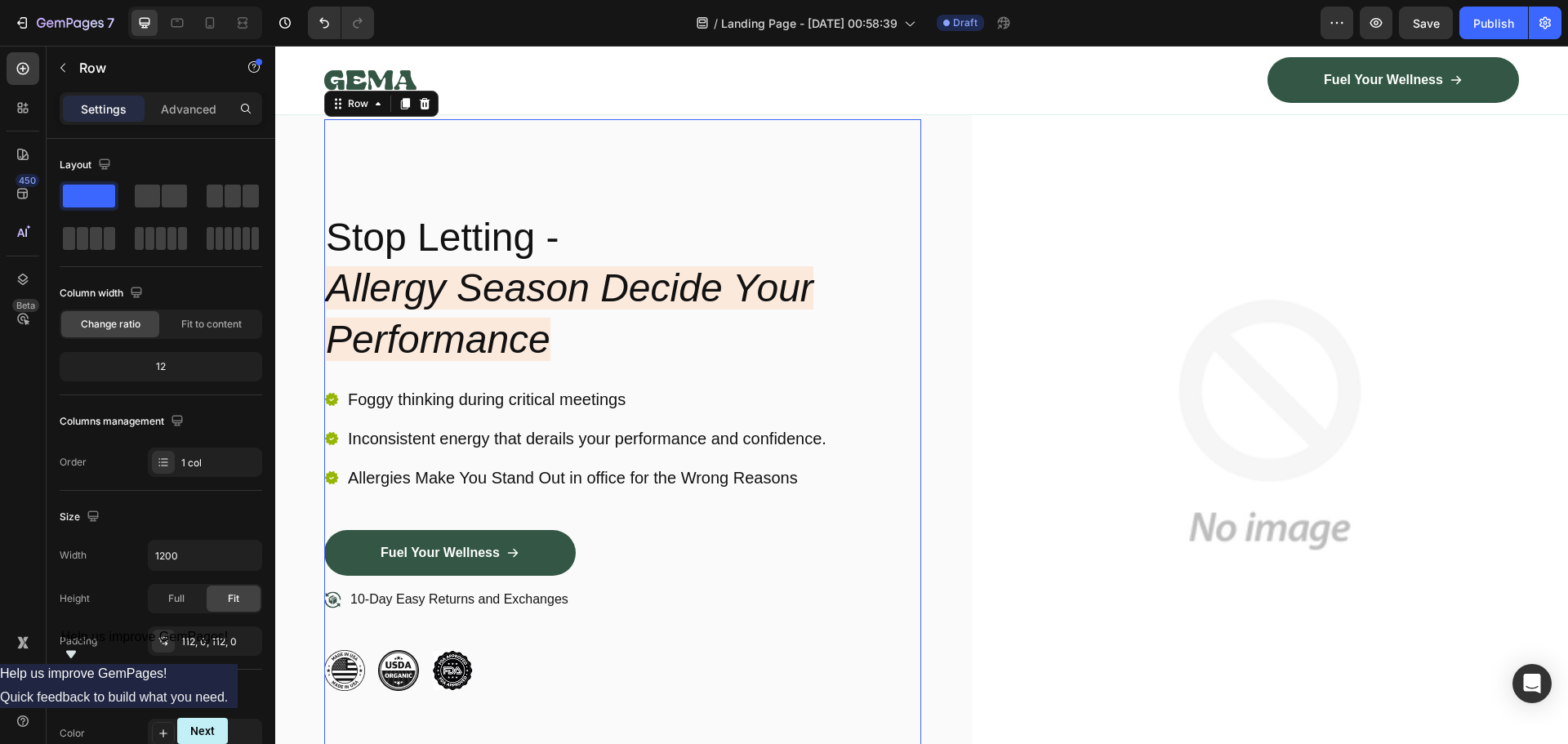
click at [508, 160] on div "Stop Letting - Allergy Season Decide Your Performance Heading Foggy thinking du…" at bounding box center [622, 450] width 597 height 663
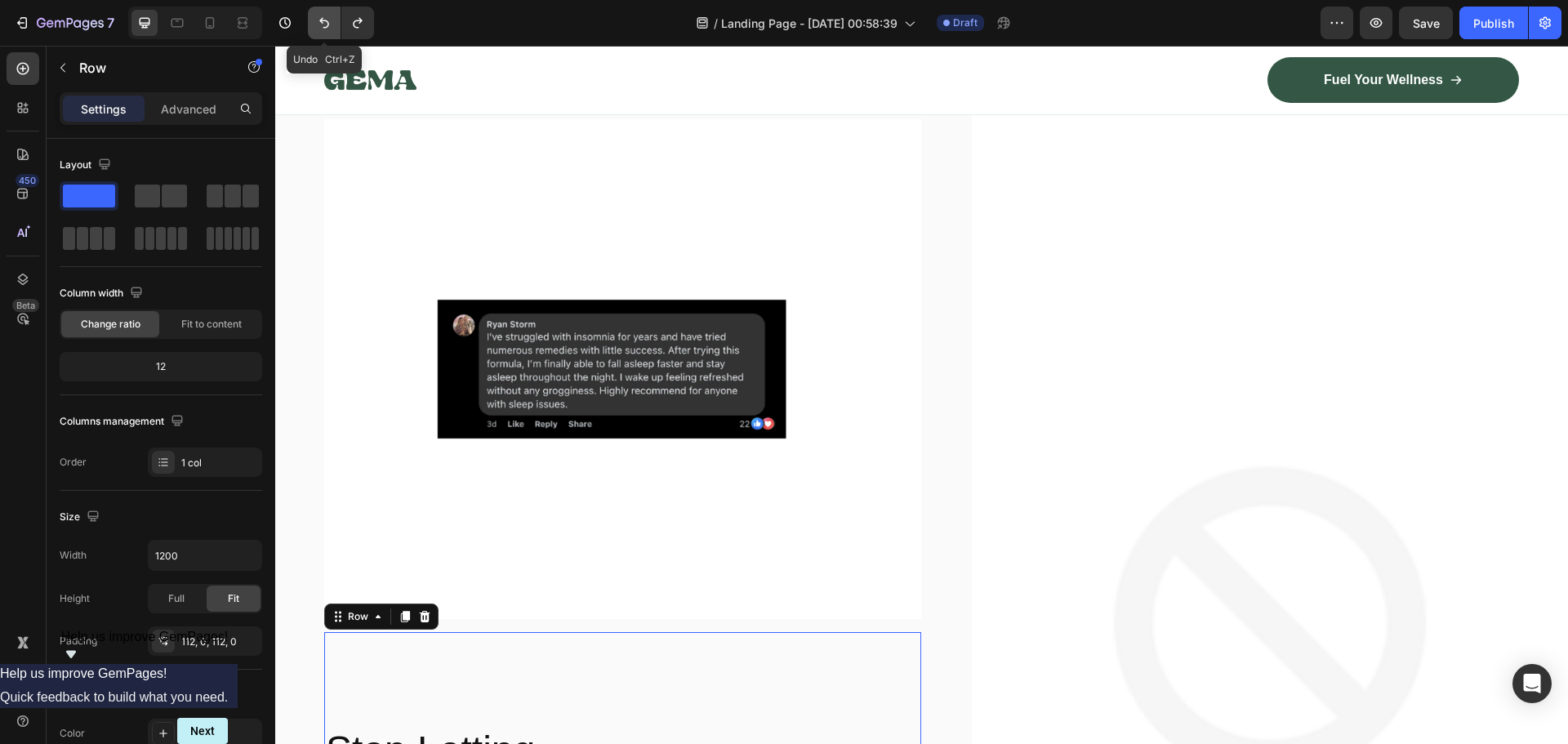
click at [325, 23] on icon "Undo/Redo" at bounding box center [324, 23] width 17 height 17
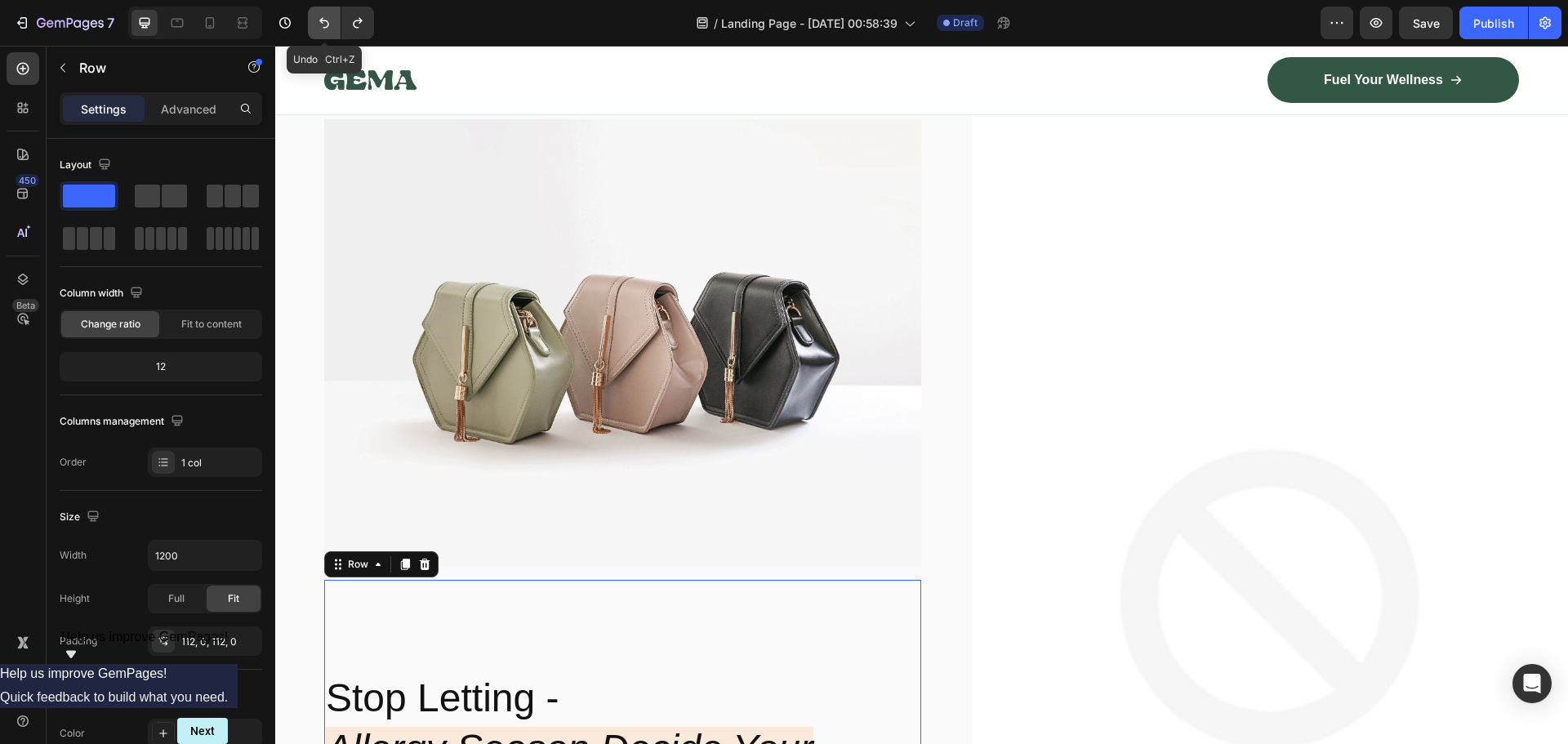
click at [325, 23] on icon "Undo/Redo" at bounding box center [324, 23] width 17 height 17
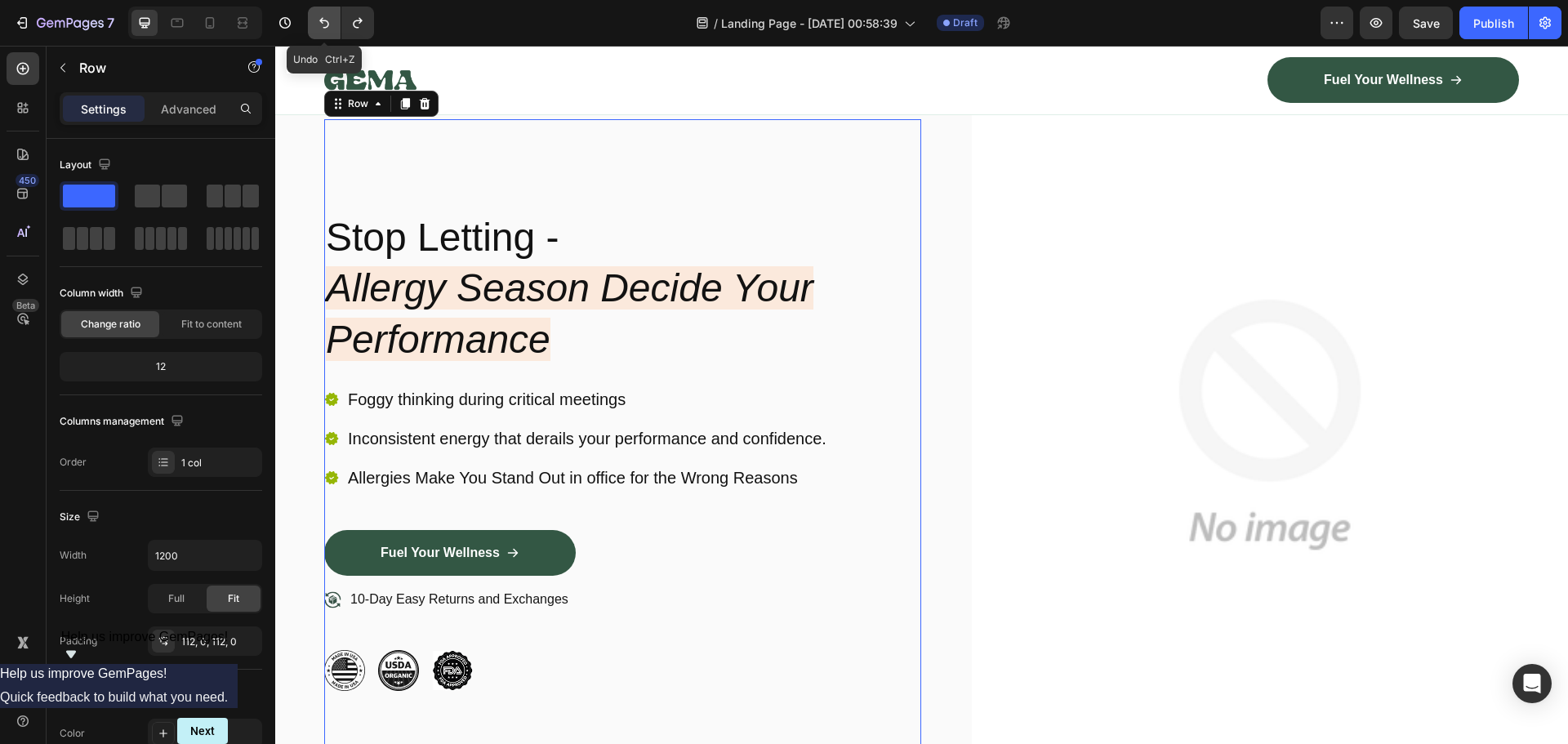
click at [325, 23] on icon "Undo/Redo" at bounding box center [324, 23] width 17 height 17
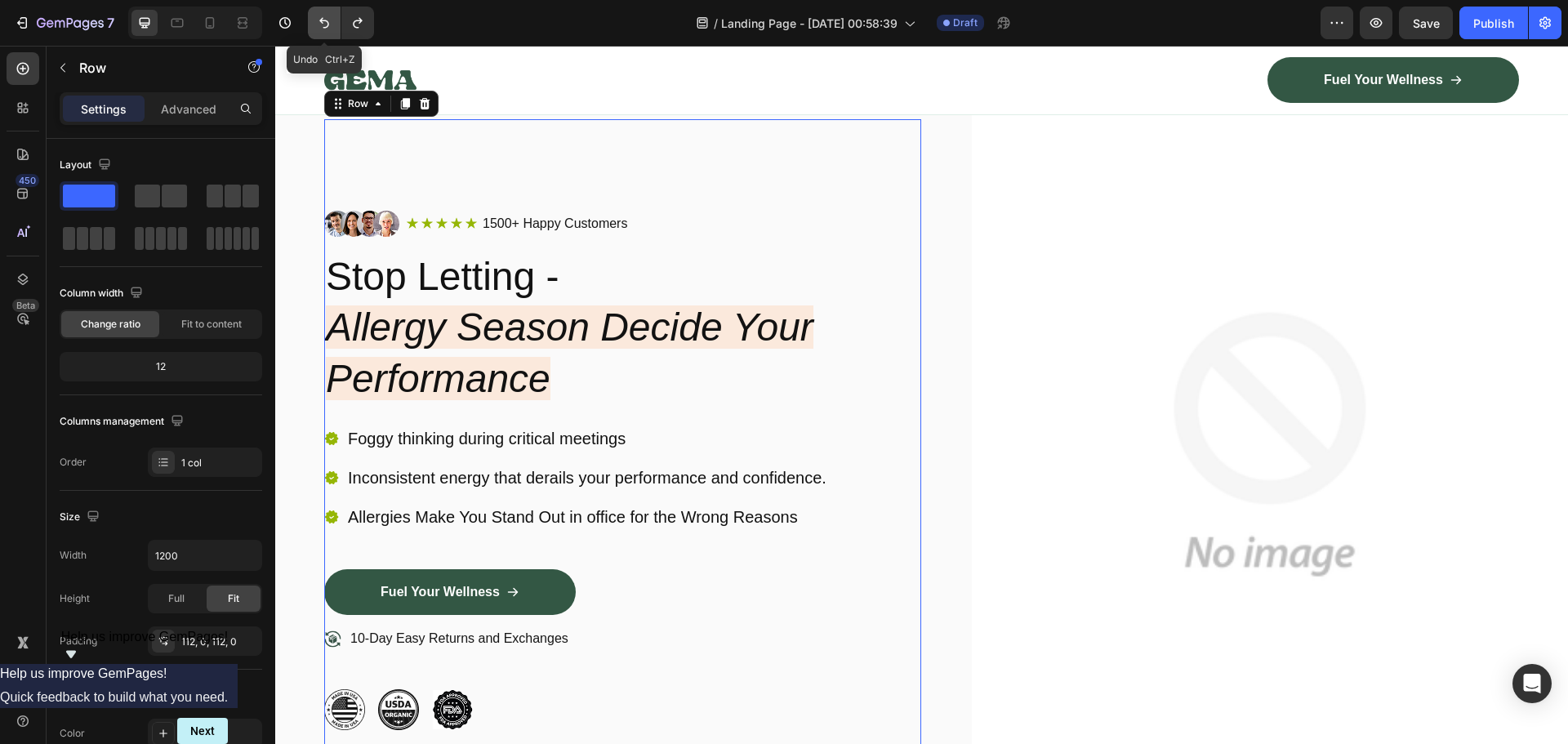
click at [324, 32] on button "Undo/Redo" at bounding box center [324, 22] width 32 height 33
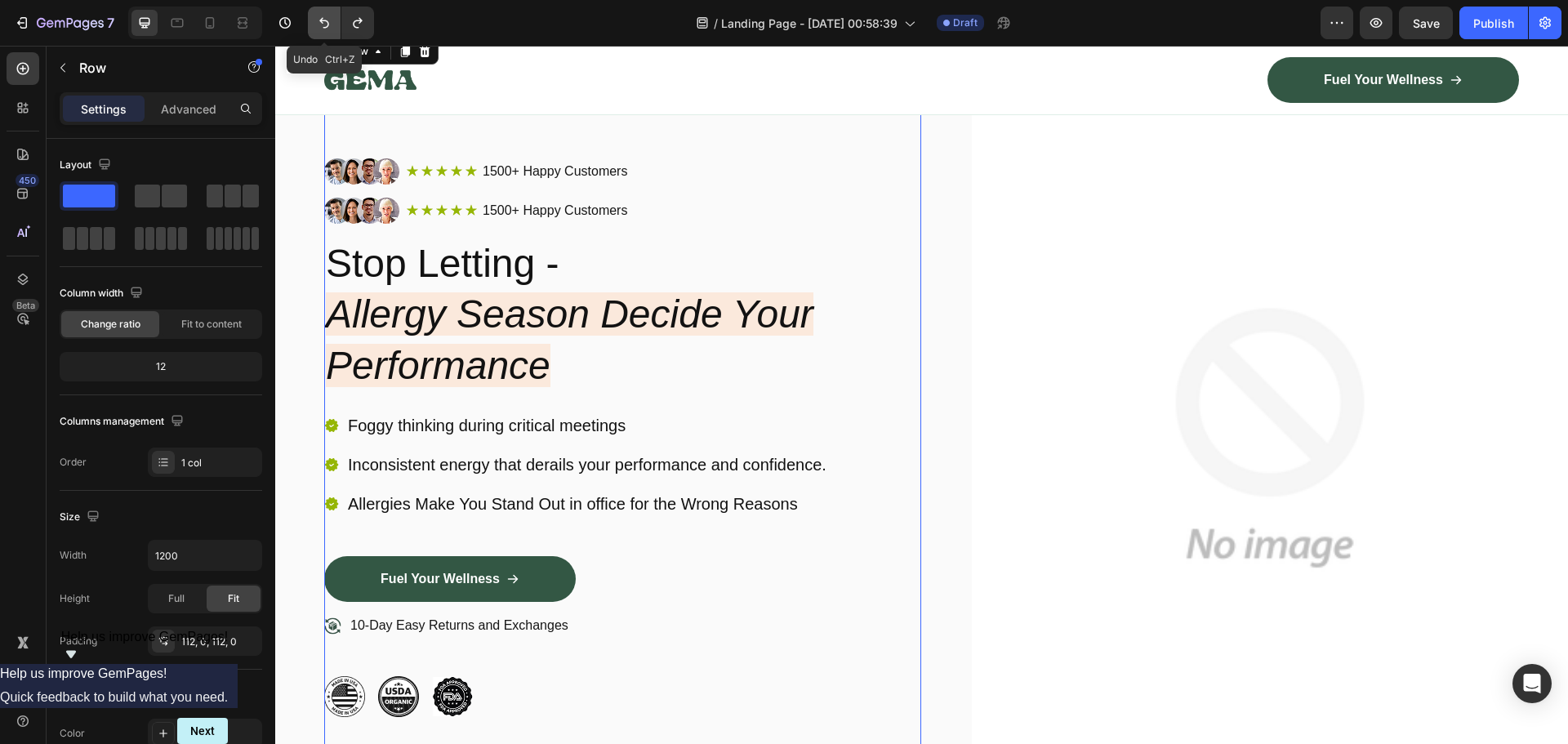
scroll to position [30, 0]
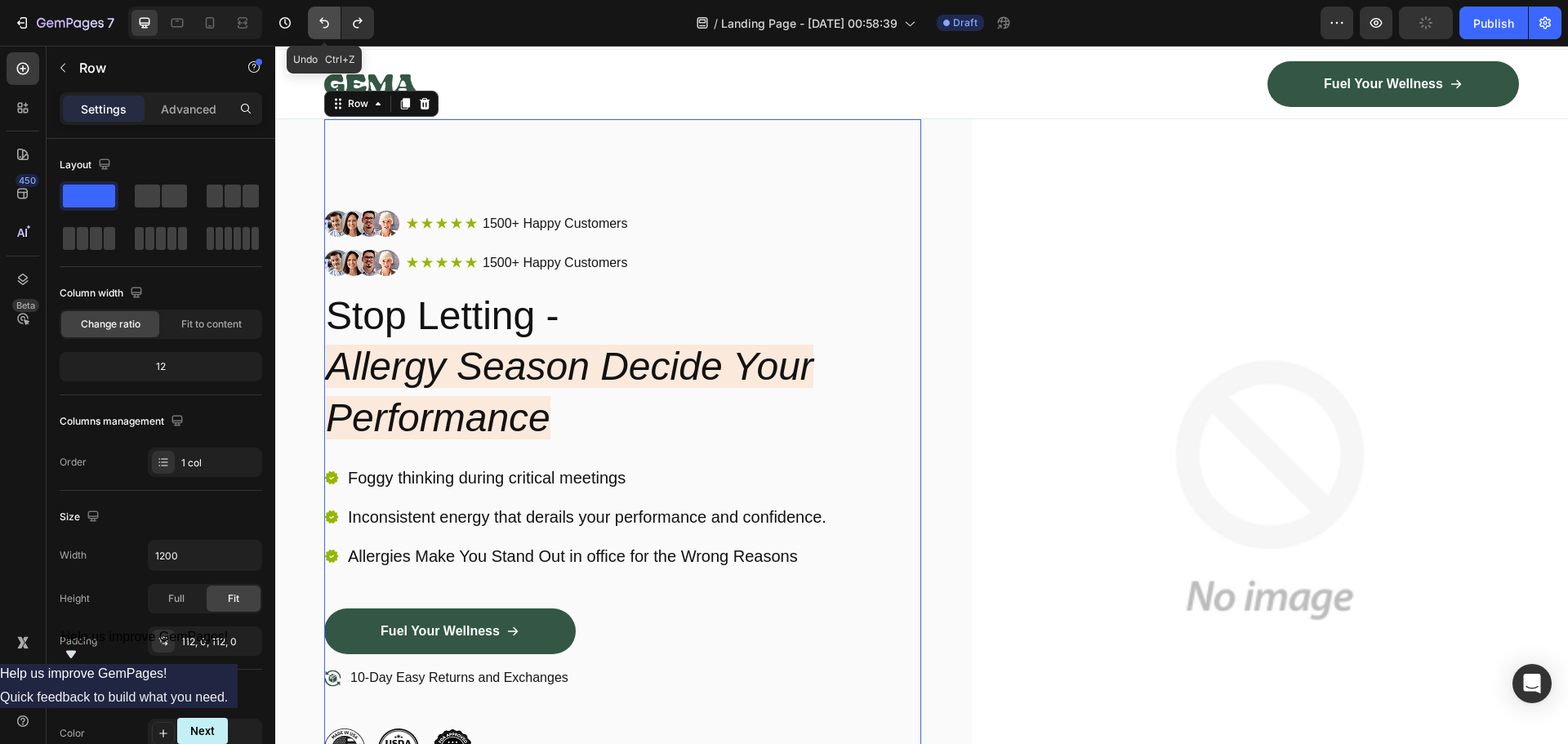
click at [321, 27] on icon "Undo/Redo" at bounding box center [324, 23] width 17 height 17
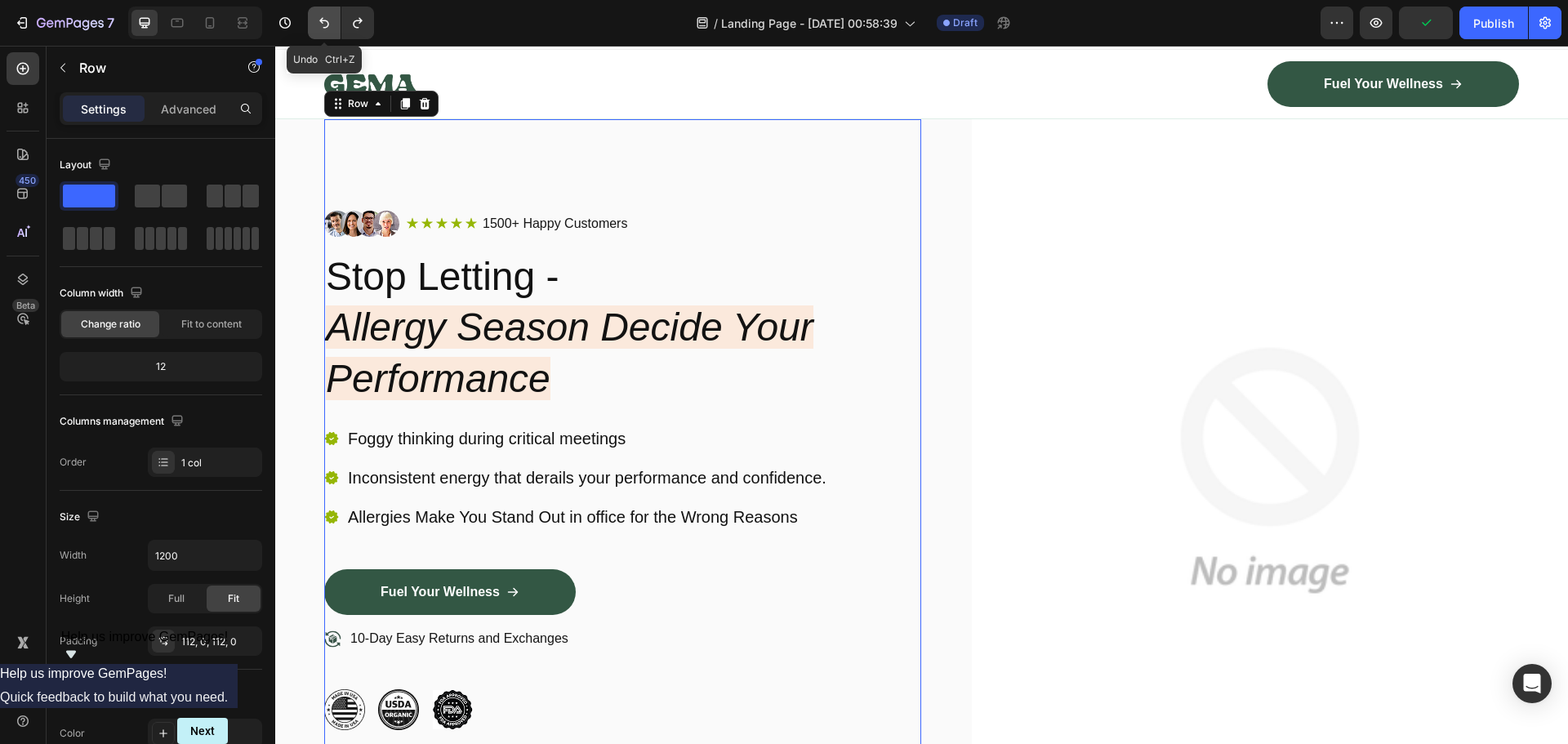
click at [321, 27] on icon "Undo/Redo" at bounding box center [324, 23] width 17 height 17
click at [356, 28] on icon "Undo/Redo" at bounding box center [357, 22] width 9 height 10
click at [716, 498] on div "Foggy thinking during critical meetings Inconsistent energy that derails your p…" at bounding box center [577, 477] width 505 height 105
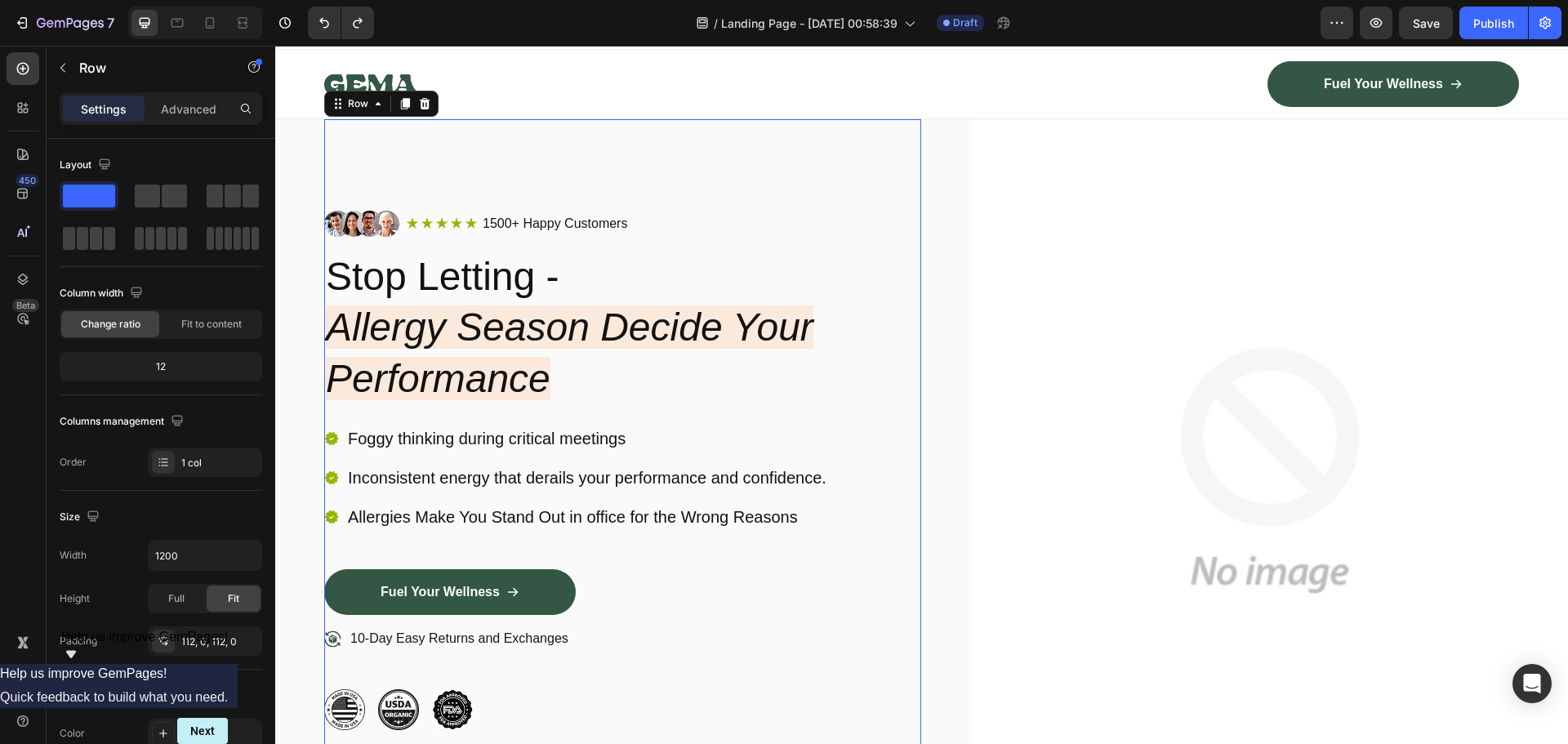
click at [774, 185] on div "Image Icon Icon Icon Icon Icon Icon List 1500+ Happy Customers Text Block Row R…" at bounding box center [622, 470] width 597 height 702
drag, startPoint x: 559, startPoint y: 162, endPoint x: 546, endPoint y: 160, distance: 13.2
click at [558, 161] on div "Image Icon Icon Icon Icon Icon Icon List 1500+ Happy Customers Text Block Row R…" at bounding box center [622, 470] width 597 height 702
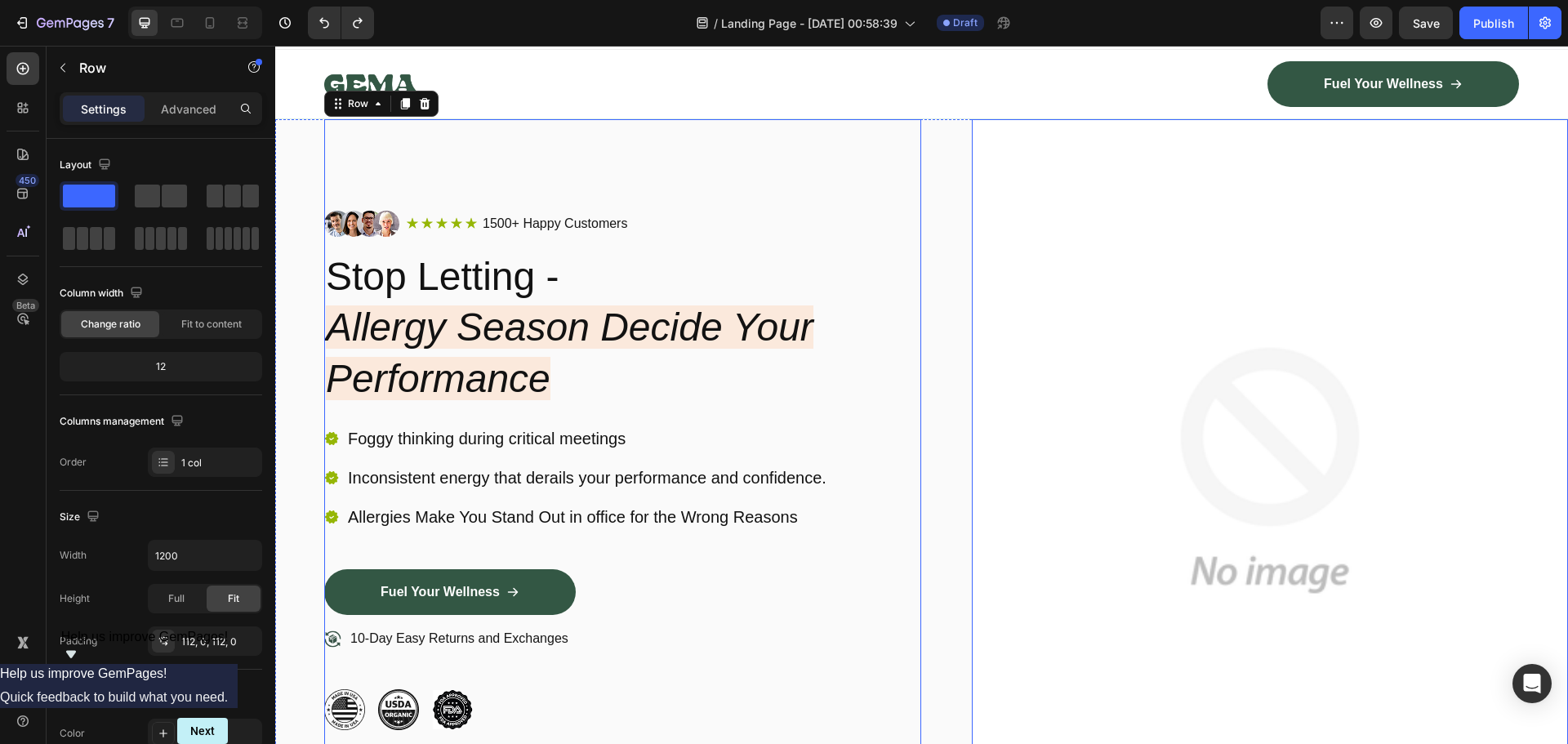
click at [1074, 297] on img at bounding box center [1270, 470] width 597 height 702
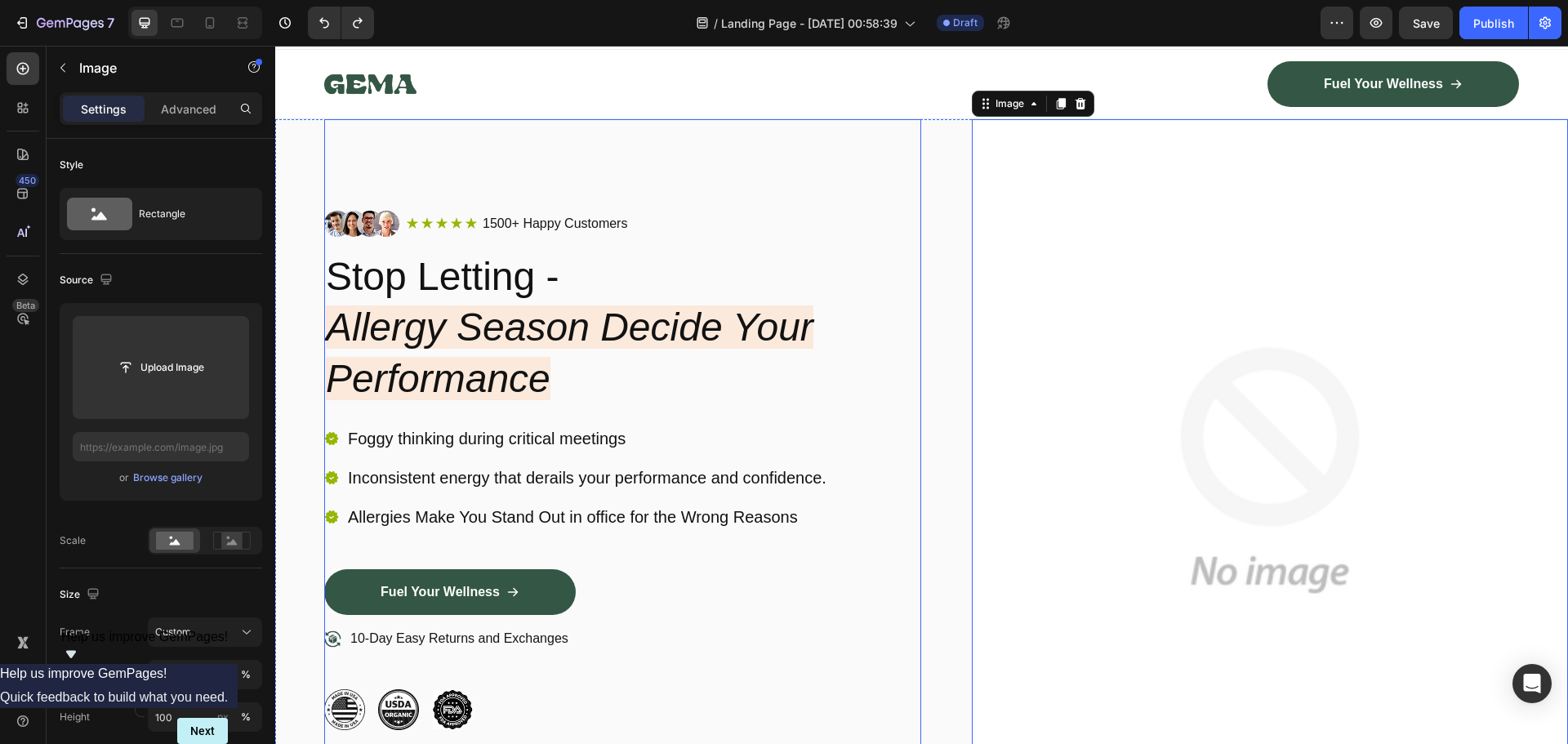
drag, startPoint x: 647, startPoint y: 124, endPoint x: 729, endPoint y: 152, distance: 86.6
click at [647, 121] on div "Image Icon Icon Icon Icon Icon Icon List 1500+ Happy Customers Text Block Row R…" at bounding box center [622, 470] width 597 height 702
click at [1121, 224] on img at bounding box center [1270, 470] width 597 height 702
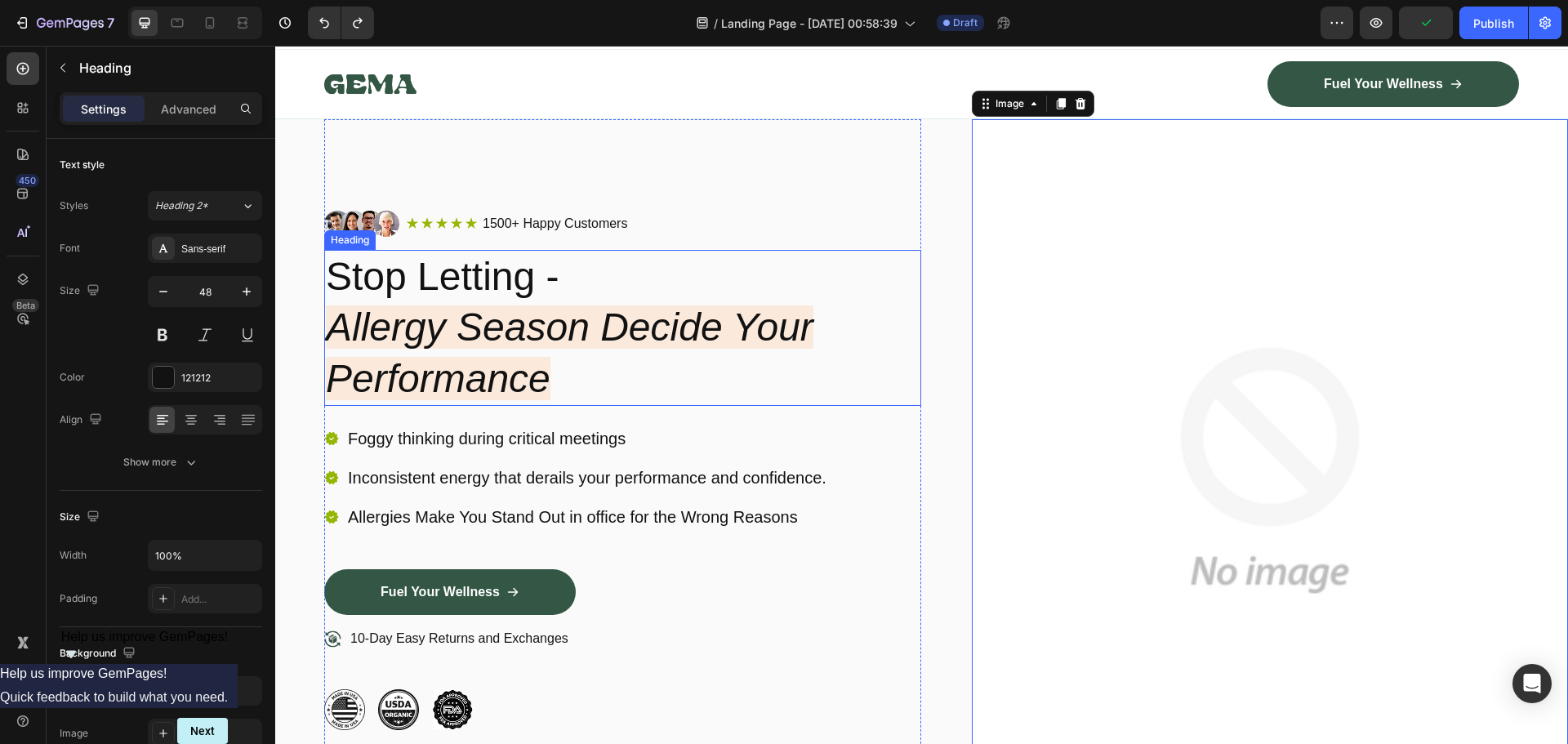
click at [719, 261] on h2 "Stop Letting - Allergy Season Decide Your Performance" at bounding box center [622, 328] width 597 height 156
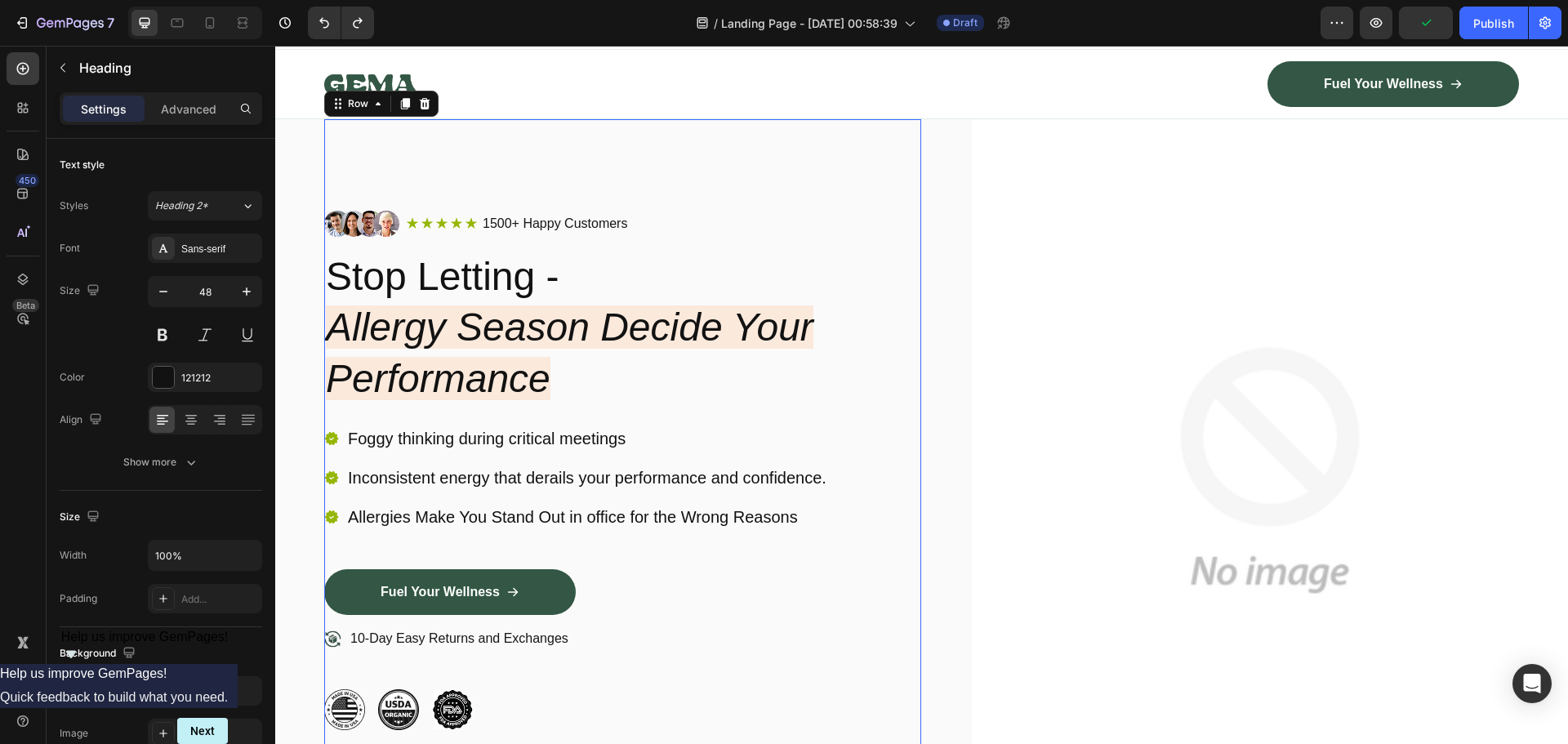
click at [638, 181] on div "Image Icon Icon Icon Icon Icon Icon List 1500+ Happy Customers Text Block Row R…" at bounding box center [622, 470] width 597 height 702
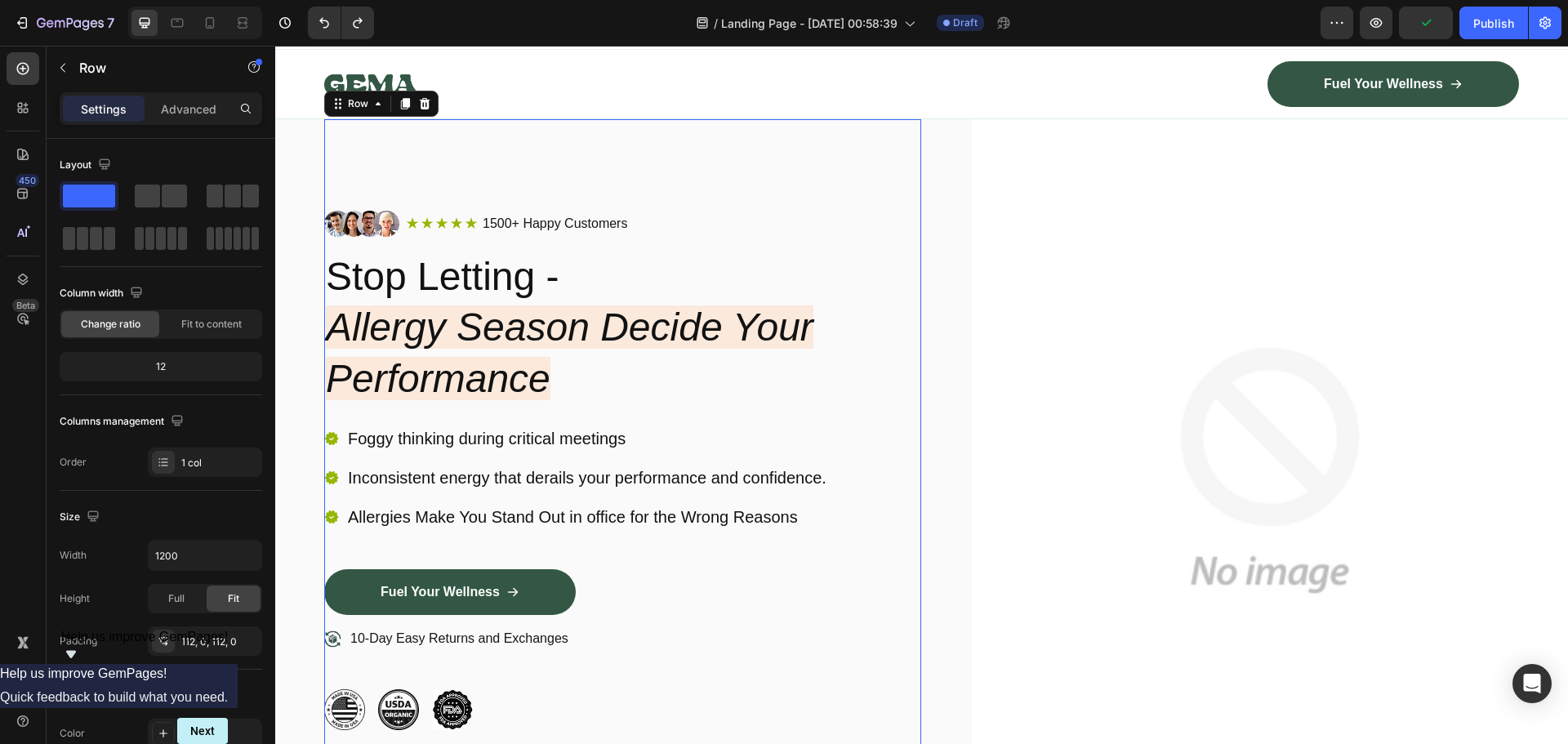
click at [632, 207] on div "Image Icon Icon Icon Icon Icon Icon List 1500+ Happy Customers Text Block Row R…" at bounding box center [622, 470] width 597 height 702
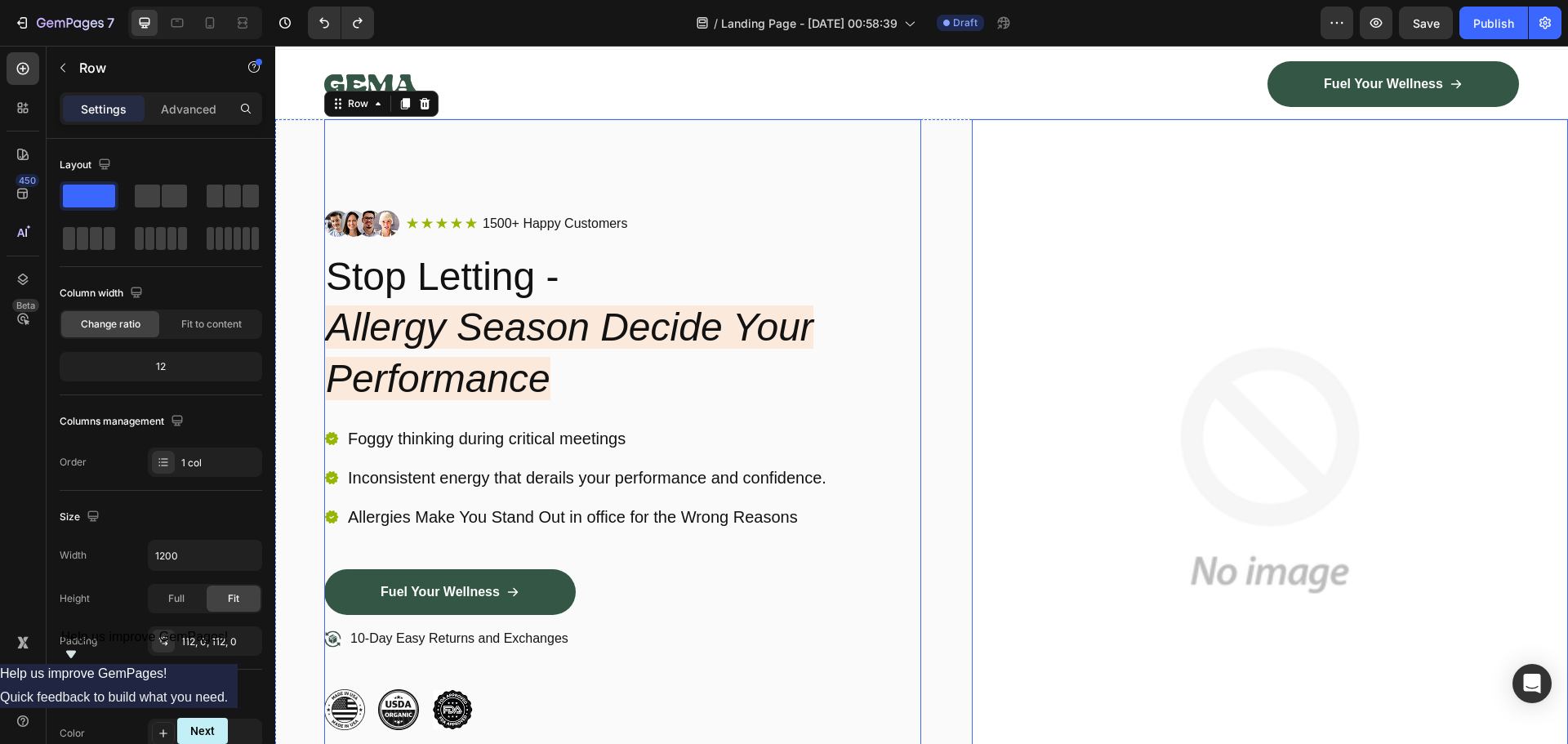
click at [1181, 202] on img at bounding box center [1270, 470] width 597 height 702
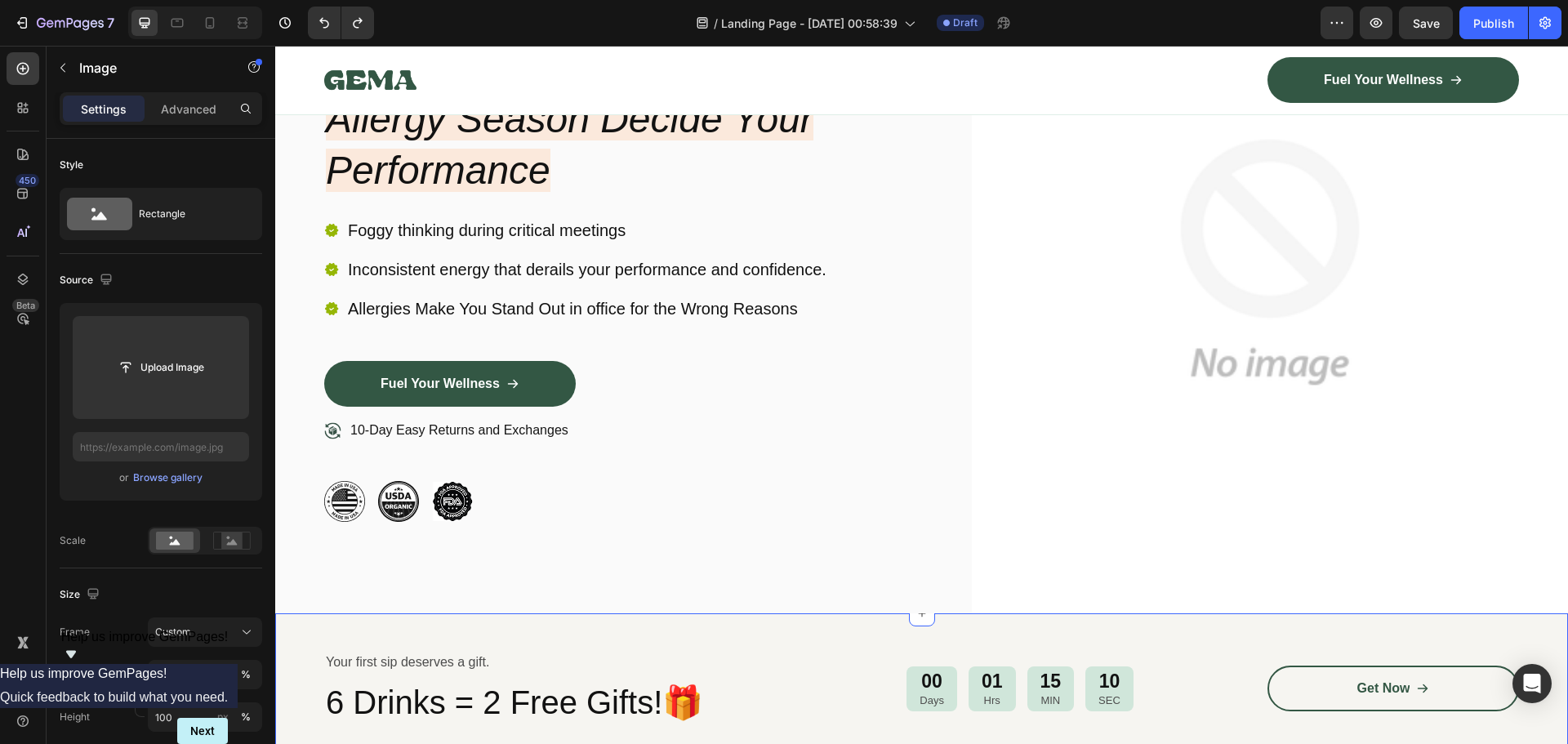
scroll to position [490, 0]
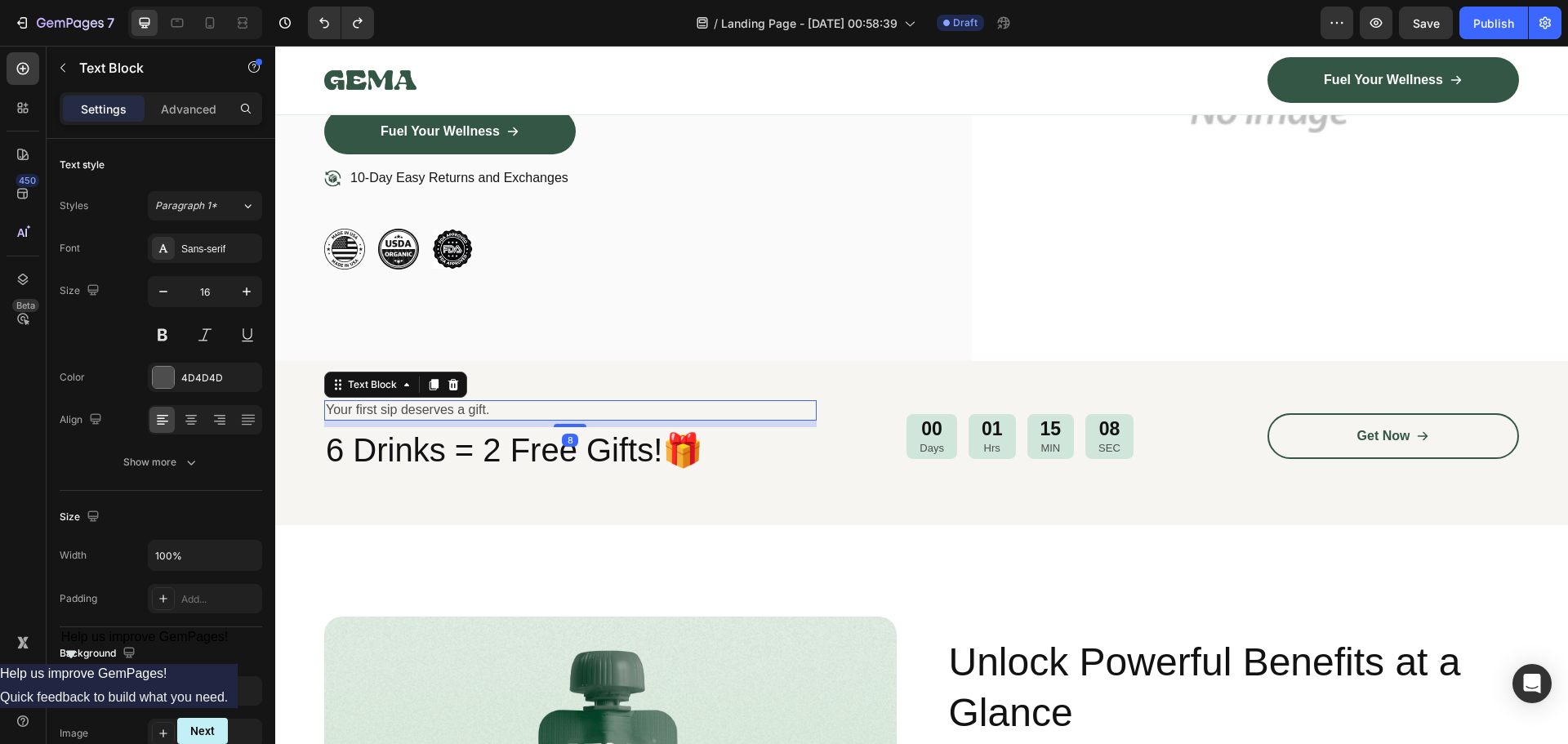
click at [504, 407] on p "Your first sip deserves a gift." at bounding box center [570, 411] width 489 height 17
click at [520, 416] on p "Your first sip deserves a gift." at bounding box center [570, 411] width 489 height 17
drag, startPoint x: 512, startPoint y: 408, endPoint x: 366, endPoint y: 407, distance: 146.0
click at [356, 406] on p "Your first sip deserves a gift." at bounding box center [570, 411] width 489 height 17
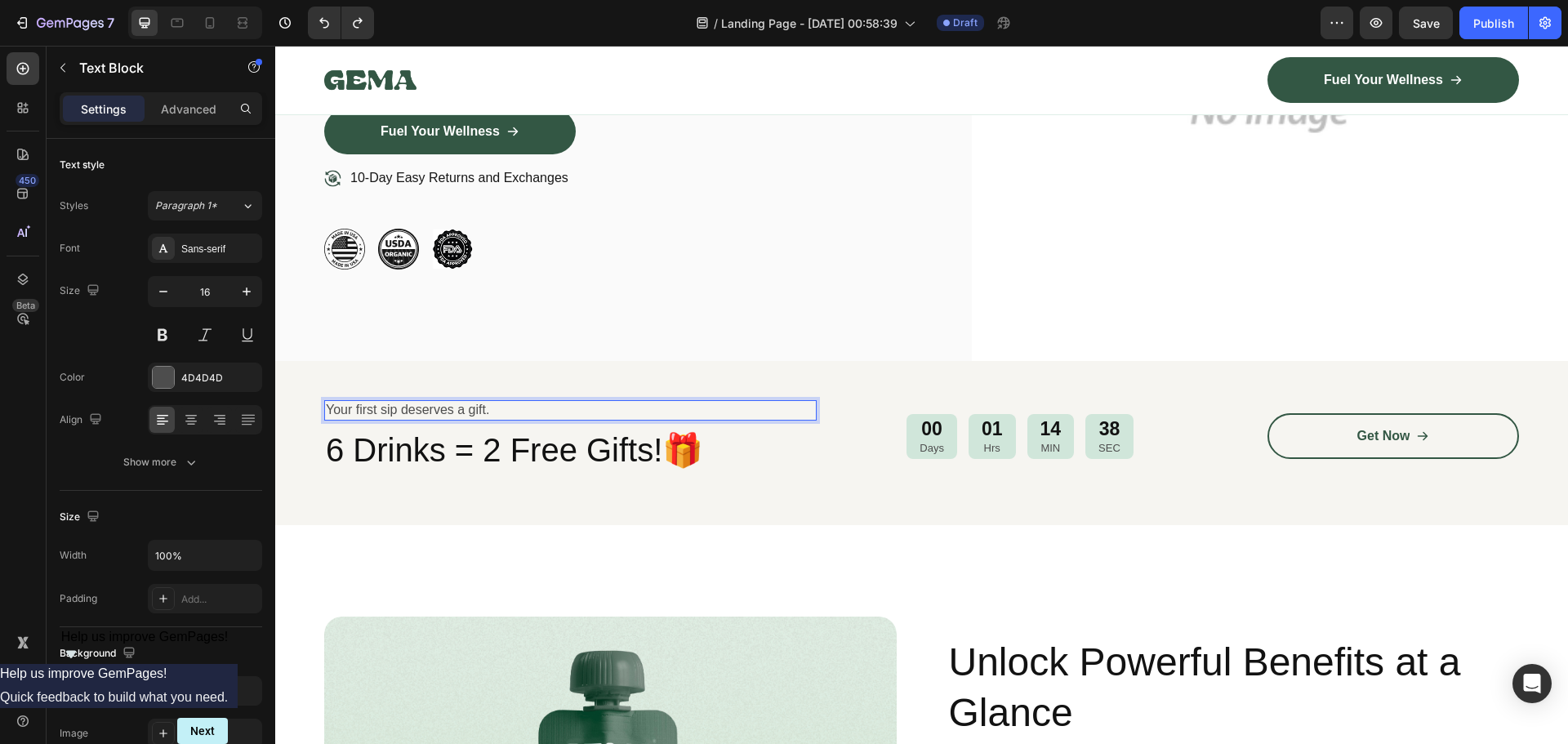
click at [494, 410] on p "Your first sip deserves a gift." at bounding box center [570, 411] width 489 height 17
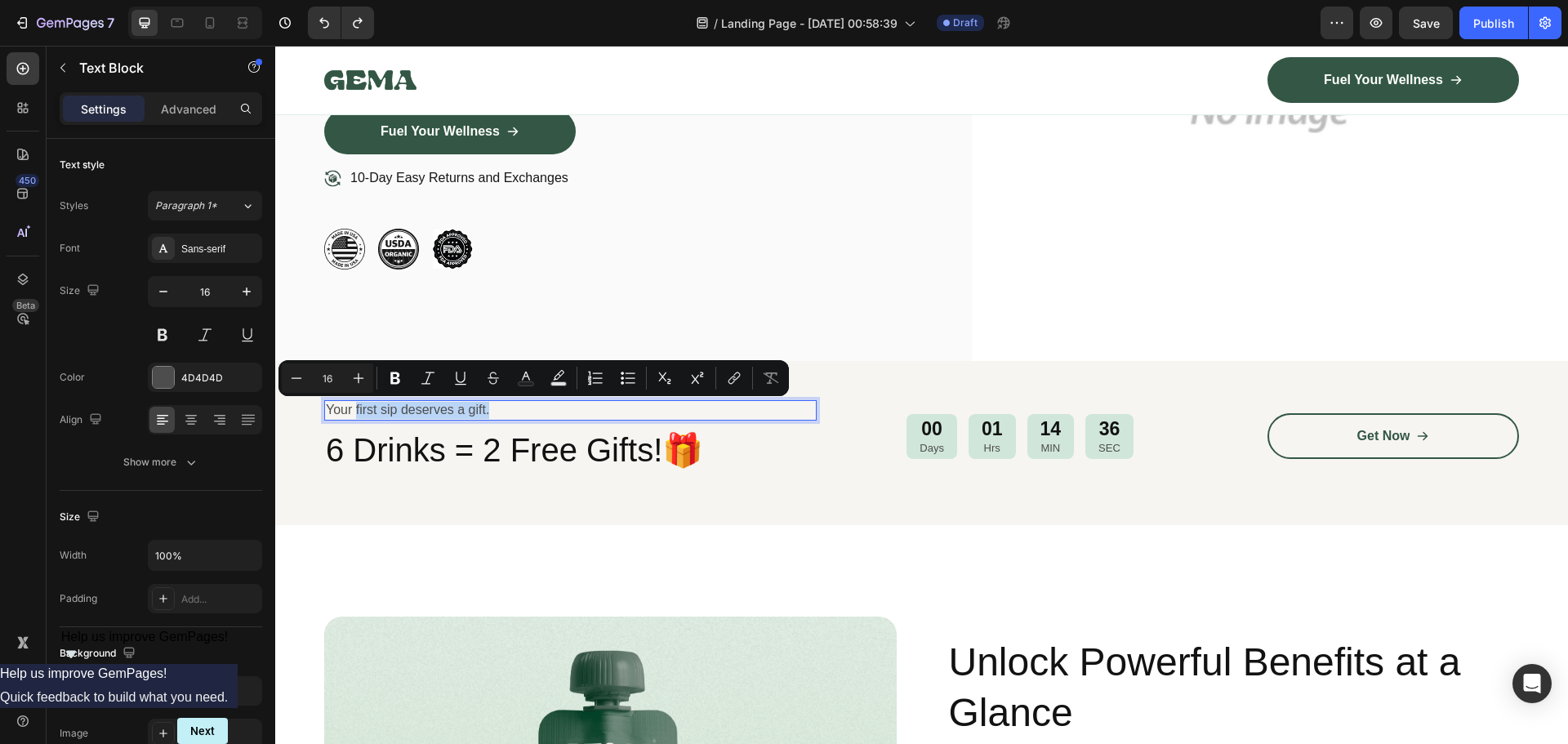
drag, startPoint x: 494, startPoint y: 410, endPoint x: 356, endPoint y: 415, distance: 138.1
click at [356, 415] on p "Your first sip deserves a gift." at bounding box center [570, 411] width 489 height 17
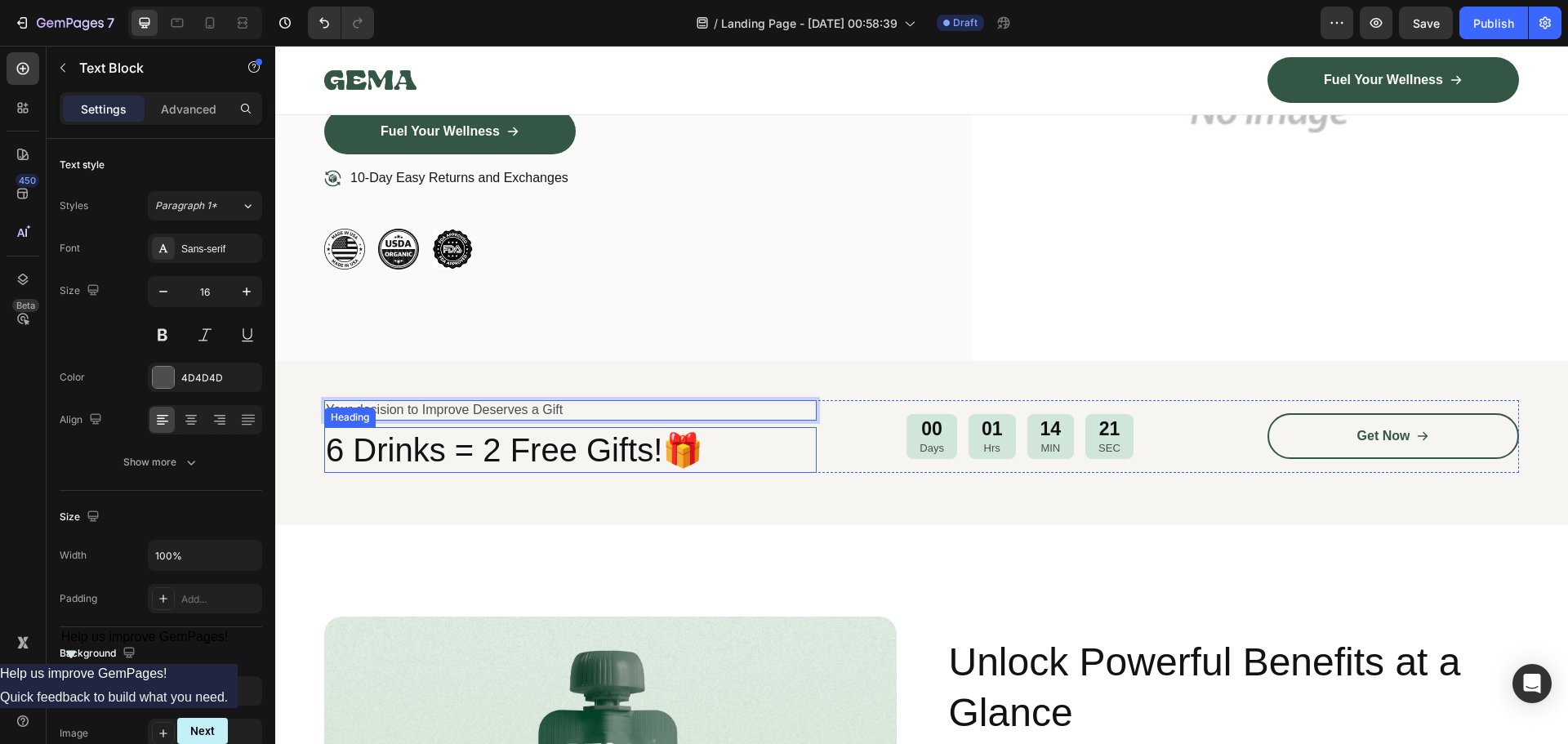
click at [405, 459] on h2 "6 Drinks = 2 Free Gifts!🎁" at bounding box center [570, 450] width 492 height 46
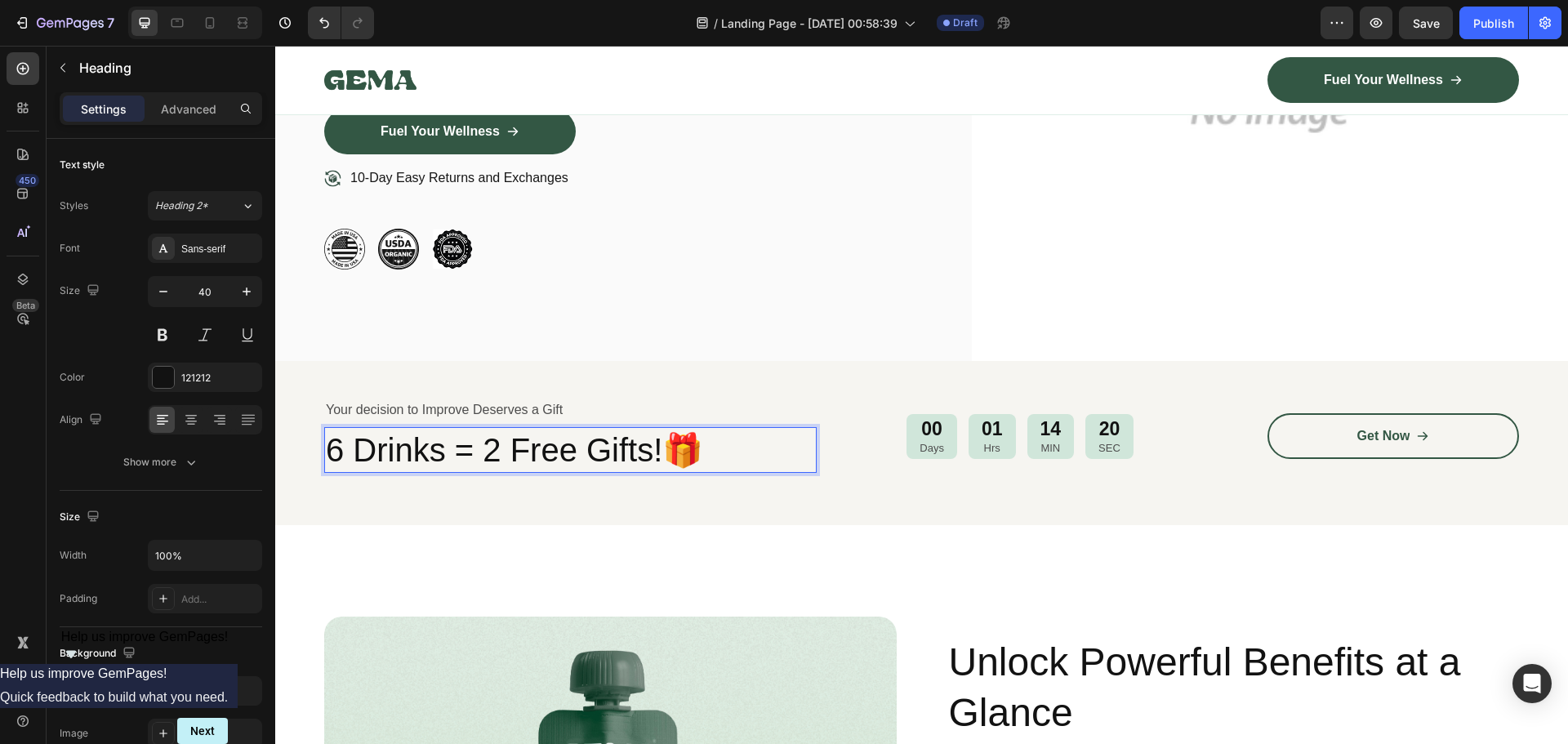
click at [445, 458] on h2 "6 Drinks = 2 Free Gifts!🎁" at bounding box center [570, 450] width 492 height 46
click at [445, 458] on p "6 Drinks = 2 Free Gifts!🎁" at bounding box center [570, 450] width 489 height 43
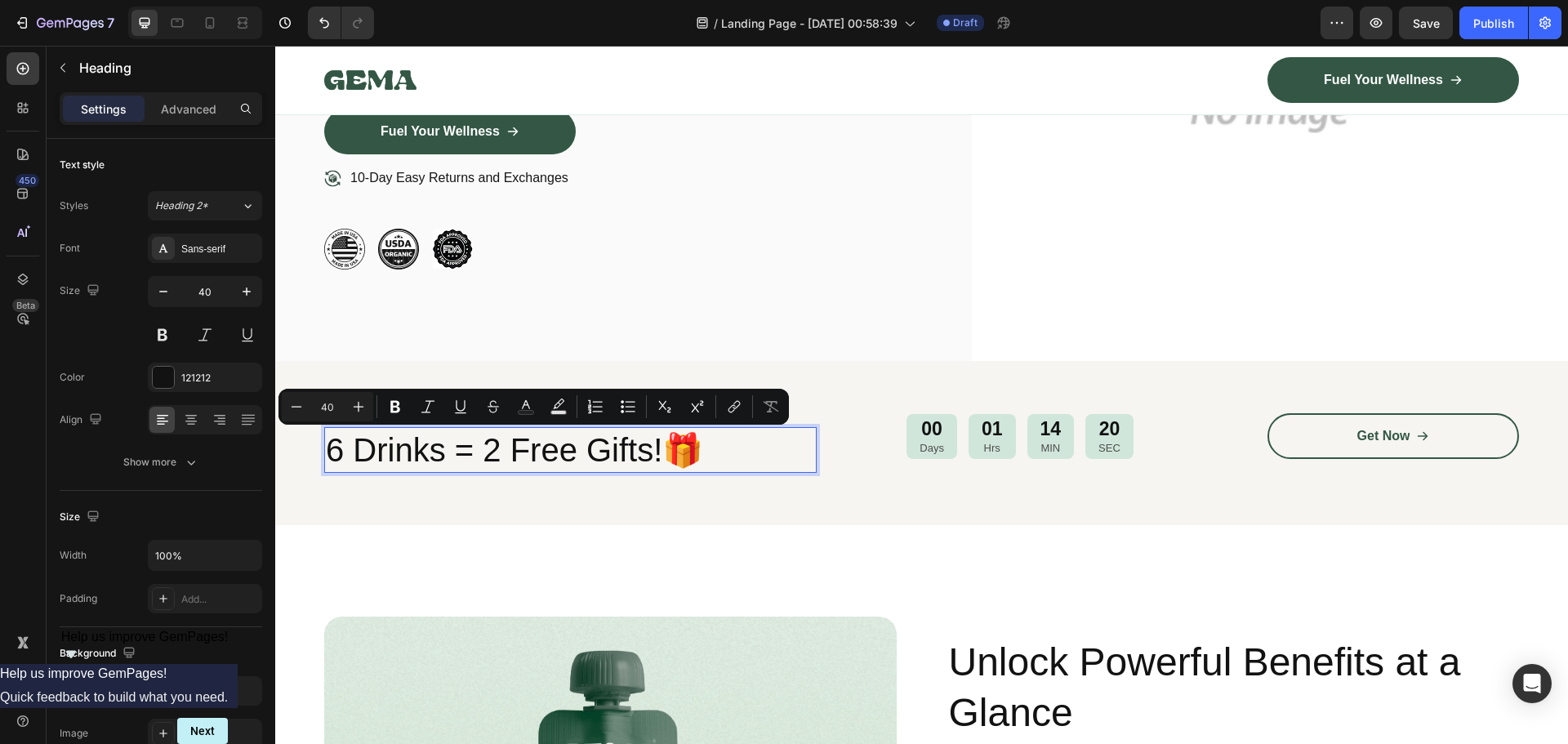
drag, startPoint x: 579, startPoint y: 460, endPoint x: 599, endPoint y: 460, distance: 20.0
click at [579, 460] on p "6 Drinks = 2 Free Gifts!🎁" at bounding box center [570, 450] width 489 height 43
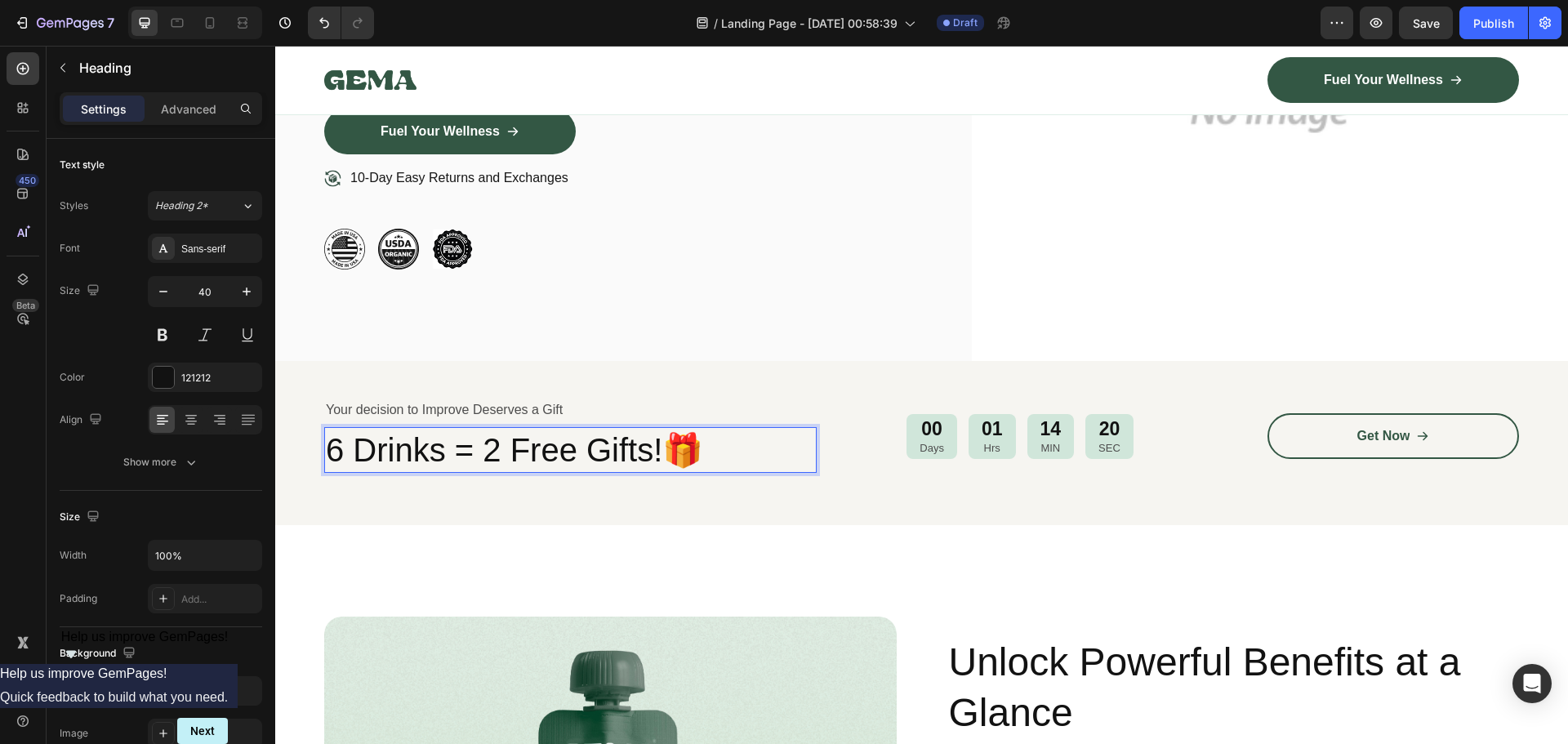
click at [633, 460] on p "6 Drinks = 2 Free Gifts!🎁" at bounding box center [570, 450] width 489 height 43
click at [634, 460] on p "6 Drinks = 2 Free Gifts!🎁" at bounding box center [570, 450] width 489 height 43
click at [648, 462] on p "6 Drinks = 2 Free Gifts!🎁" at bounding box center [570, 450] width 489 height 43
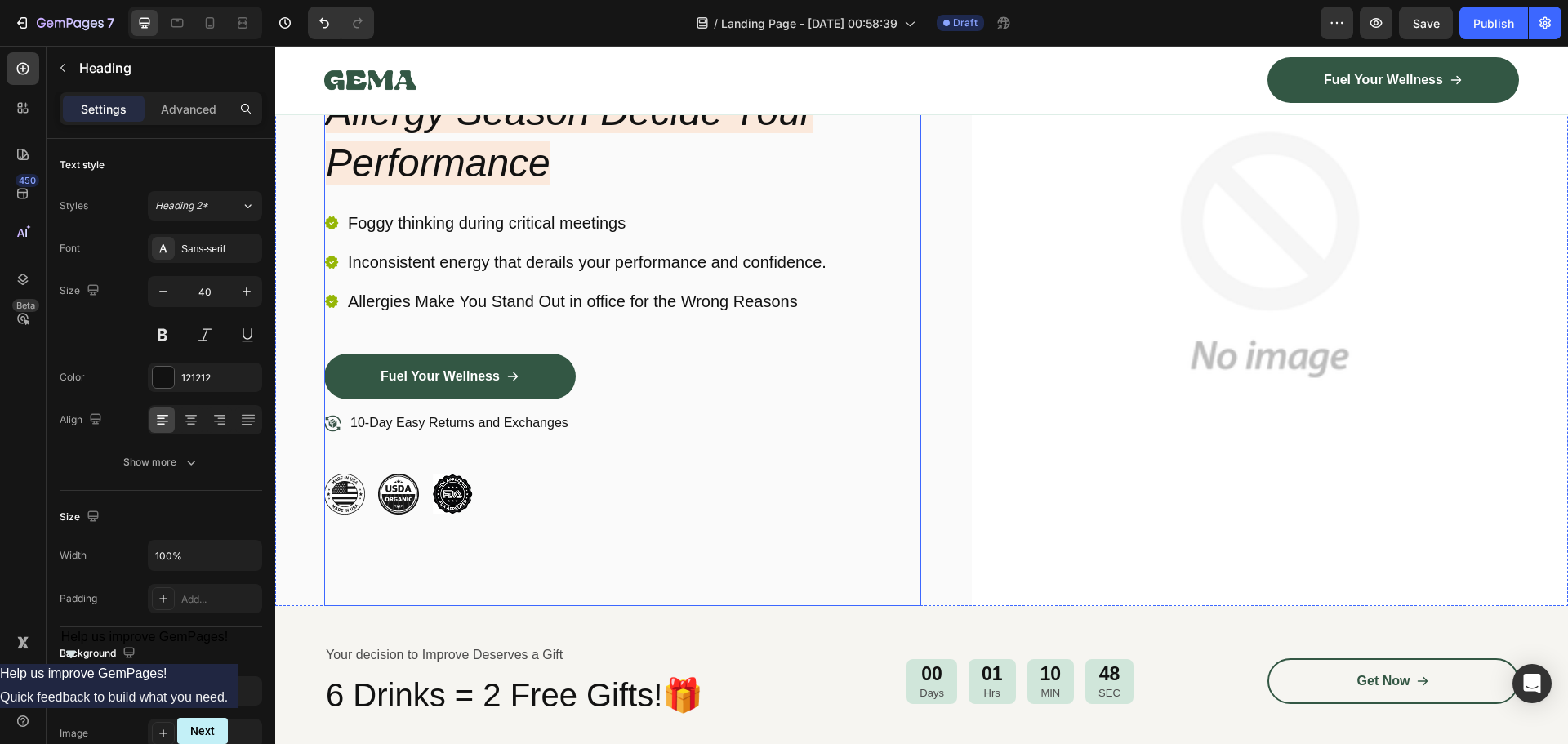
scroll to position [572, 0]
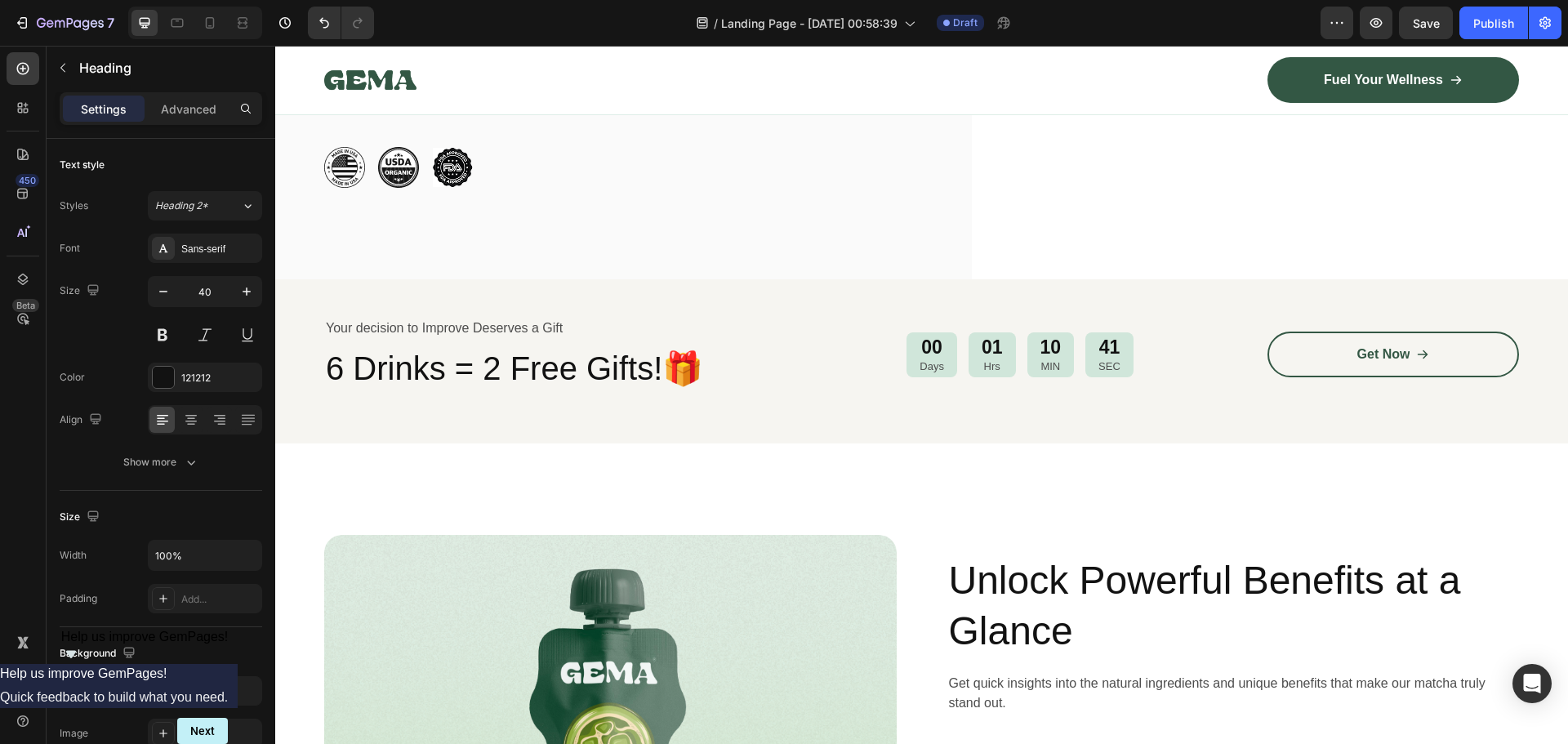
click at [434, 372] on h2 "6 Drinks = 2 Free Gifts!🎁" at bounding box center [570, 368] width 492 height 46
click at [435, 370] on p "6 Drinks = 2 Free Gifts!🎁" at bounding box center [570, 369] width 489 height 43
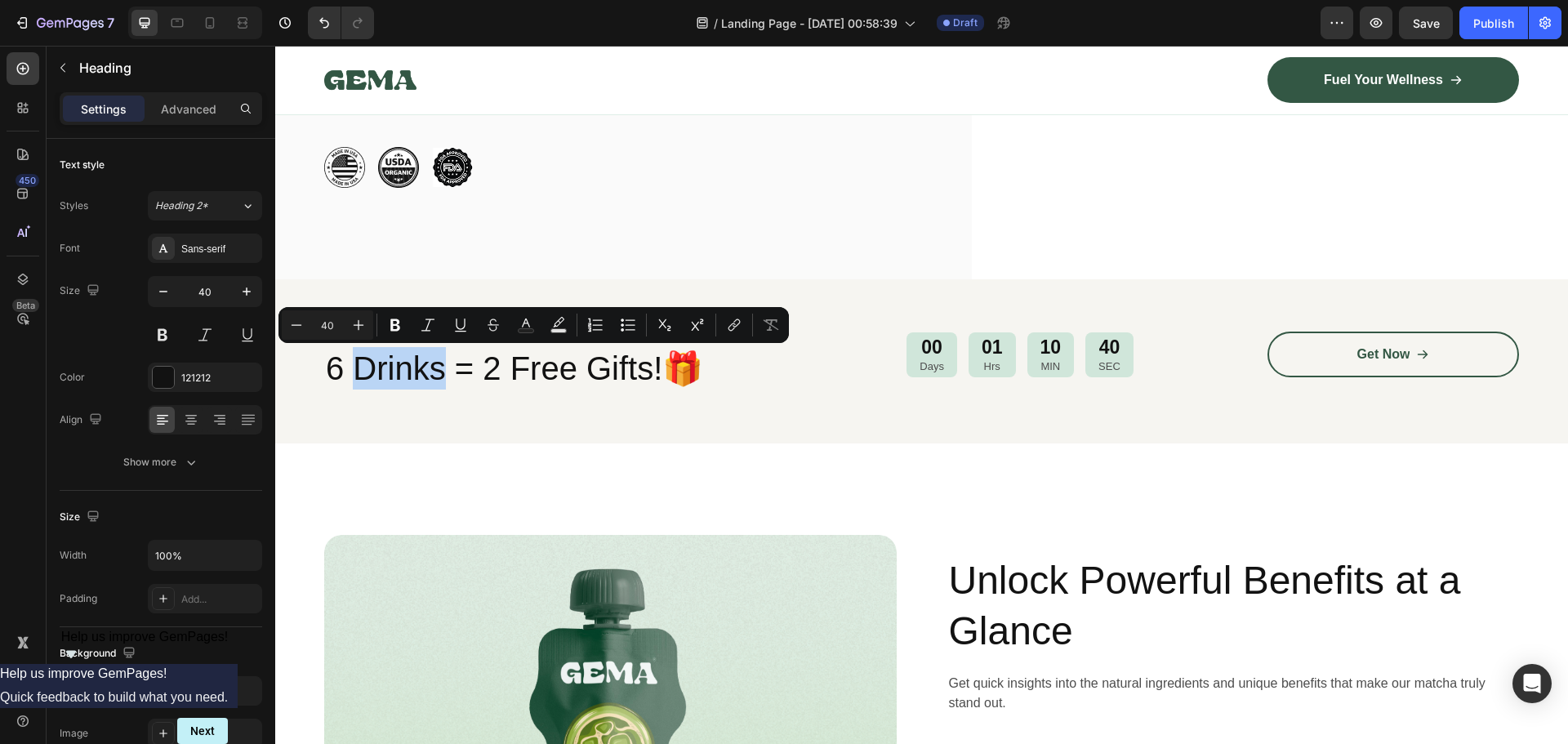
click at [441, 369] on p "6 Drinks = 2 Free Gifts!🎁" at bounding box center [570, 369] width 489 height 43
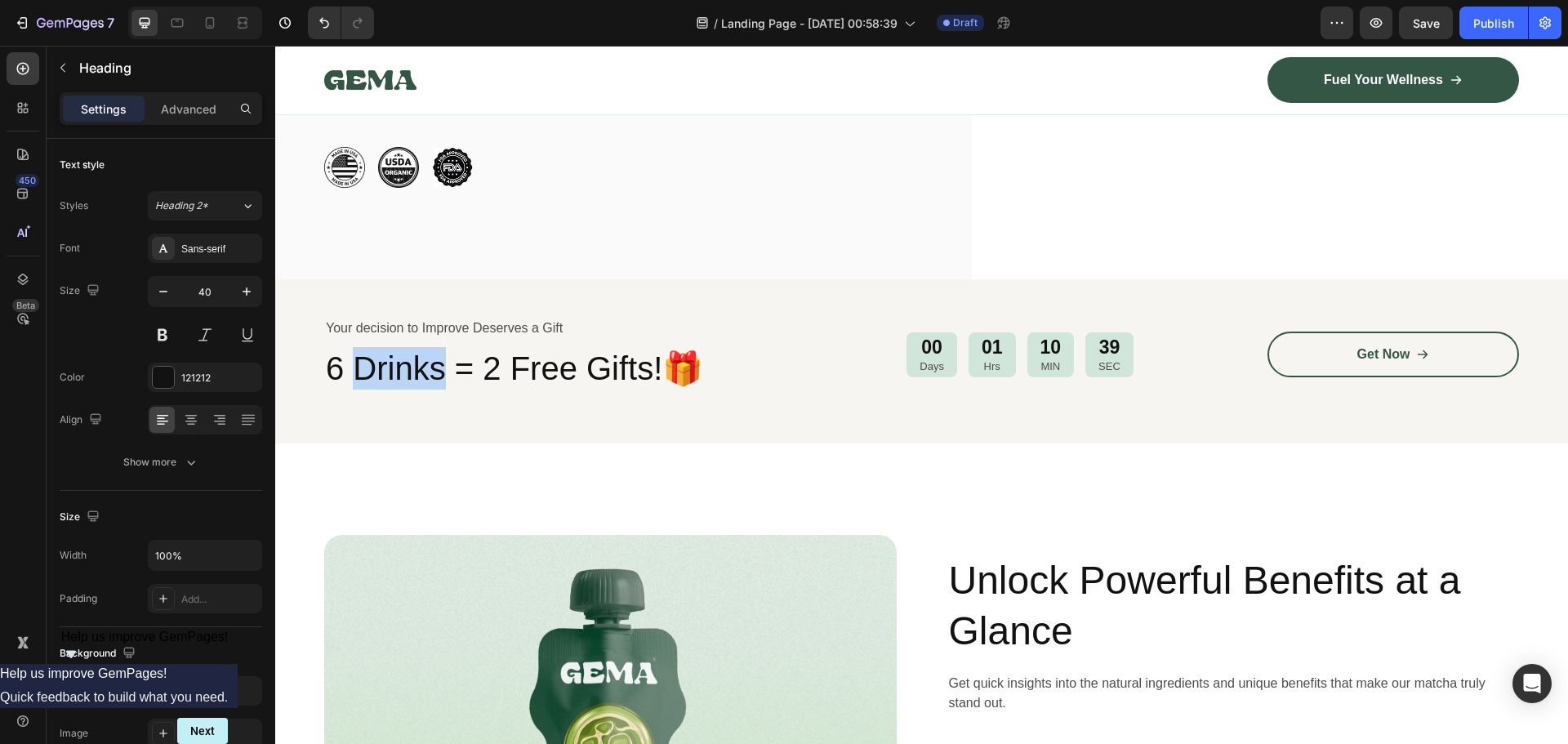
drag, startPoint x: 442, startPoint y: 369, endPoint x: 358, endPoint y: 371, distance: 84.0
click at [358, 371] on p "6 Drinks = 2 Free Gifts!🎁" at bounding box center [570, 369] width 489 height 43
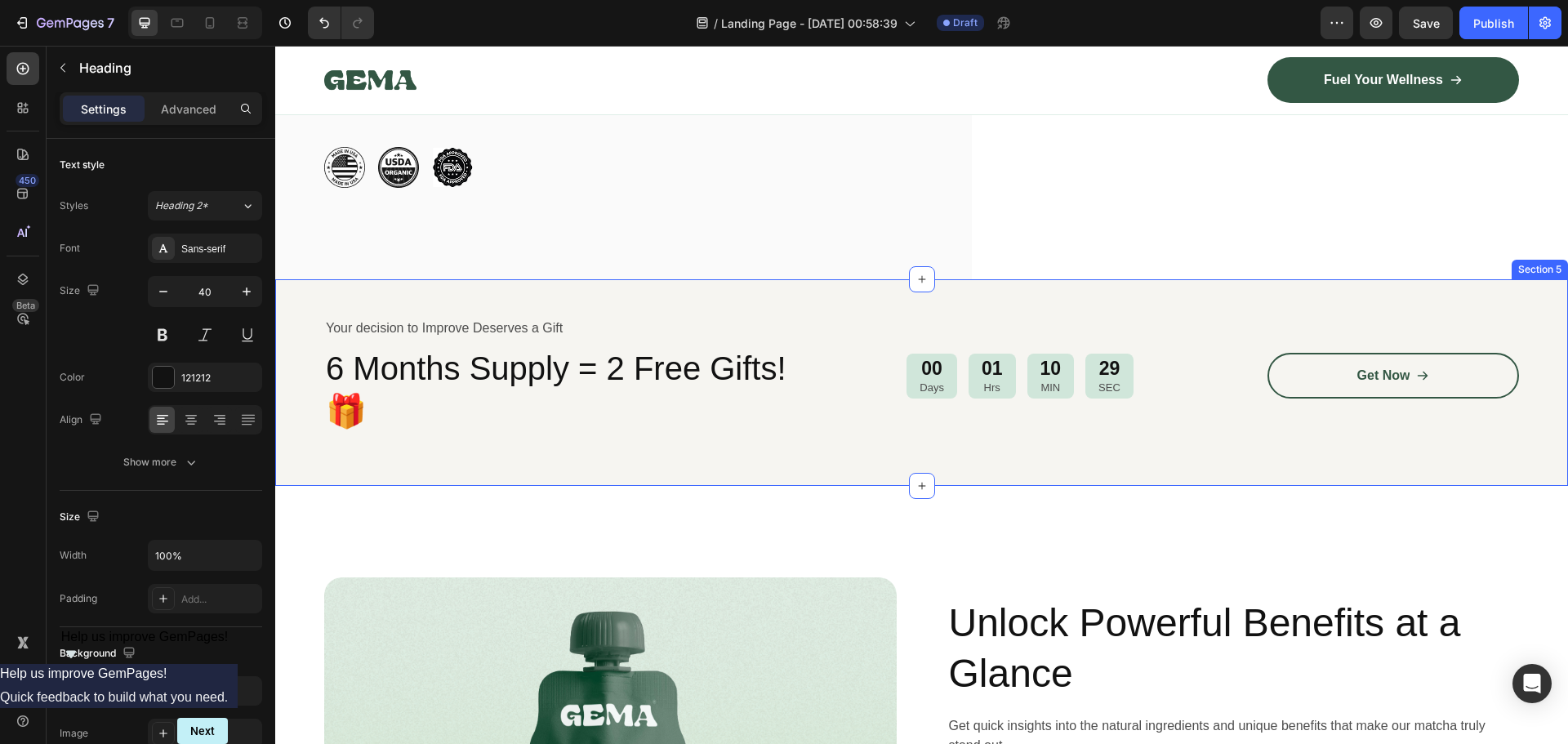
click at [315, 424] on div "Your decision to Improve Deserves a Gift Text Block 6 Months Supply = 2 Free Gi…" at bounding box center [921, 383] width 1292 height 207
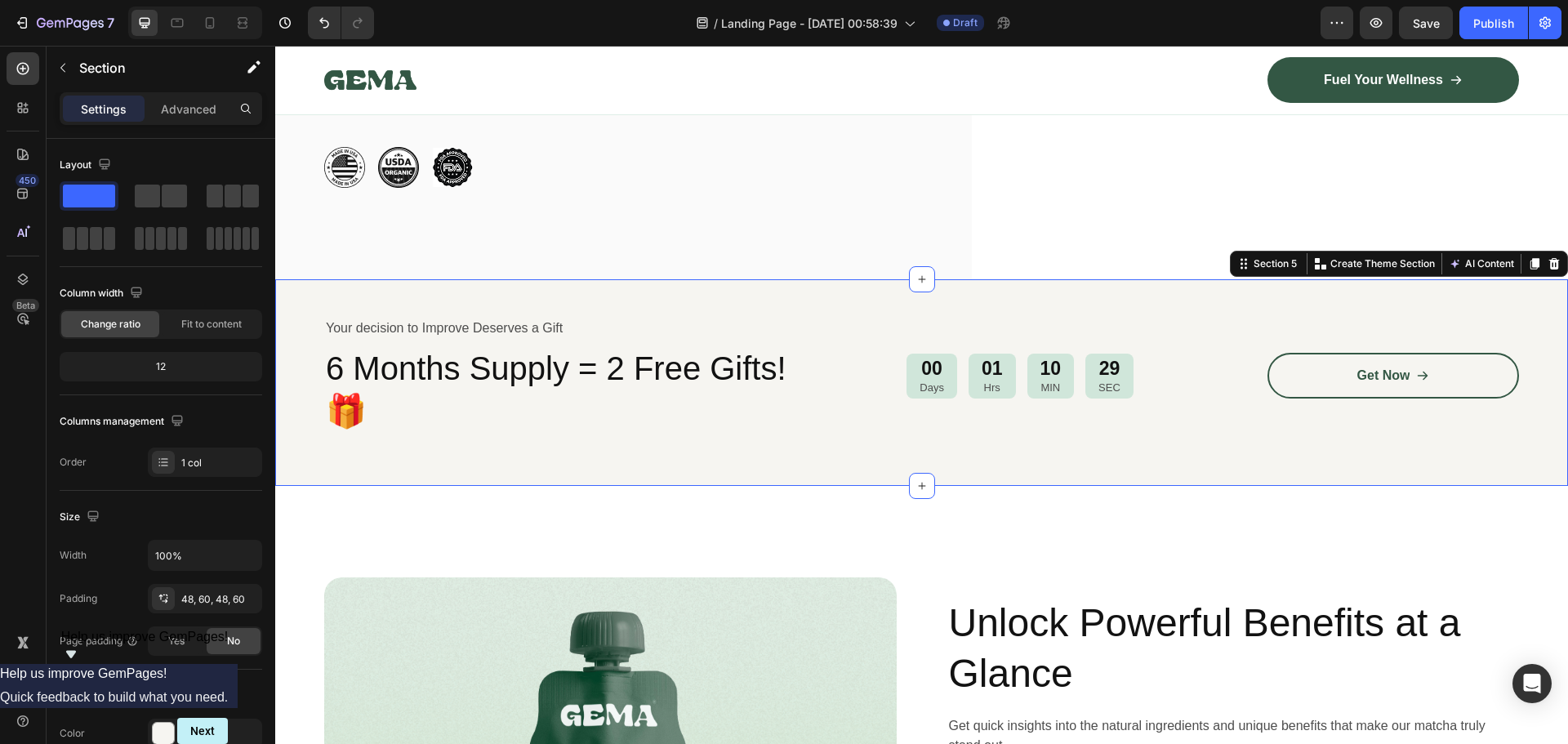
click at [328, 416] on p "6 Months Supply = 2 Free Gifts!🎁" at bounding box center [570, 389] width 489 height 85
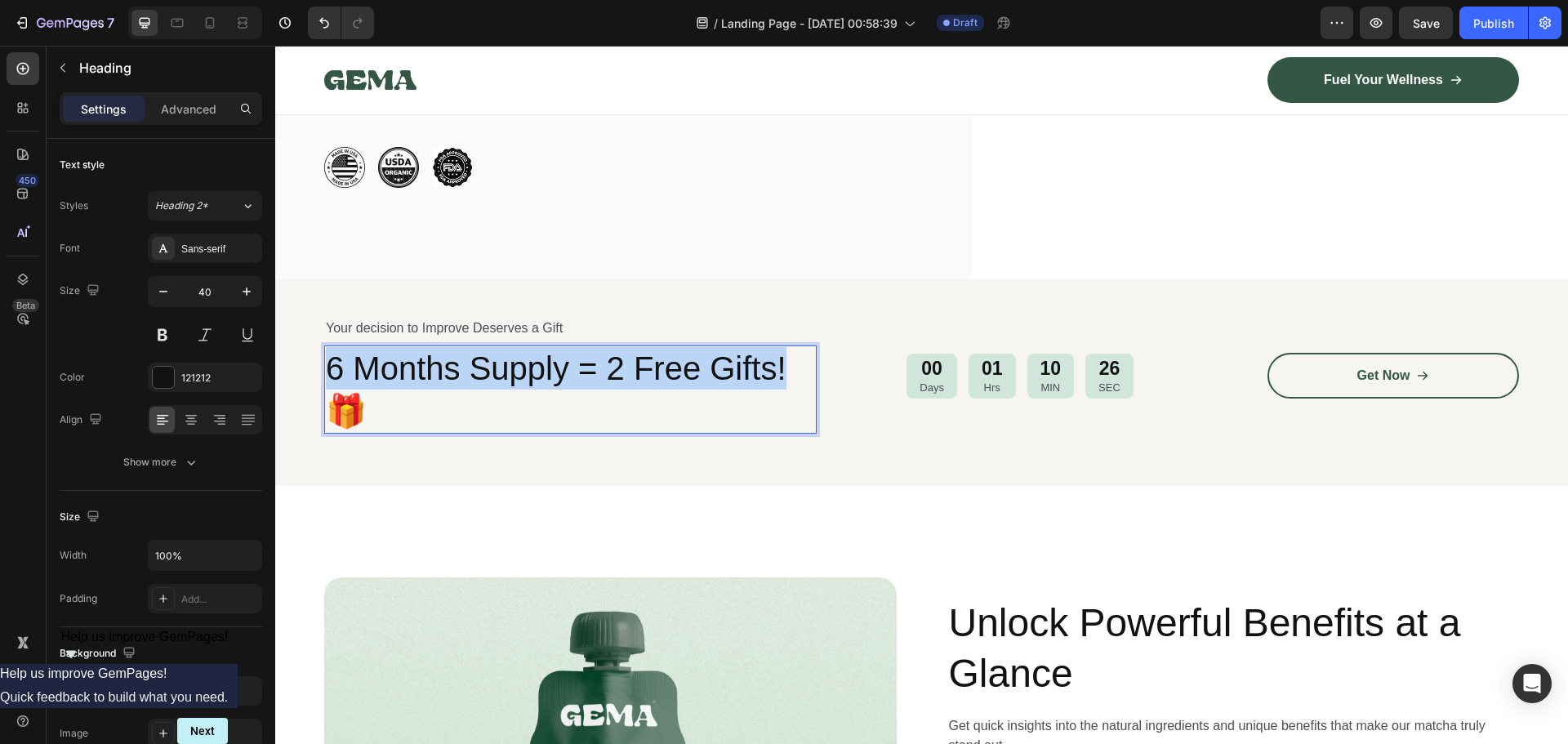
drag, startPoint x: 793, startPoint y: 364, endPoint x: 333, endPoint y: 356, distance: 460.1
click at [334, 356] on p "6 Months Supply = 2 Free Gifts!🎁" at bounding box center [570, 389] width 489 height 85
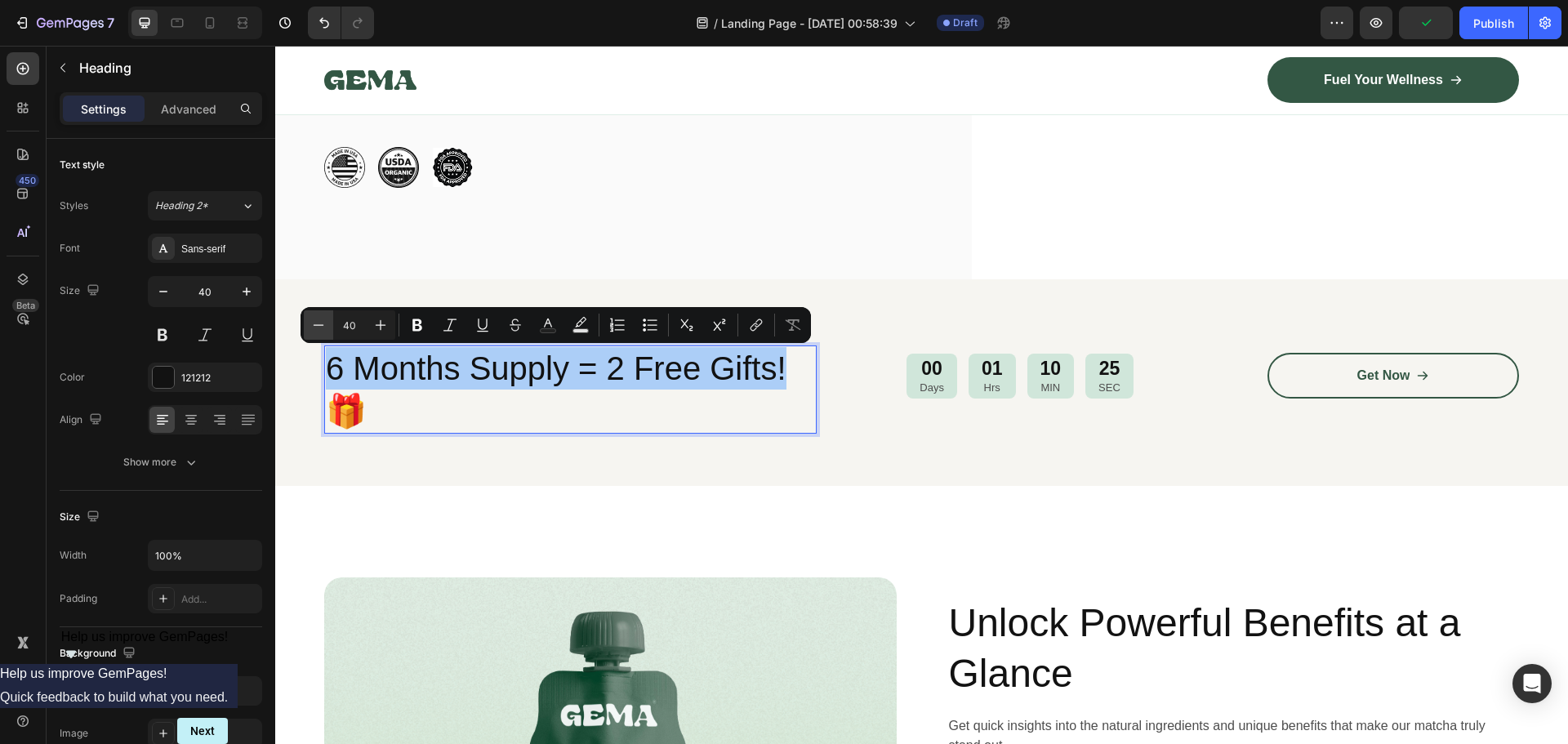
click at [322, 324] on icon "Editor contextual toolbar" at bounding box center [318, 325] width 17 height 17
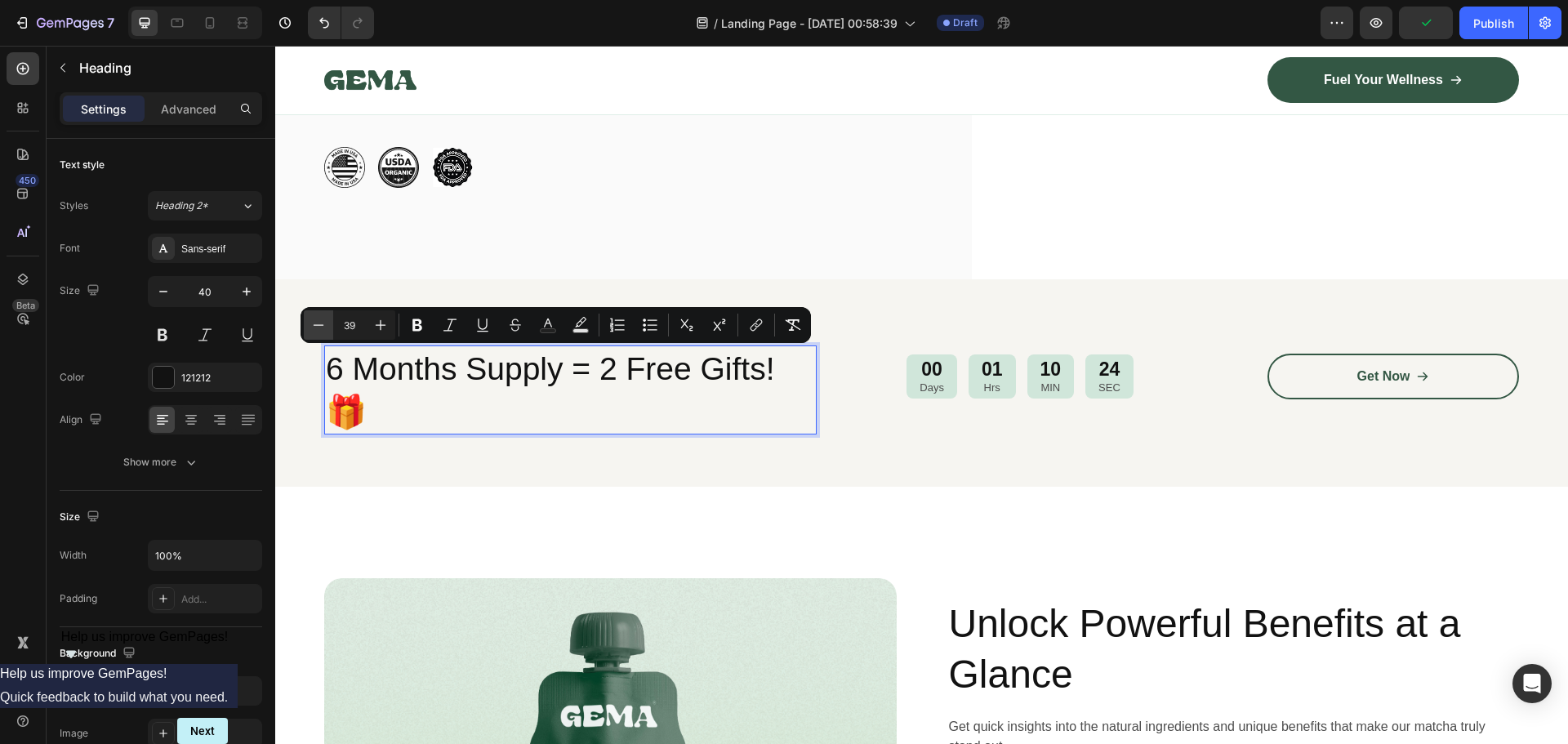
click at [323, 326] on icon "Editor contextual toolbar" at bounding box center [318, 325] width 17 height 17
type input "38"
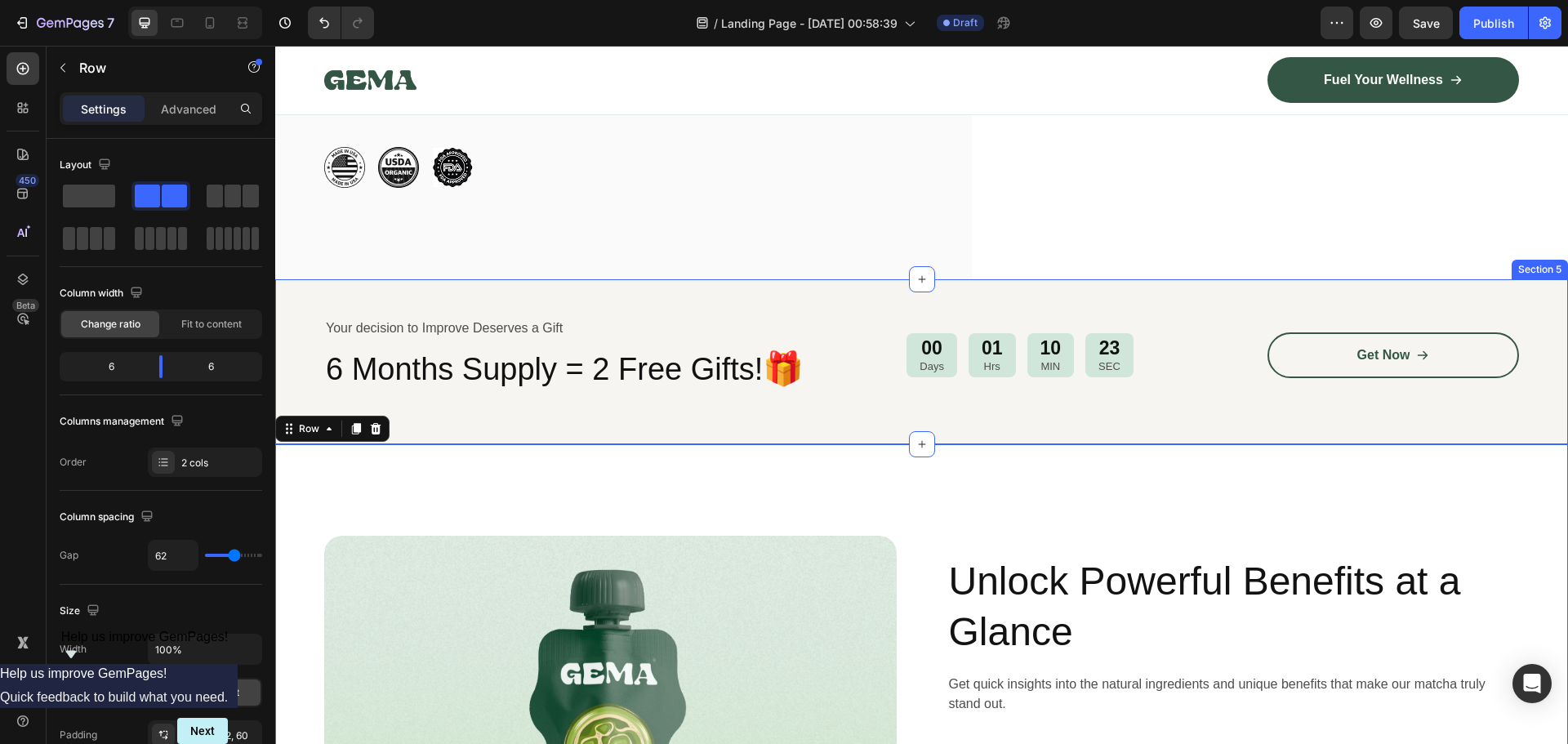
click at [806, 411] on div "Your decision to Improve Deserves a Gift Text Block ⁠⁠⁠⁠⁠⁠⁠ 6 Months Supply = 2…" at bounding box center [921, 362] width 1292 height 165
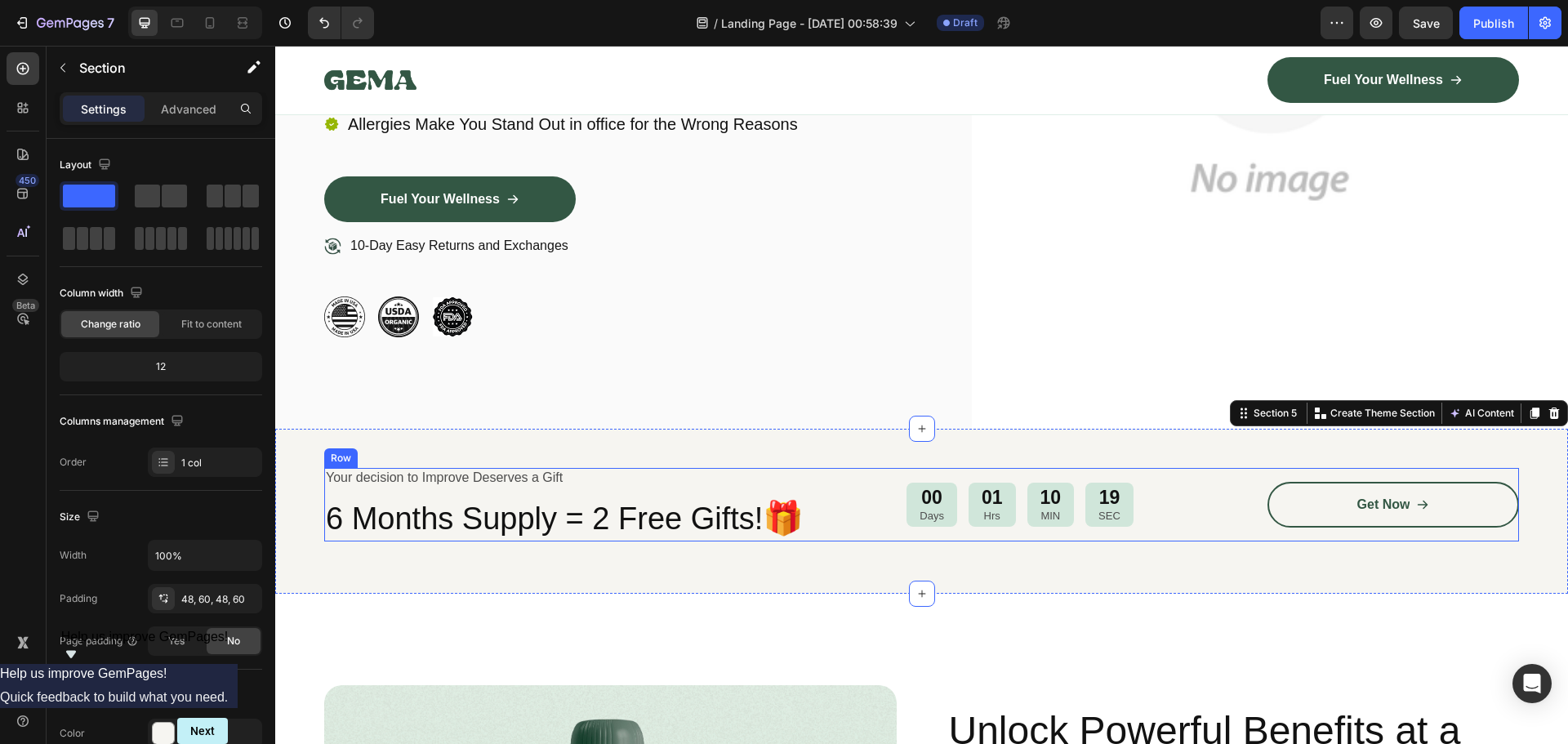
scroll to position [409, 0]
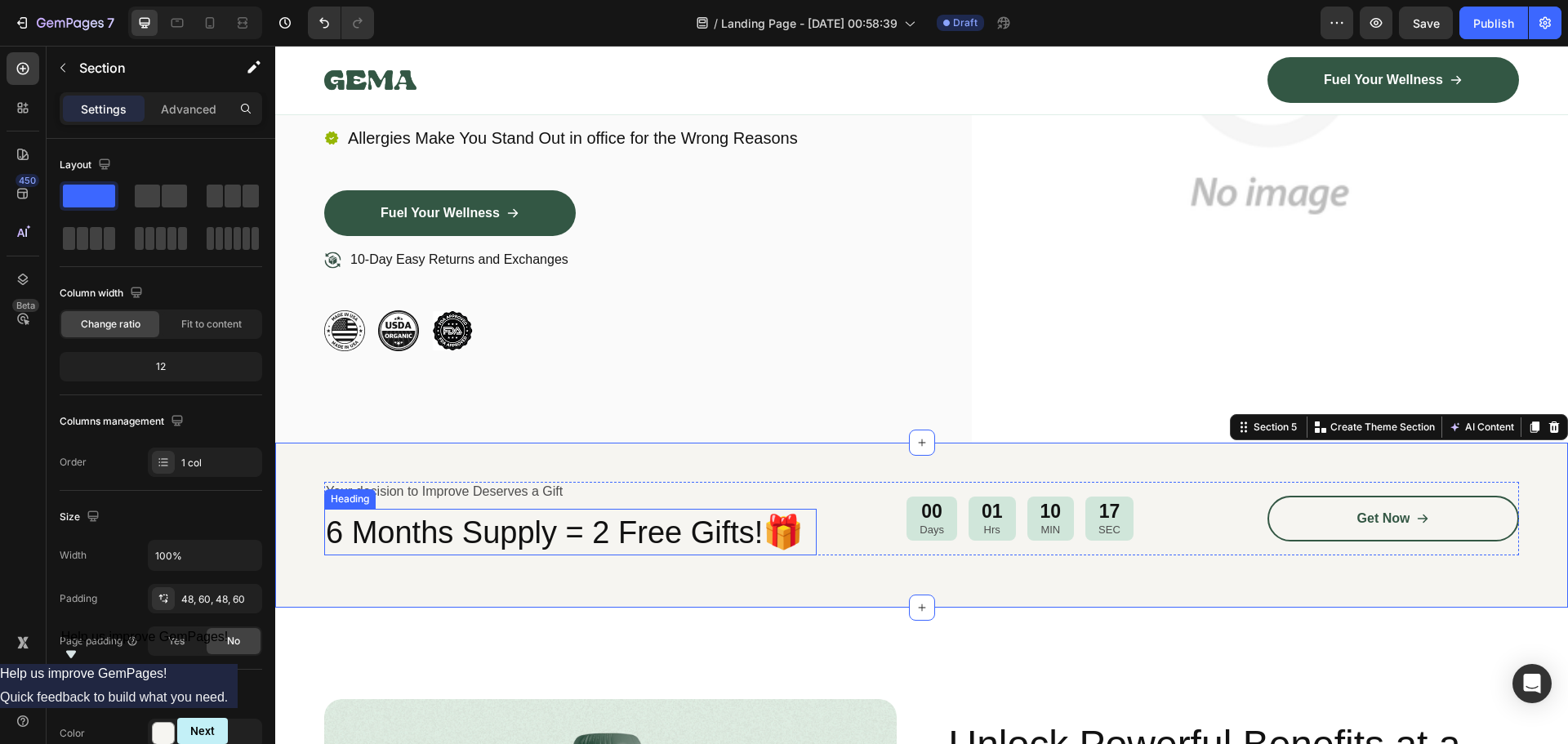
click at [369, 537] on span "6 Months Supply = 2 Free Gifts!" at bounding box center [544, 532] width 437 height 34
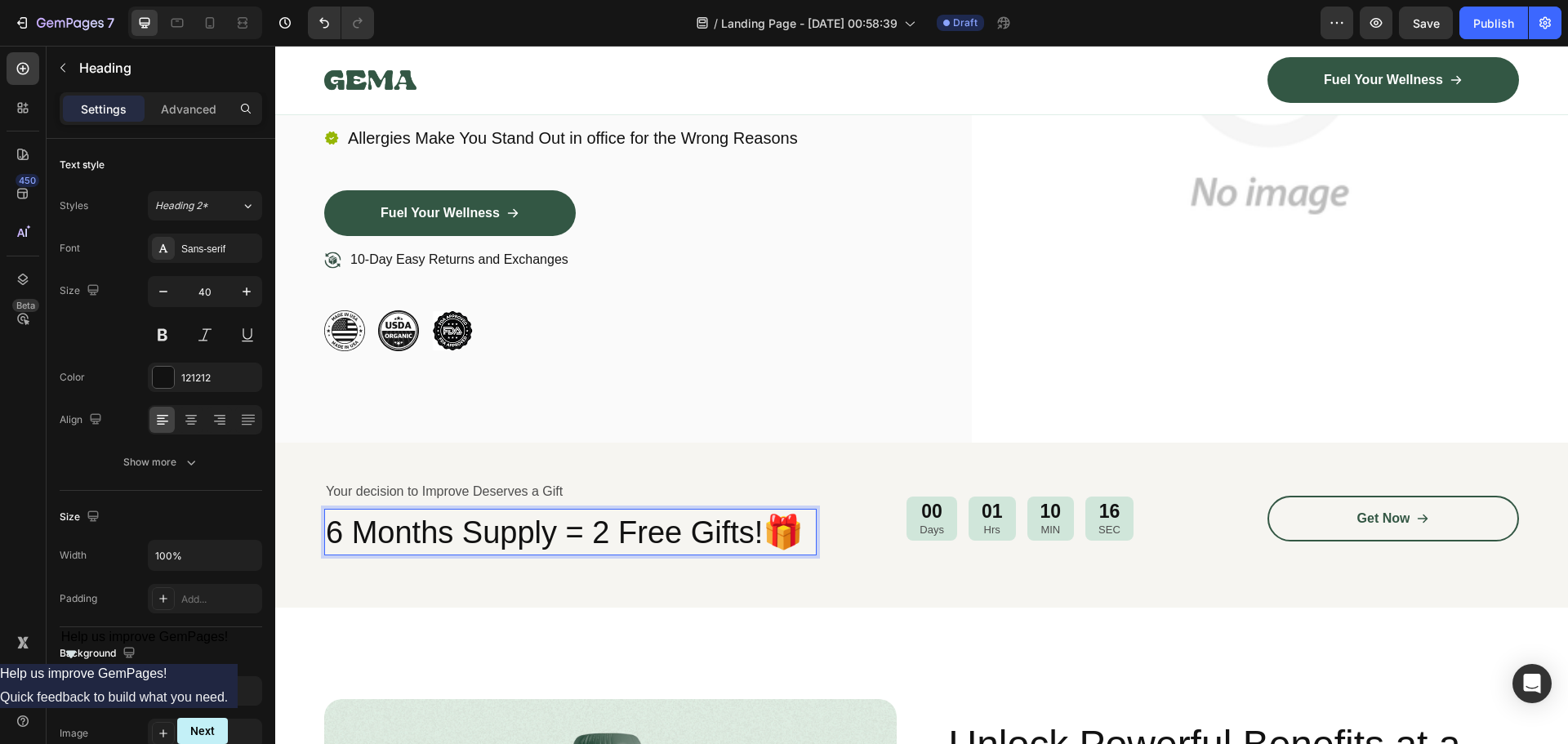
click at [343, 532] on span "6 Months Supply = 2 Free Gifts!" at bounding box center [544, 532] width 437 height 34
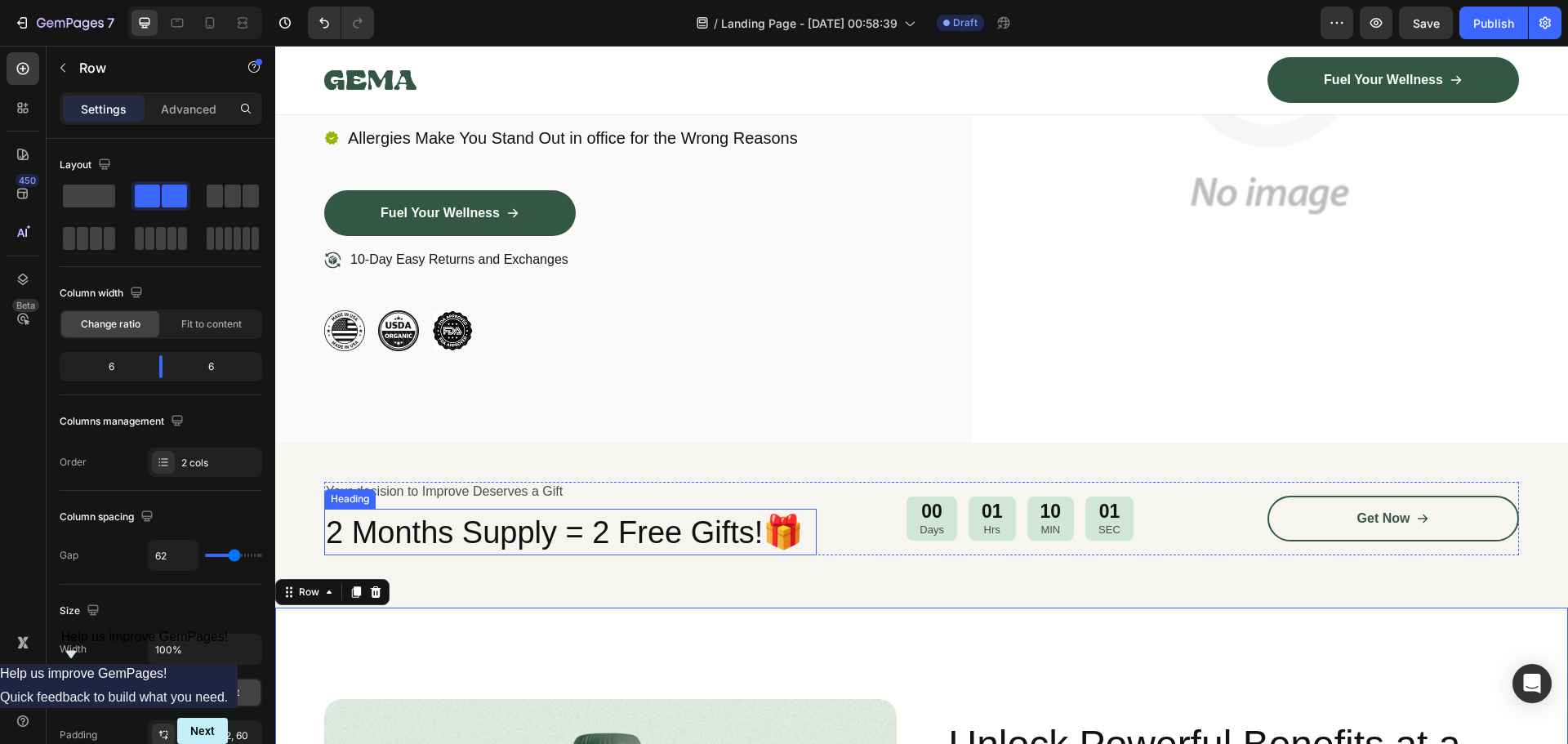
click at [619, 533] on span "2 Months Supply = 2 Free Gifts!" at bounding box center [544, 532] width 437 height 34
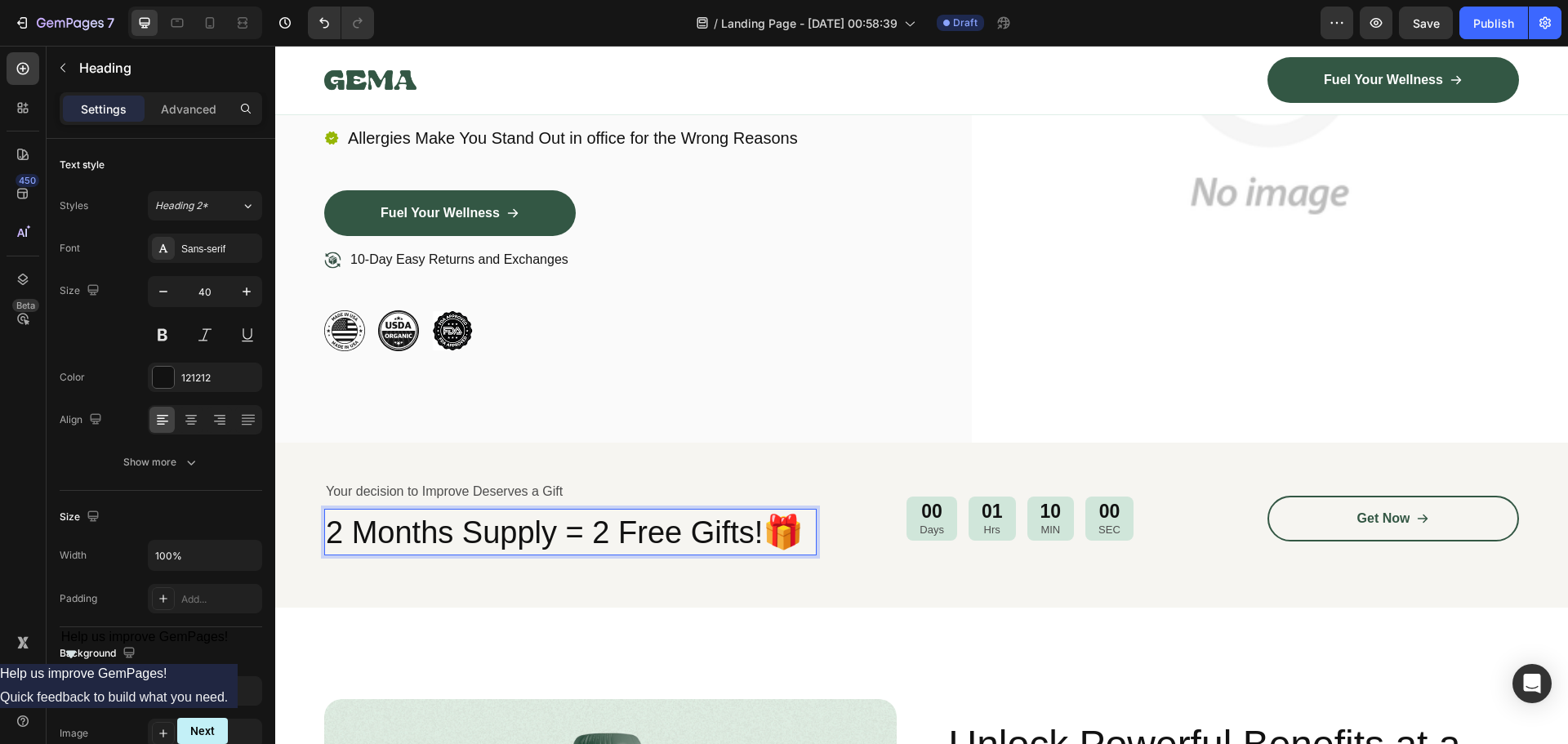
click at [623, 533] on span "2 Months Supply = 2 Free Gifts!" at bounding box center [544, 532] width 437 height 34
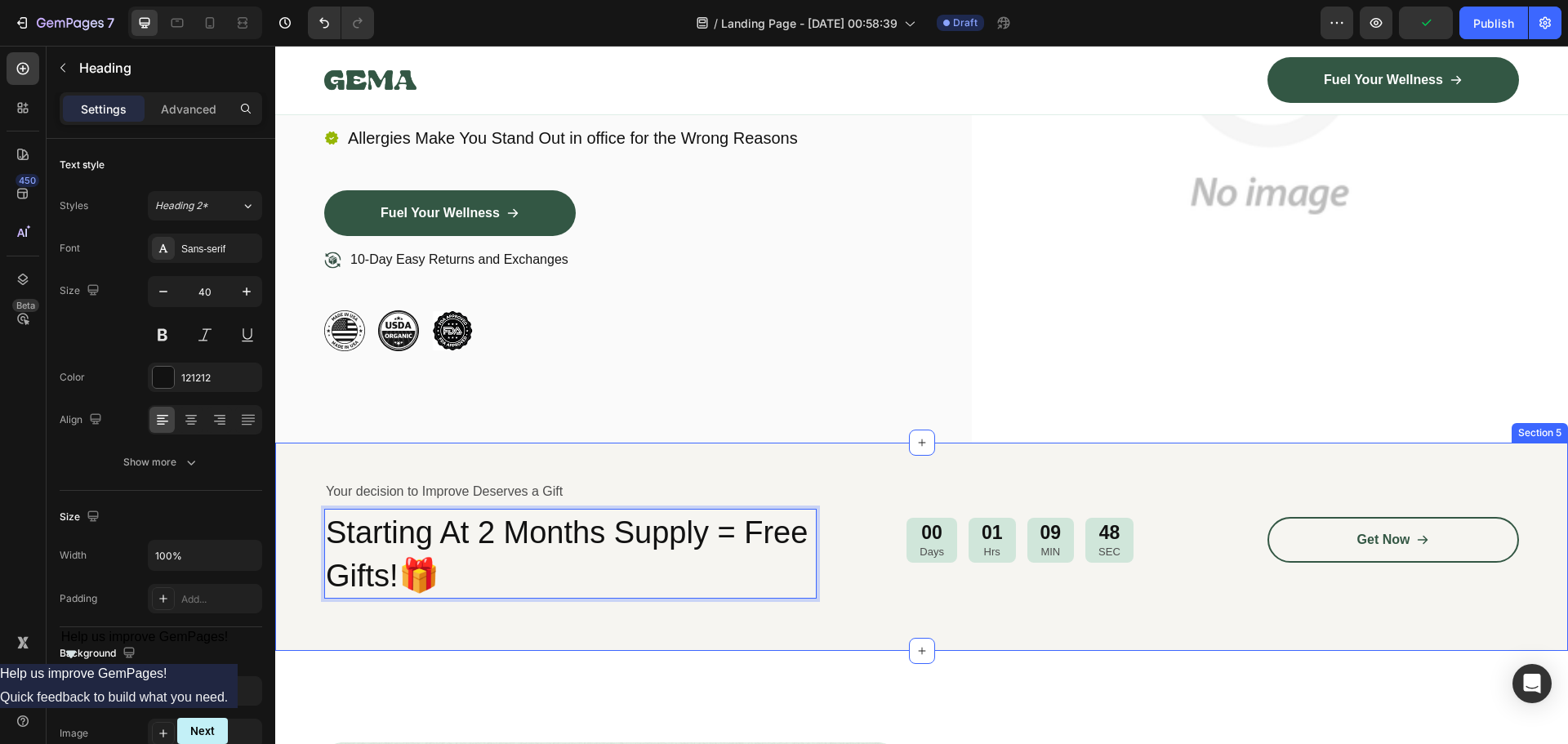
click at [674, 628] on div "Your decision to Improve Deserves a Gift Text Block Starting At 2 Months Supply…" at bounding box center [921, 547] width 1292 height 208
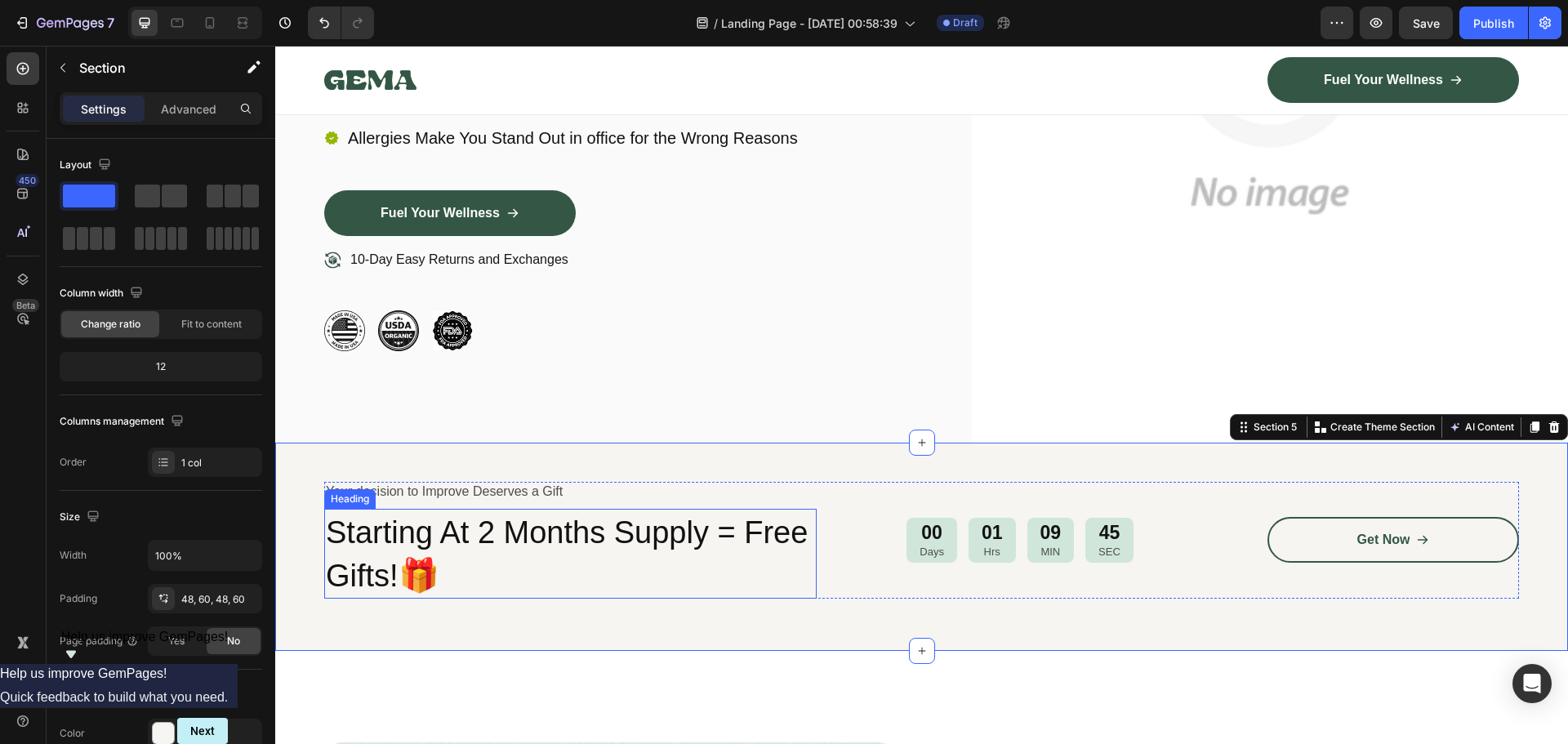
click at [507, 579] on p "⁠⁠⁠⁠⁠⁠⁠ Starting At 2 Months Supply = Free Gifts! 🎁" at bounding box center [570, 554] width 489 height 86
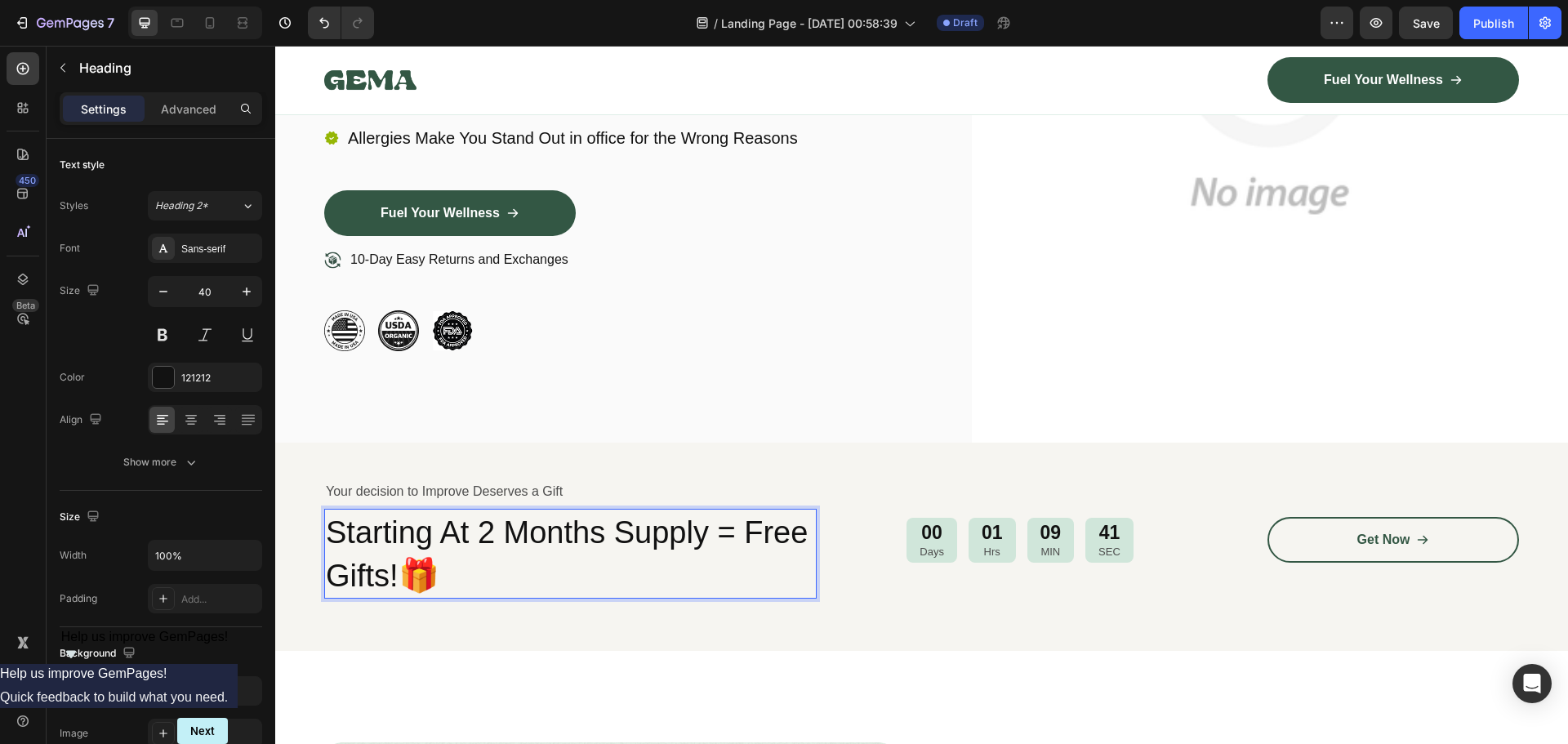
click at [513, 563] on p "Starting At 2 Months Supply = Free Gifts! 🎁" at bounding box center [570, 554] width 489 height 86
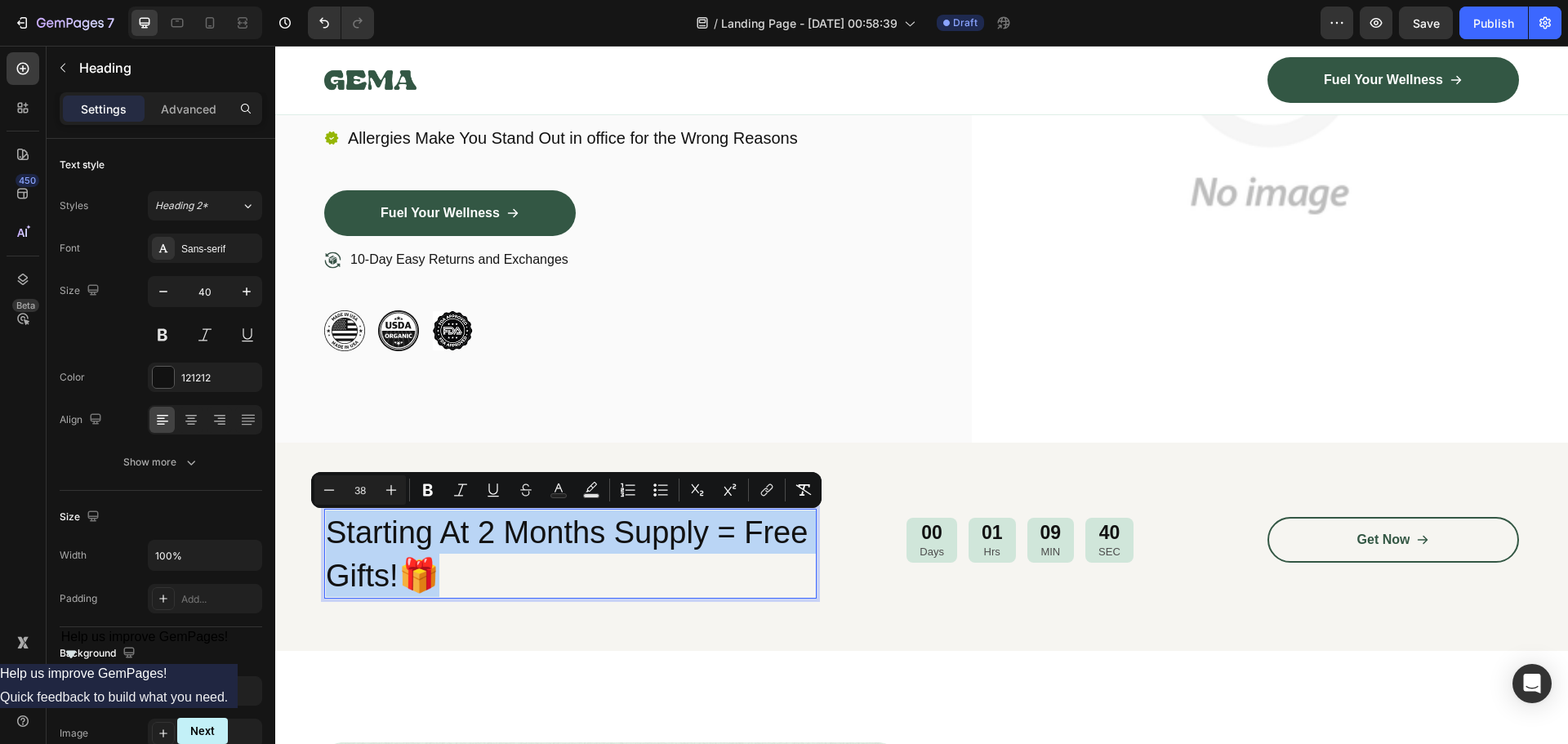
drag, startPoint x: 439, startPoint y: 566, endPoint x: 335, endPoint y: 529, distance: 110.4
click at [335, 529] on p "Starting At 2 Months Supply = Free Gifts! 🎁" at bounding box center [570, 554] width 489 height 86
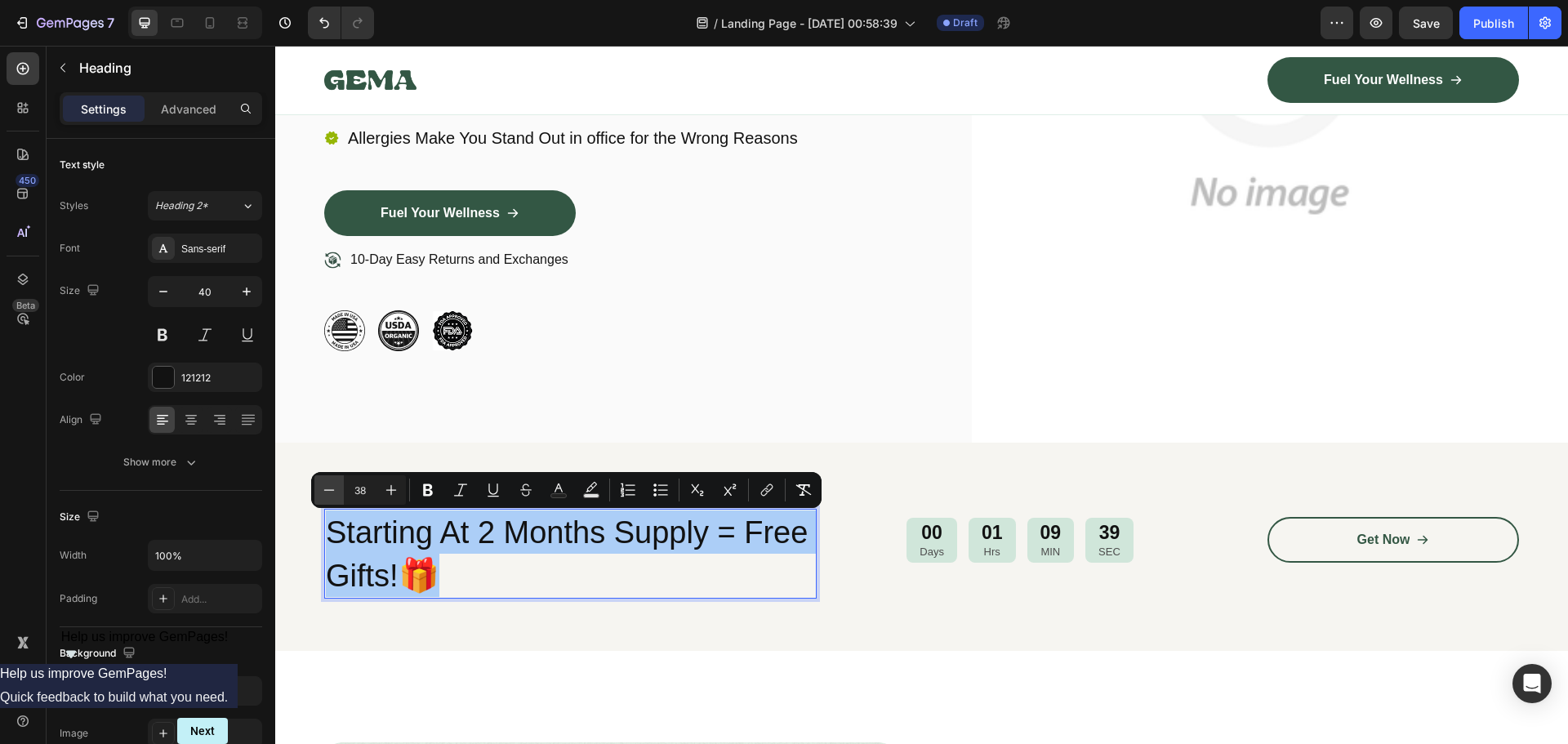
click at [338, 497] on button "Minus" at bounding box center [330, 490] width 30 height 30
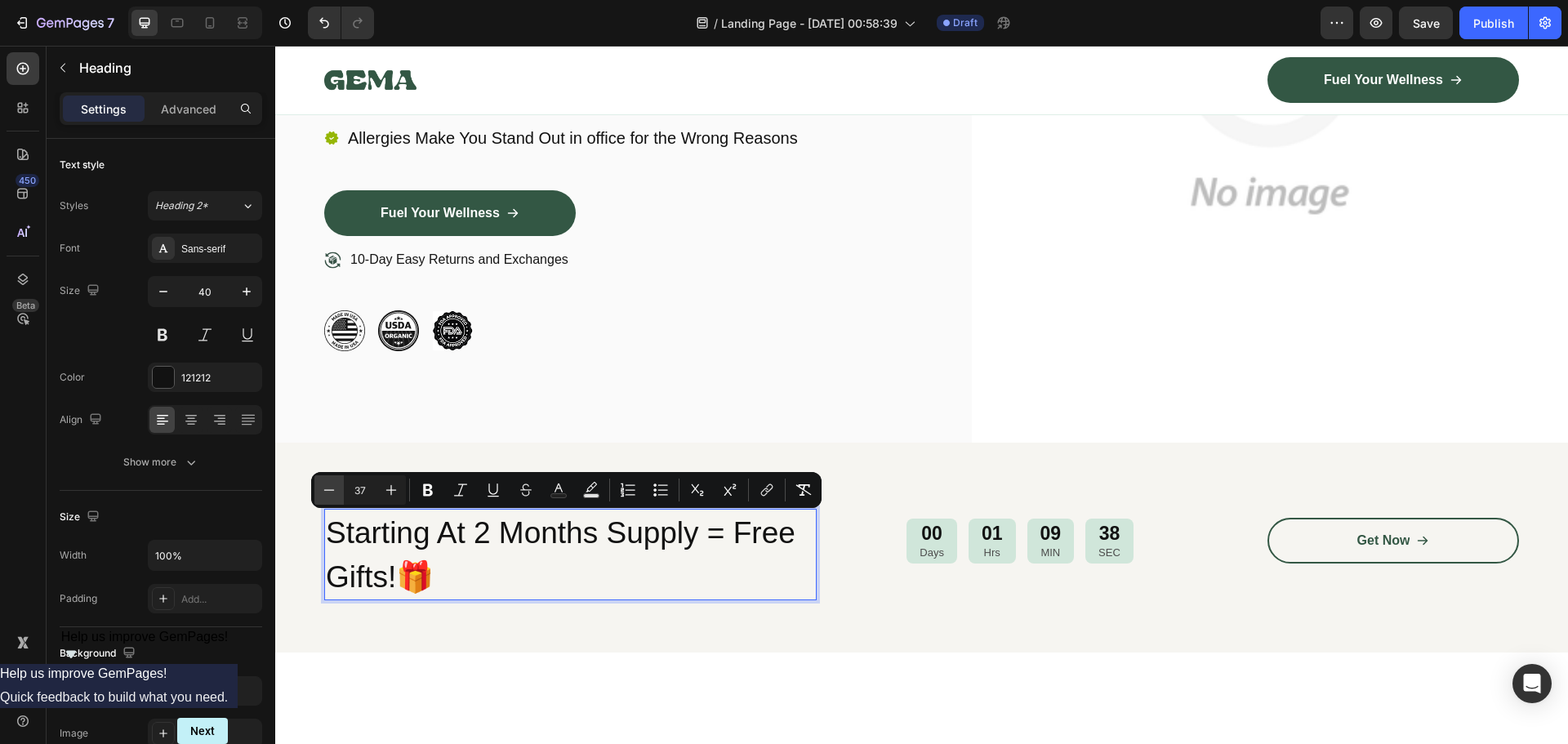
click at [326, 501] on button "Minus" at bounding box center [330, 490] width 30 height 30
click at [327, 500] on button "Minus" at bounding box center [330, 490] width 30 height 30
click at [329, 505] on div "Minus 35 Plus Bold Italic Underline Strikethrough Text Color Text Background Co…" at bounding box center [566, 489] width 511 height 36
click at [330, 497] on icon "Editor contextual toolbar" at bounding box center [330, 490] width 17 height 17
click at [330, 501] on button "Minus" at bounding box center [330, 490] width 30 height 30
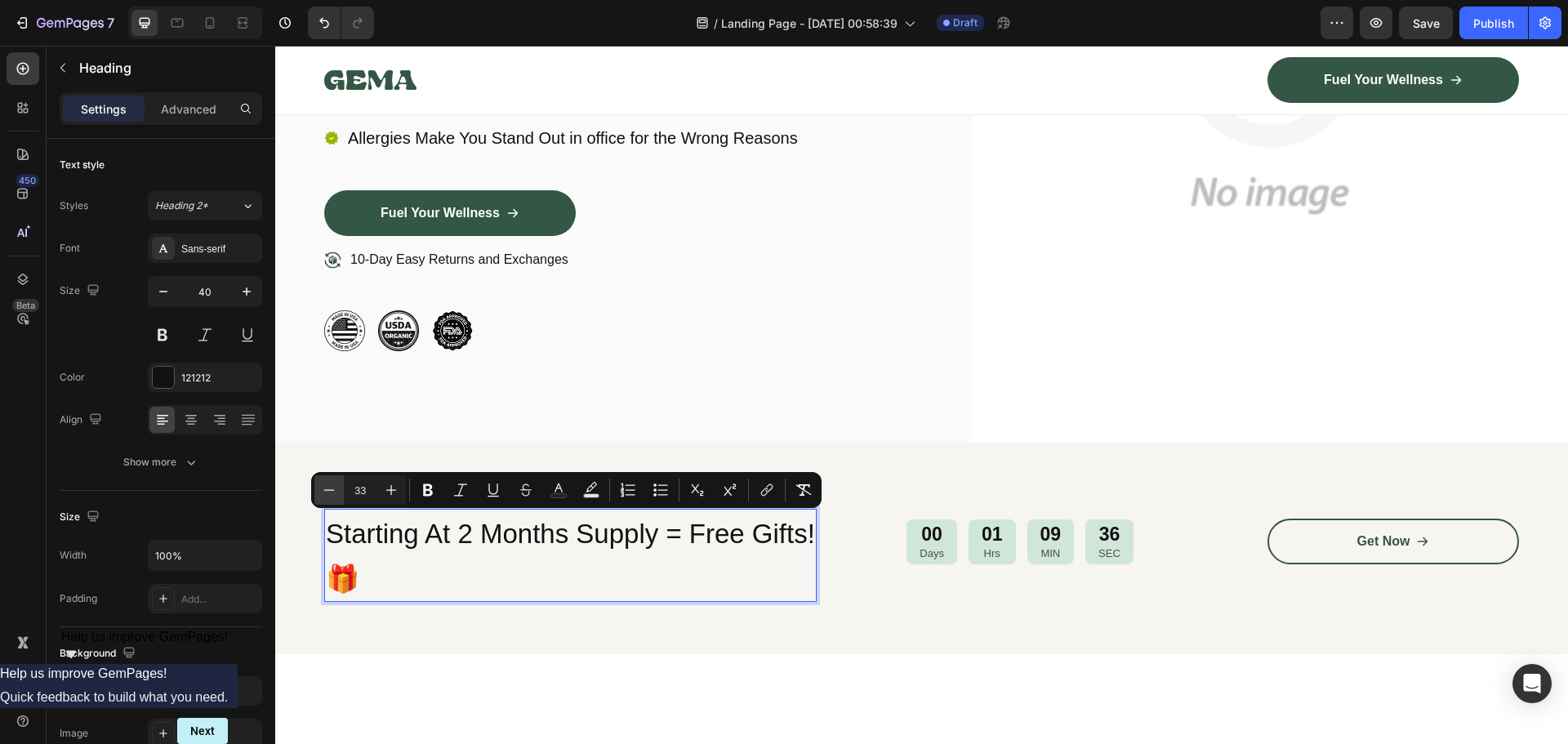
click at [330, 500] on button "Minus" at bounding box center [330, 490] width 30 height 30
click at [332, 500] on button "Minus" at bounding box center [330, 490] width 30 height 30
click at [333, 499] on button "Minus" at bounding box center [330, 490] width 30 height 30
type input "30"
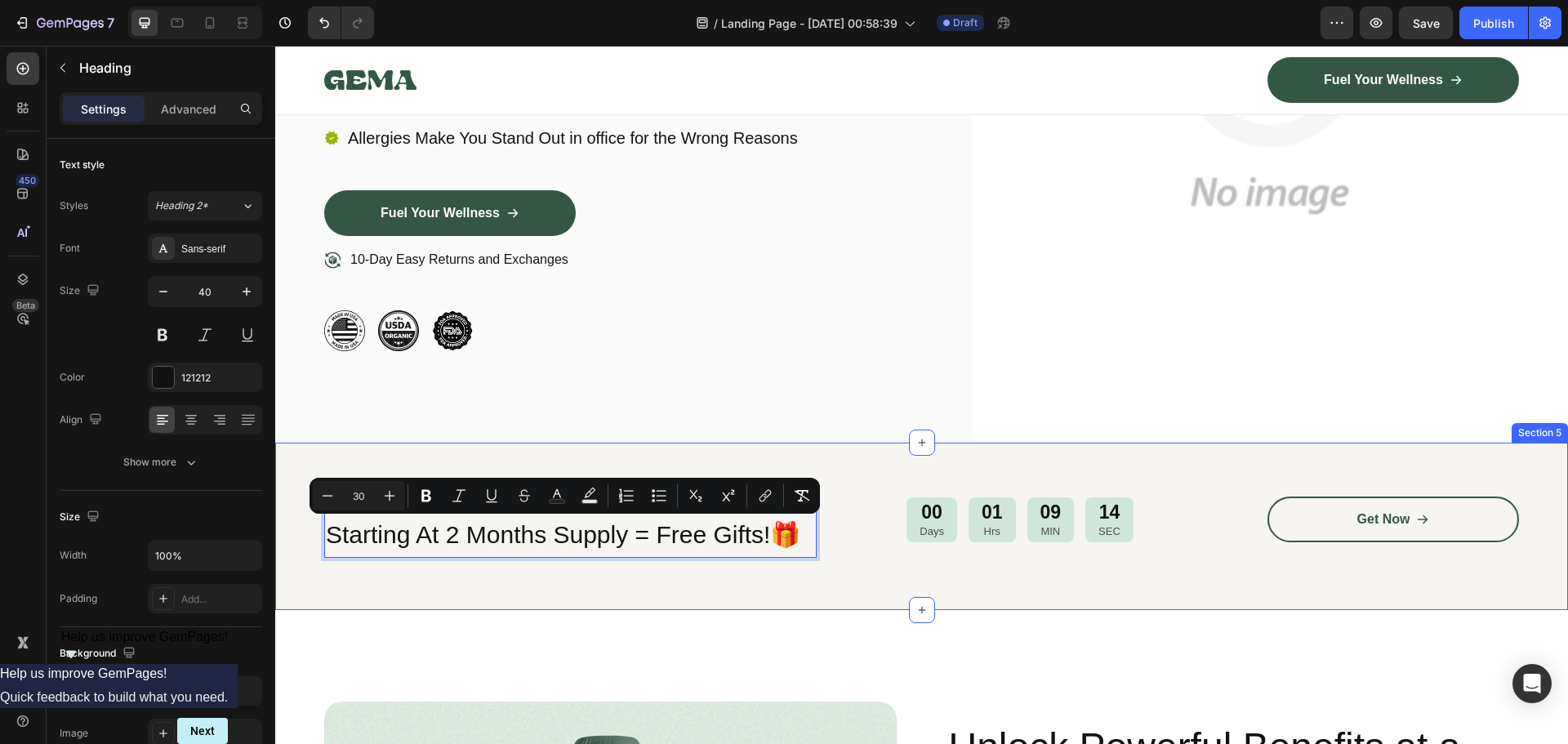
click at [693, 606] on div "Your decision to Improve Deserves a Gift Text Block Starting At 2 Months Supply…" at bounding box center [921, 527] width 1292 height 167
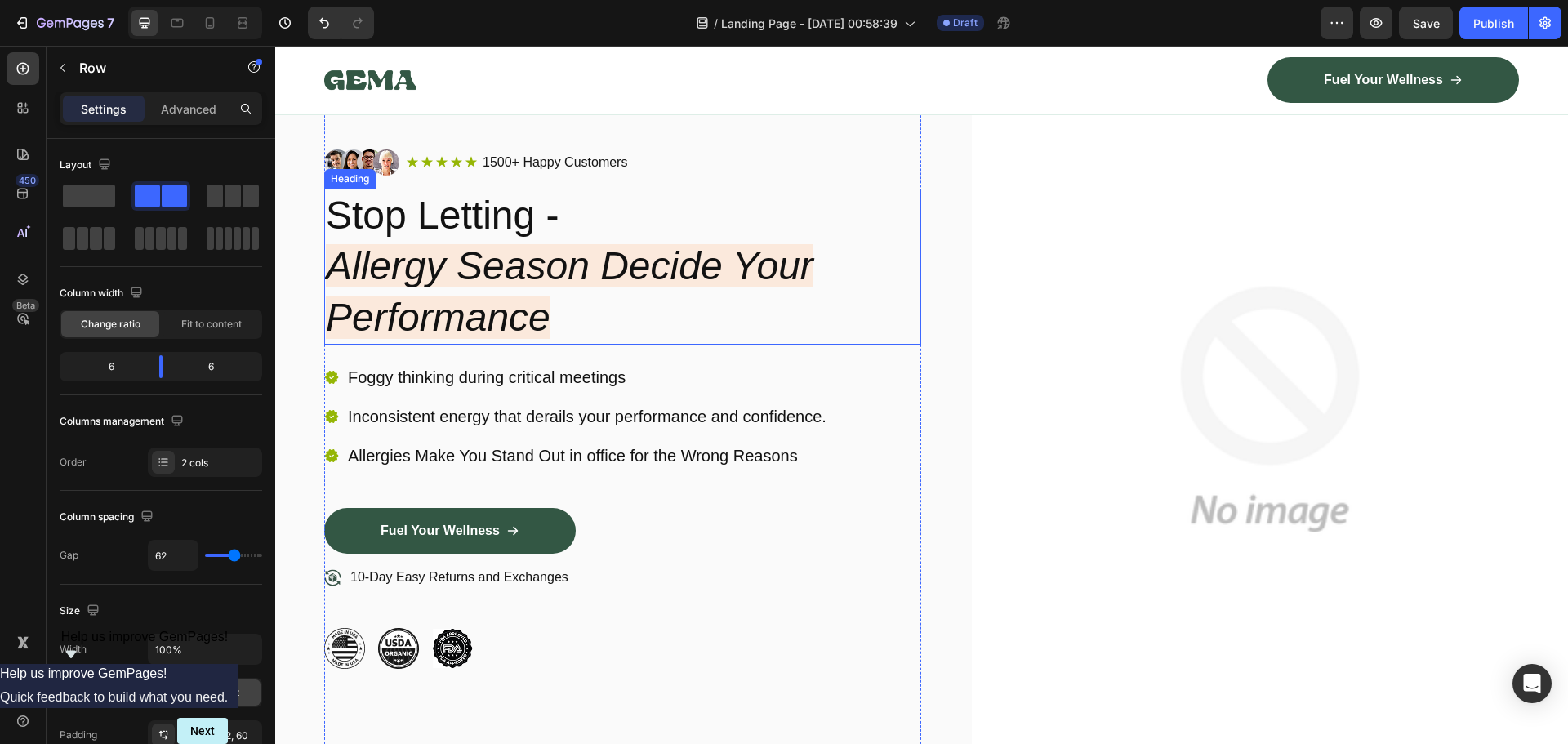
scroll to position [0, 0]
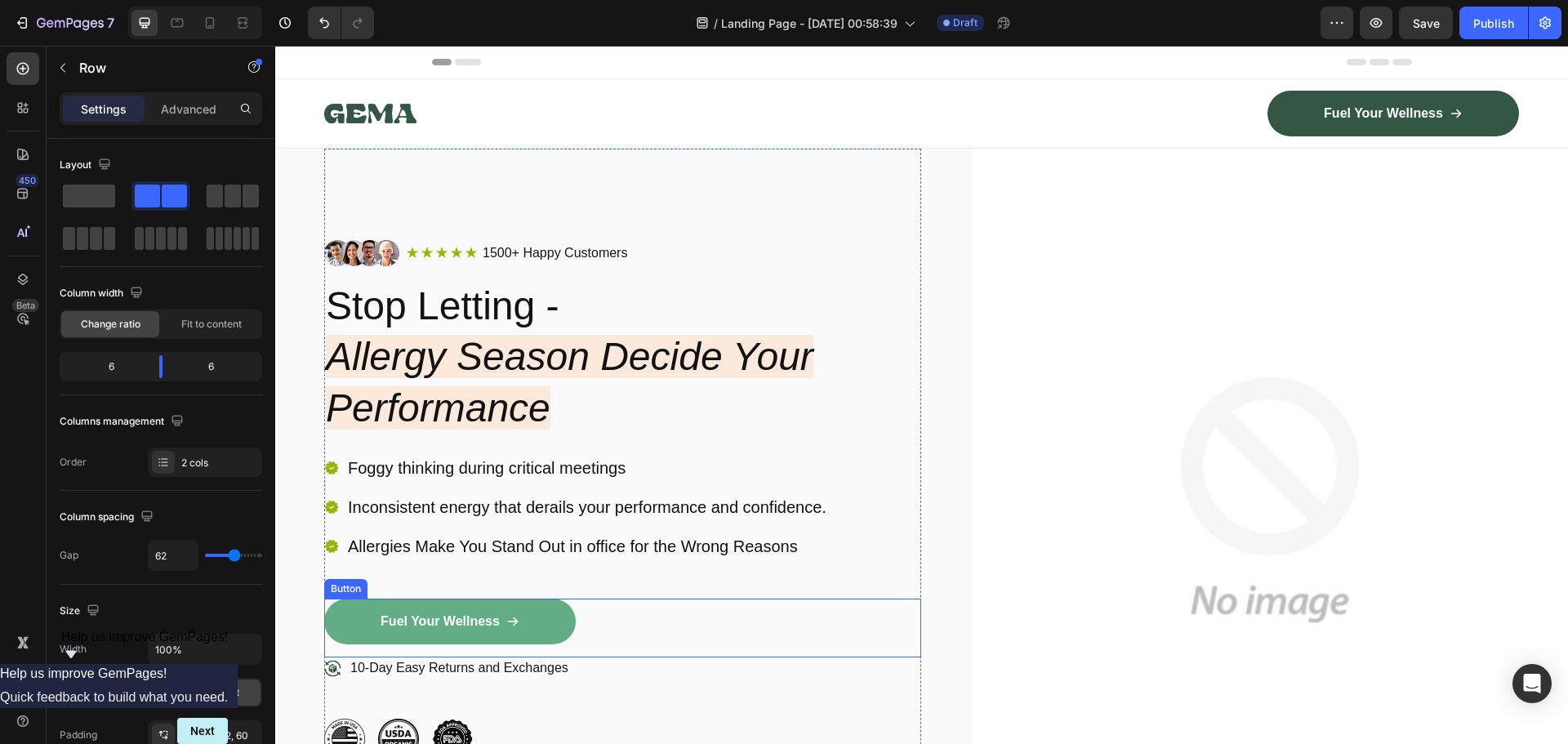
click at [537, 632] on link "Fuel Your Wellness" at bounding box center [449, 621] width 252 height 46
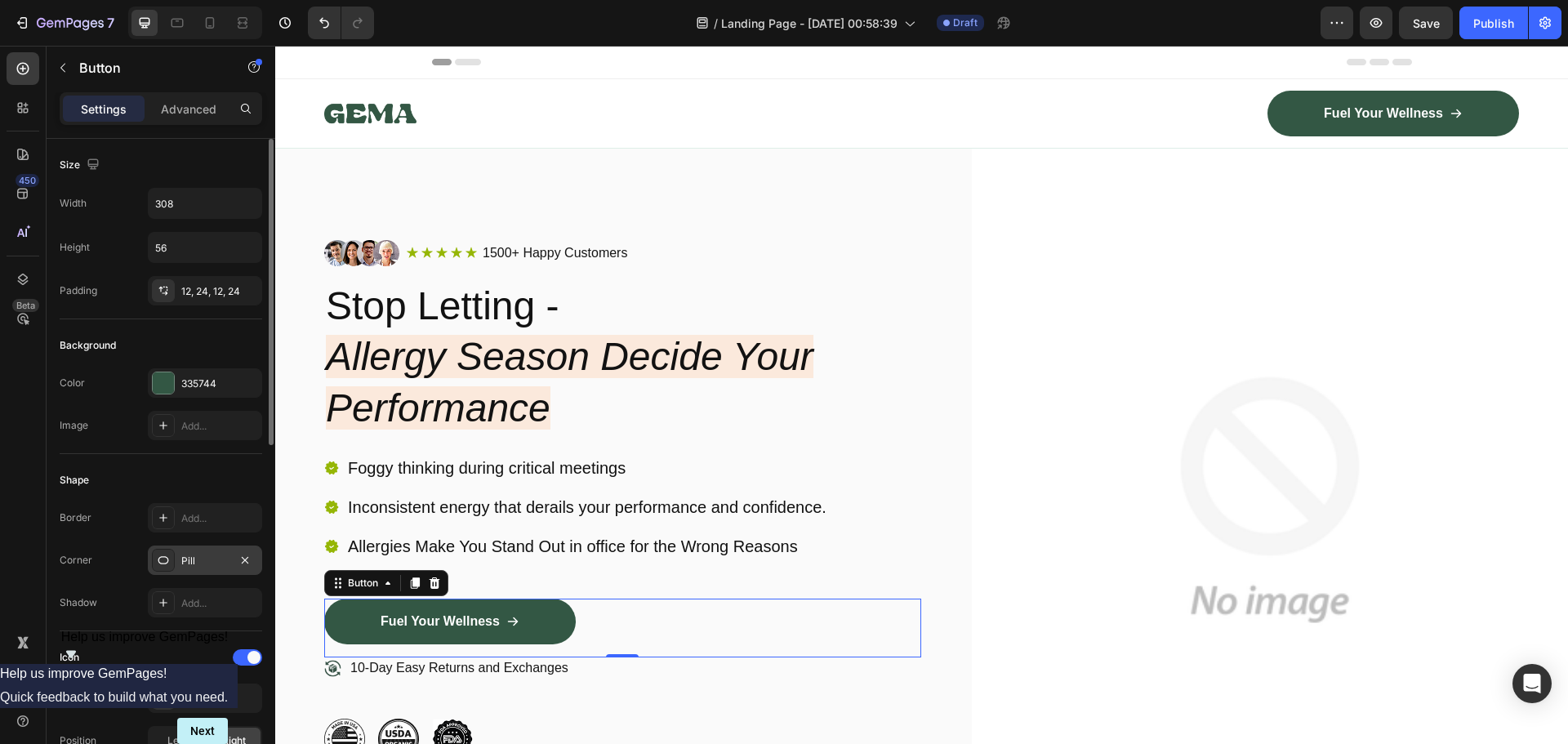
click at [199, 569] on div "Pill" at bounding box center [204, 561] width 114 height 30
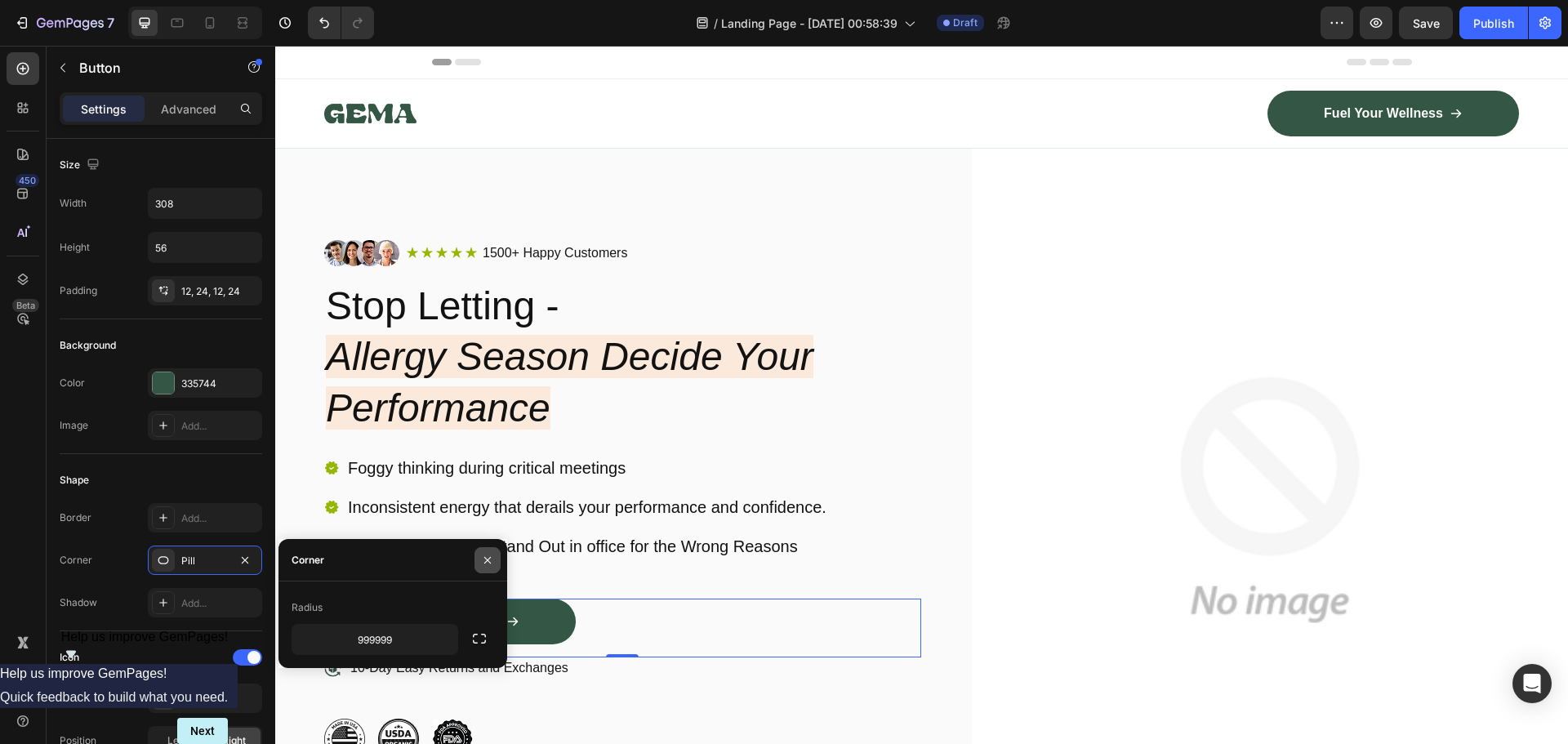
click at [485, 561] on icon "button" at bounding box center [487, 560] width 13 height 13
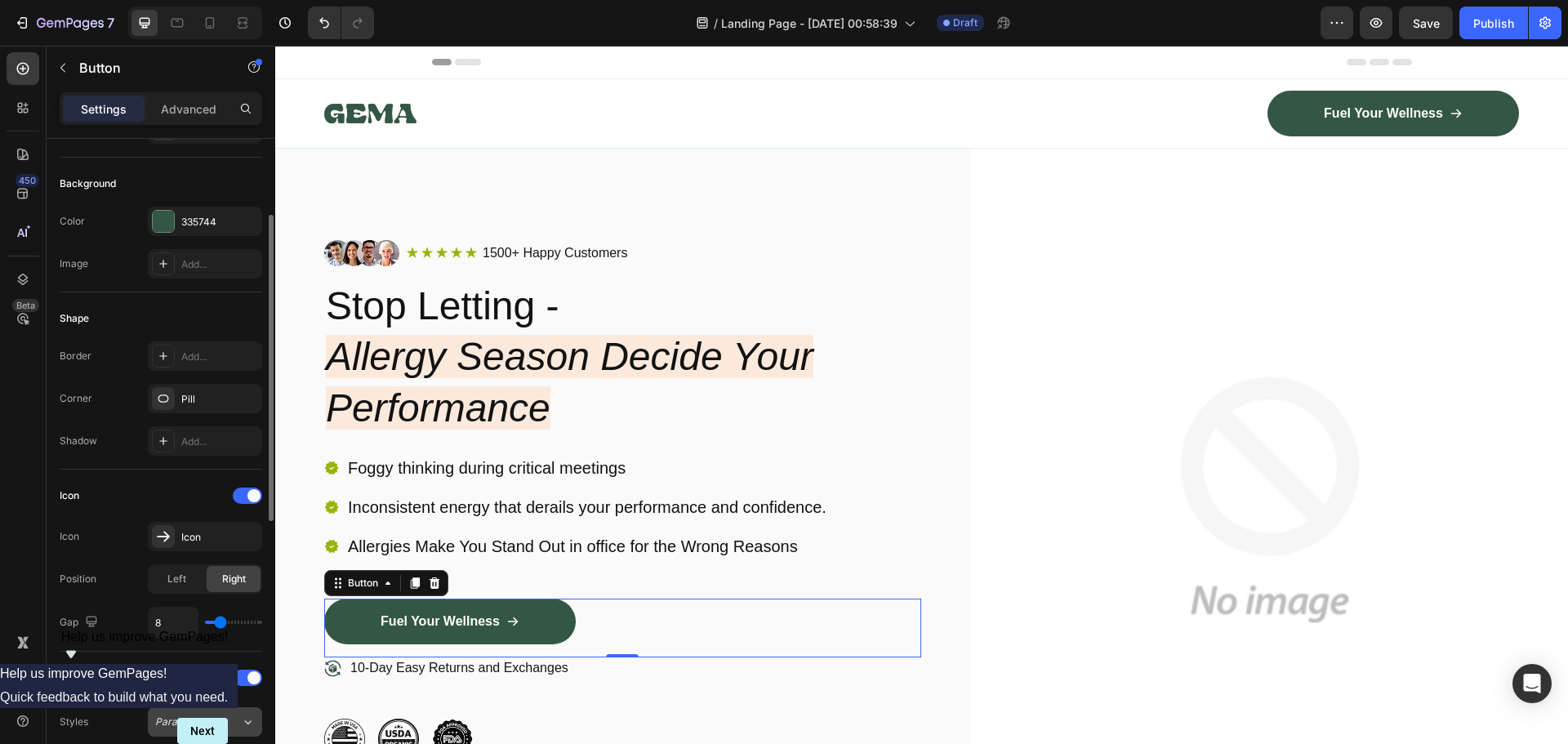
scroll to position [325, 0]
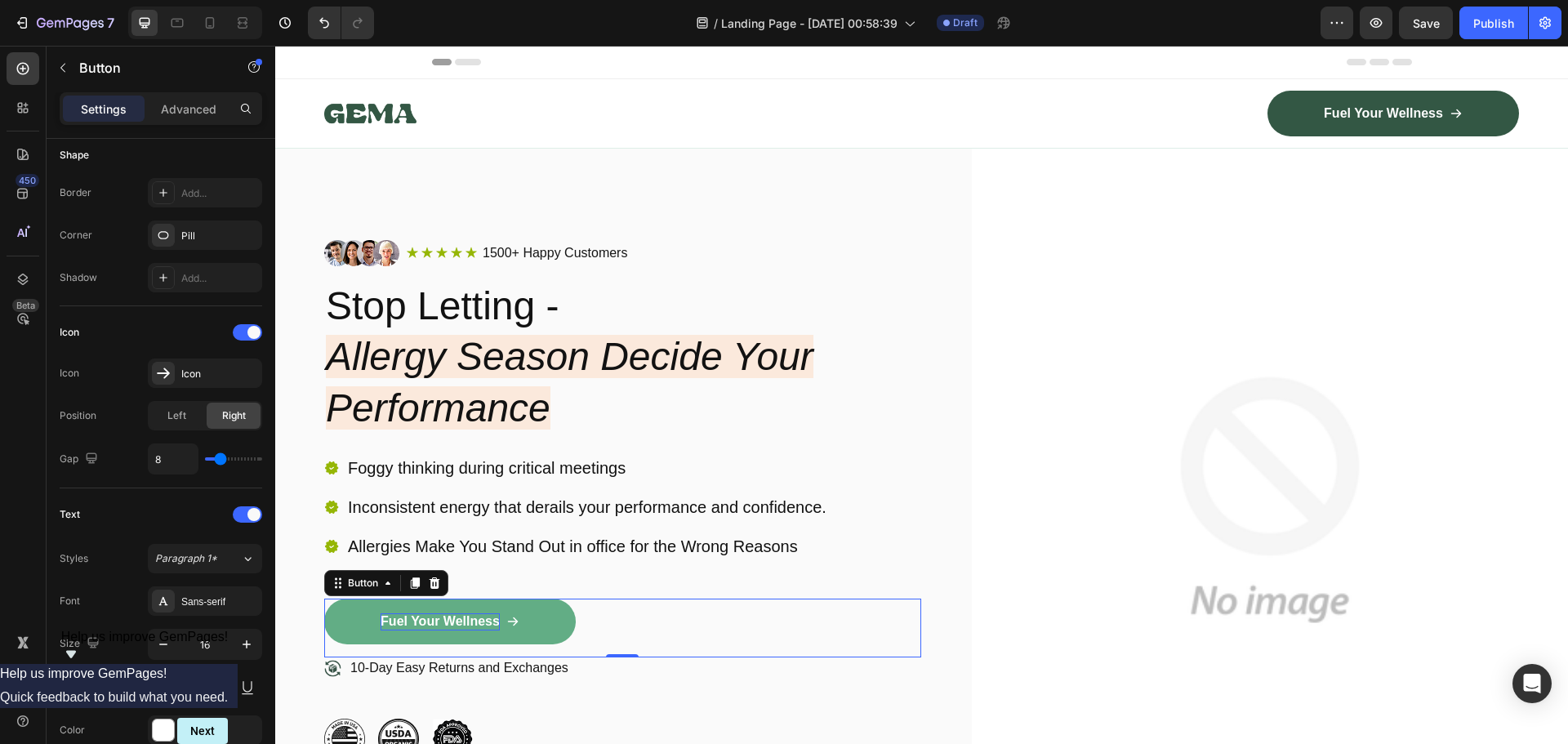
click at [489, 626] on p "Fuel Your Wellness" at bounding box center [440, 622] width 119 height 17
click at [488, 624] on p "Fuel Your Wellness" at bounding box center [440, 622] width 119 height 17
click at [493, 622] on p "Fuel Your Wellness" at bounding box center [440, 622] width 119 height 17
click at [499, 620] on p "Fuel Your Wellness" at bounding box center [440, 622] width 119 height 17
click at [708, 635] on div "Get Back Your Peak Button 0" at bounding box center [622, 628] width 597 height 59
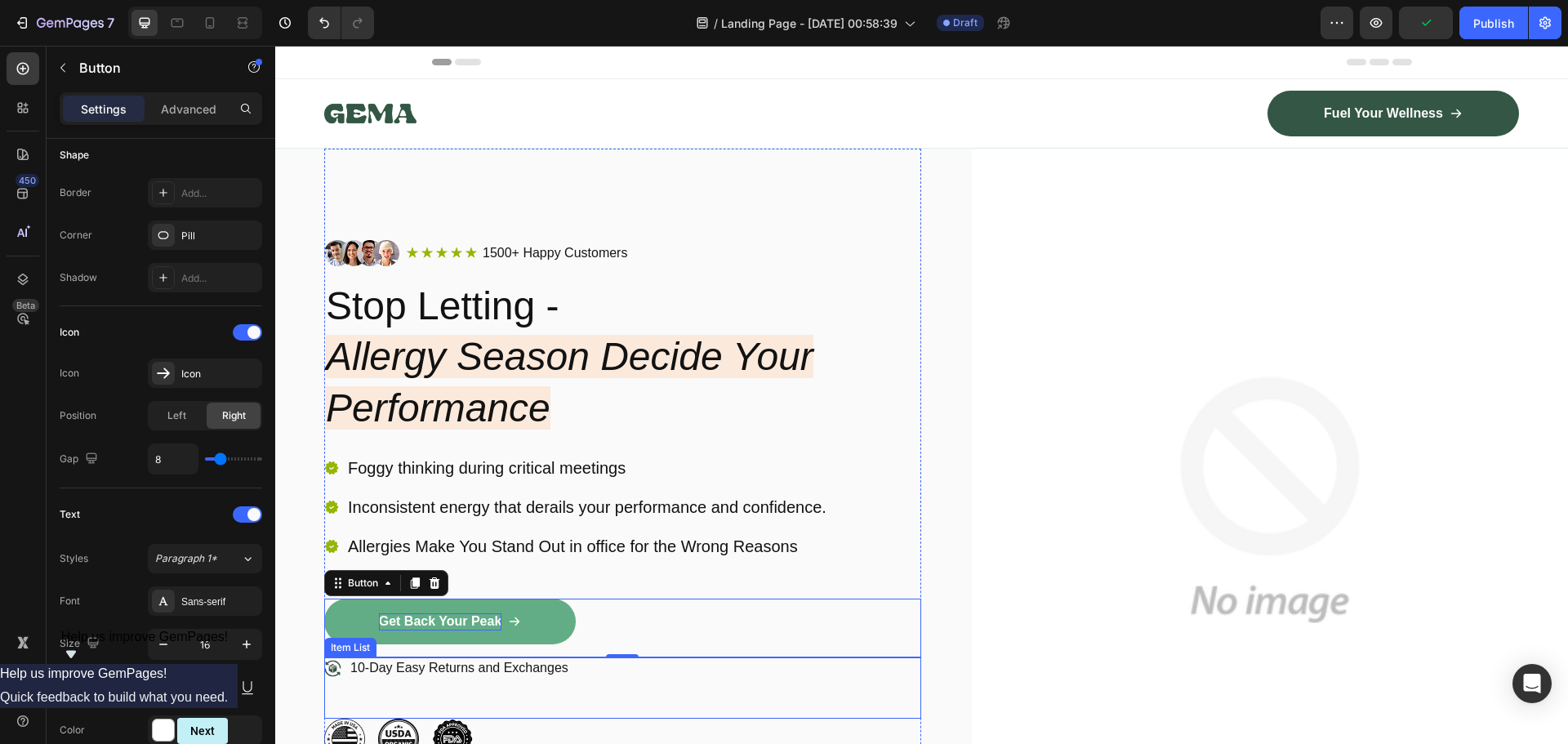
click at [527, 682] on div "10-Day Easy Returns and Exchanges" at bounding box center [622, 688] width 597 height 61
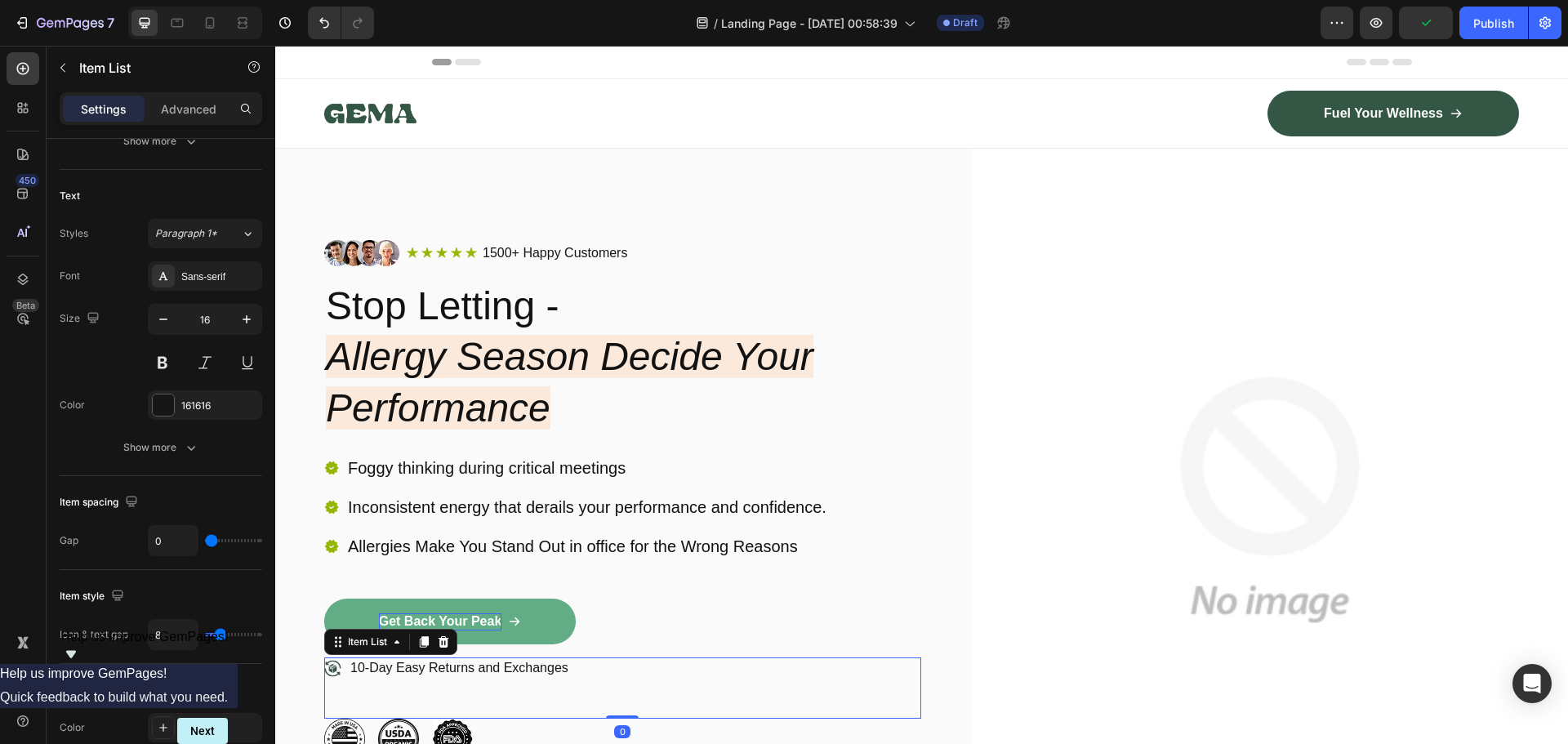
scroll to position [0, 0]
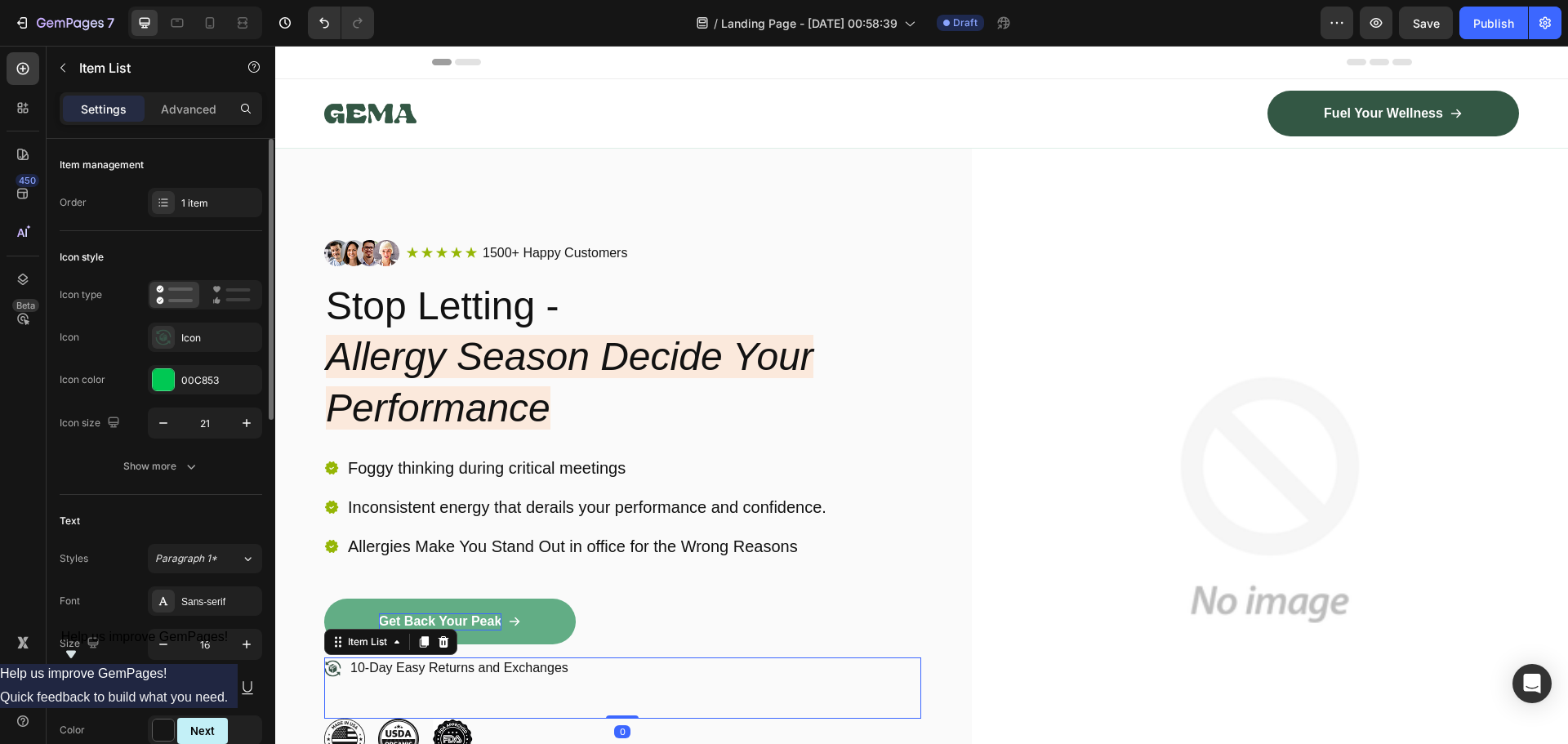
click at [543, 663] on p "10-Day Easy Returns and Exchanges" at bounding box center [459, 669] width 218 height 17
click at [627, 667] on div "10-Day Easy Returns and Exchanges" at bounding box center [622, 688] width 597 height 61
click at [551, 664] on p "10-Day Easy Returns and Exchanges" at bounding box center [459, 669] width 218 height 17
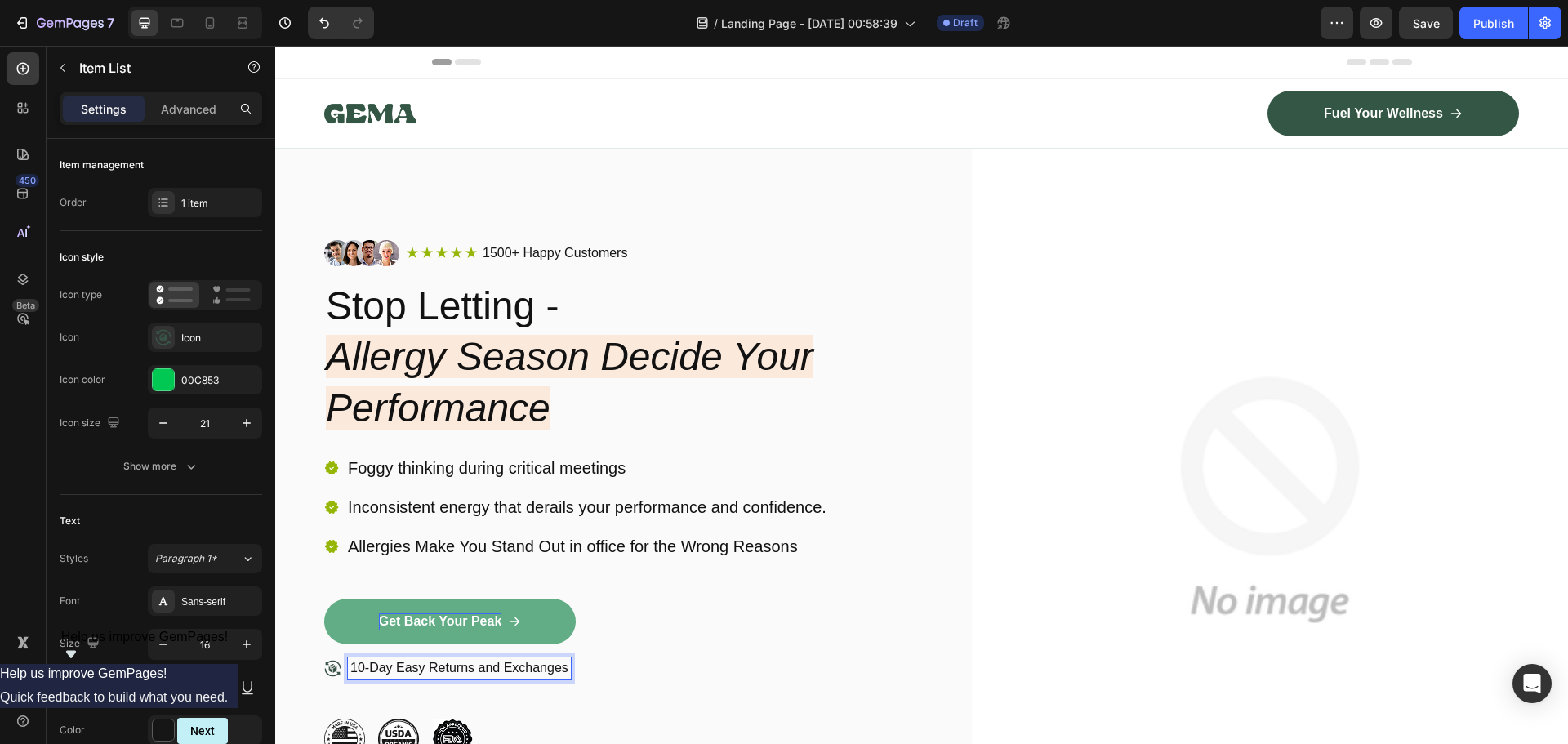
click at [616, 675] on div "10-Day Easy Returns and Exchanges" at bounding box center [622, 688] width 597 height 61
click at [491, 662] on p "10-Day Easy Returns and Exchanges" at bounding box center [459, 669] width 218 height 17
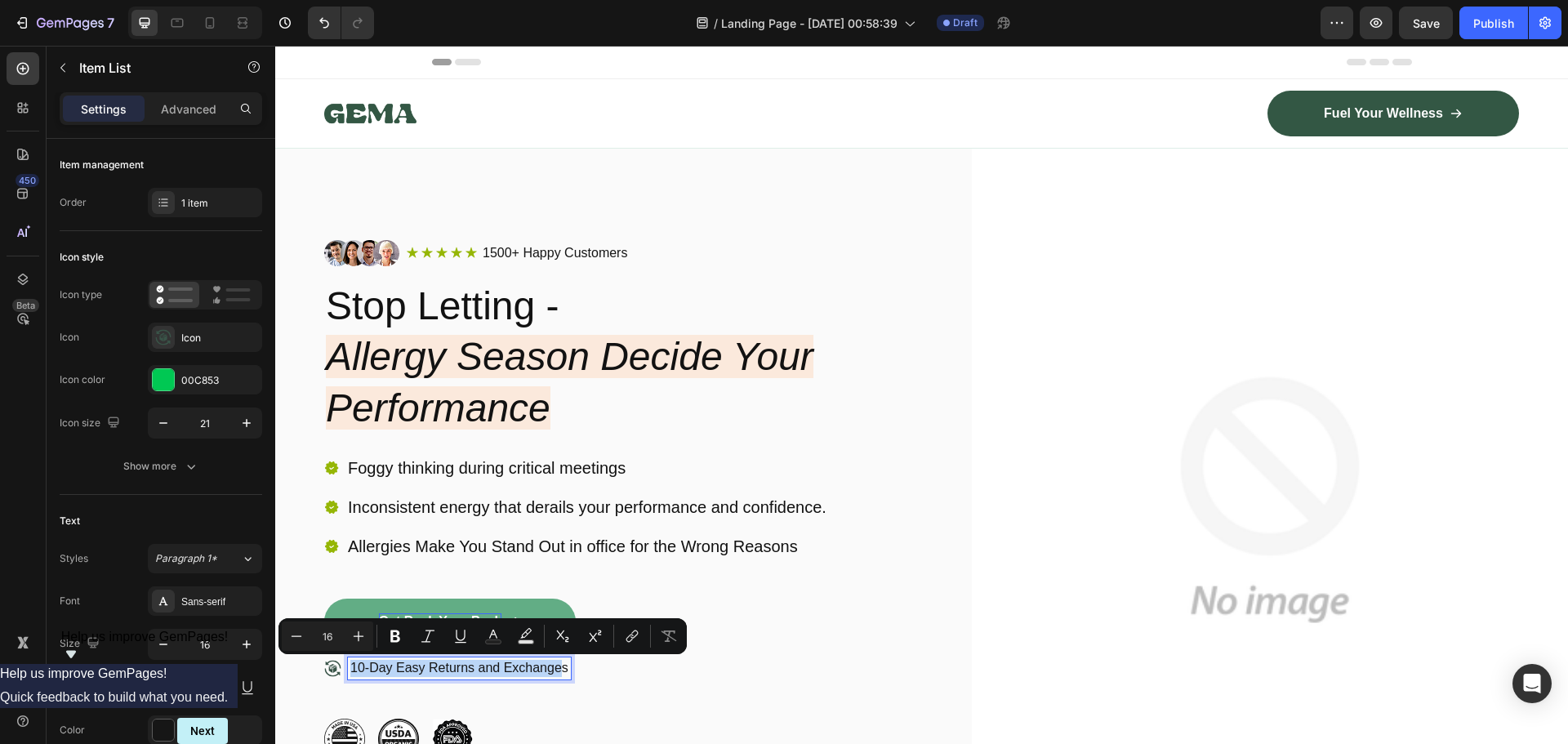
drag, startPoint x: 564, startPoint y: 669, endPoint x: 347, endPoint y: 674, distance: 217.1
click at [345, 674] on div "10-Day Easy Returns and Exchanges" at bounding box center [447, 669] width 247 height 22
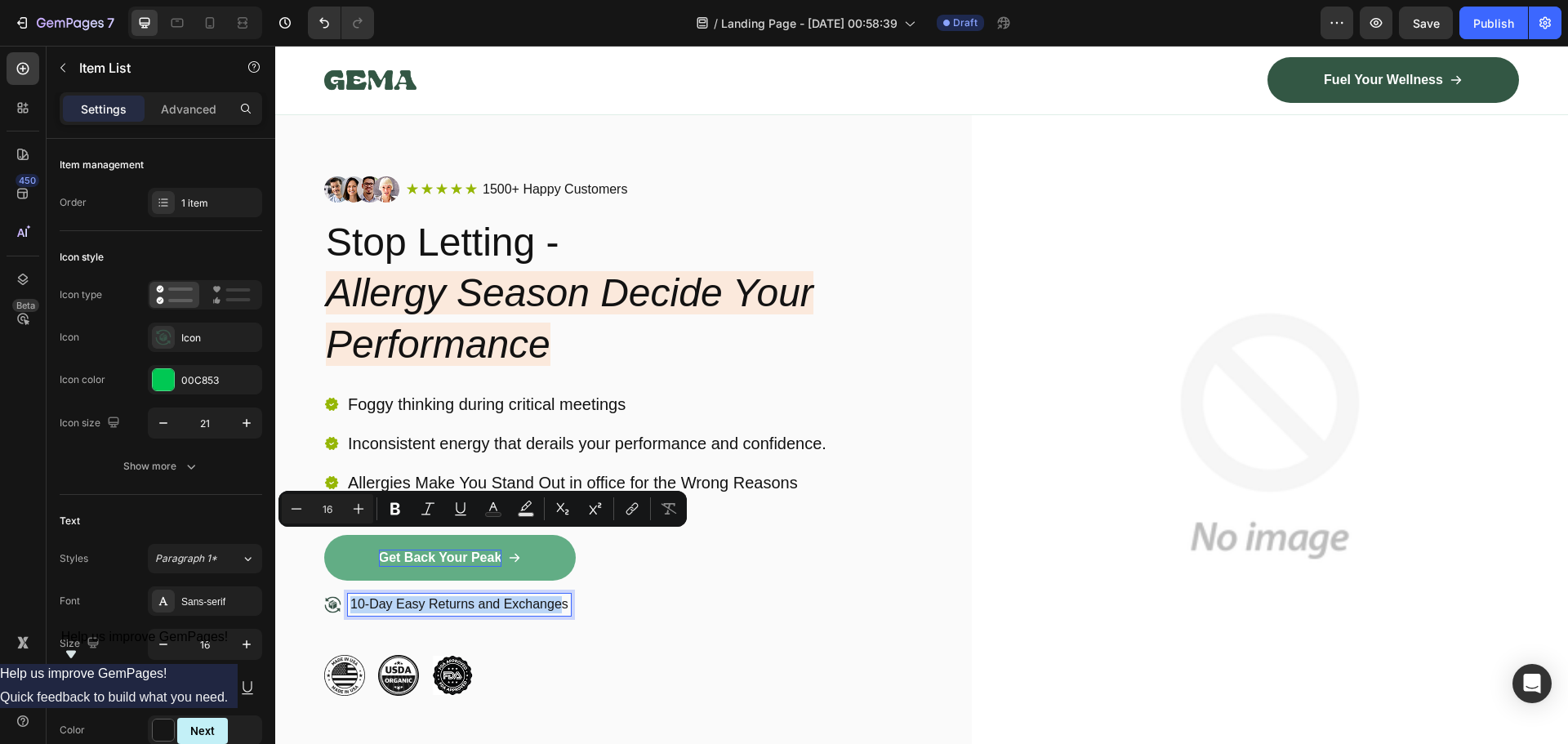
scroll to position [163, 0]
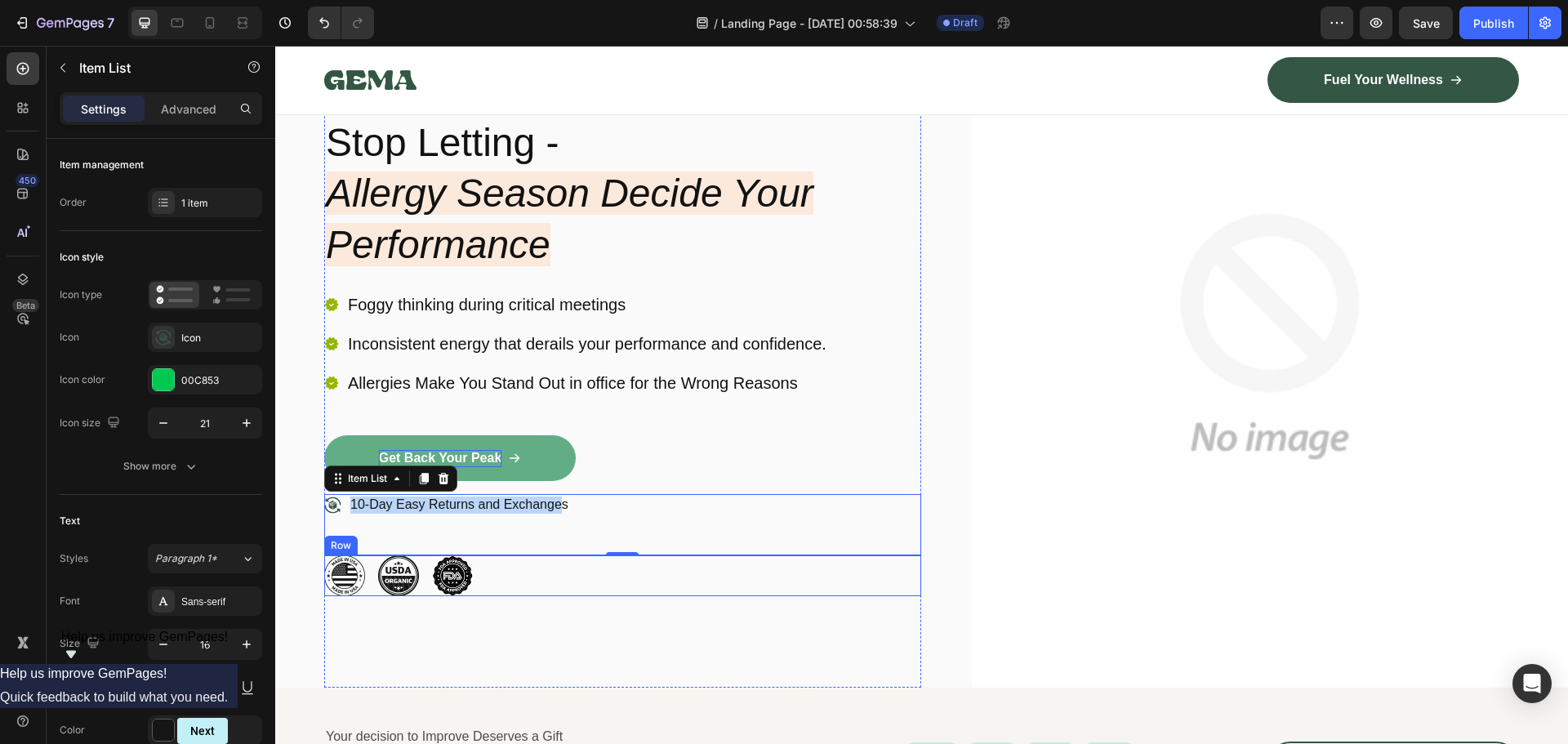
click at [376, 575] on div "Image Image Image Row" at bounding box center [622, 576] width 597 height 41
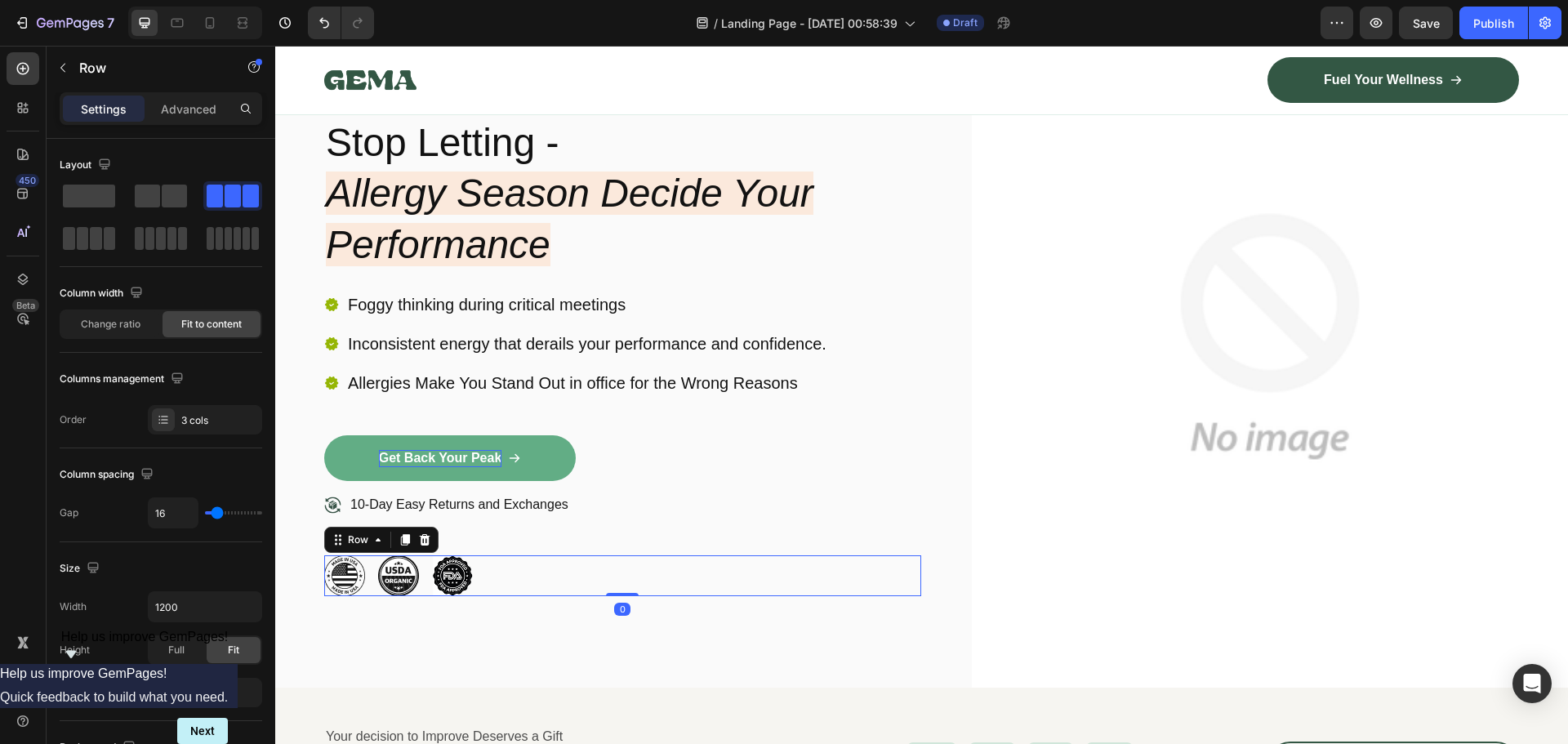
click at [346, 573] on img at bounding box center [344, 576] width 41 height 41
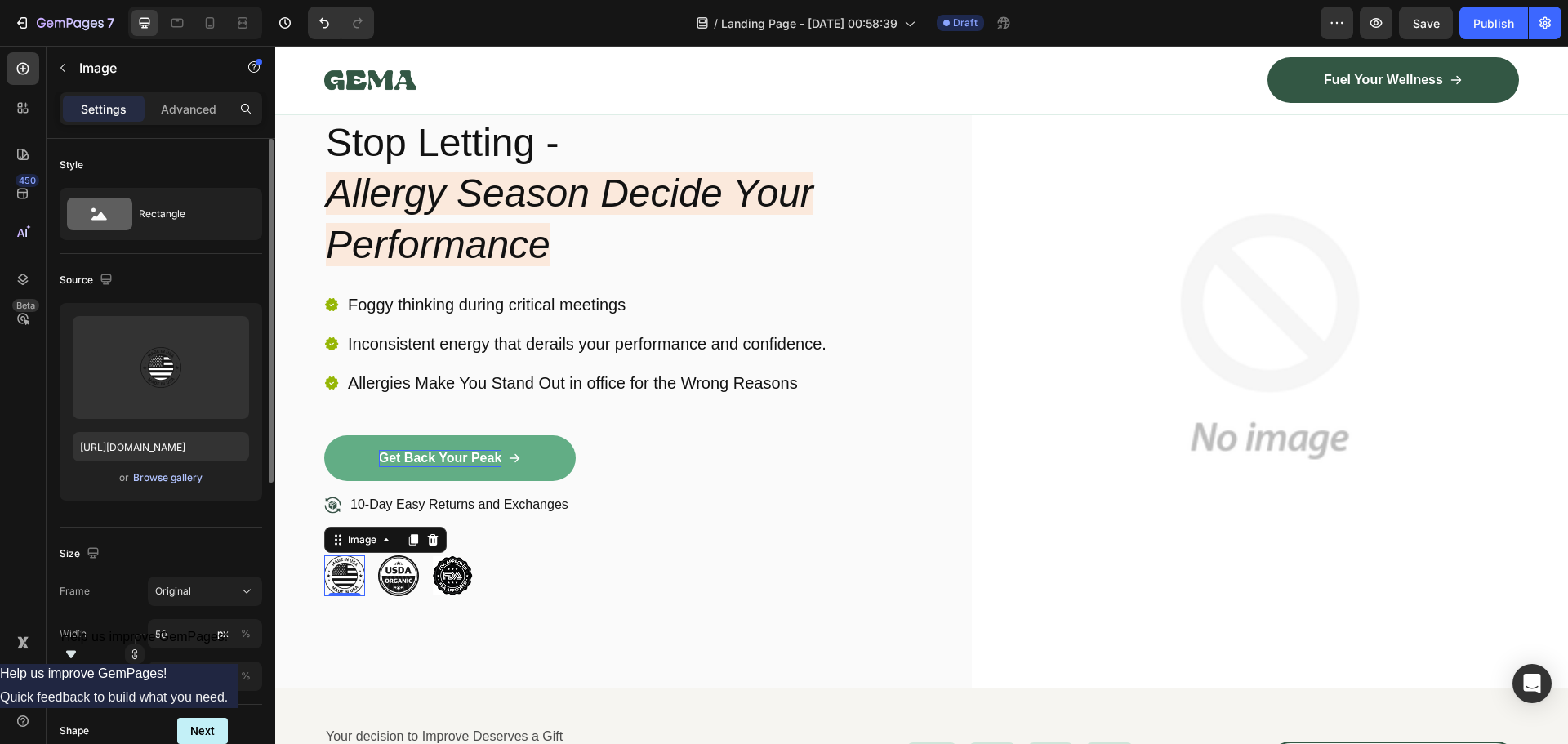
click at [154, 480] on div "Browse gallery" at bounding box center [167, 478] width 70 height 15
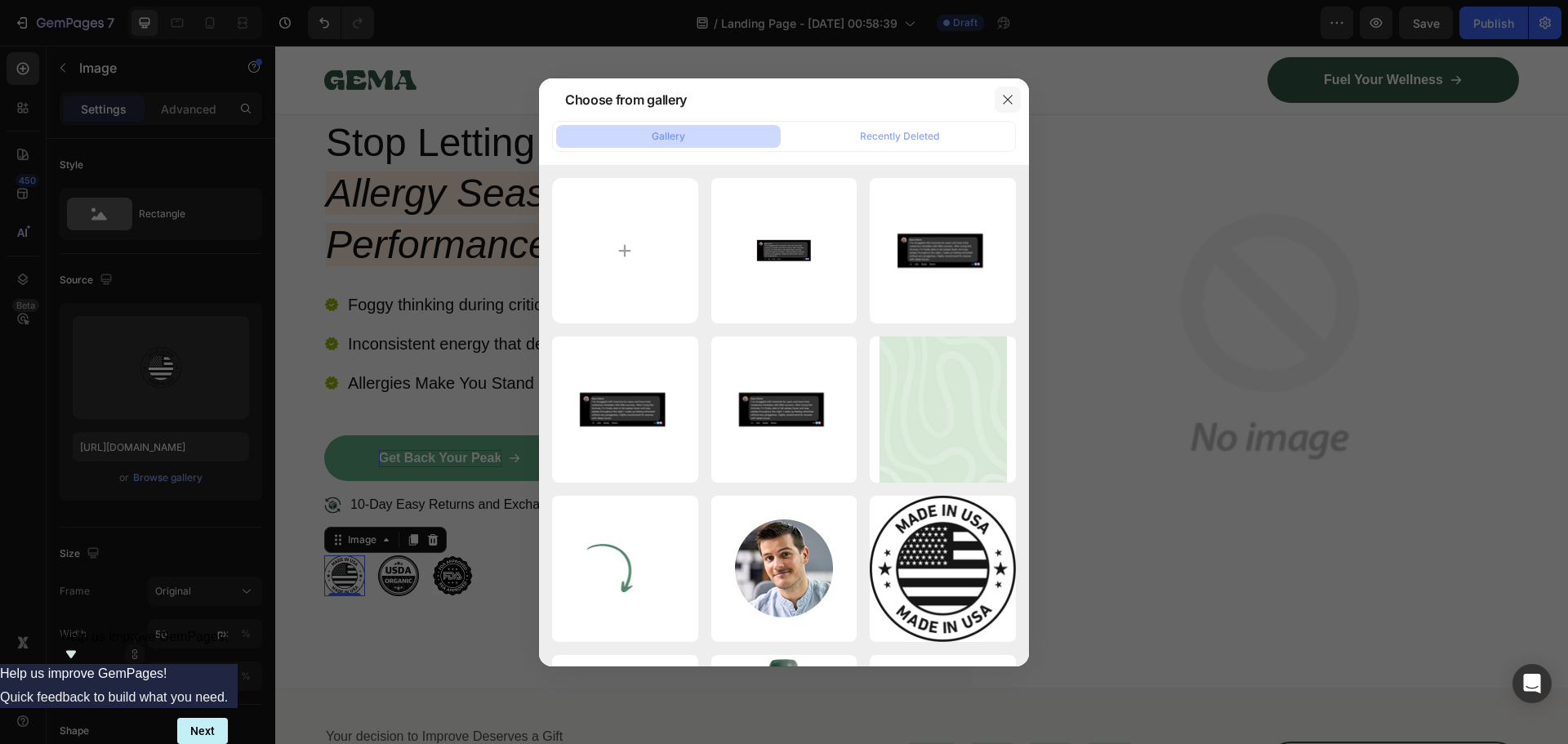
click at [1000, 98] on button "button" at bounding box center [1007, 99] width 26 height 26
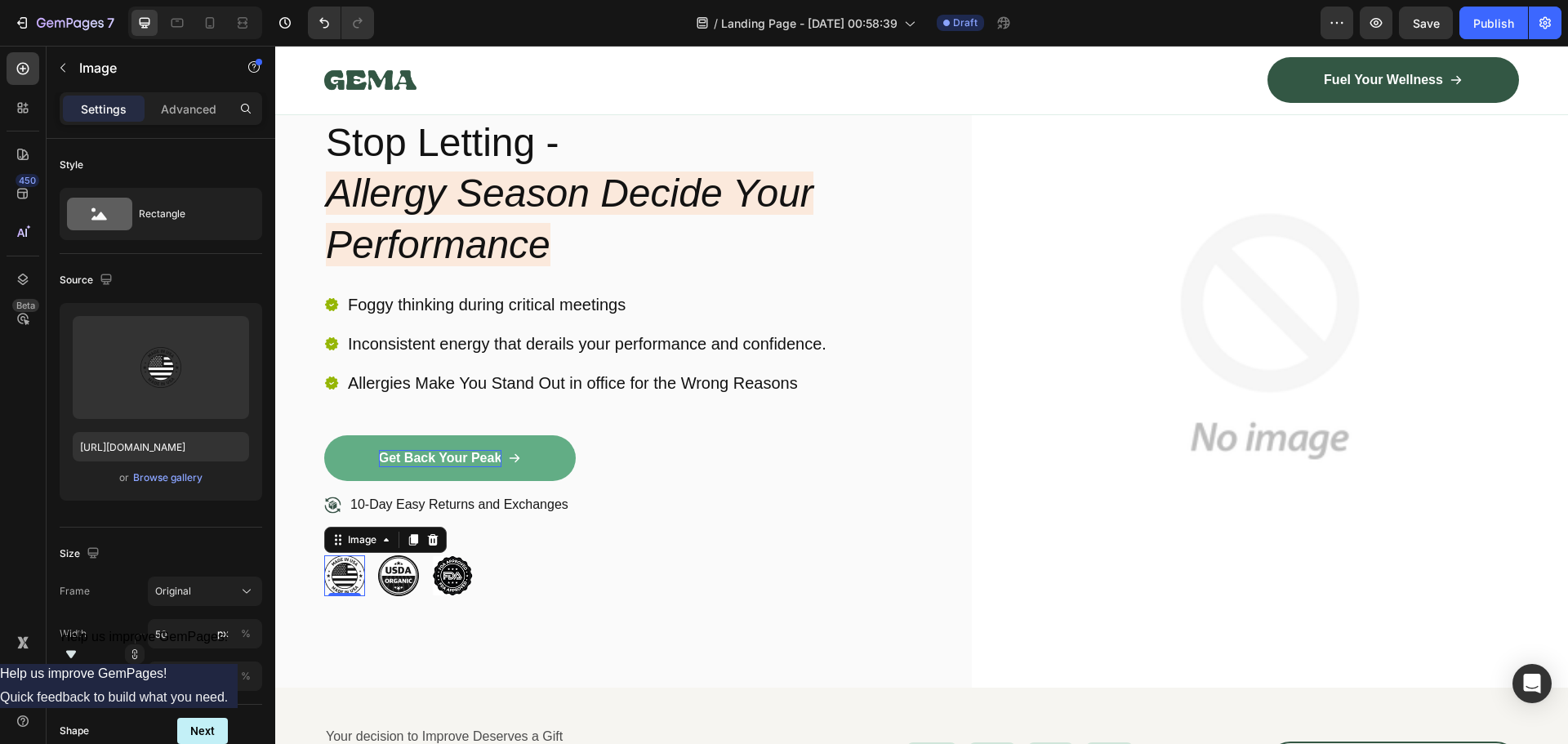
click at [351, 579] on img at bounding box center [344, 576] width 41 height 41
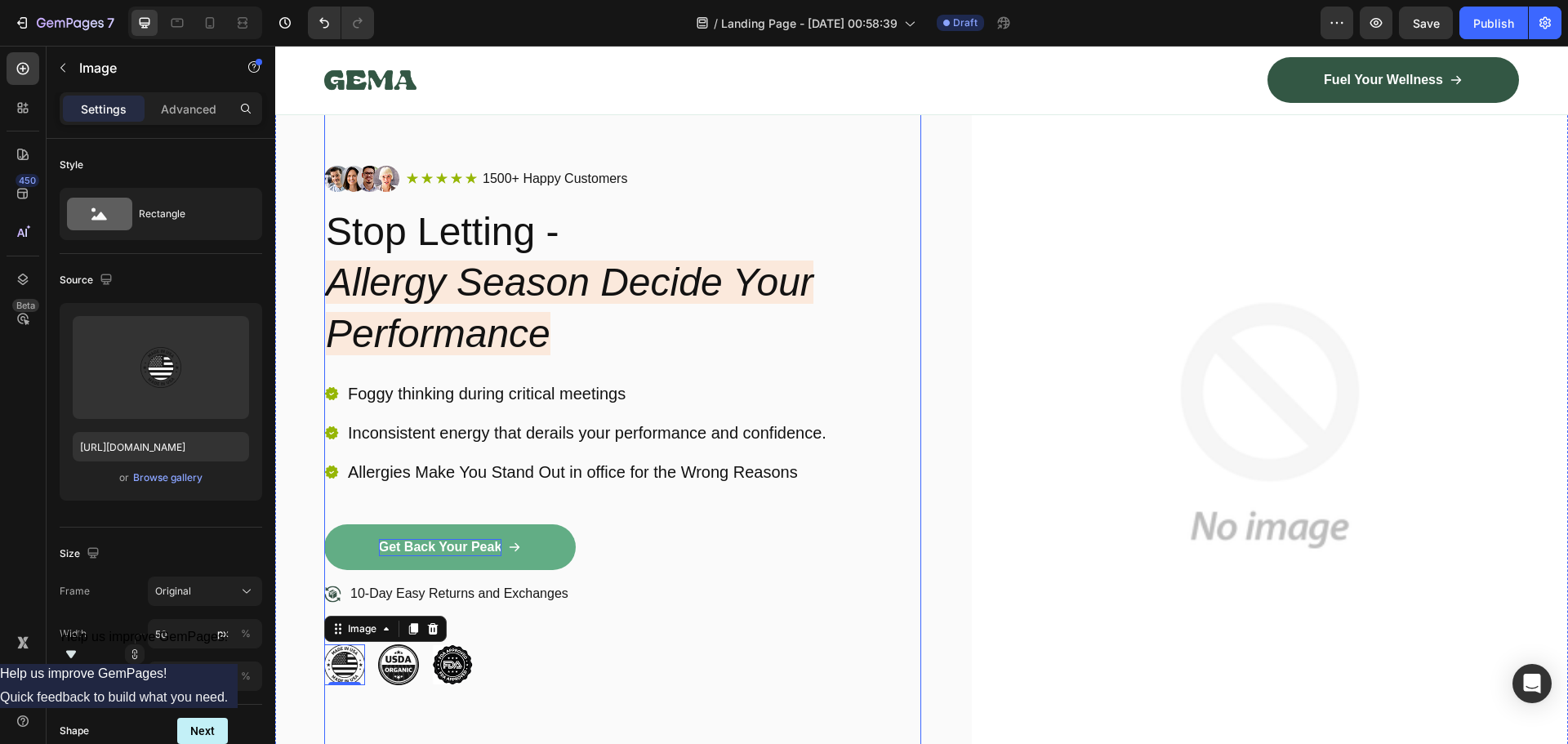
scroll to position [0, 0]
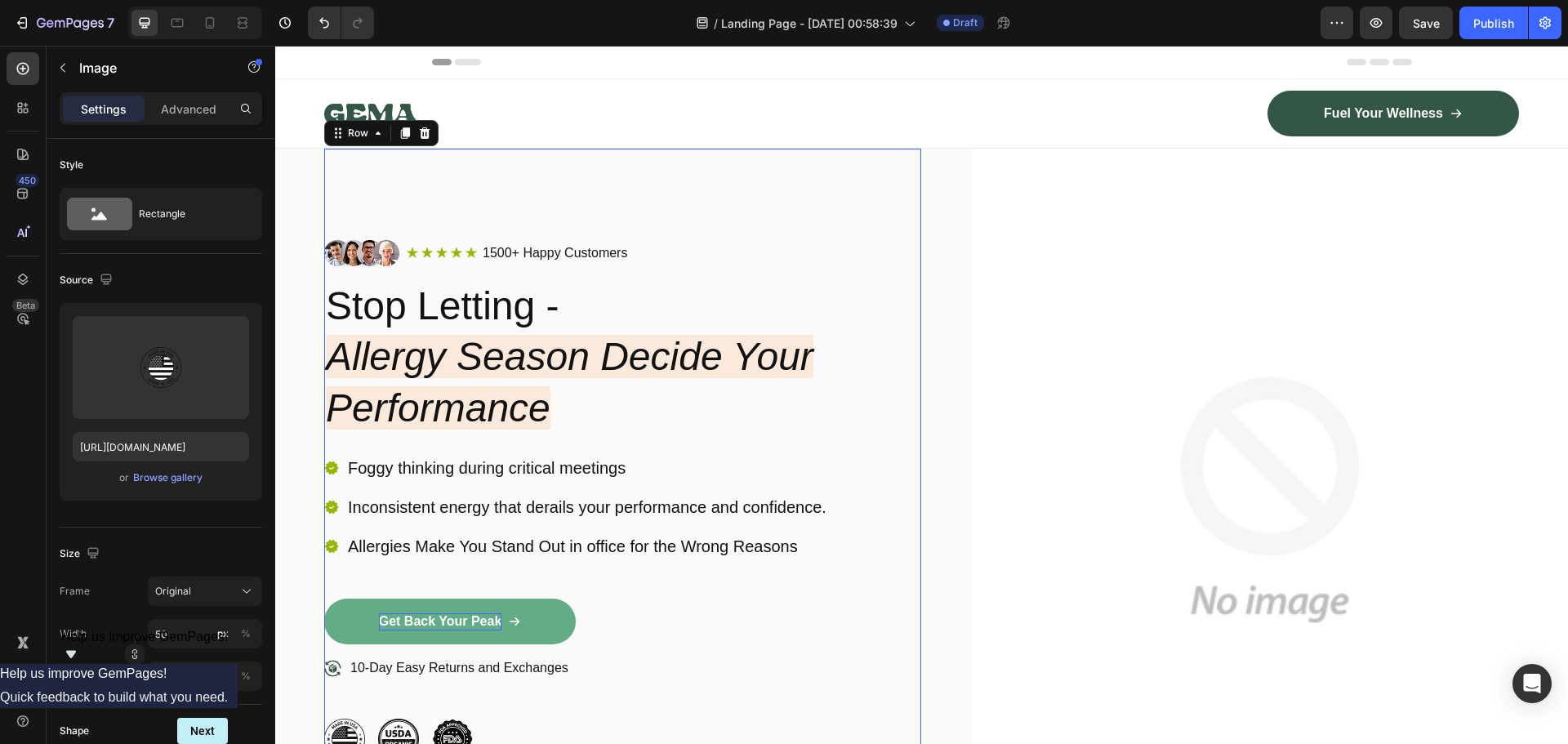
click at [504, 189] on div "Image Icon Icon Icon Icon Icon Icon List 1500+ Happy Customers Text Block Row R…" at bounding box center [622, 500] width 597 height 702
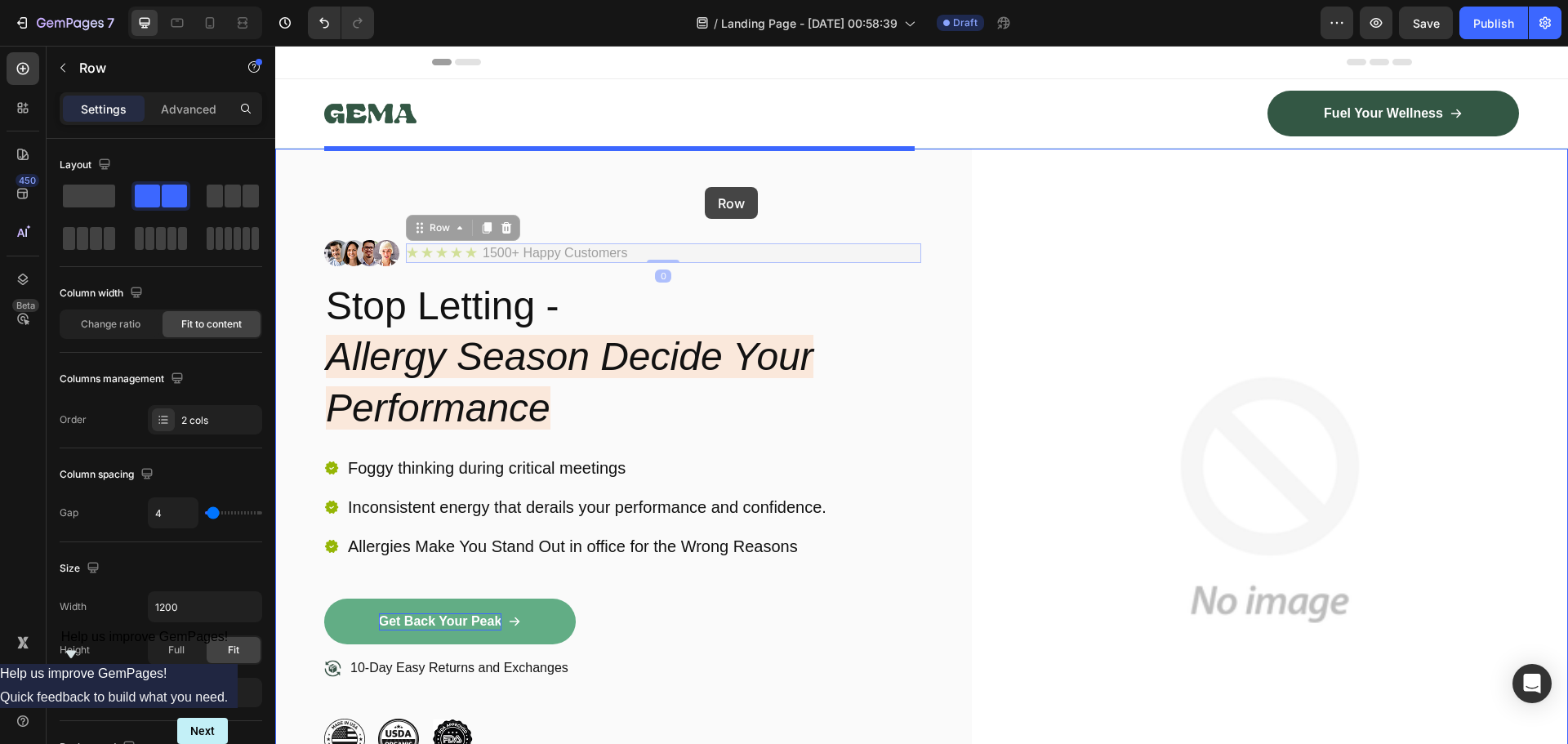
drag, startPoint x: 709, startPoint y: 248, endPoint x: 705, endPoint y: 187, distance: 61.1
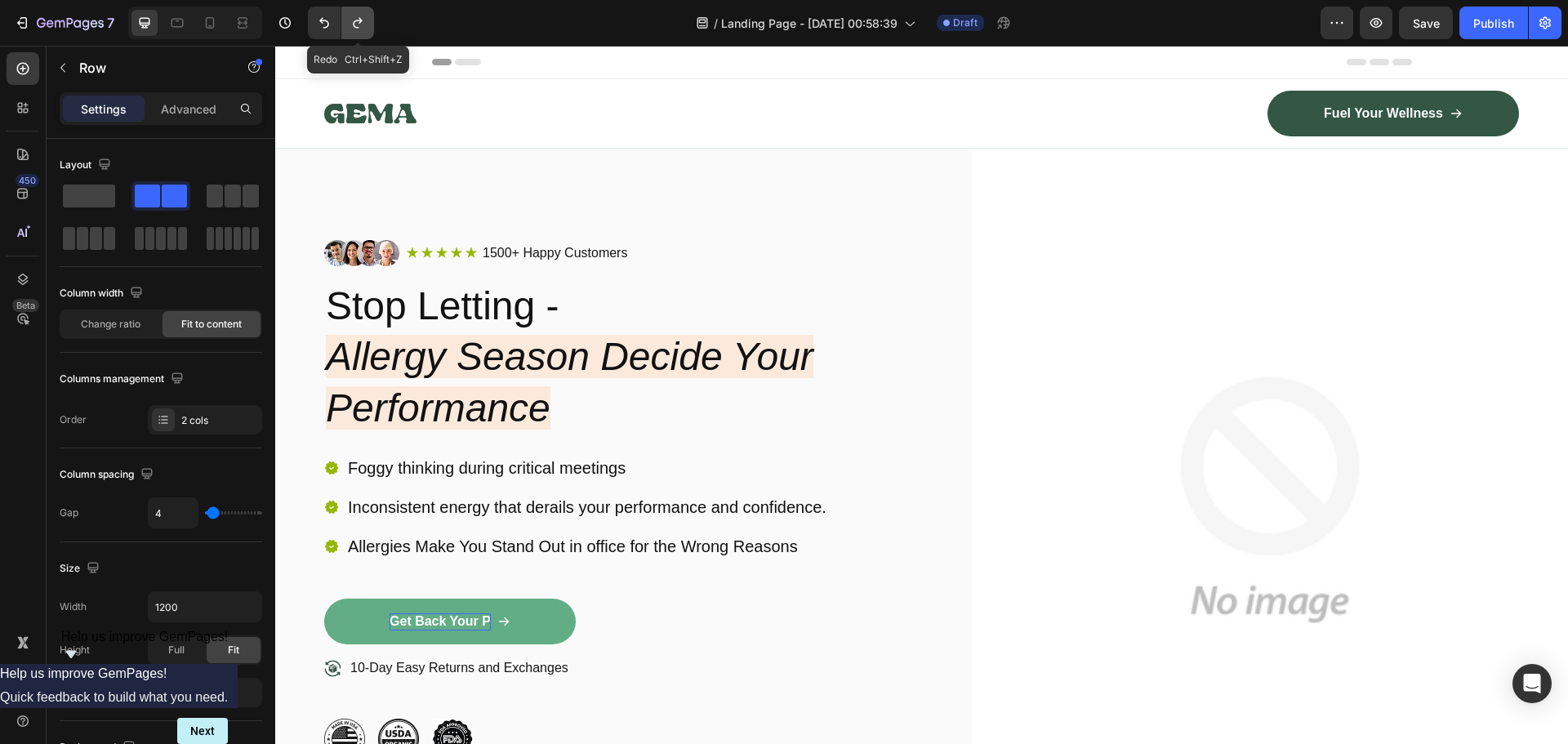
click at [354, 20] on icon "Undo/Redo" at bounding box center [357, 23] width 17 height 17
click at [438, 669] on p "10-Day Easy Returns and Exchanges" at bounding box center [459, 669] width 218 height 17
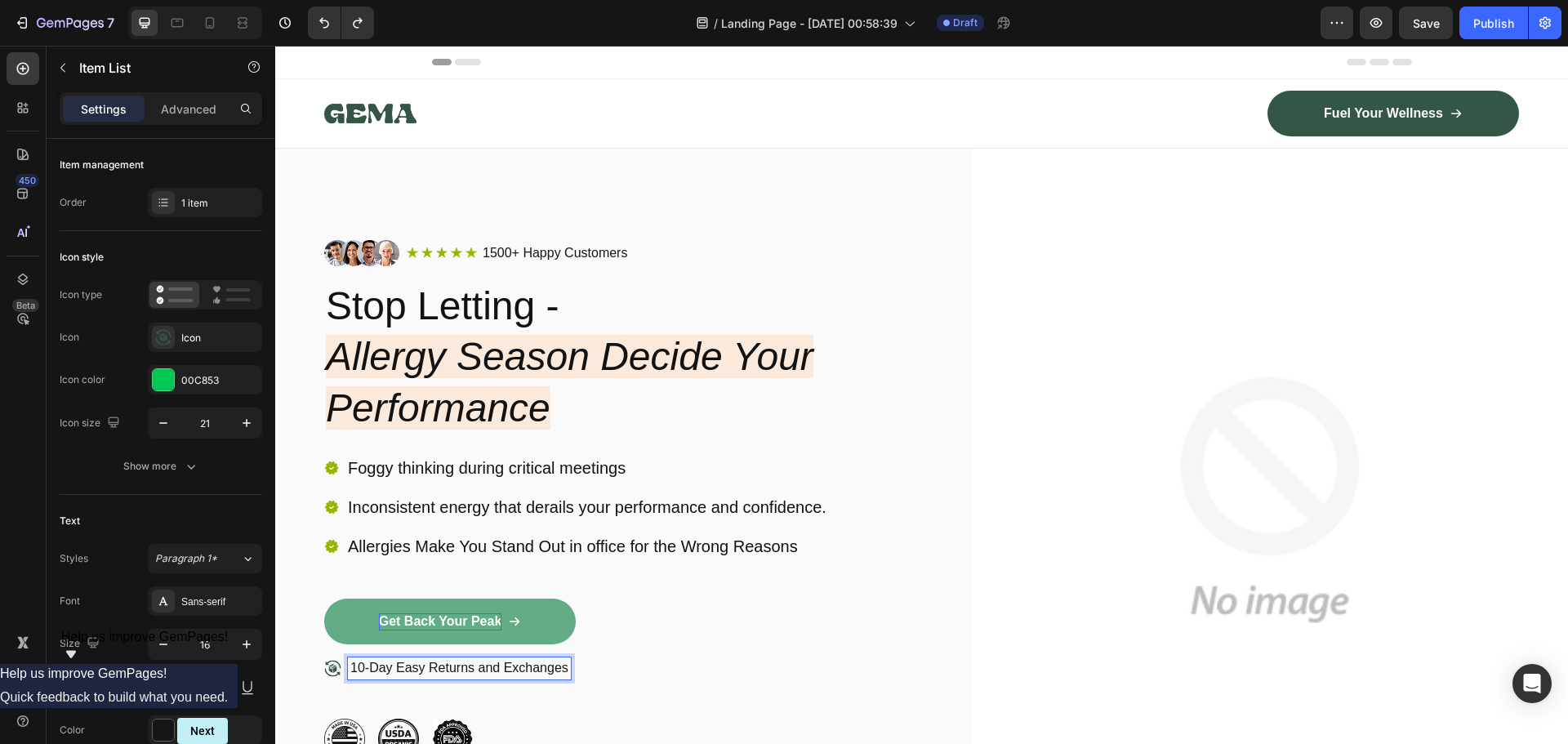
click at [329, 668] on icon at bounding box center [332, 669] width 17 height 17
click at [458, 670] on p "10-Day Easy Returns and Exchanges" at bounding box center [459, 669] width 218 height 17
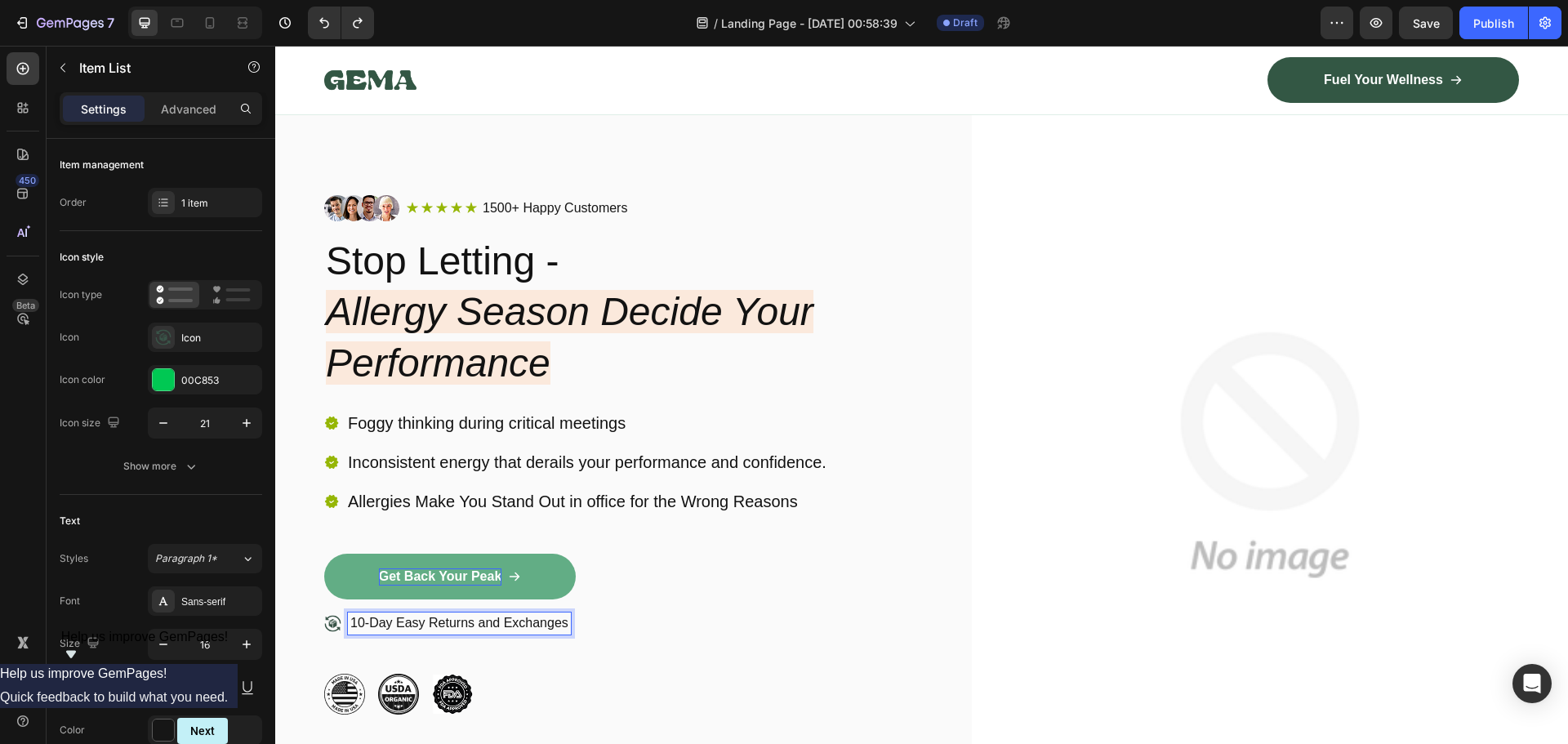
scroll to position [163, 0]
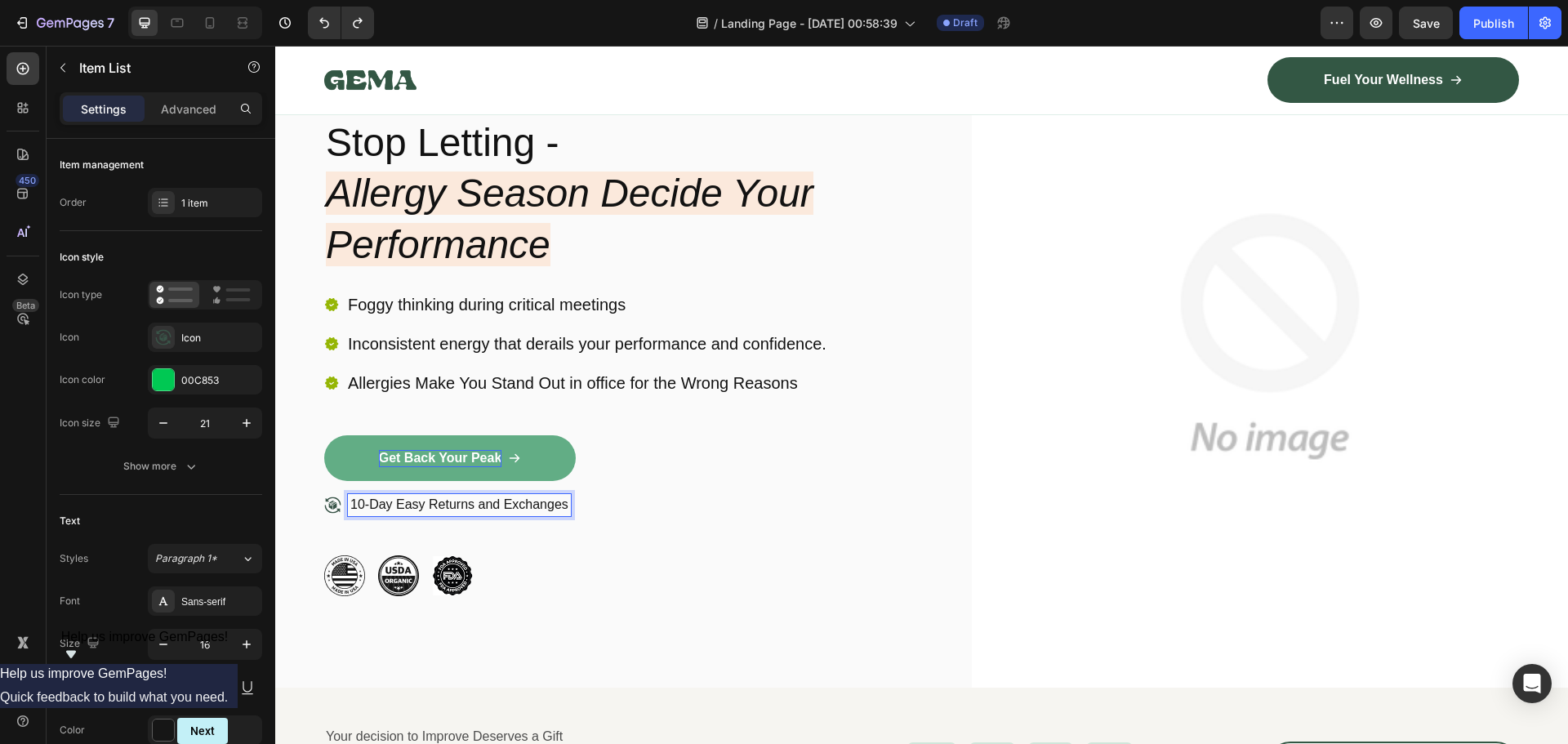
click at [546, 500] on p "10-Day Easy Returns and Exchanges" at bounding box center [459, 505] width 218 height 17
click at [565, 505] on p "10-Day Easy Returns and Exchanges" at bounding box center [459, 505] width 218 height 17
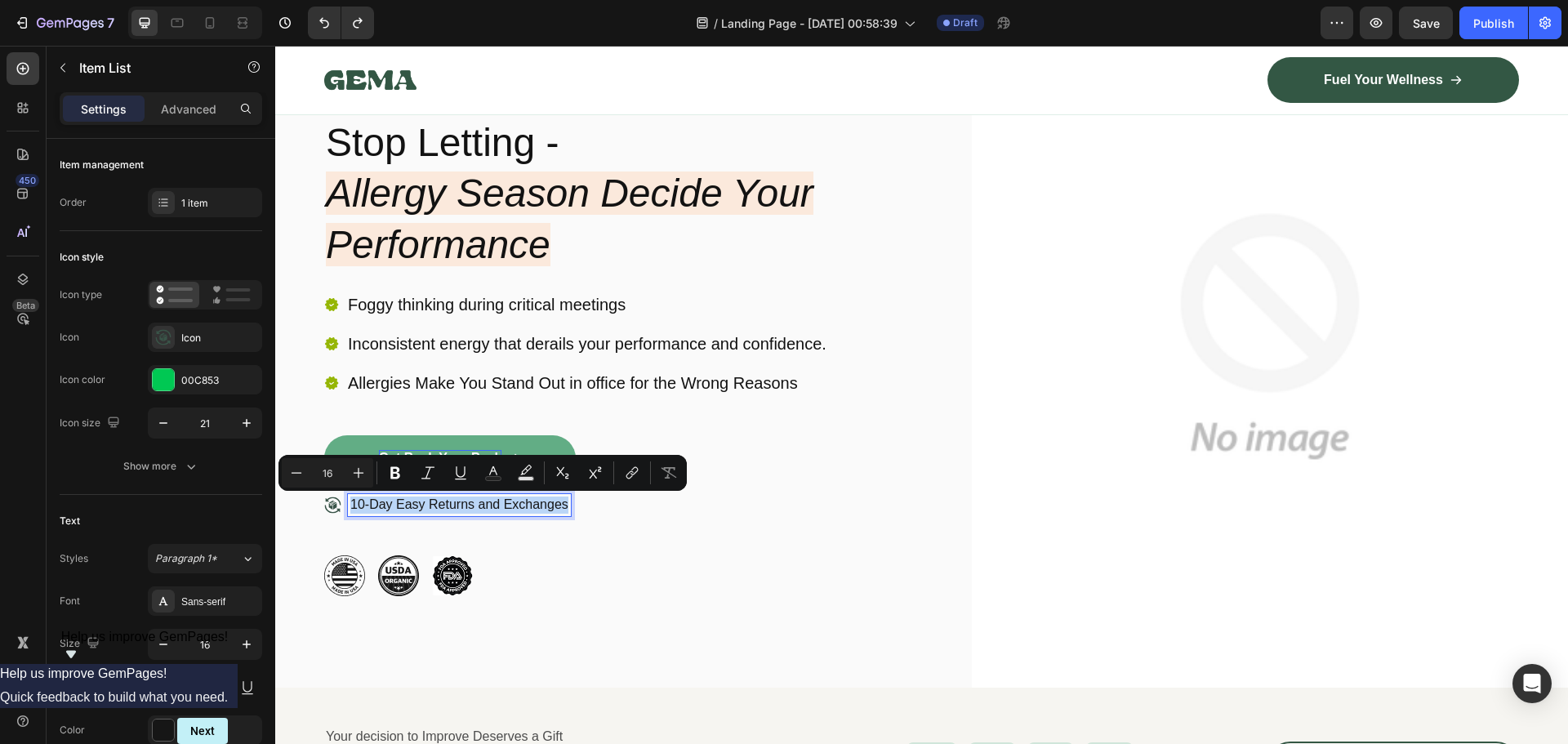
drag, startPoint x: 565, startPoint y: 505, endPoint x: 349, endPoint y: 503, distance: 216.0
click at [349, 503] on div "10-Day Easy Returns and Exchanges" at bounding box center [460, 505] width 223 height 22
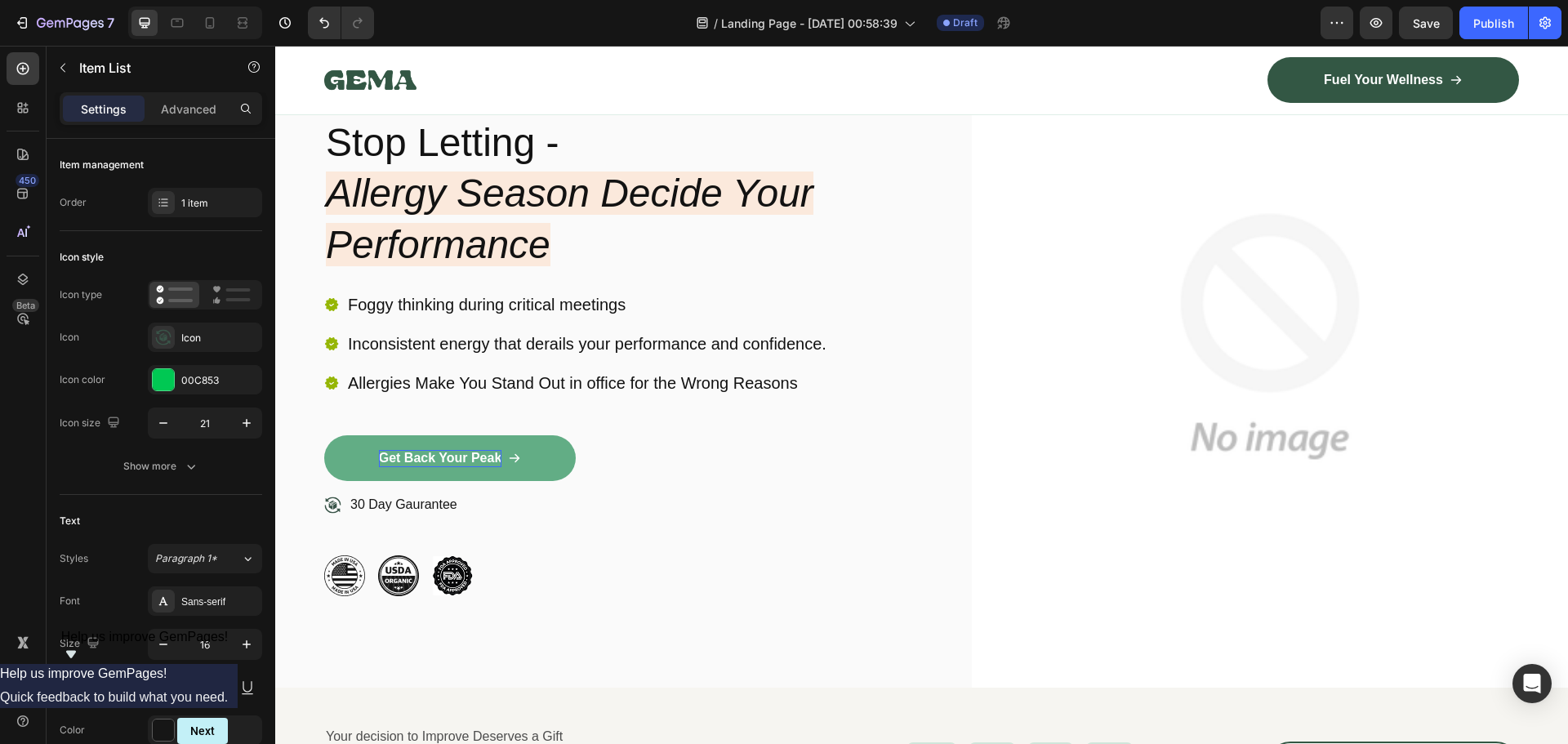
click at [561, 523] on div "30 Day Gaurantee" at bounding box center [622, 525] width 597 height 61
click at [525, 515] on div "30 Day Gaurantee" at bounding box center [622, 525] width 597 height 61
click at [439, 505] on p "30 Day Gaurantee" at bounding box center [403, 505] width 107 height 17
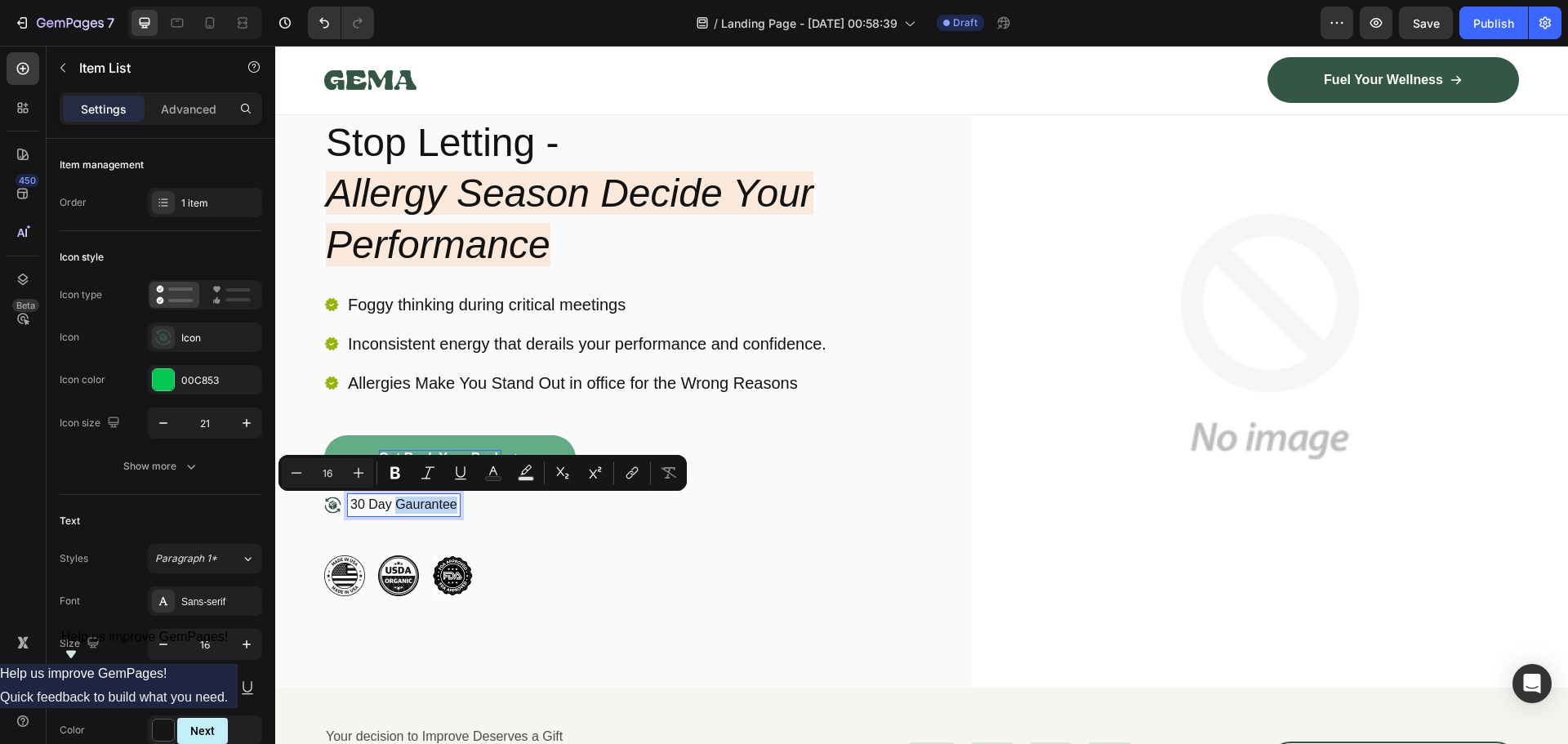
click at [421, 505] on p "30 Day Gaurantee" at bounding box center [403, 505] width 107 height 17
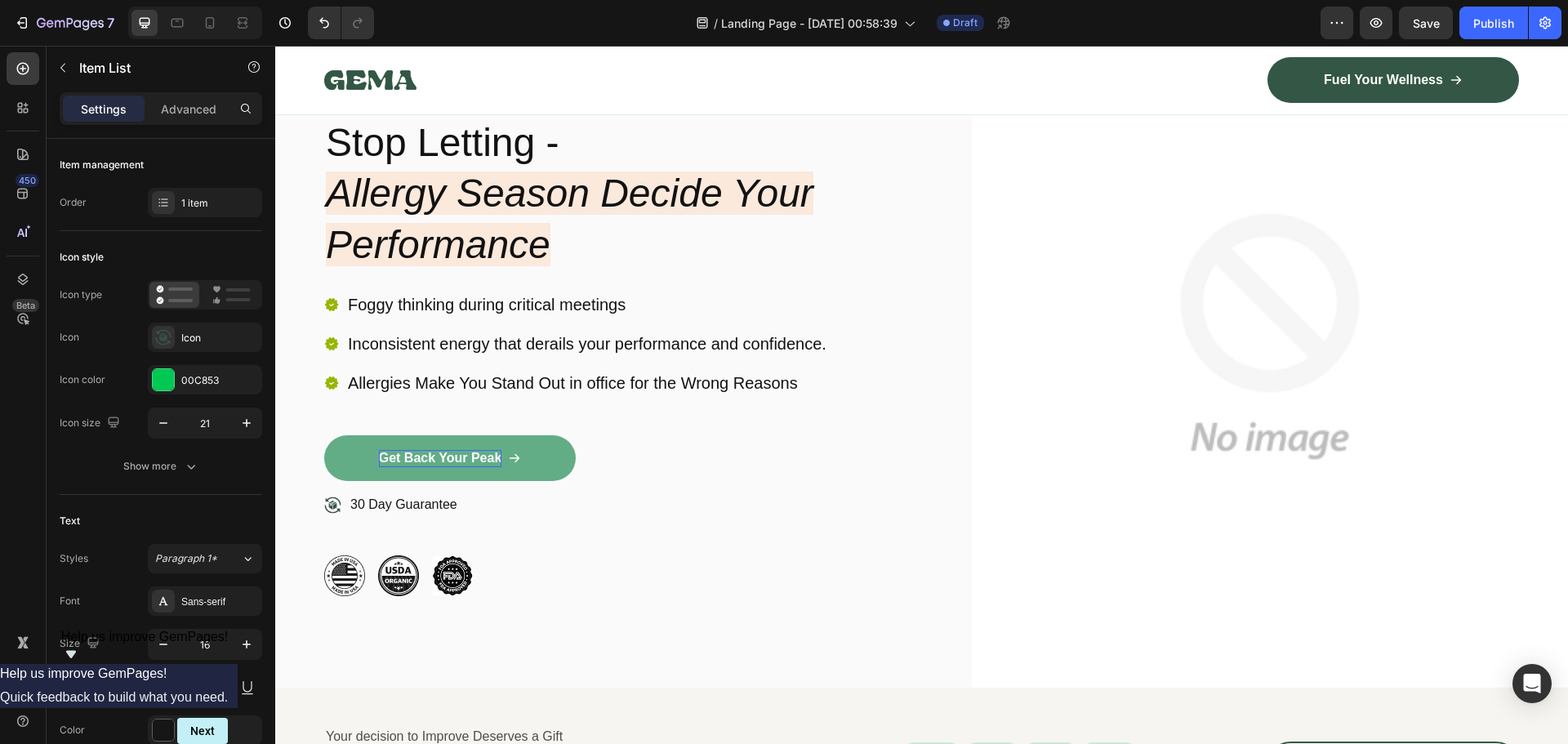
click at [480, 525] on div "30 Day Guarantee" at bounding box center [622, 525] width 597 height 61
